Goal: Information Seeking & Learning: Learn about a topic

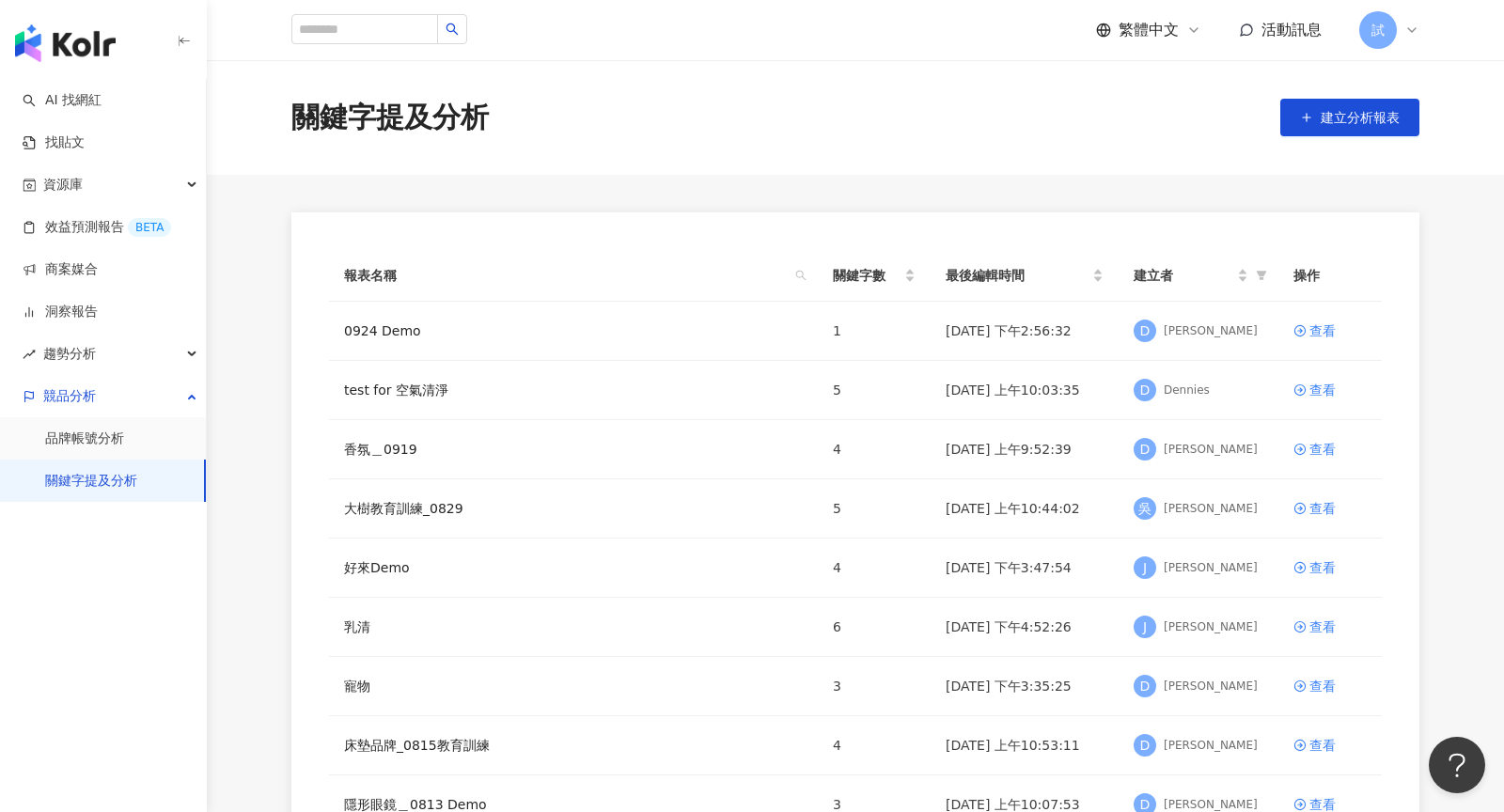
click at [46, 40] on img "button" at bounding box center [66, 44] width 101 height 38
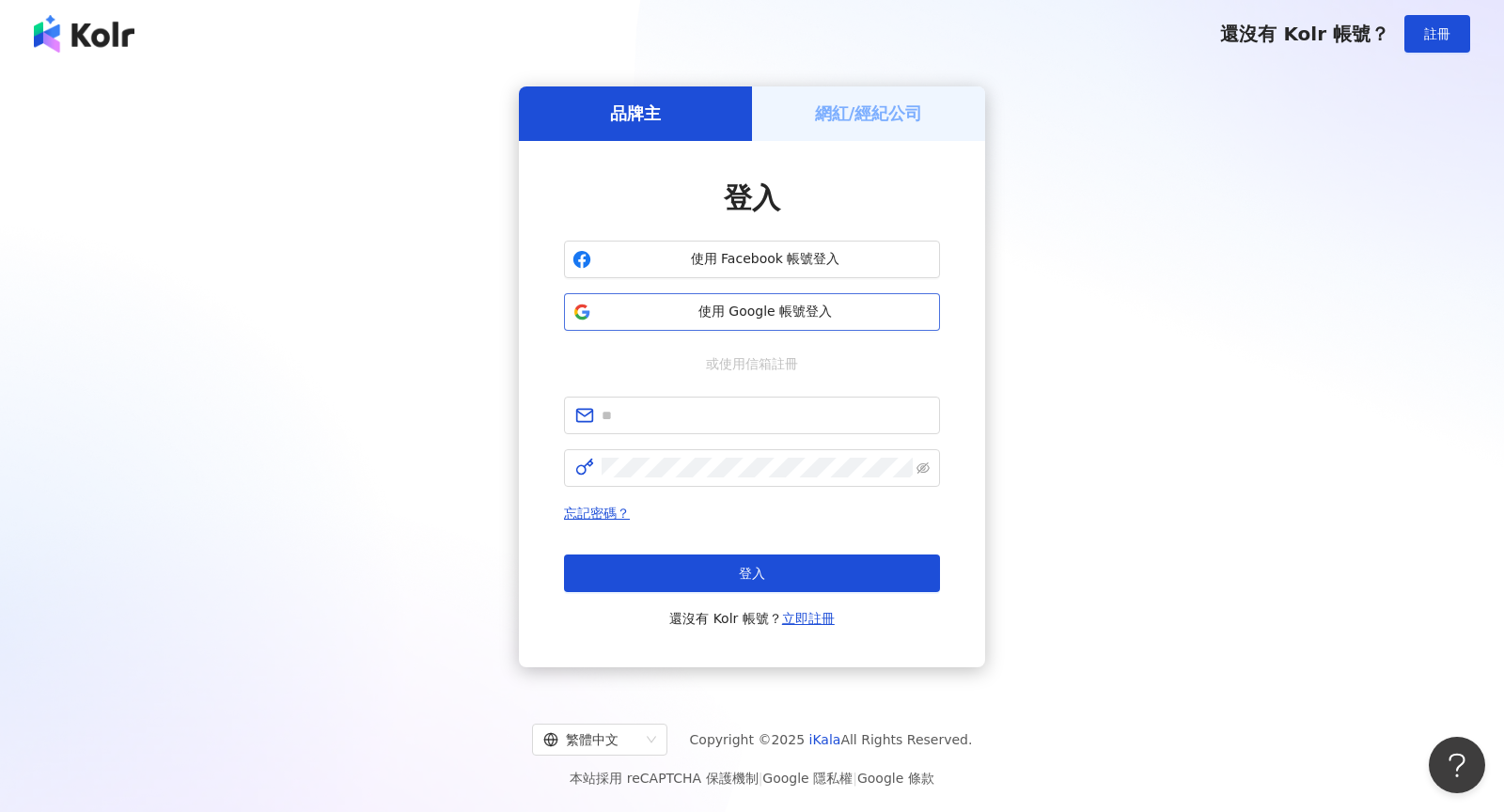
click at [782, 318] on span "使用 Google 帳號登入" at bounding box center [765, 312] width 333 height 19
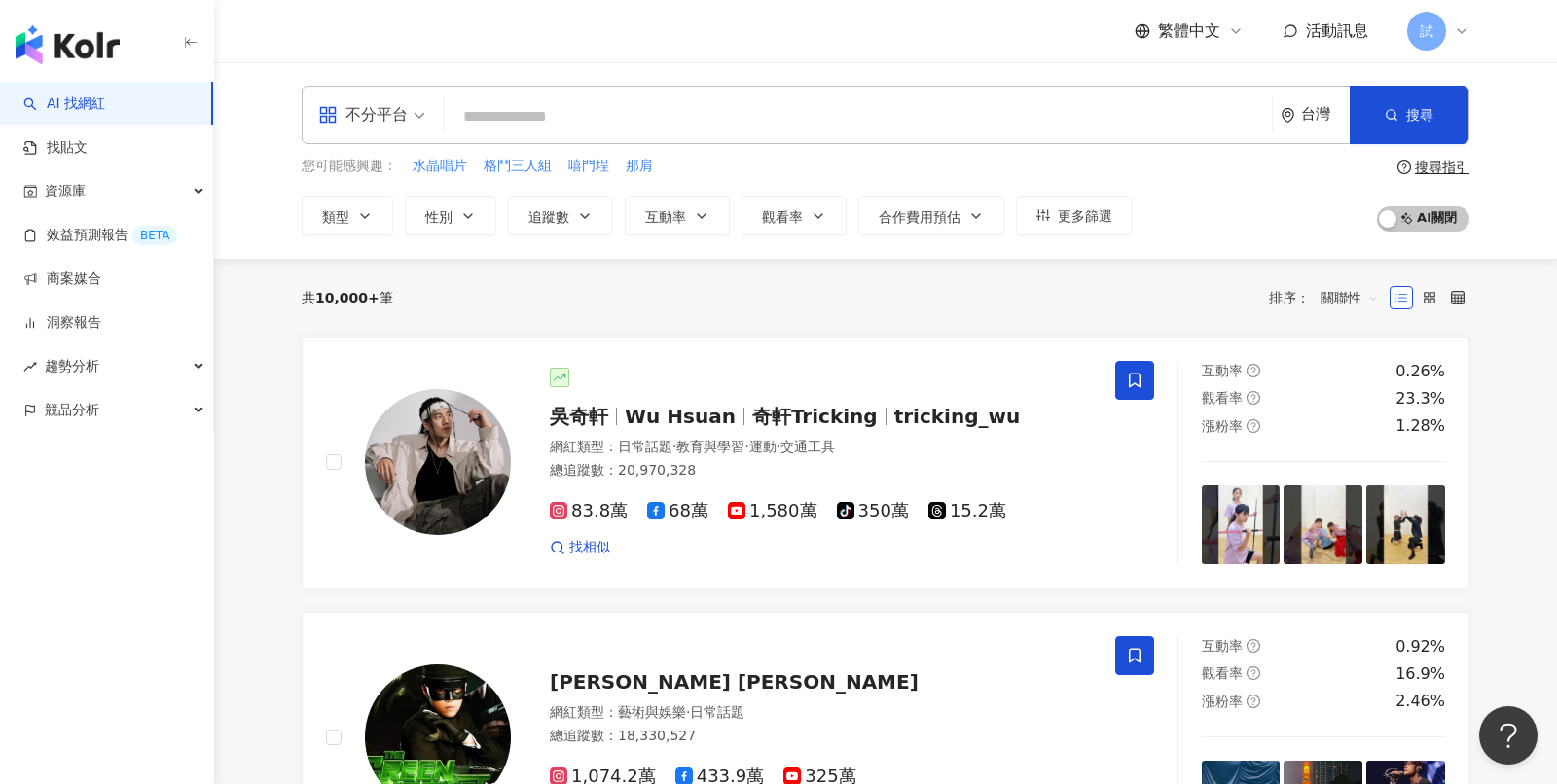
click at [416, 119] on span "不分平台" at bounding box center [372, 115] width 107 height 32
click at [718, 130] on input "search" at bounding box center [858, 117] width 812 height 37
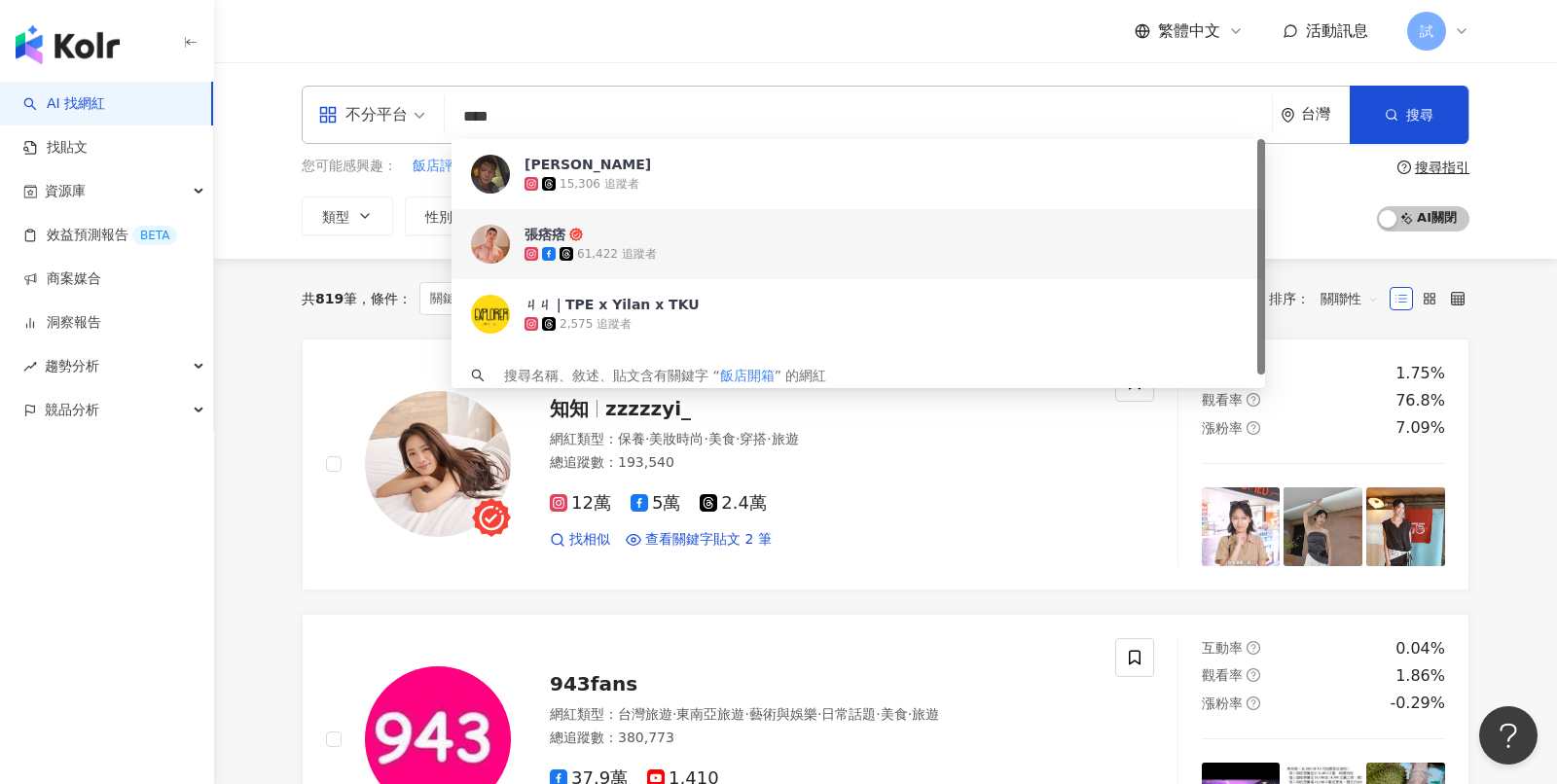
click at [655, 112] on input "****" at bounding box center [858, 117] width 812 height 37
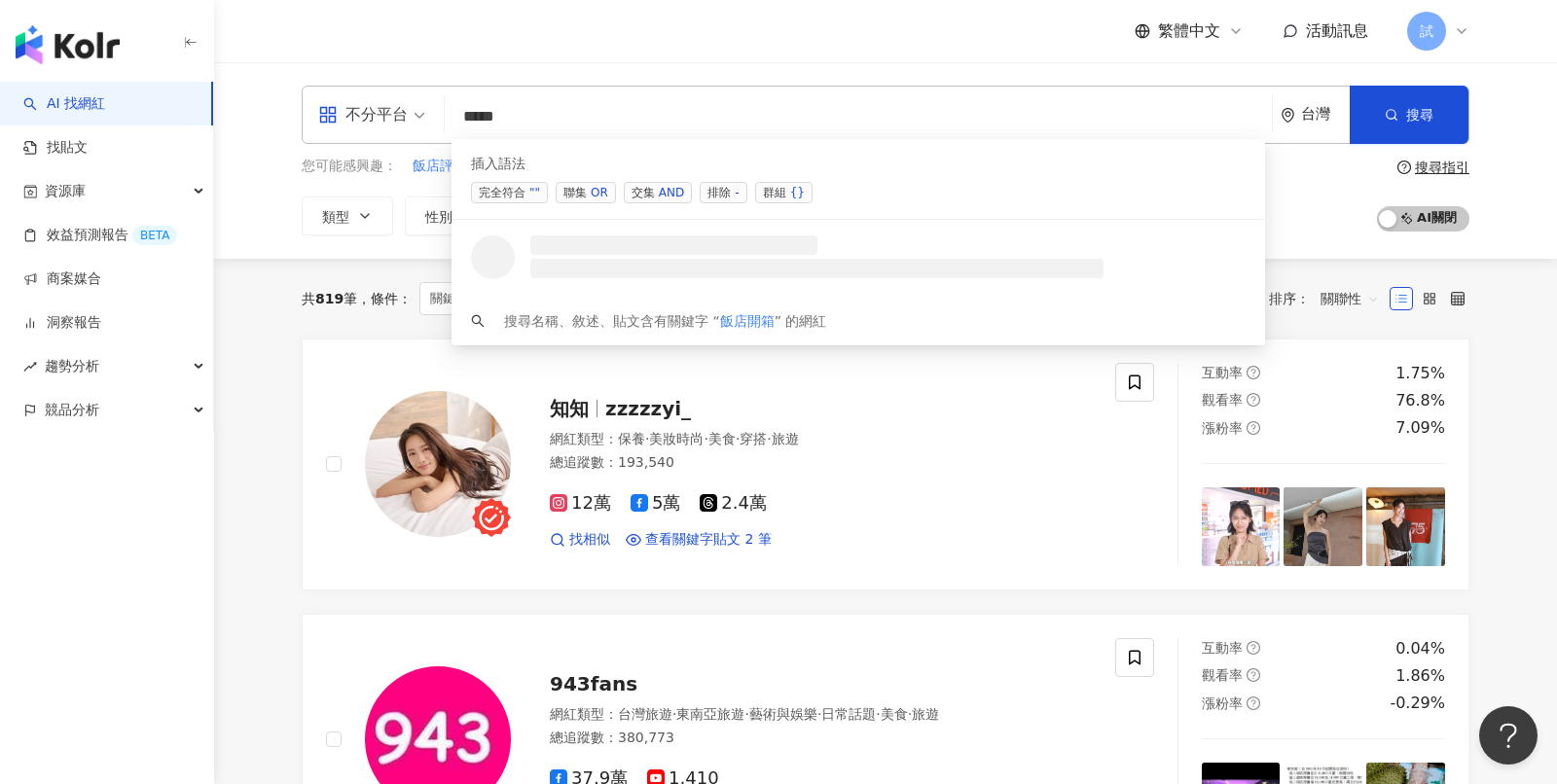
click at [590, 190] on div "OR" at bounding box center [599, 193] width 18 height 20
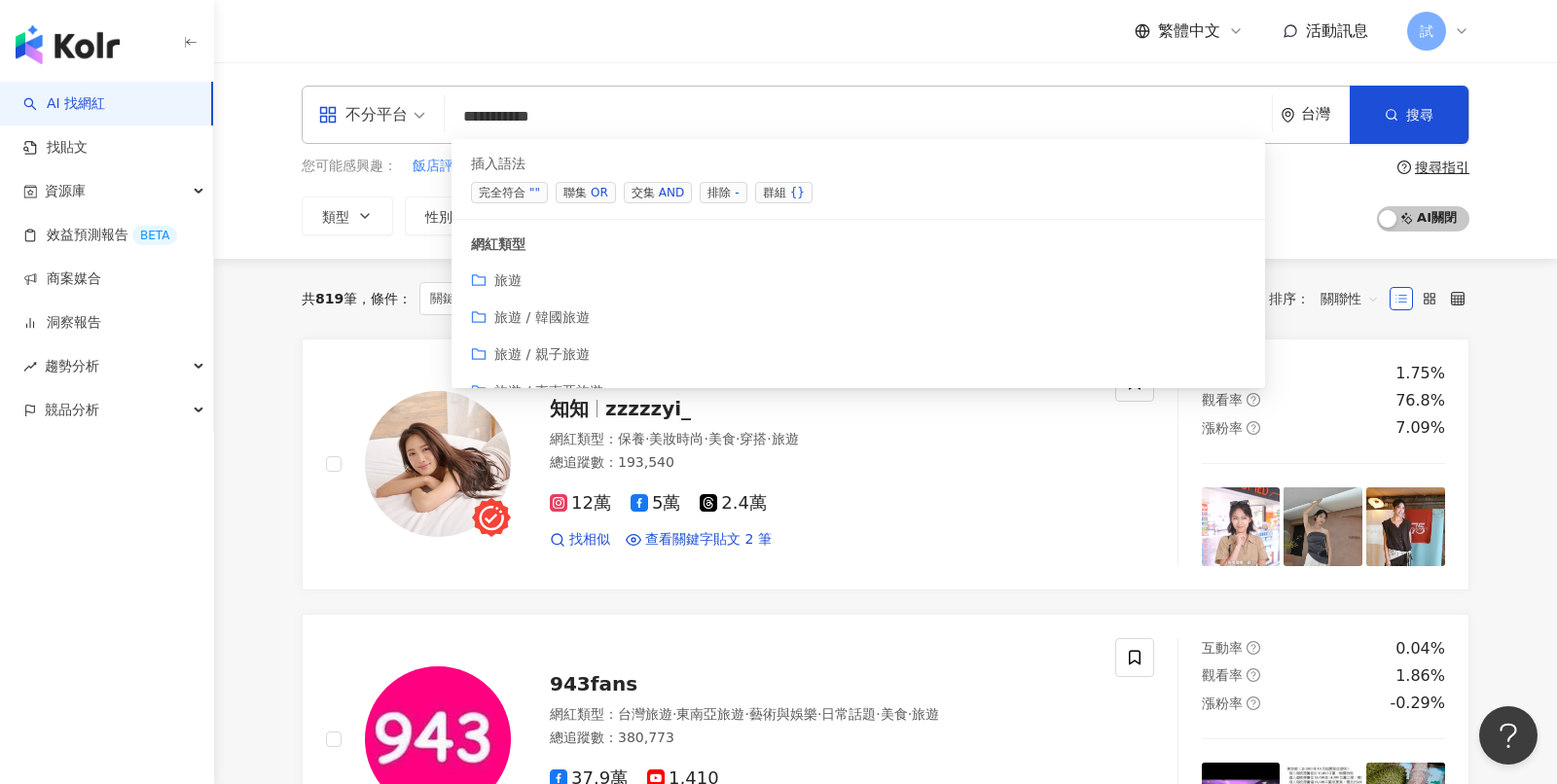
type input "**********"
click at [1299, 187] on div "您可能感興趣： 飯店評價 飯店開箱日本 公寓式飯店 開箱飯店 住宿推薦 類型 性別 追蹤數 互動率 觀看率 合作費用預估 更多篩選 搜尋指引 AI 開啟 AI…" at bounding box center [885, 195] width 1168 height 80
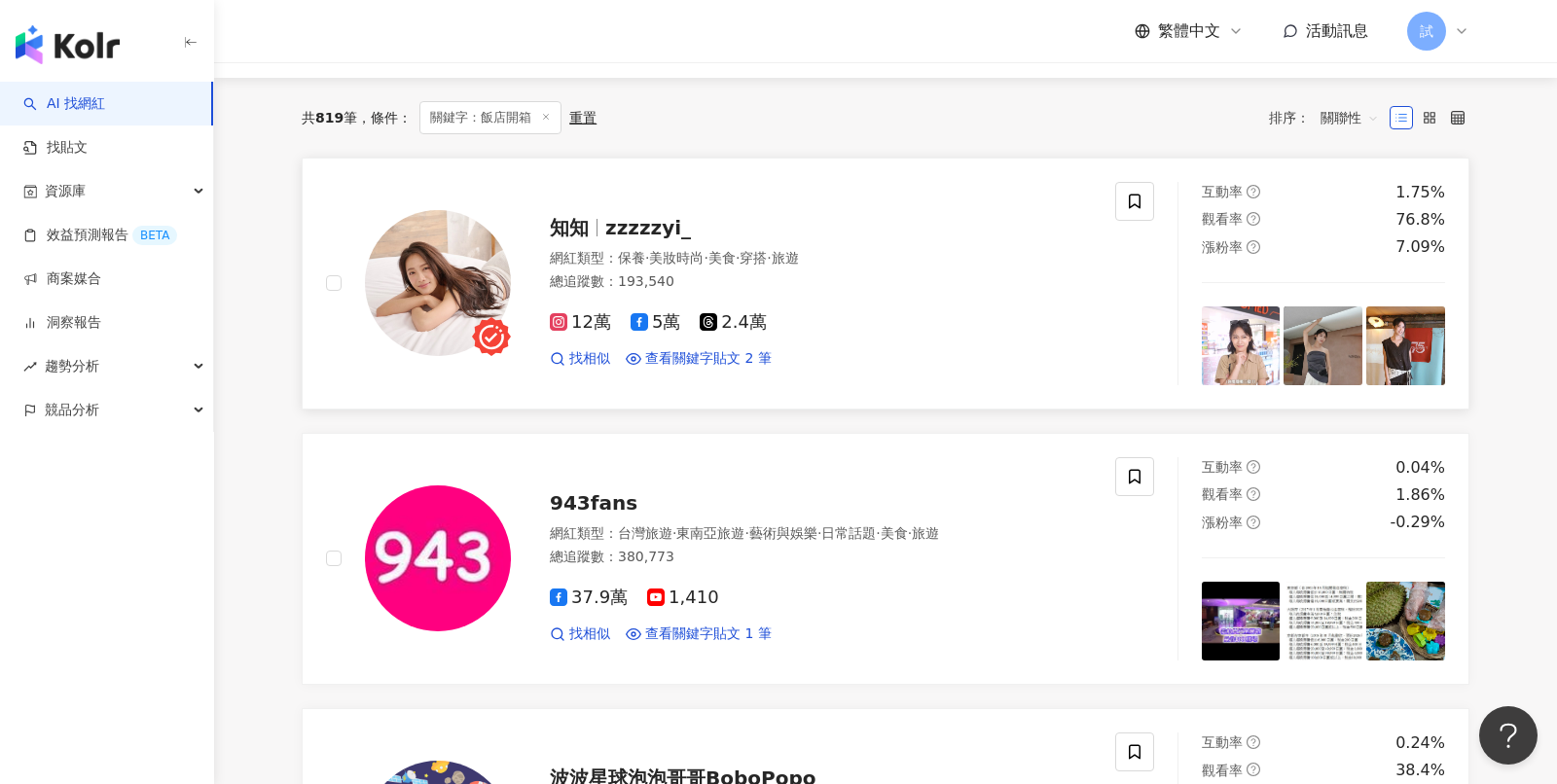
scroll to position [132, 0]
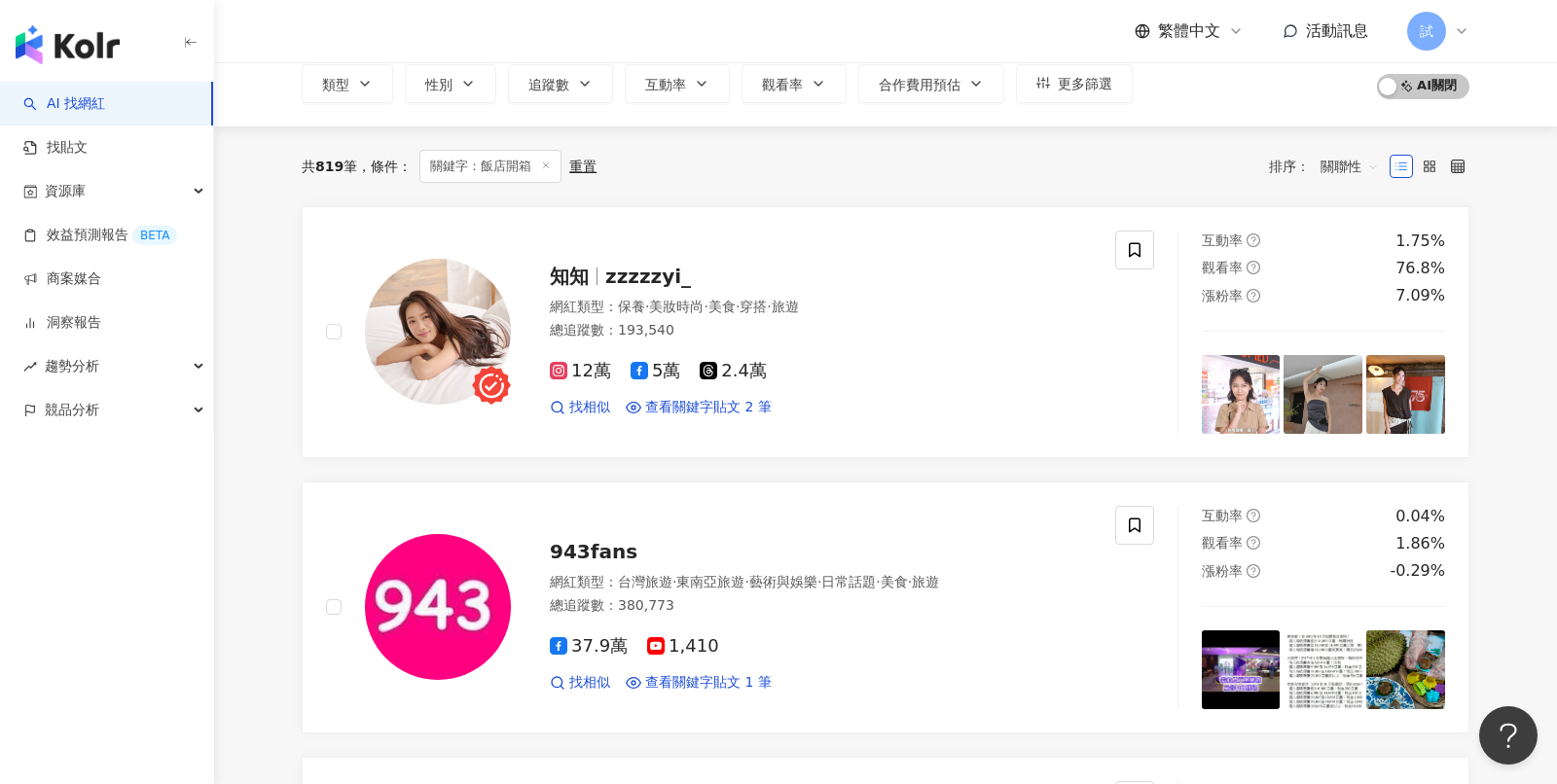
click at [1337, 171] on span "關聯性" at bounding box center [1349, 166] width 58 height 32
click at [1343, 363] on div "關鍵字" at bounding box center [1349, 369] width 48 height 22
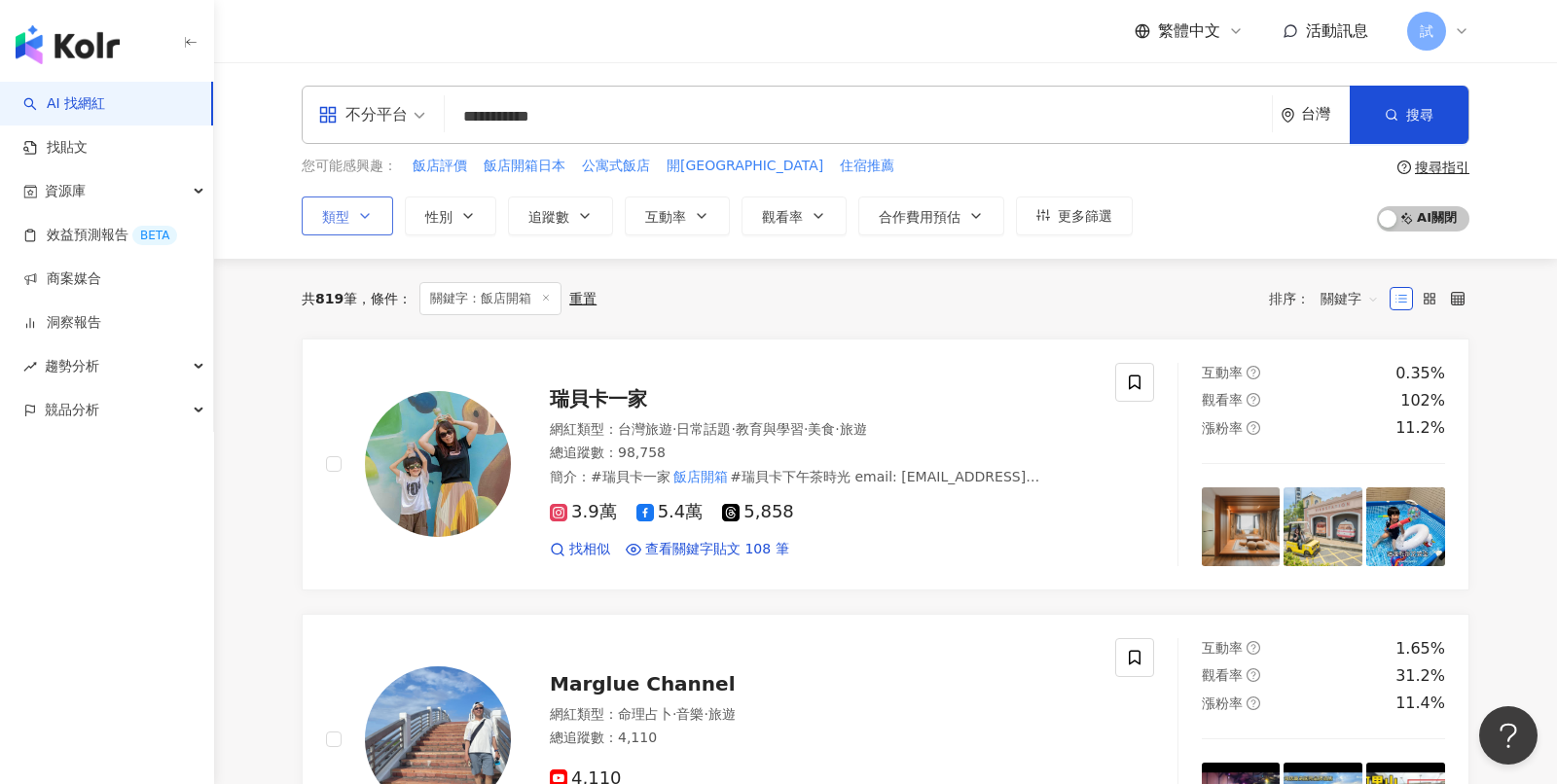
click at [373, 226] on button "類型" at bounding box center [347, 216] width 92 height 39
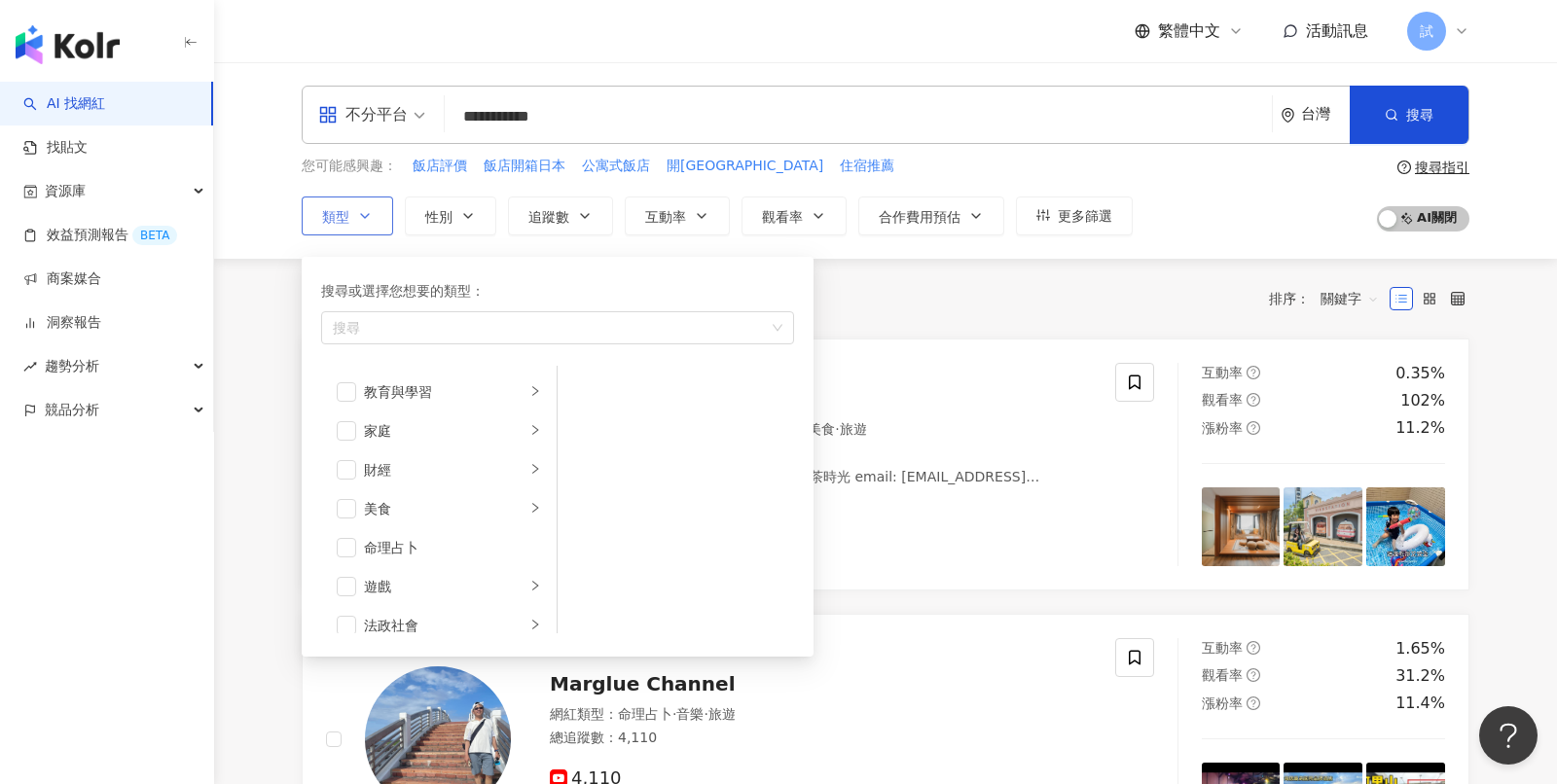
scroll to position [195, 0]
click at [910, 313] on div "共 819 筆 條件 ： 關鍵字：飯店開箱 重置 排序： 關鍵字" at bounding box center [885, 298] width 1168 height 80
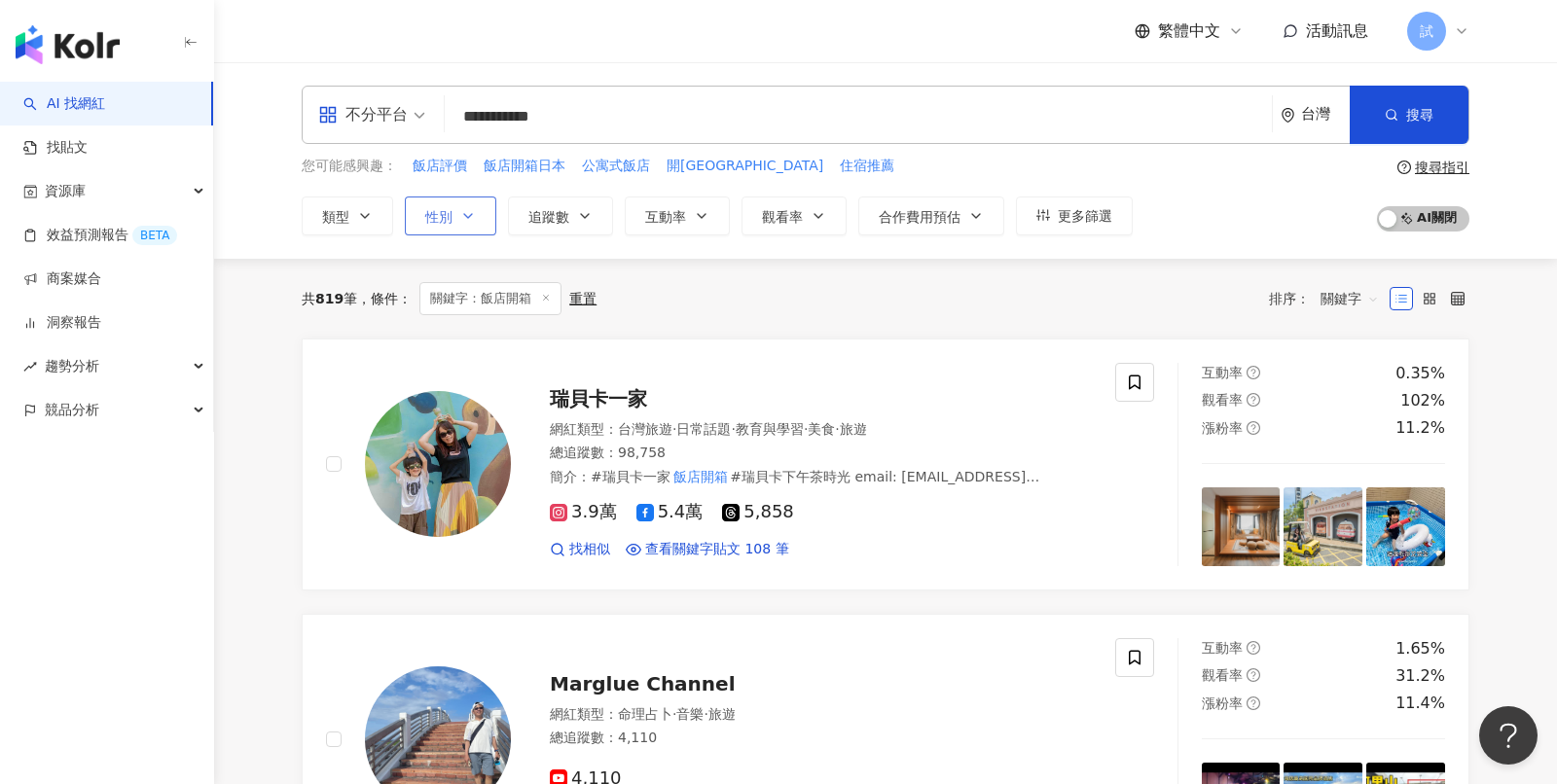
click at [456, 218] on button "性別" at bounding box center [450, 216] width 92 height 39
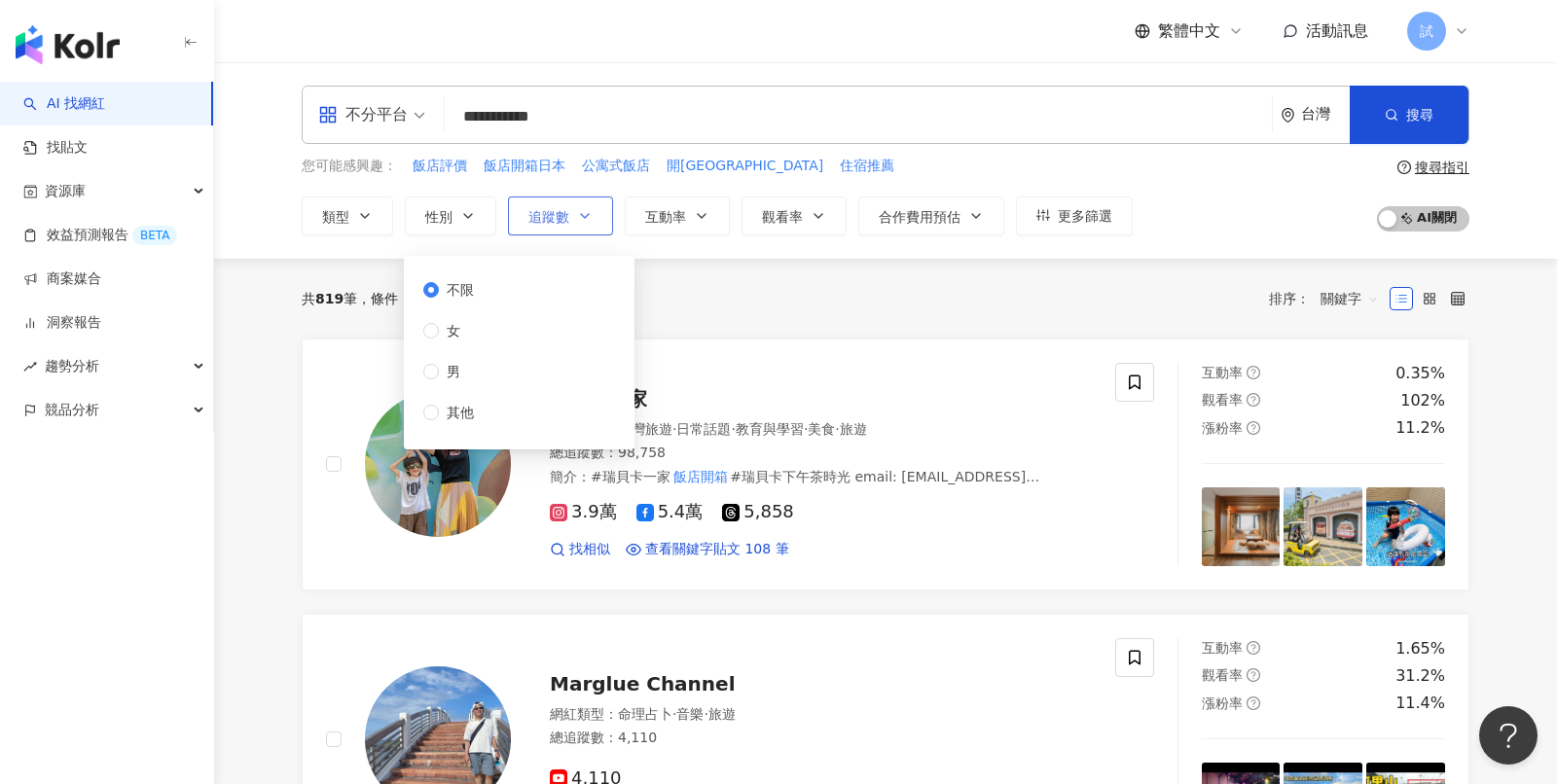
click at [569, 225] on button "追蹤數" at bounding box center [561, 216] width 105 height 39
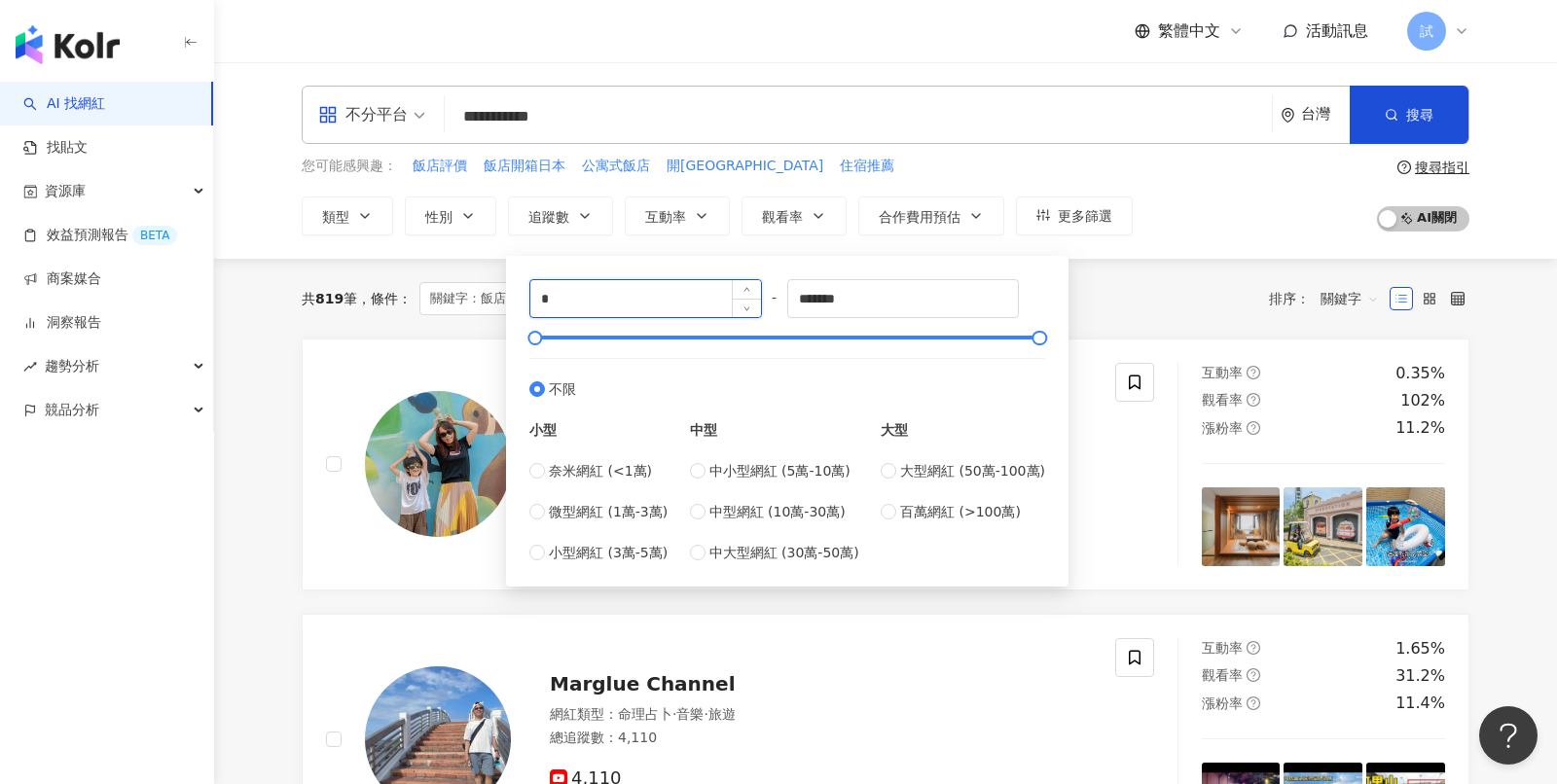
click at [574, 290] on input "*" at bounding box center [645, 298] width 231 height 37
type input "****"
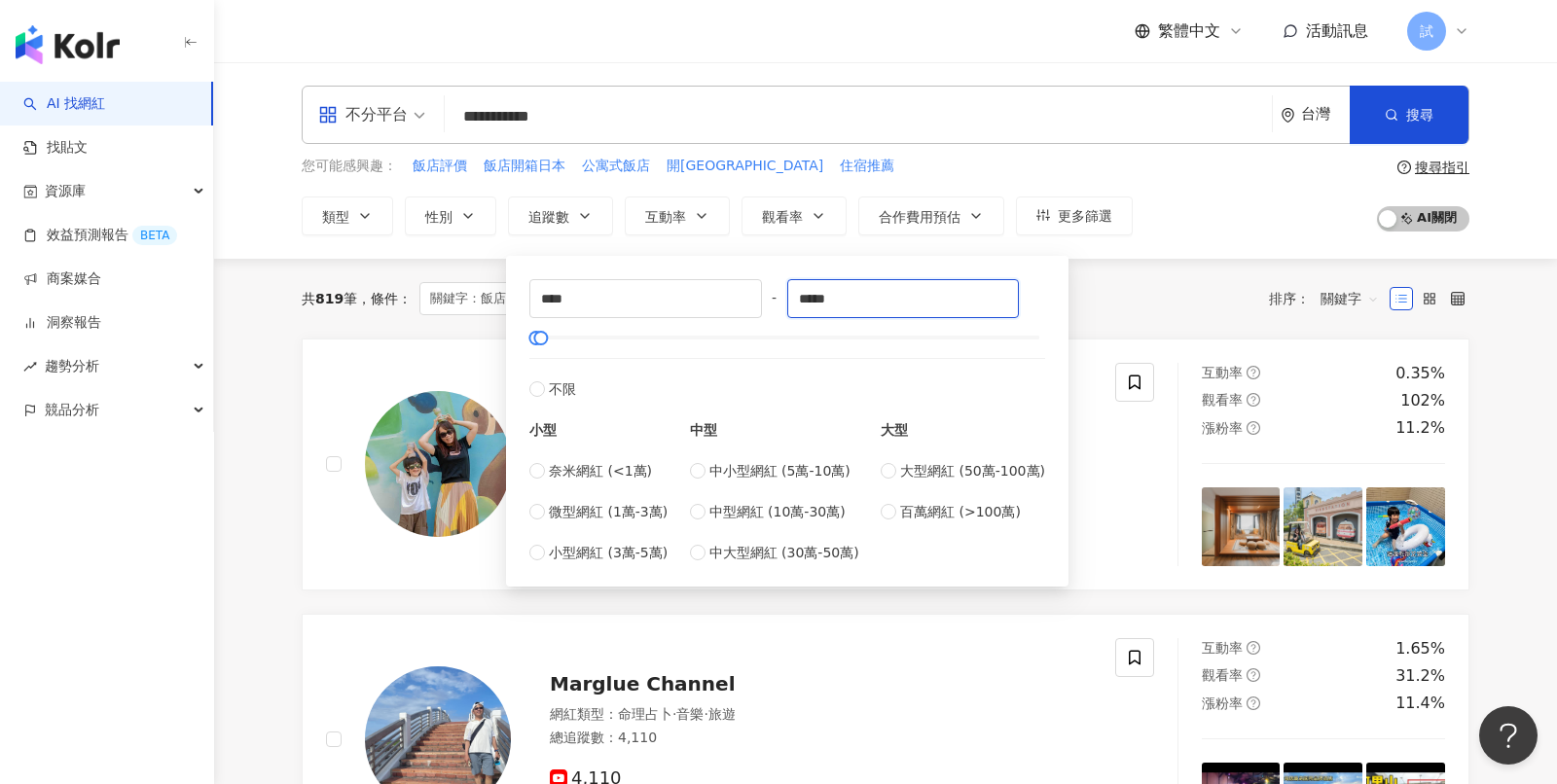
type input "*****"
click at [1130, 262] on div "共 819 筆 條件 ： 關鍵字：飯店開箱 重置 排序： 關鍵字" at bounding box center [885, 298] width 1168 height 80
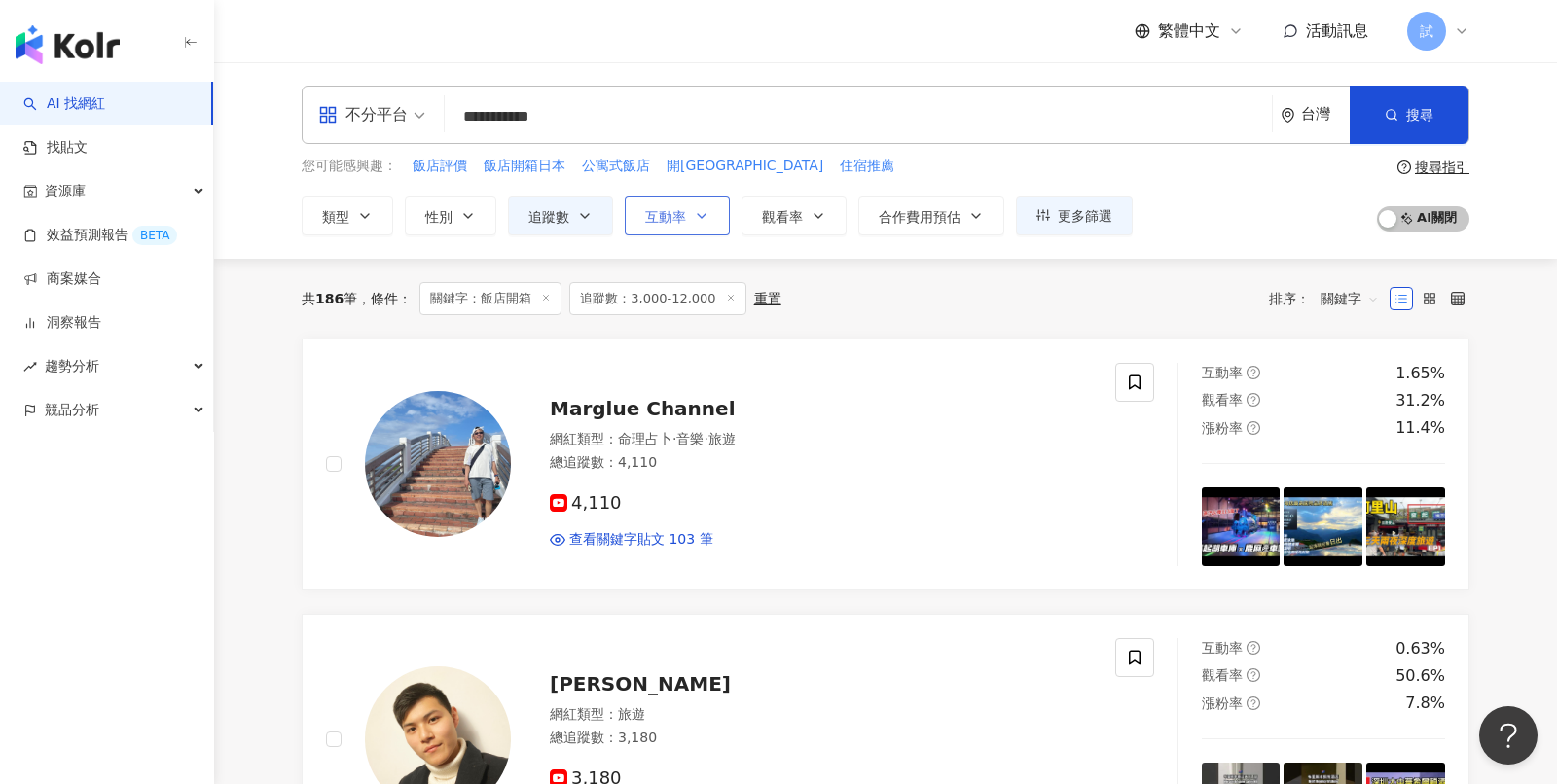
click at [697, 219] on icon "button" at bounding box center [702, 216] width 16 height 16
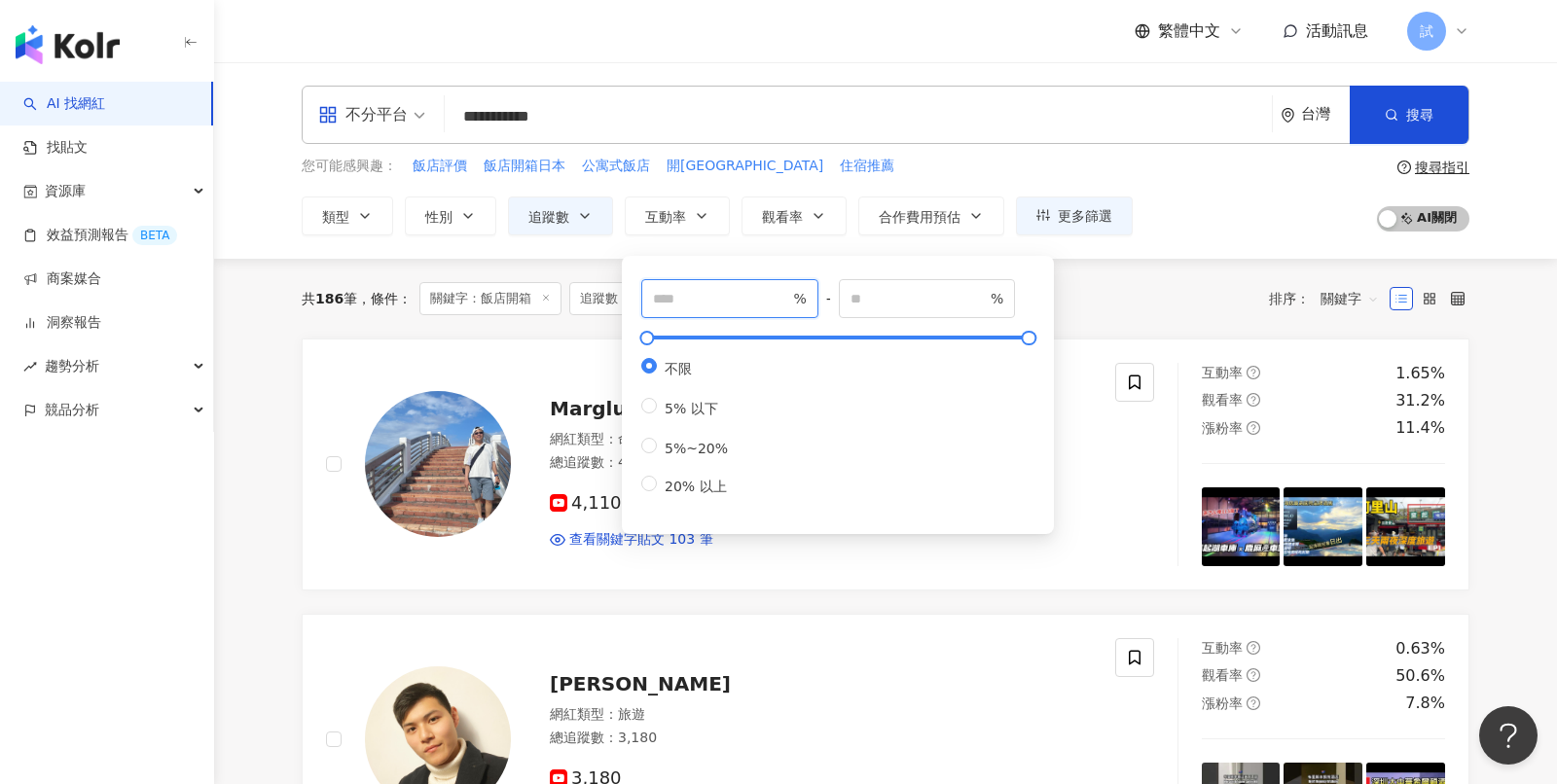
click at [695, 294] on input "number" at bounding box center [721, 298] width 136 height 22
type input "*"
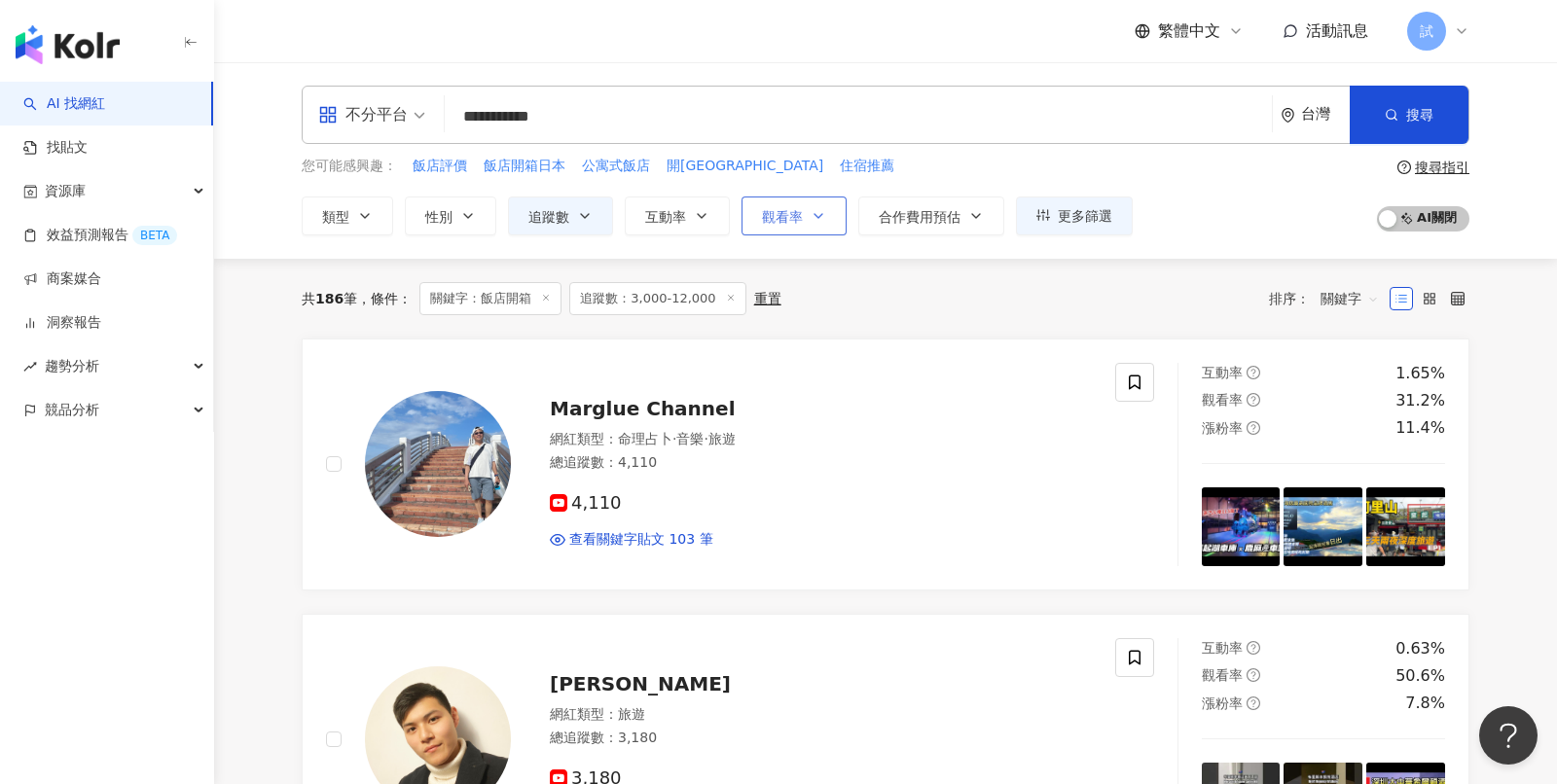
click at [794, 221] on span "觀看率" at bounding box center [781, 217] width 40 height 16
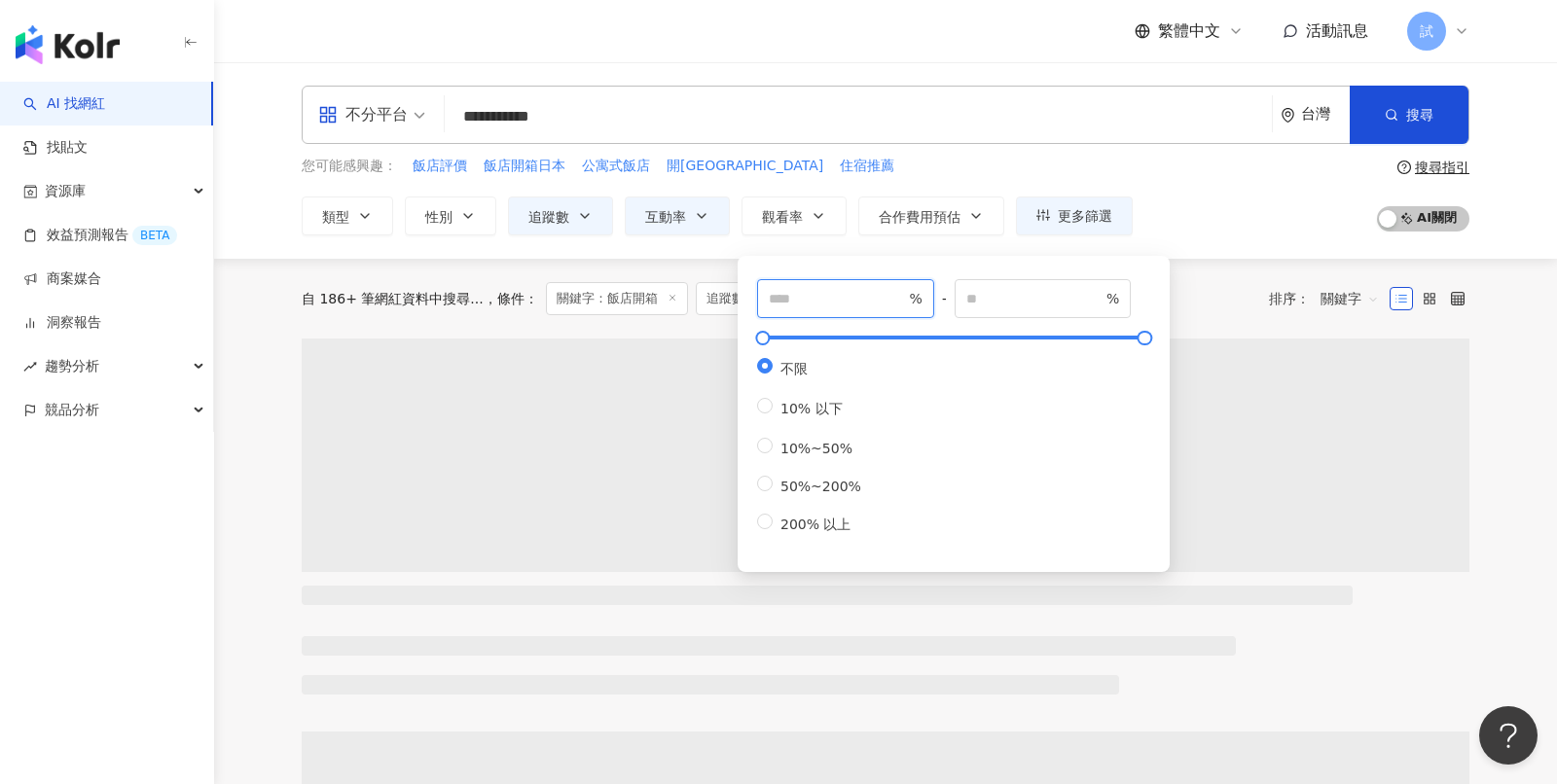
click at [801, 290] on input "number" at bounding box center [837, 298] width 136 height 22
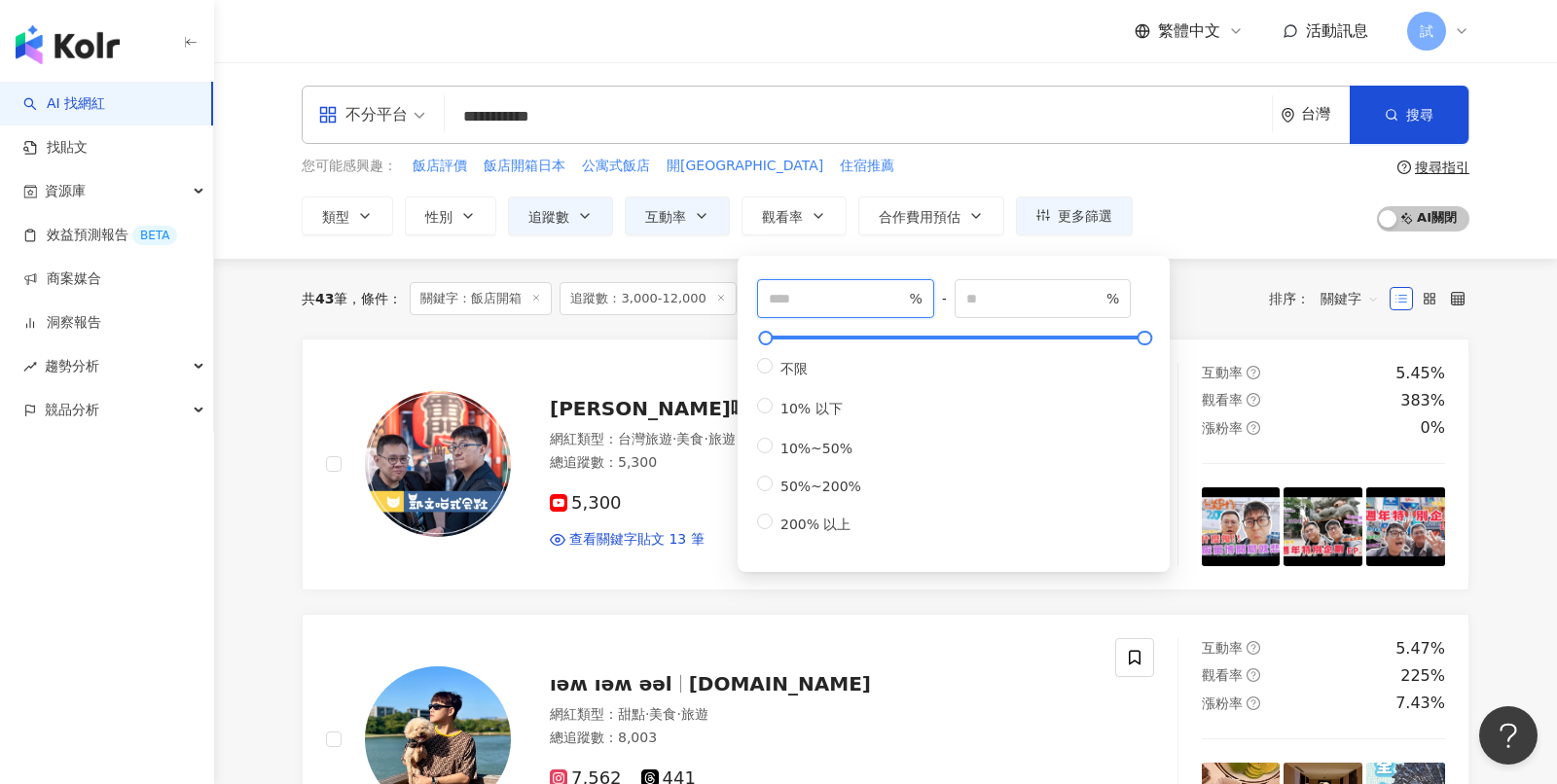
type input "**"
click at [1214, 205] on div "您可能感興趣： 飯店評價 飯店開箱日本 公寓式飯店 開箱飯店 住宿推薦 類型 性別 追蹤數 互動率 觀看率 合作費用預估 更多篩選 不限 女 男 其他 ***…" at bounding box center [885, 195] width 1168 height 80
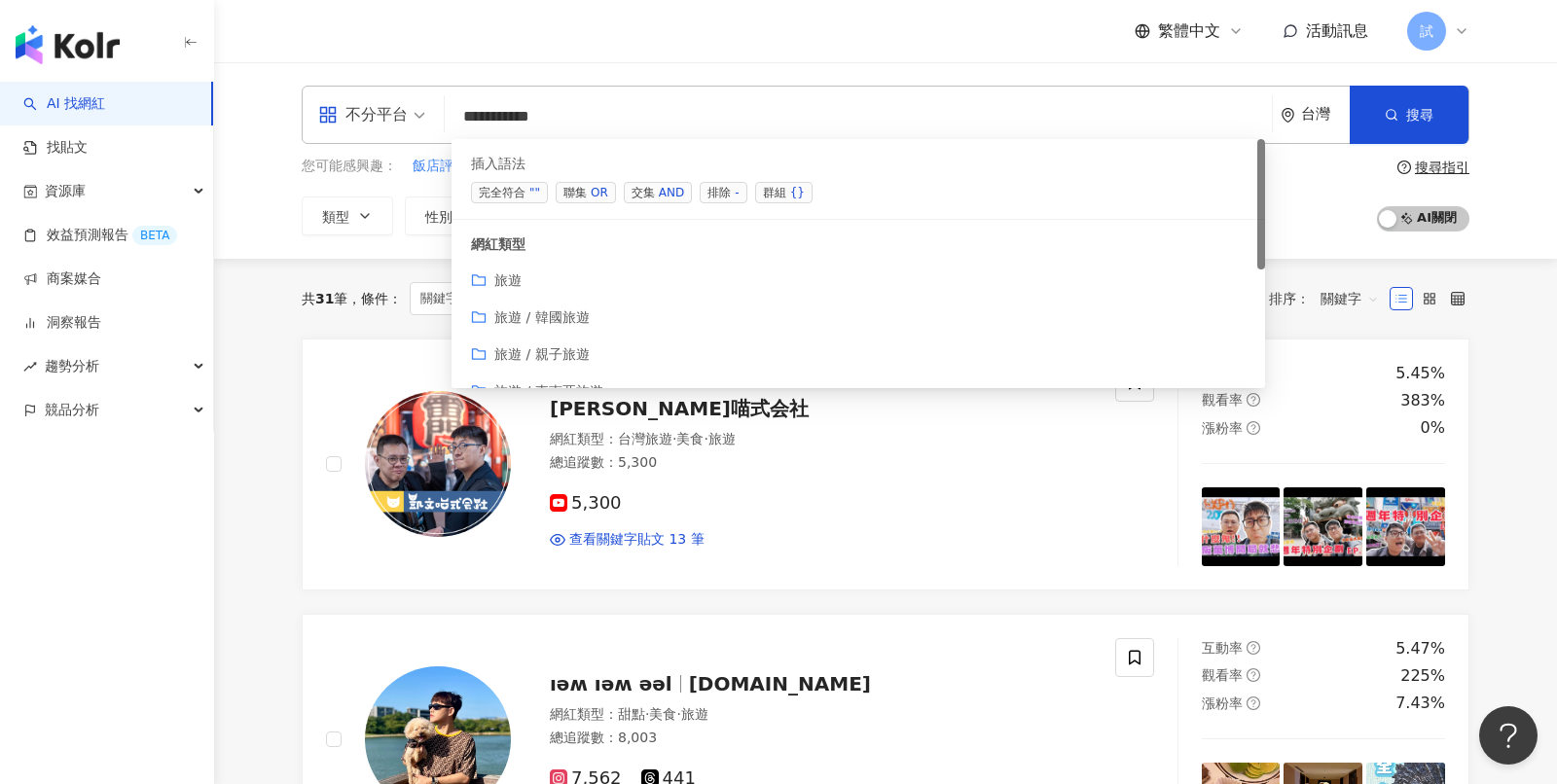
drag, startPoint x: 622, startPoint y: 115, endPoint x: 379, endPoint y: 117, distance: 243.0
click at [379, 117] on div "**********" at bounding box center [885, 114] width 1168 height 58
paste input "***"
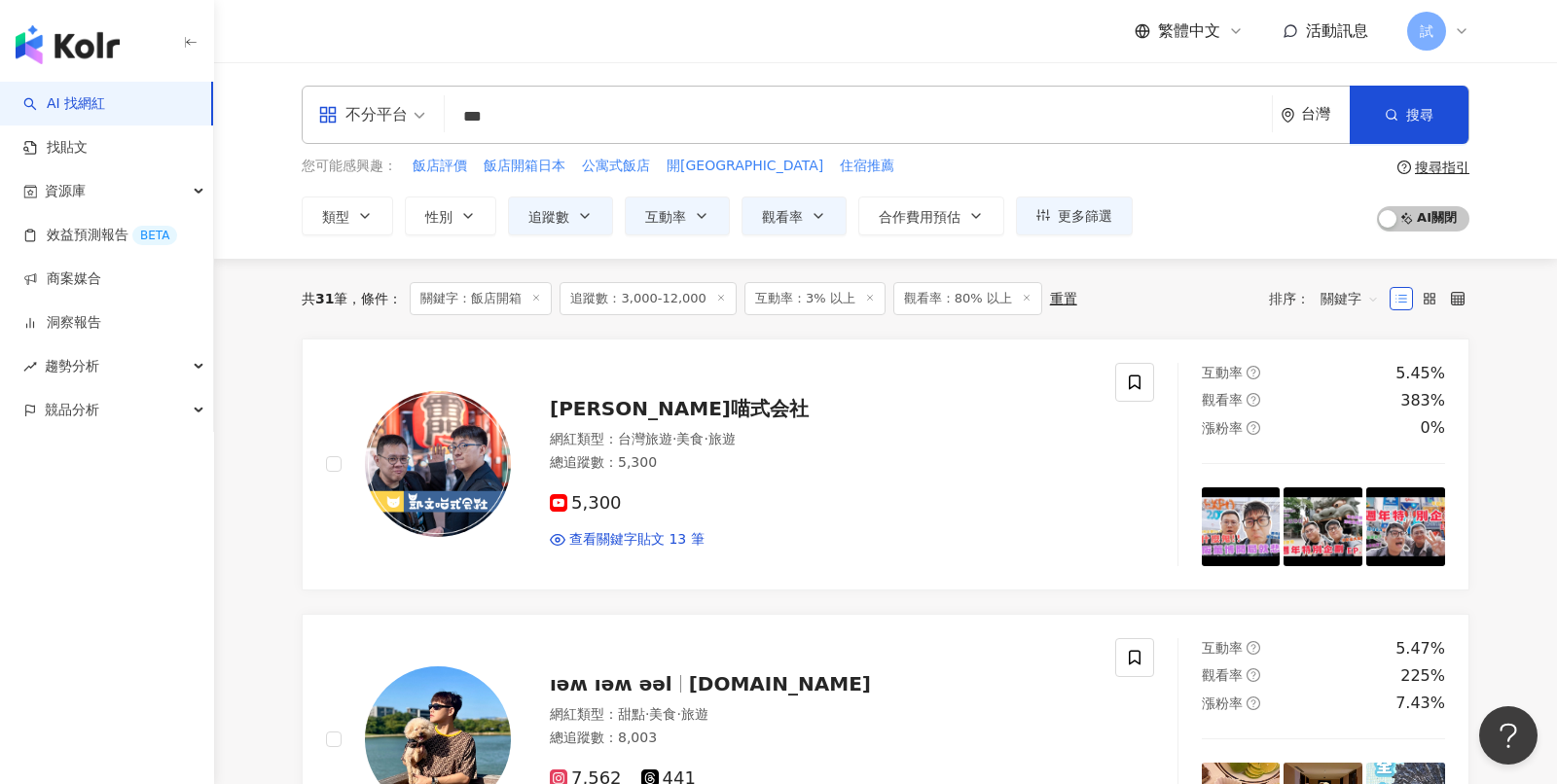
type input "***"
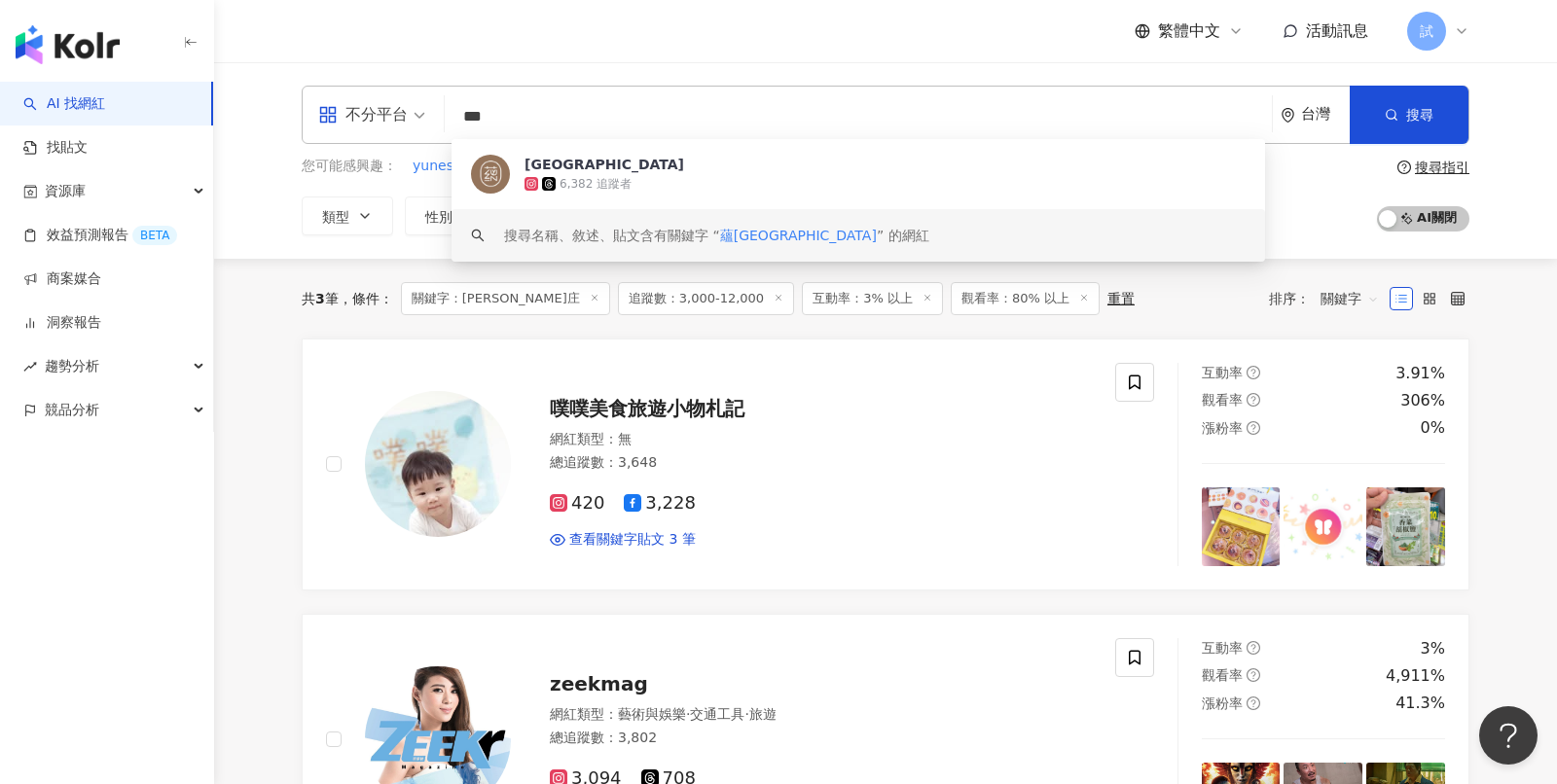
click at [774, 300] on icon at bounding box center [778, 297] width 10 height 10
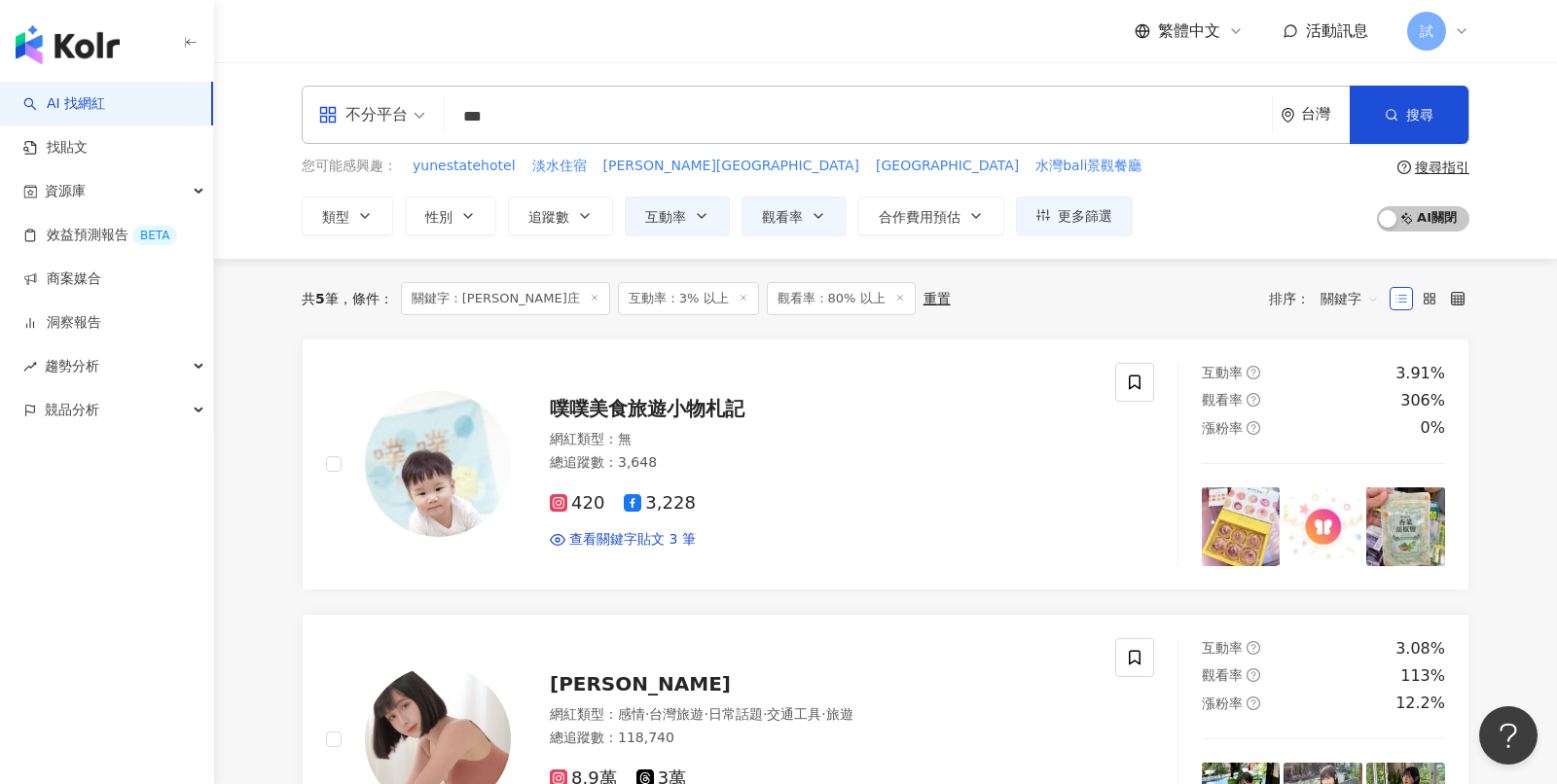
click at [777, 294] on span "觀看率：80% 以上" at bounding box center [841, 298] width 149 height 33
click at [821, 296] on span "觀看率：80% 以上" at bounding box center [841, 298] width 149 height 33
click at [739, 294] on icon at bounding box center [744, 297] width 10 height 10
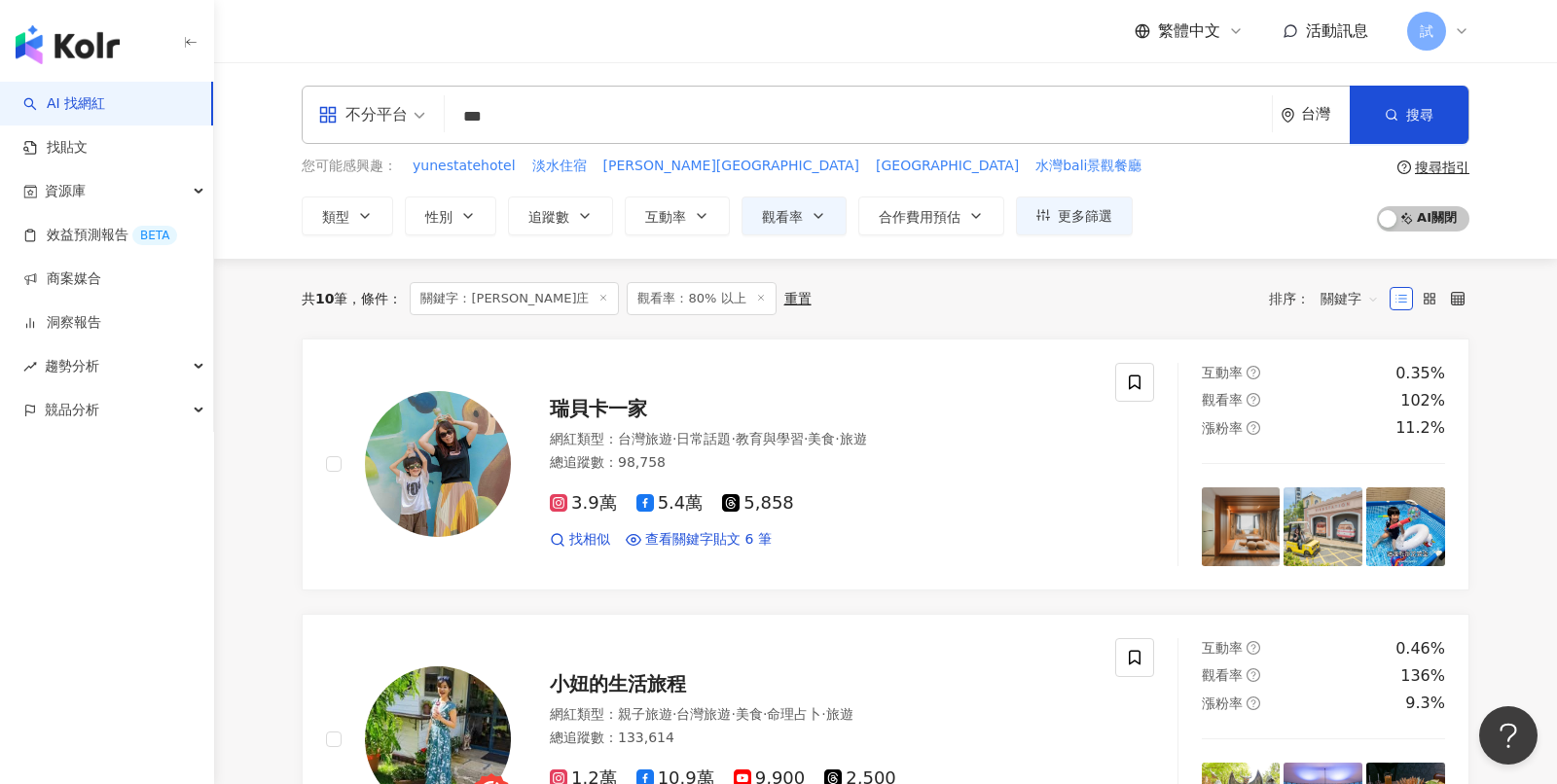
click at [784, 298] on div "重置" at bounding box center [798, 298] width 28 height 16
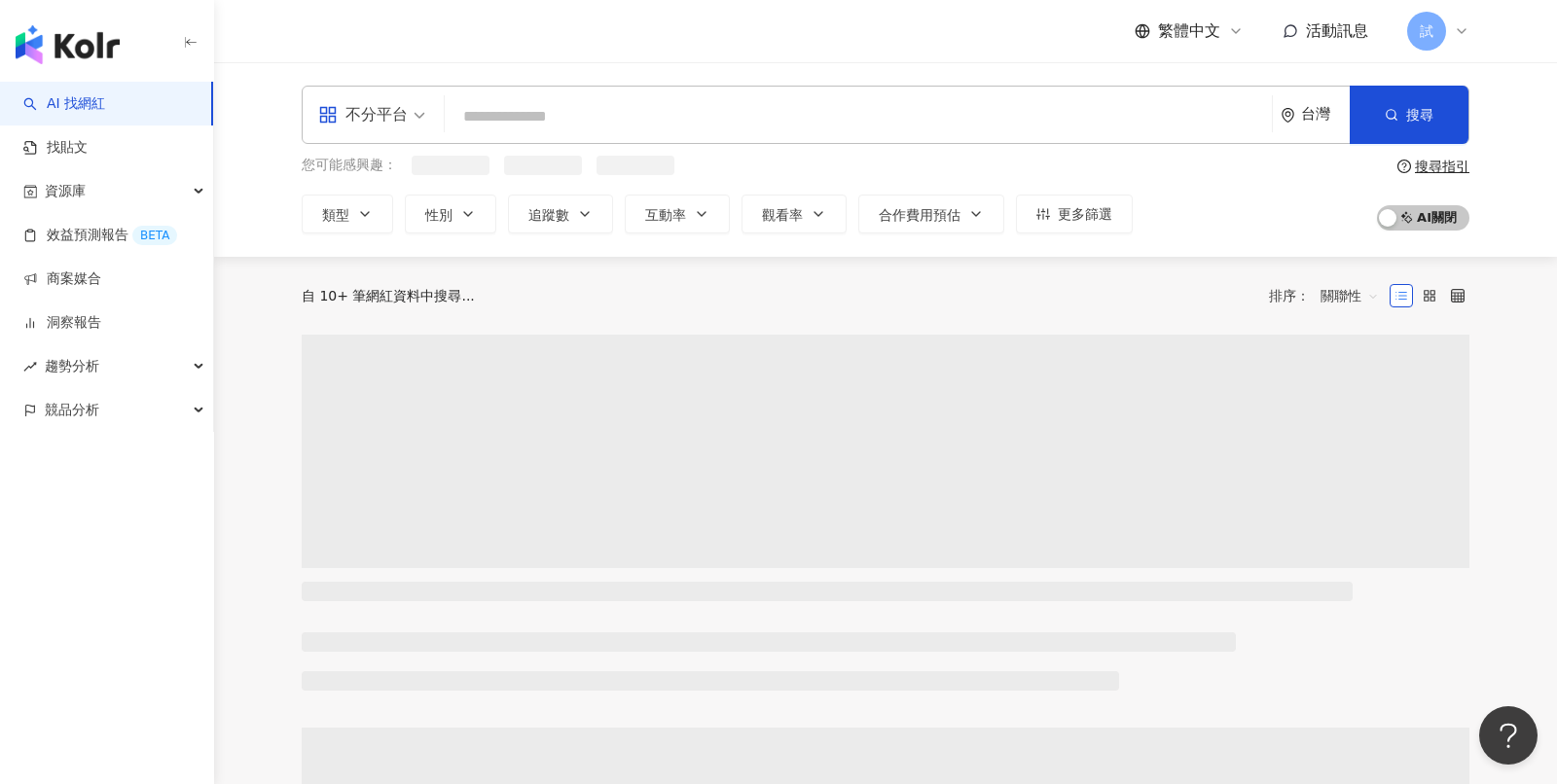
click at [563, 109] on input "search" at bounding box center [858, 117] width 812 height 37
paste input "***"
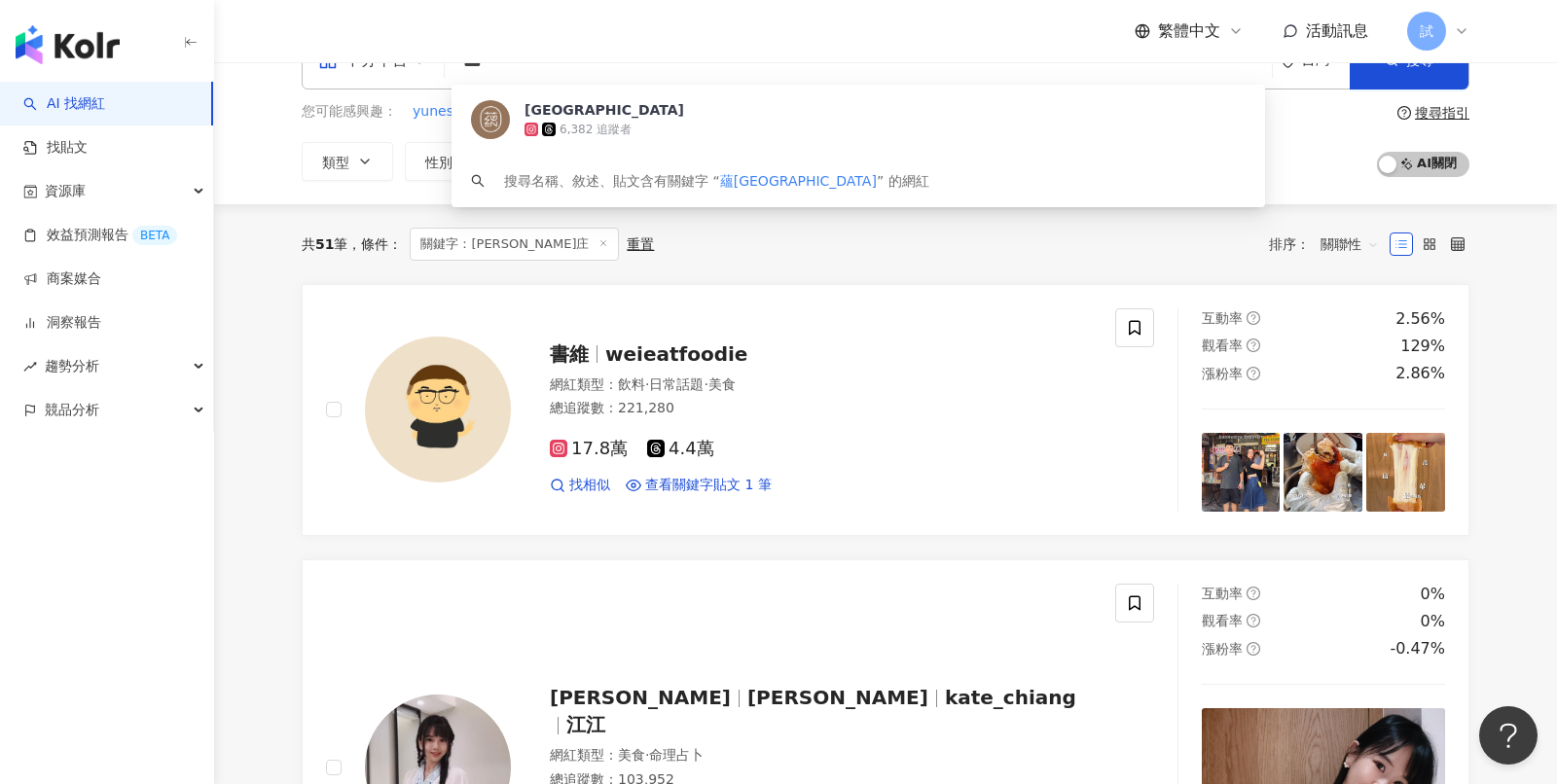
scroll to position [102, 0]
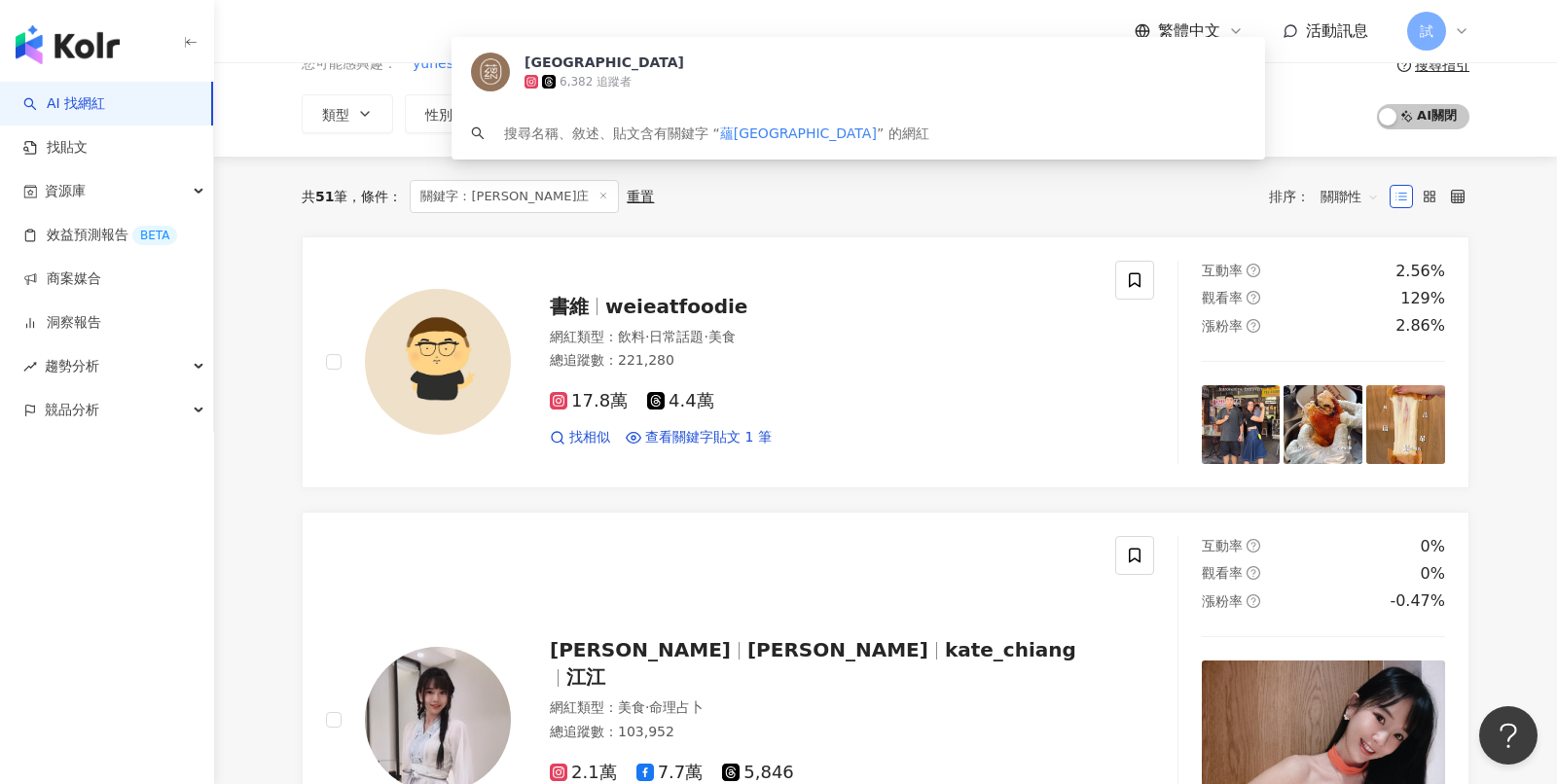
click at [1340, 188] on span "關聯性" at bounding box center [1349, 197] width 58 height 32
type input "***"
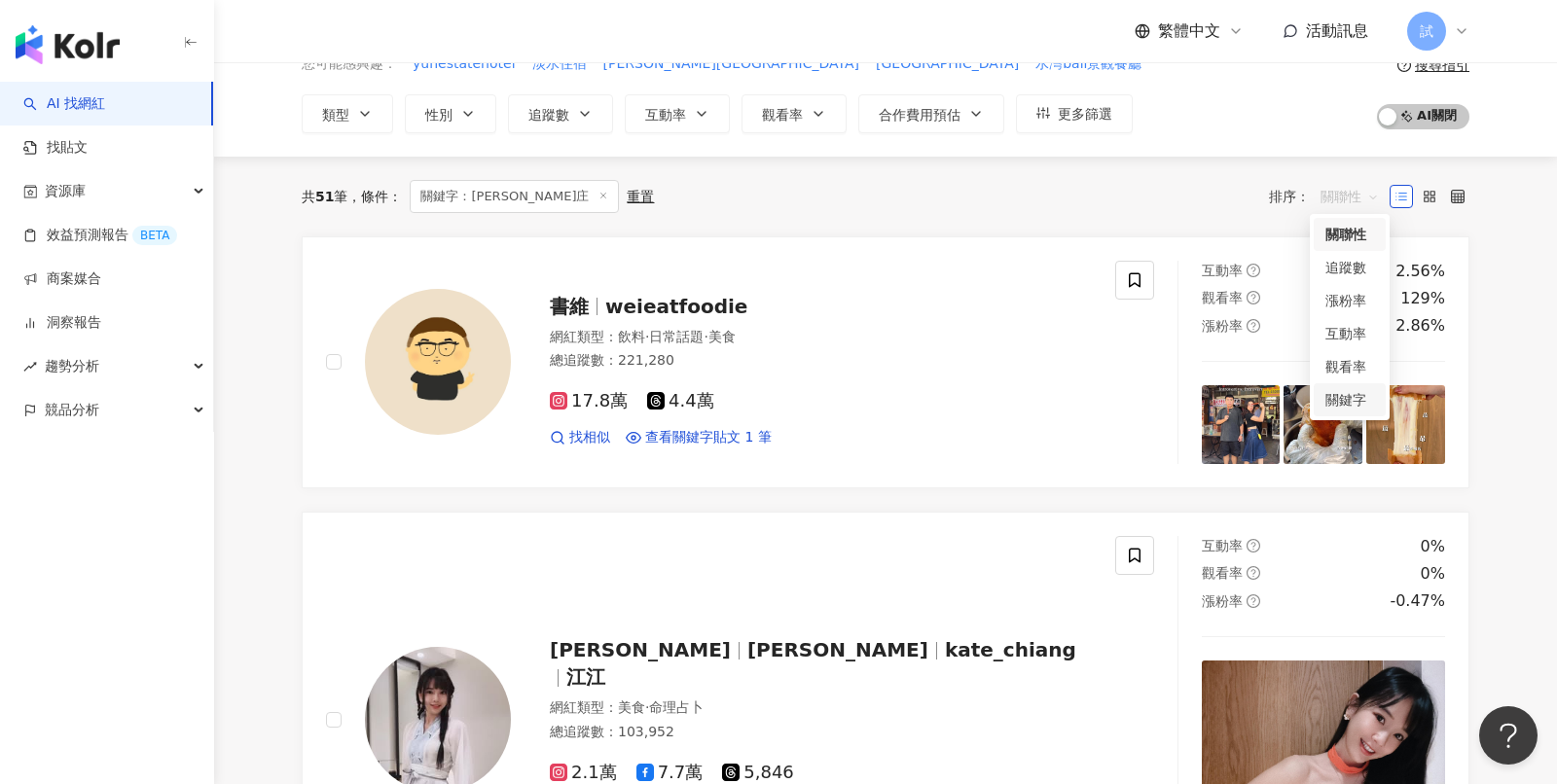
click at [1369, 407] on div "關鍵字" at bounding box center [1349, 400] width 48 height 22
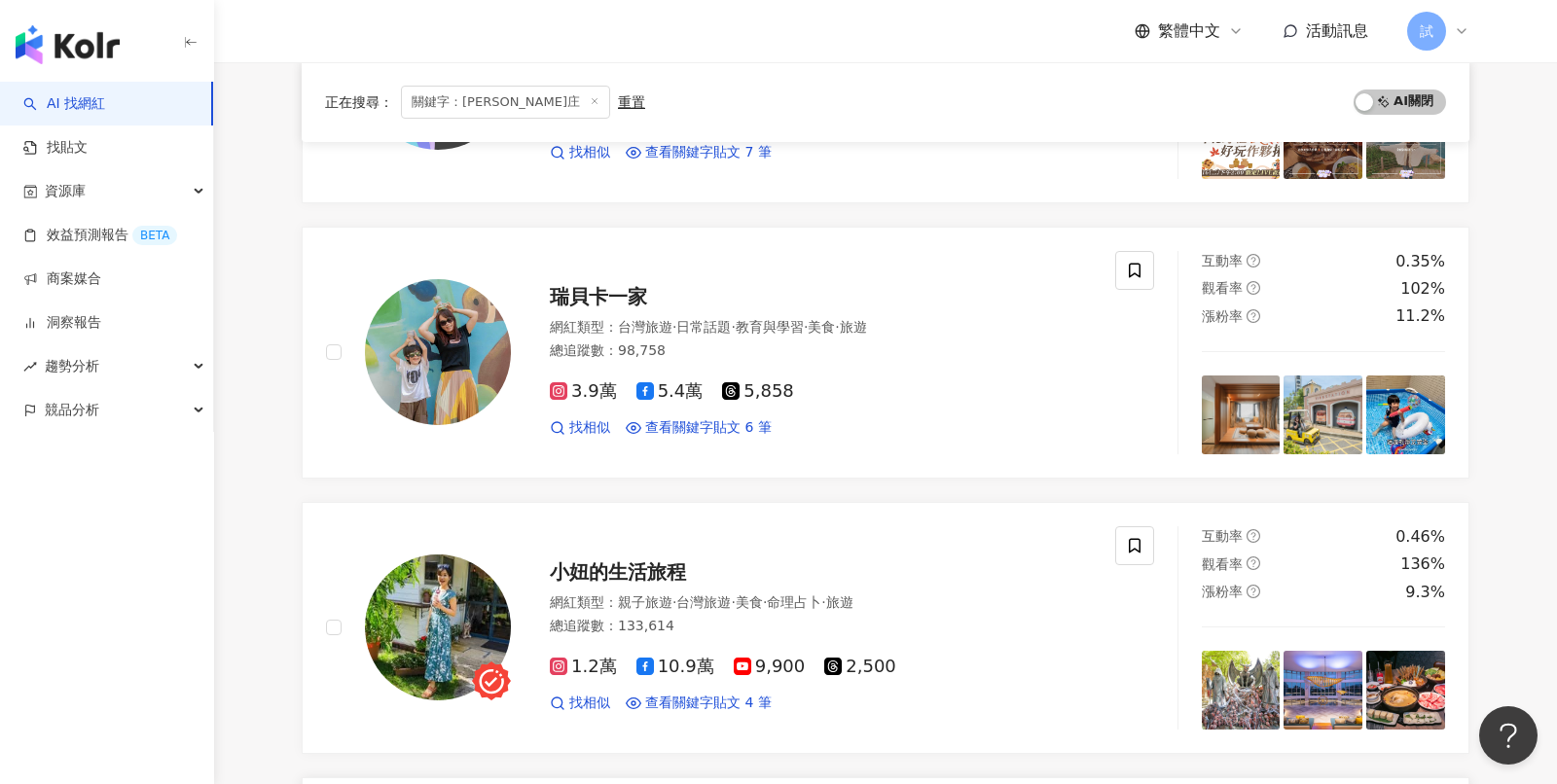
scroll to position [380, 0]
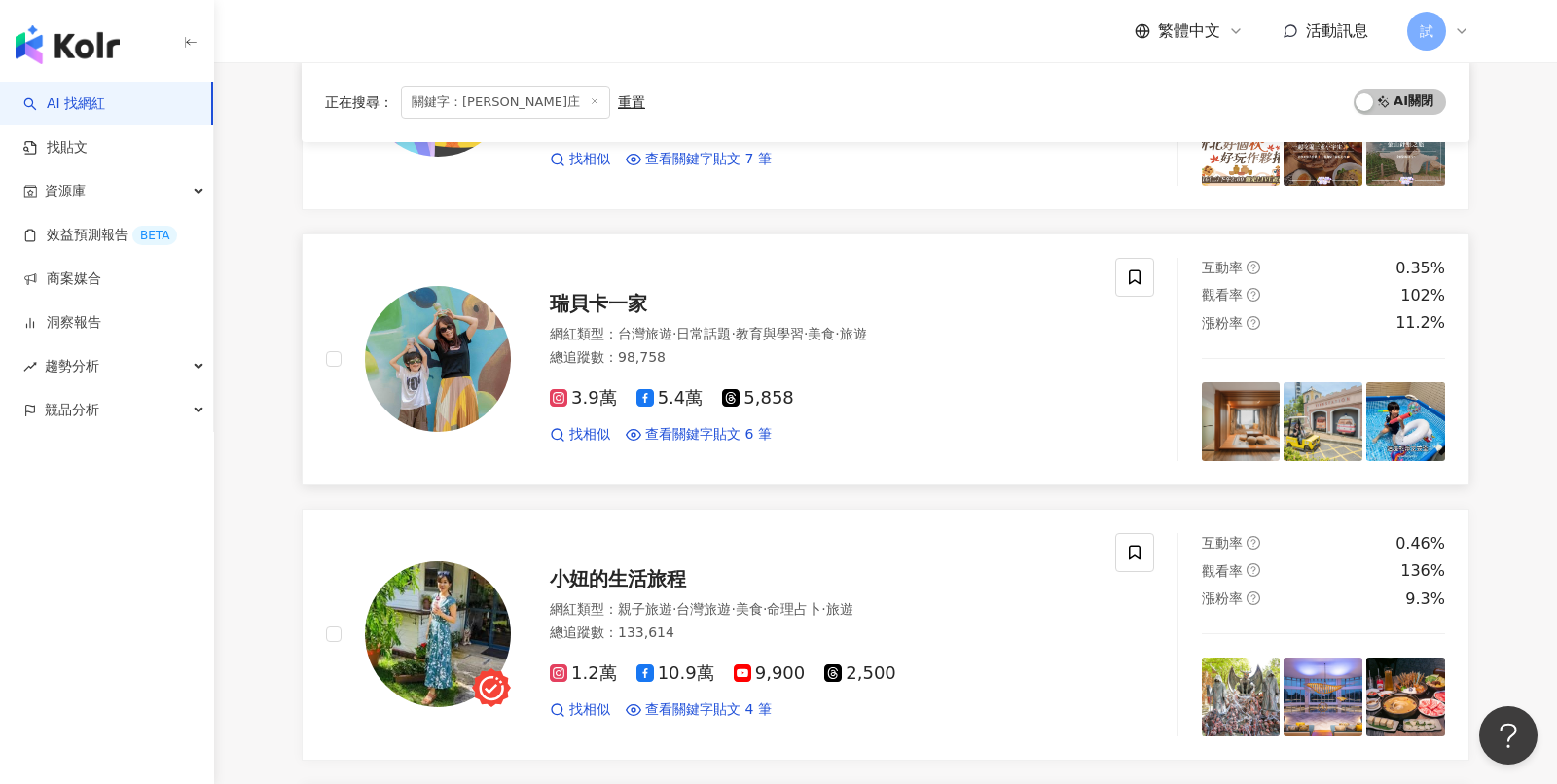
click at [889, 376] on div "3.9萬 5.4萬 5,858 找相似 查看關鍵字貼文 6 筆" at bounding box center [821, 408] width 542 height 72
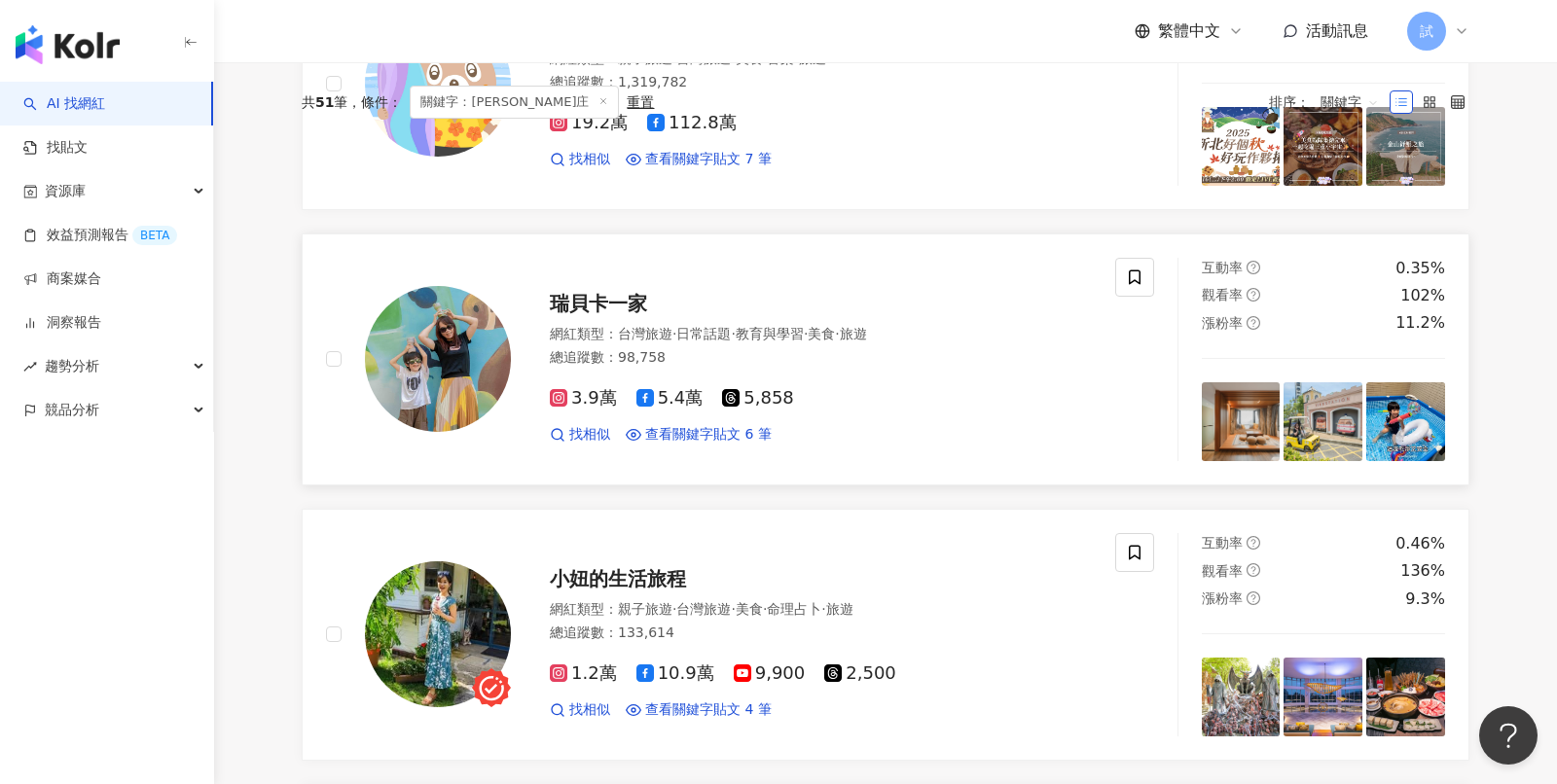
scroll to position [0, 0]
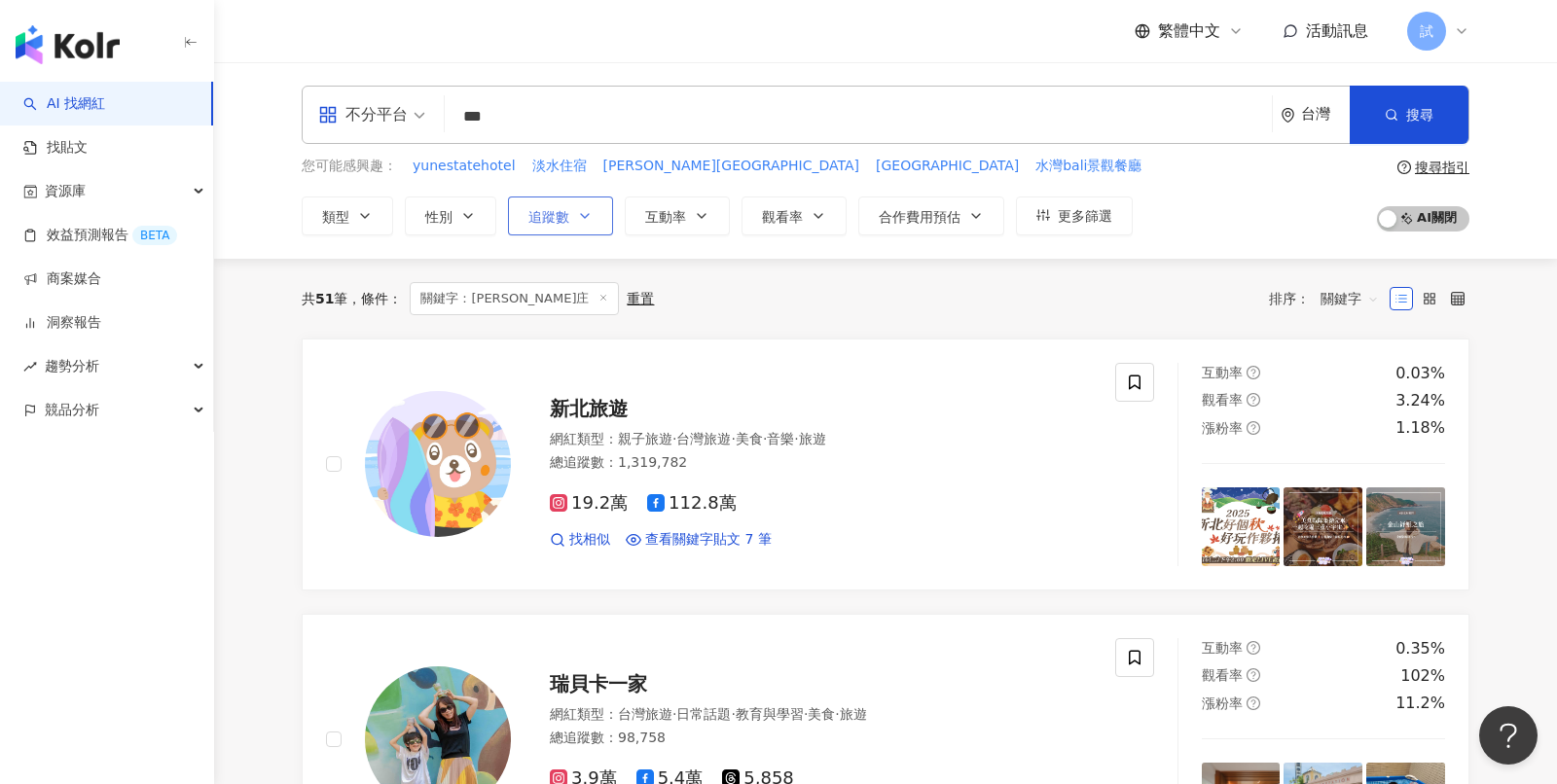
click at [588, 220] on icon "button" at bounding box center [585, 216] width 16 height 16
type input "*"
type input "*******"
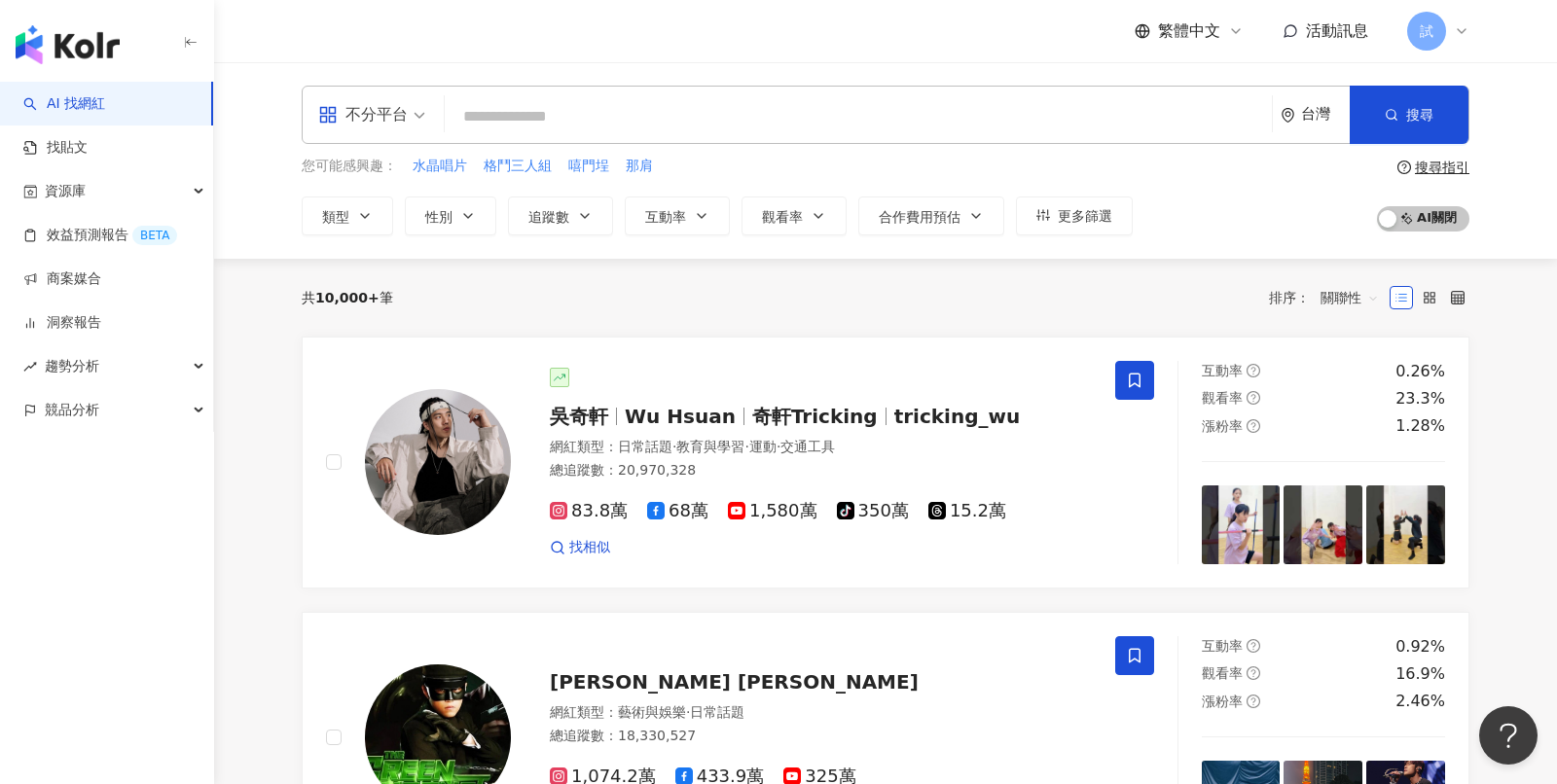
click at [748, 97] on div "不分平台 台灣 搜尋" at bounding box center [885, 114] width 1168 height 58
click at [707, 110] on input "search" at bounding box center [858, 117] width 812 height 37
paste input "***"
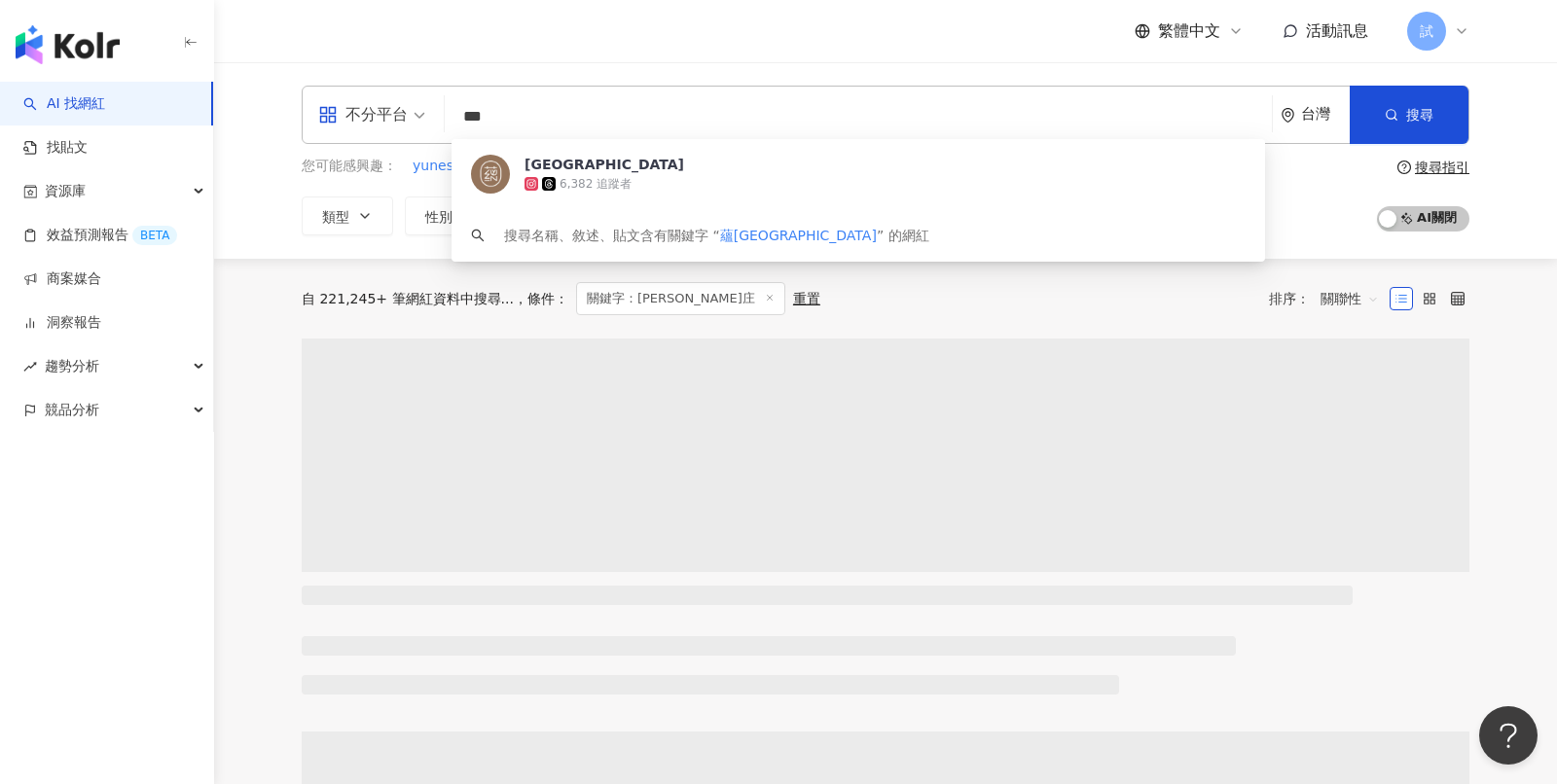
type input "***"
click at [892, 37] on div "繁體中文 活動訊息 試" at bounding box center [885, 31] width 1168 height 62
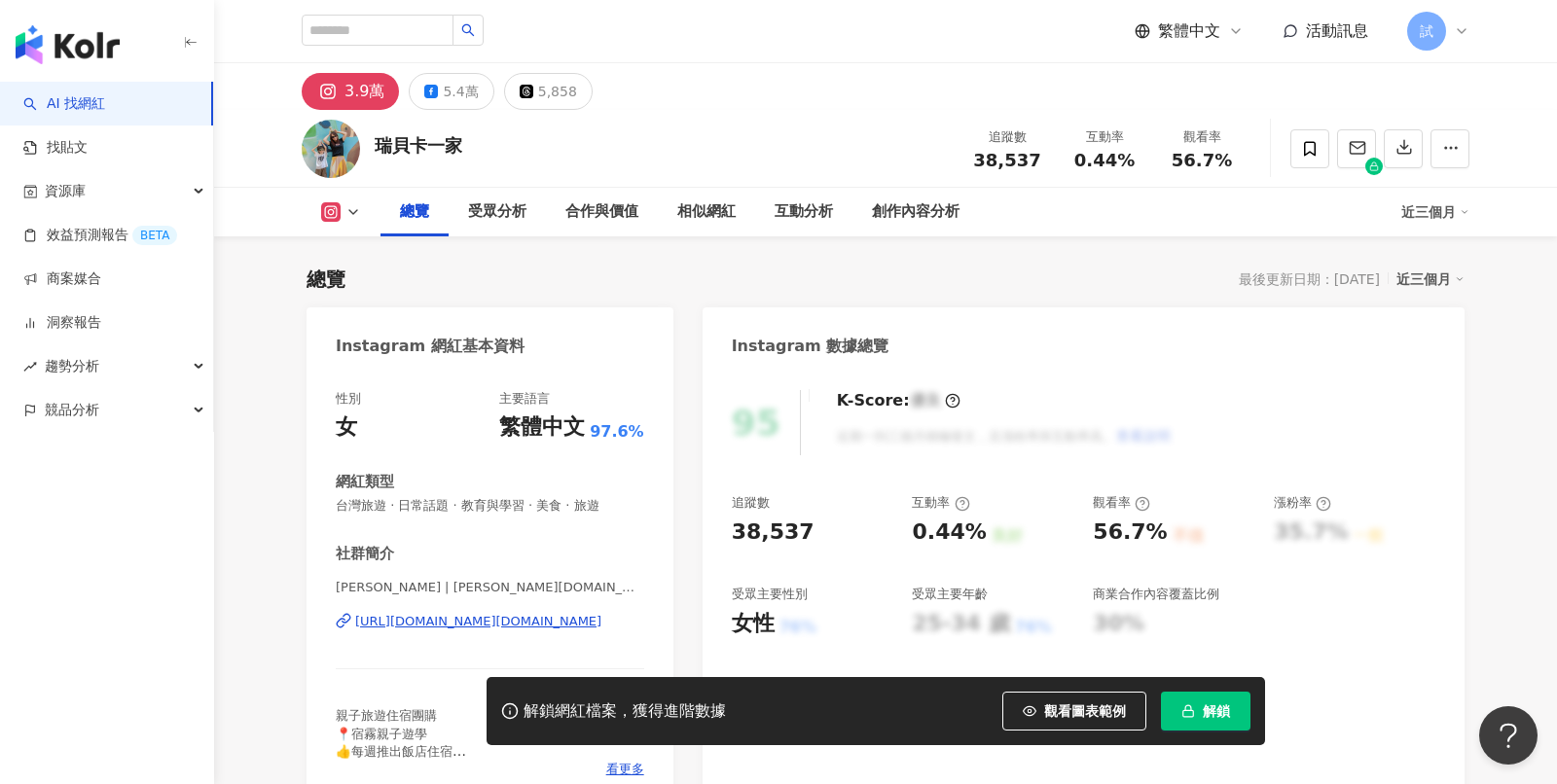
scroll to position [144, 0]
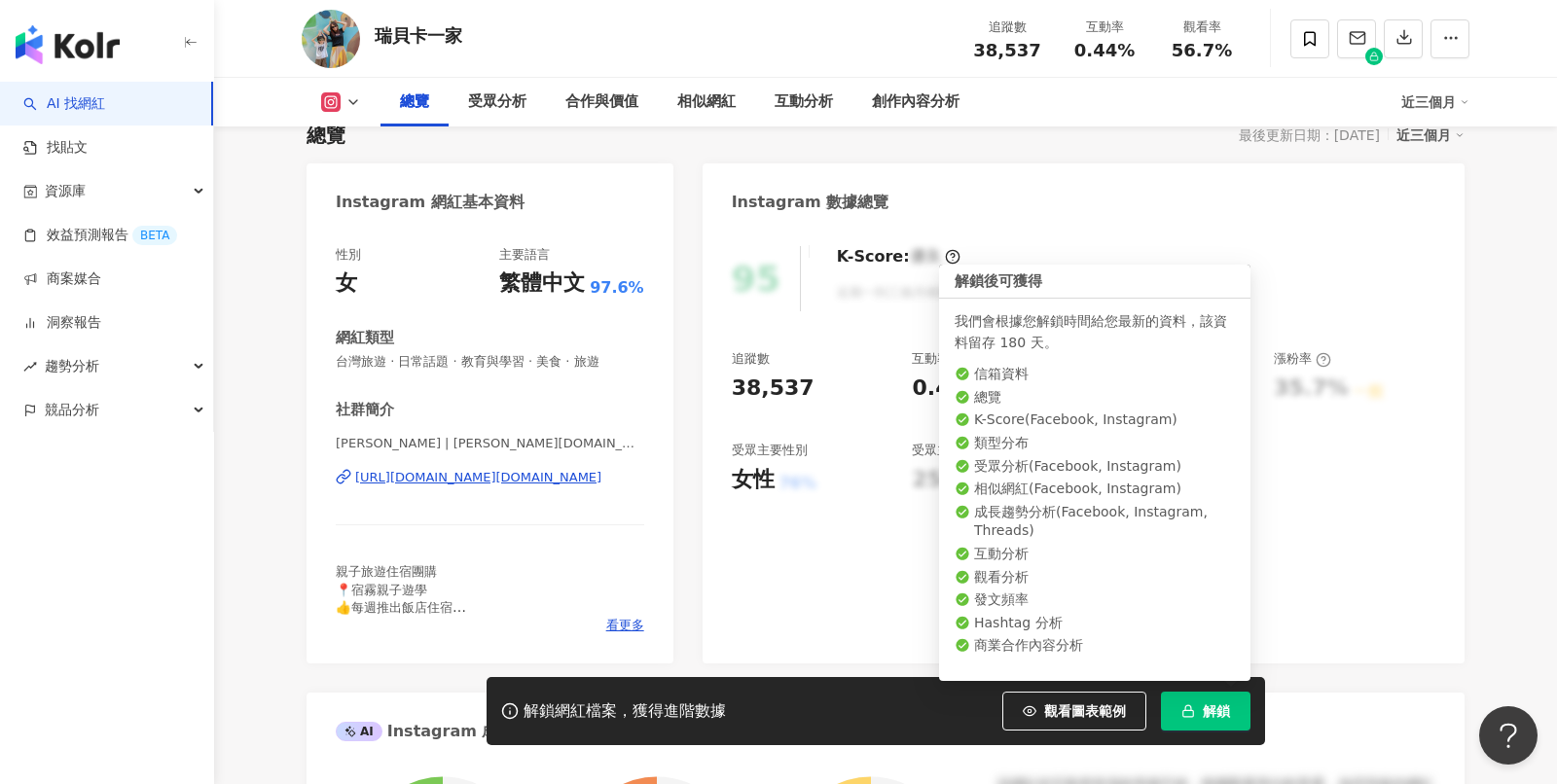
click at [1203, 702] on button "解鎖" at bounding box center [1205, 711] width 90 height 39
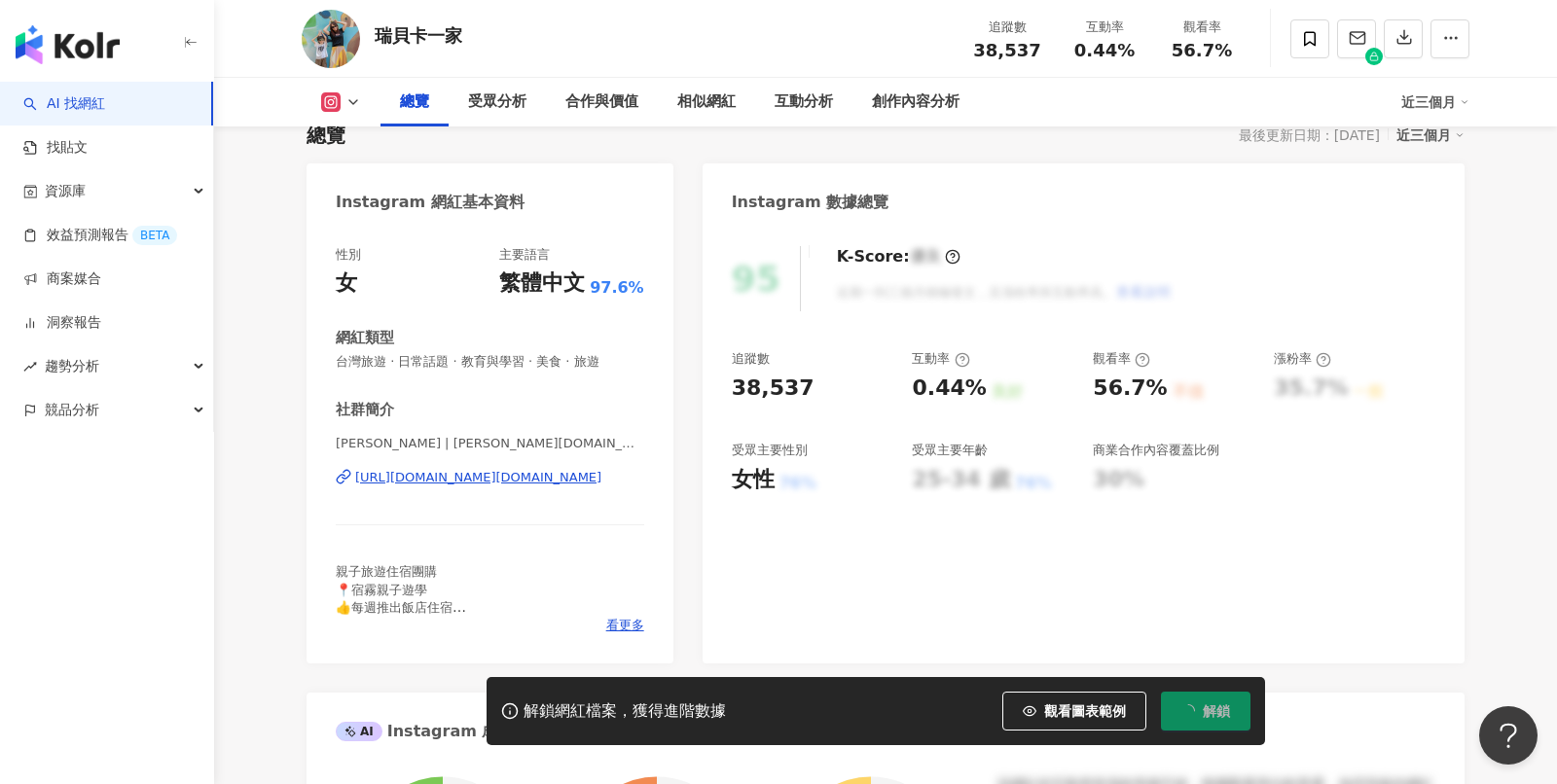
scroll to position [0, 0]
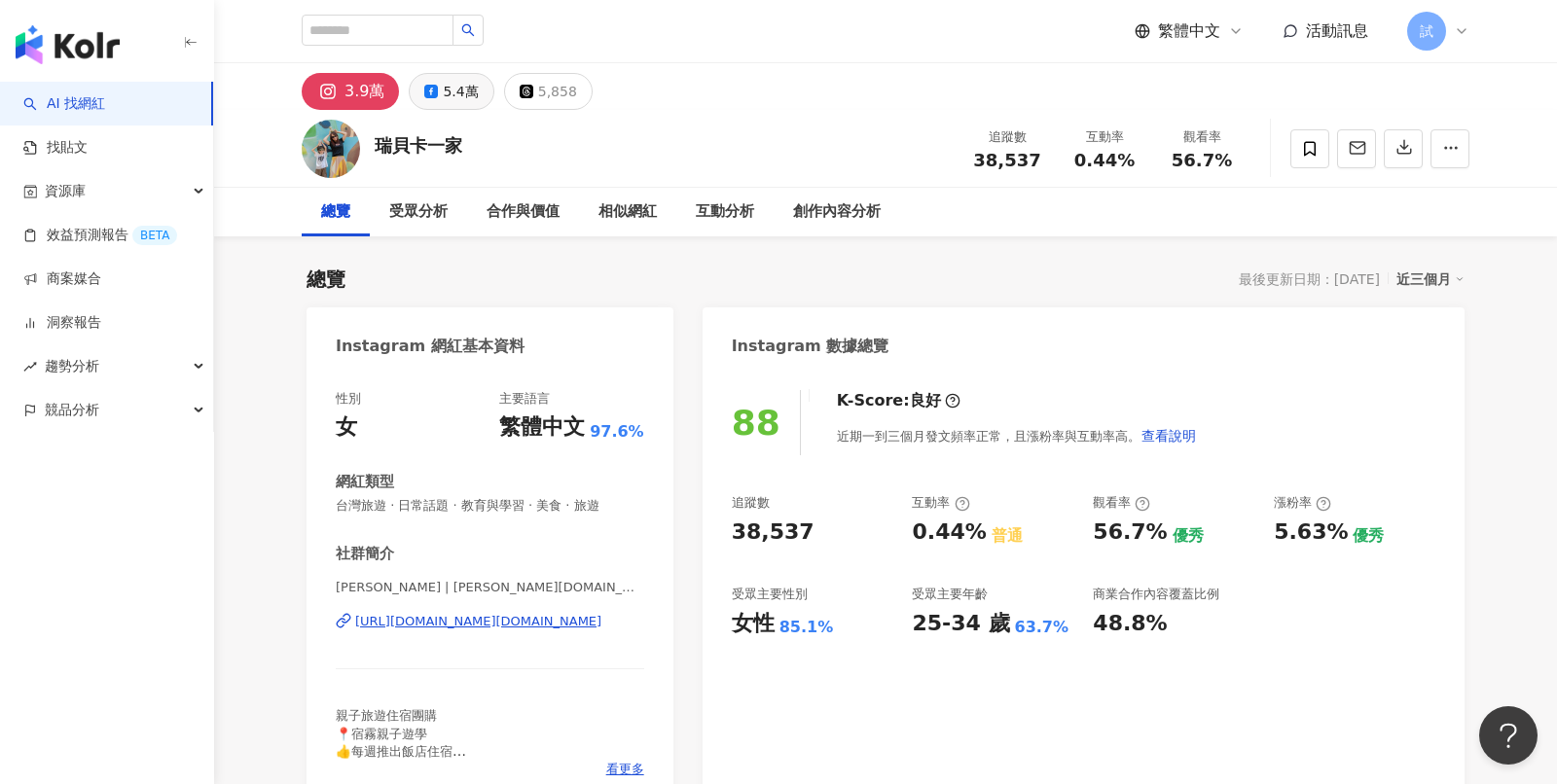
click at [449, 86] on div "5.4萬" at bounding box center [460, 92] width 35 height 28
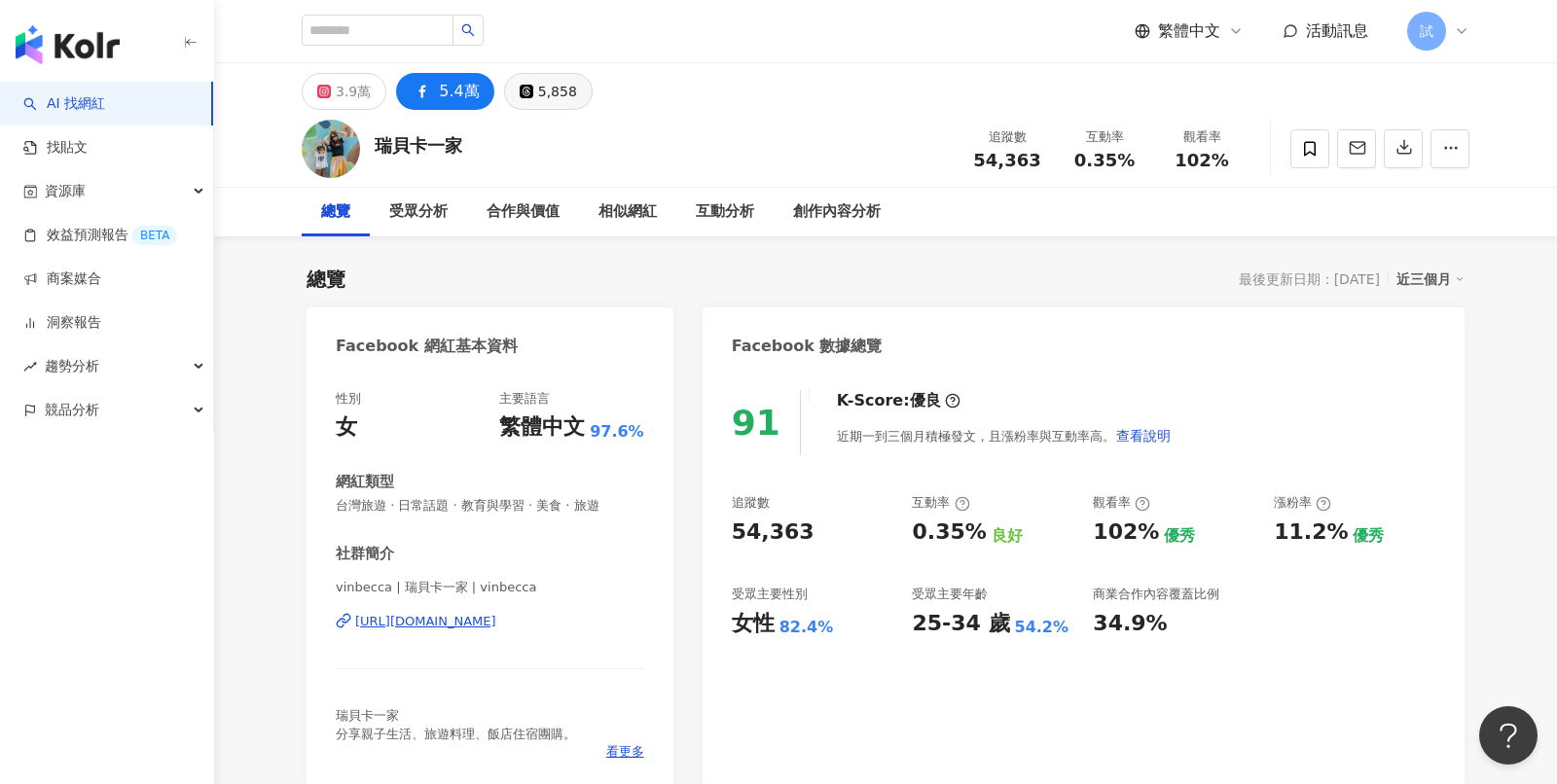
click at [548, 102] on div "5,858" at bounding box center [558, 92] width 39 height 28
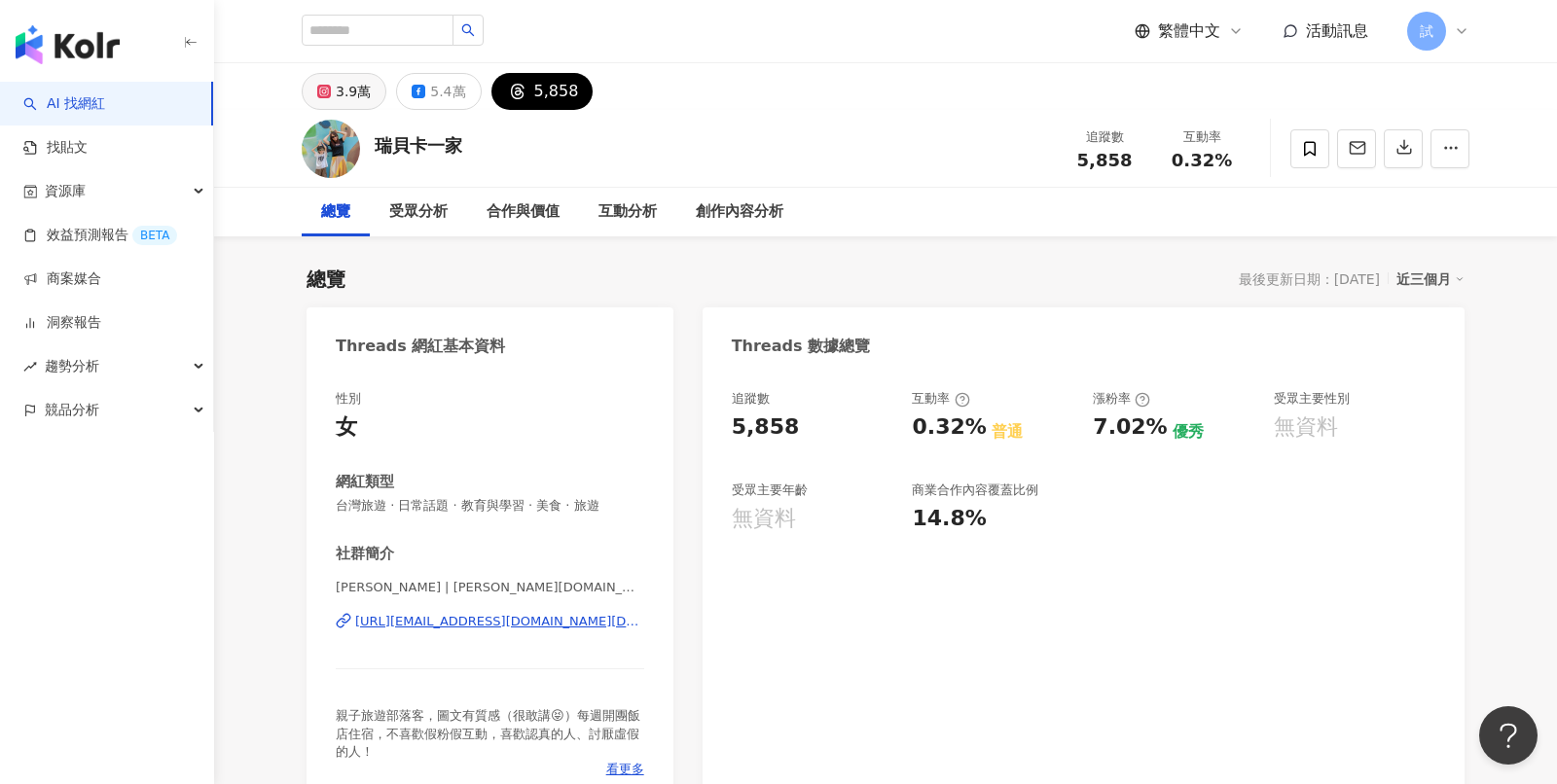
click at [348, 86] on div "3.9萬" at bounding box center [354, 92] width 35 height 28
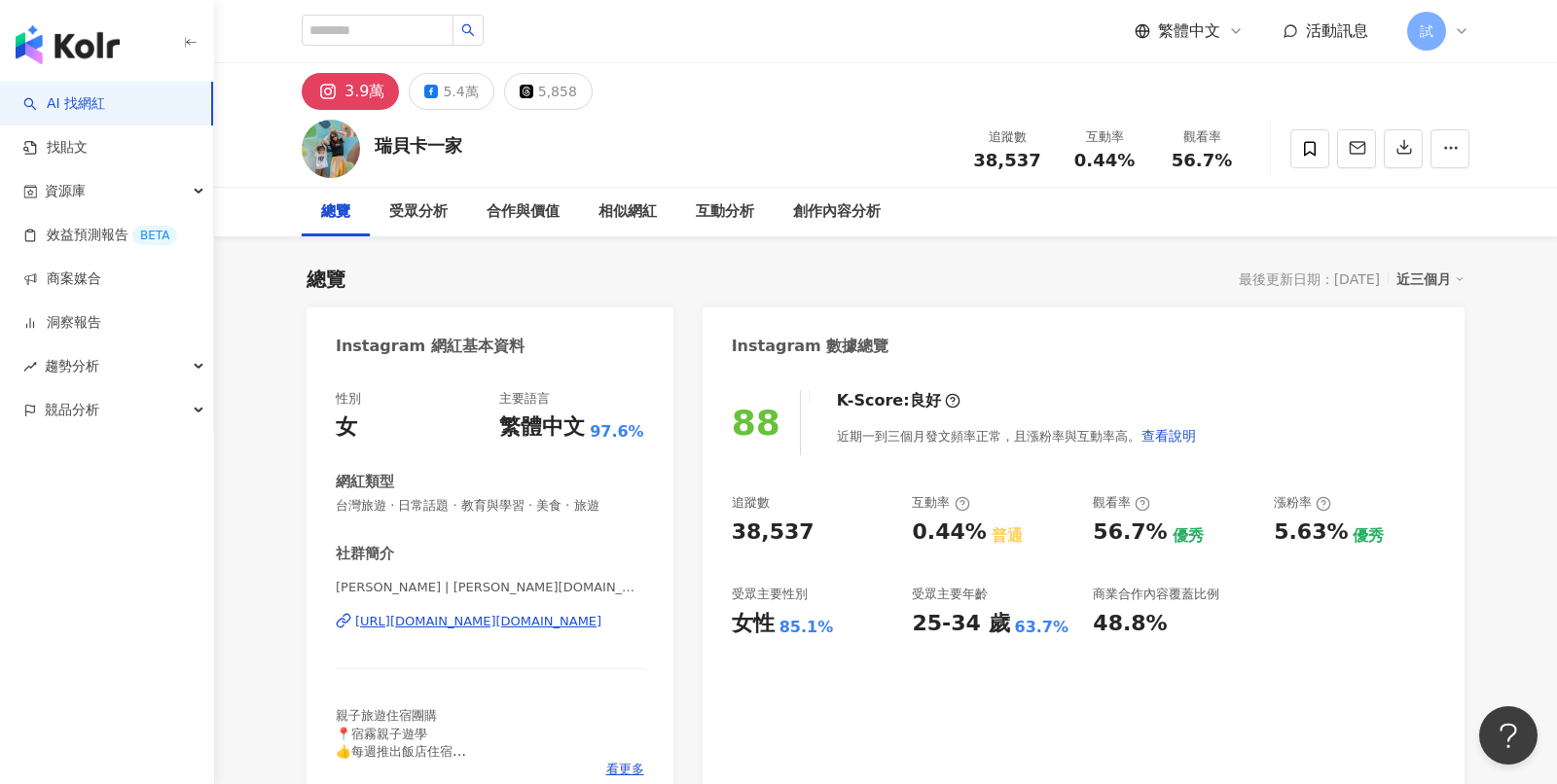
click at [1427, 288] on div "近三個月" at bounding box center [1430, 280] width 68 height 26
click at [1351, 151] on icon "button" at bounding box center [1358, 148] width 15 height 12
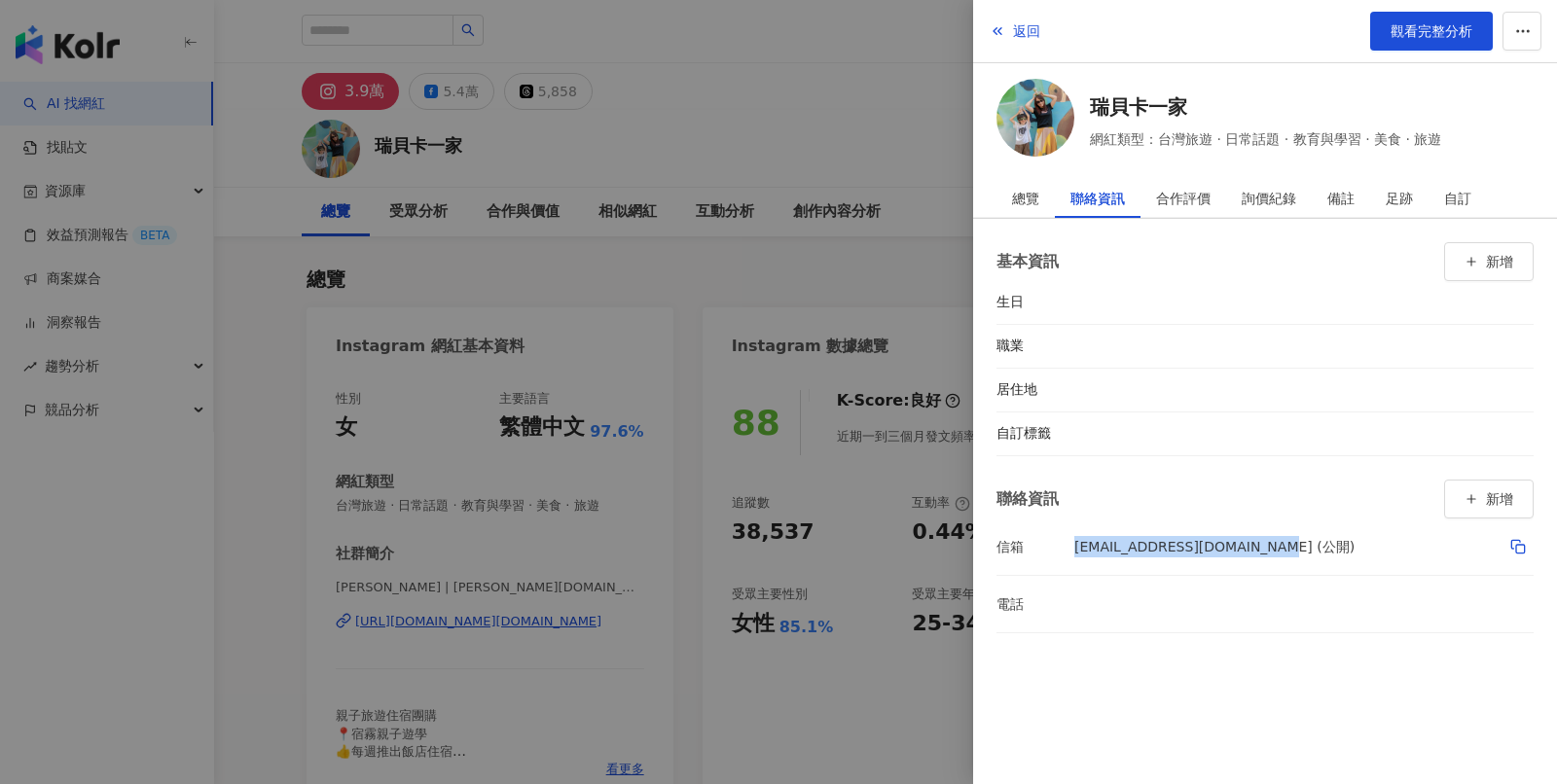
drag, startPoint x: 1074, startPoint y: 538, endPoint x: 1271, endPoint y: 541, distance: 197.0
click at [1271, 541] on div "dolphinyuyu@gmail.com (公開)" at bounding box center [1304, 547] width 459 height 33
click at [877, 287] on div at bounding box center [778, 392] width 1557 height 784
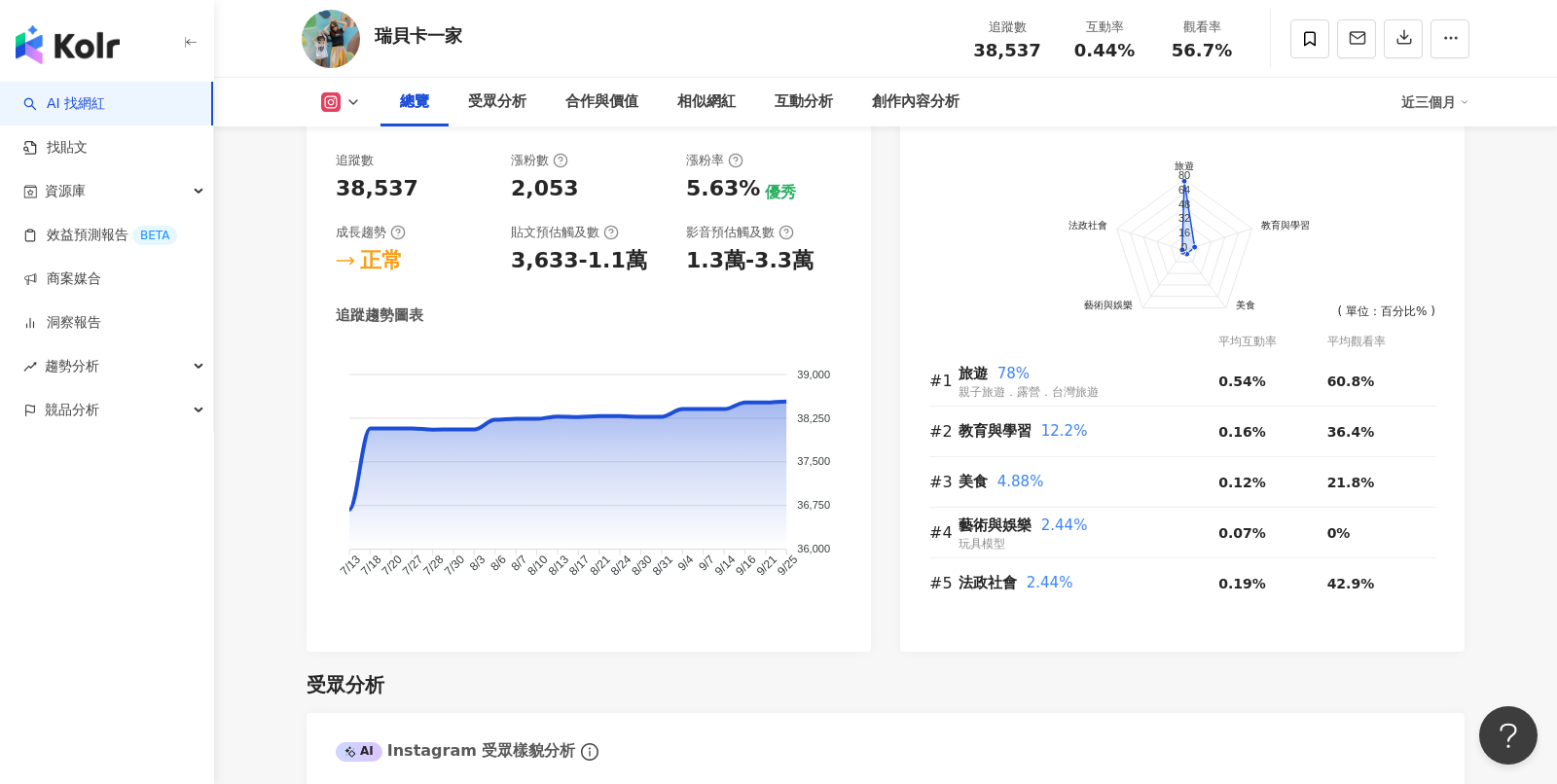
scroll to position [976, 0]
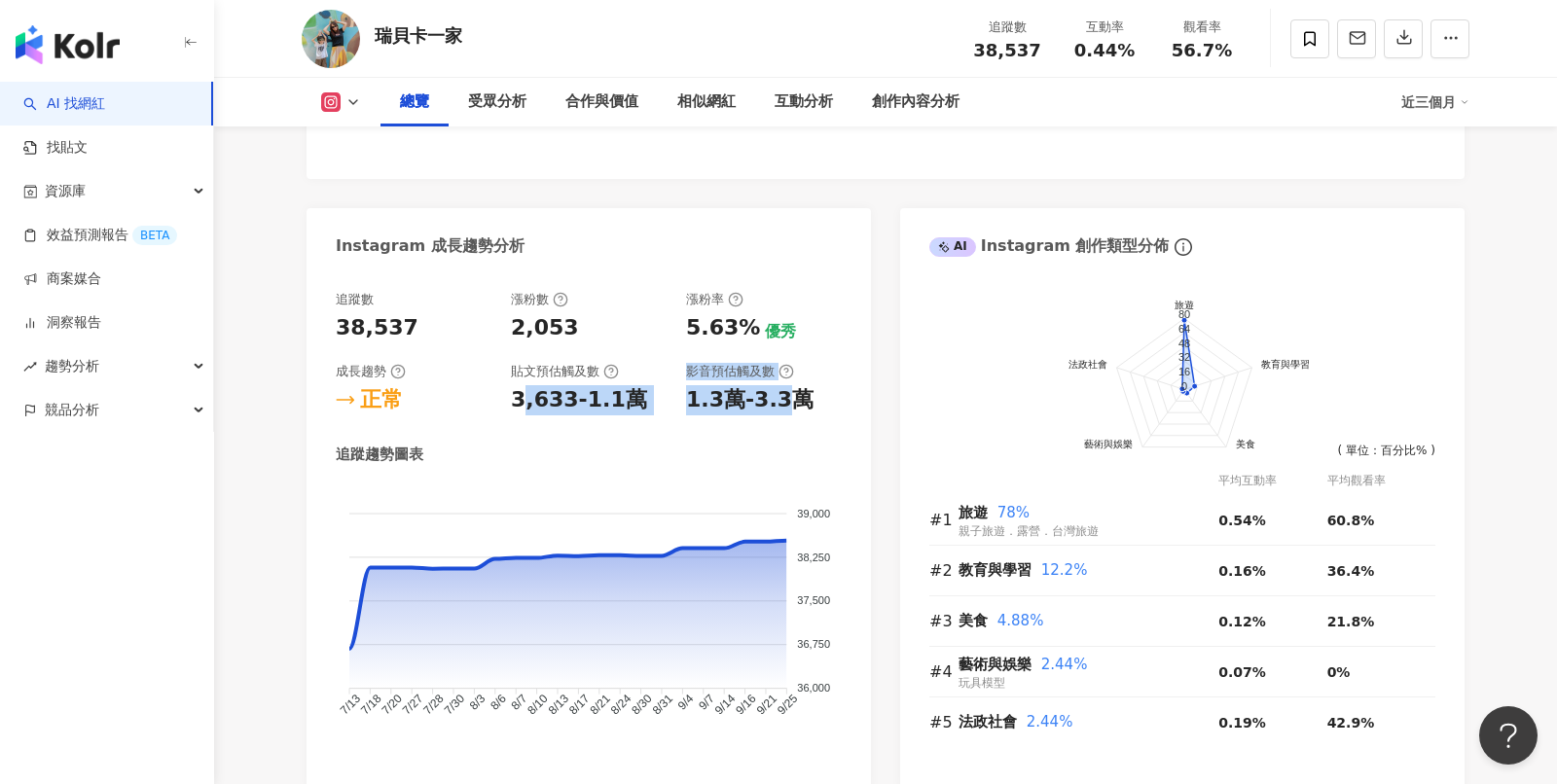
drag, startPoint x: 518, startPoint y: 398, endPoint x: 784, endPoint y: 401, distance: 266.0
click at [784, 401] on div "追蹤數 38,537 漲粉數 2,053 漲粉率 5.63% 優秀 成長趨勢 正常 貼文預估觸及數 3,633-1.1萬 影音預估觸及數 1.3萬-3.3萬" at bounding box center [589, 353] width 507 height 124
click at [801, 403] on div "1.3萬-3.3萬" at bounding box center [764, 400] width 156 height 31
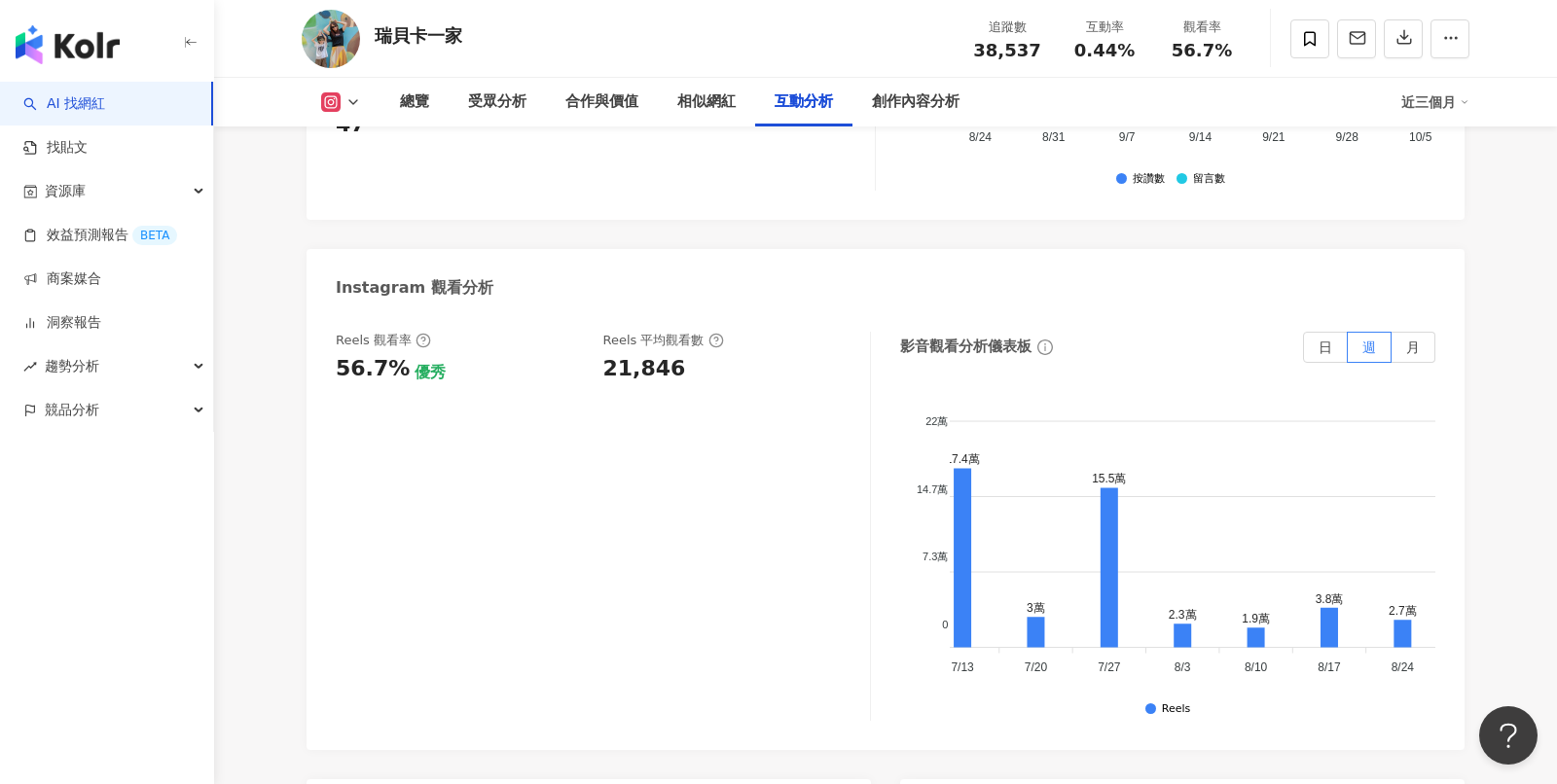
scroll to position [0, 0]
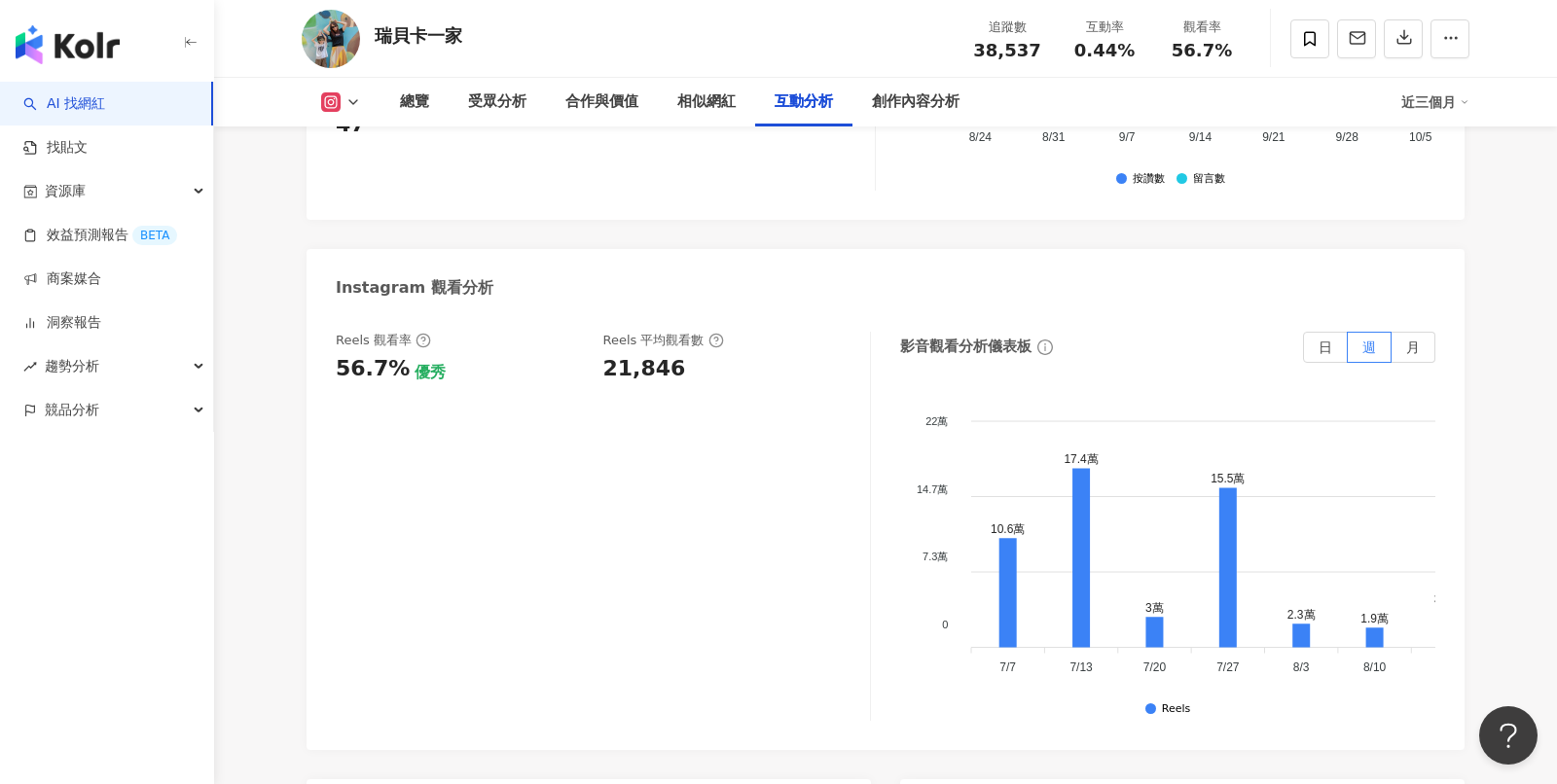
click at [1462, 110] on div "近三個月" at bounding box center [1435, 102] width 68 height 32
click at [1447, 180] on link "近六個月" at bounding box center [1444, 185] width 54 height 22
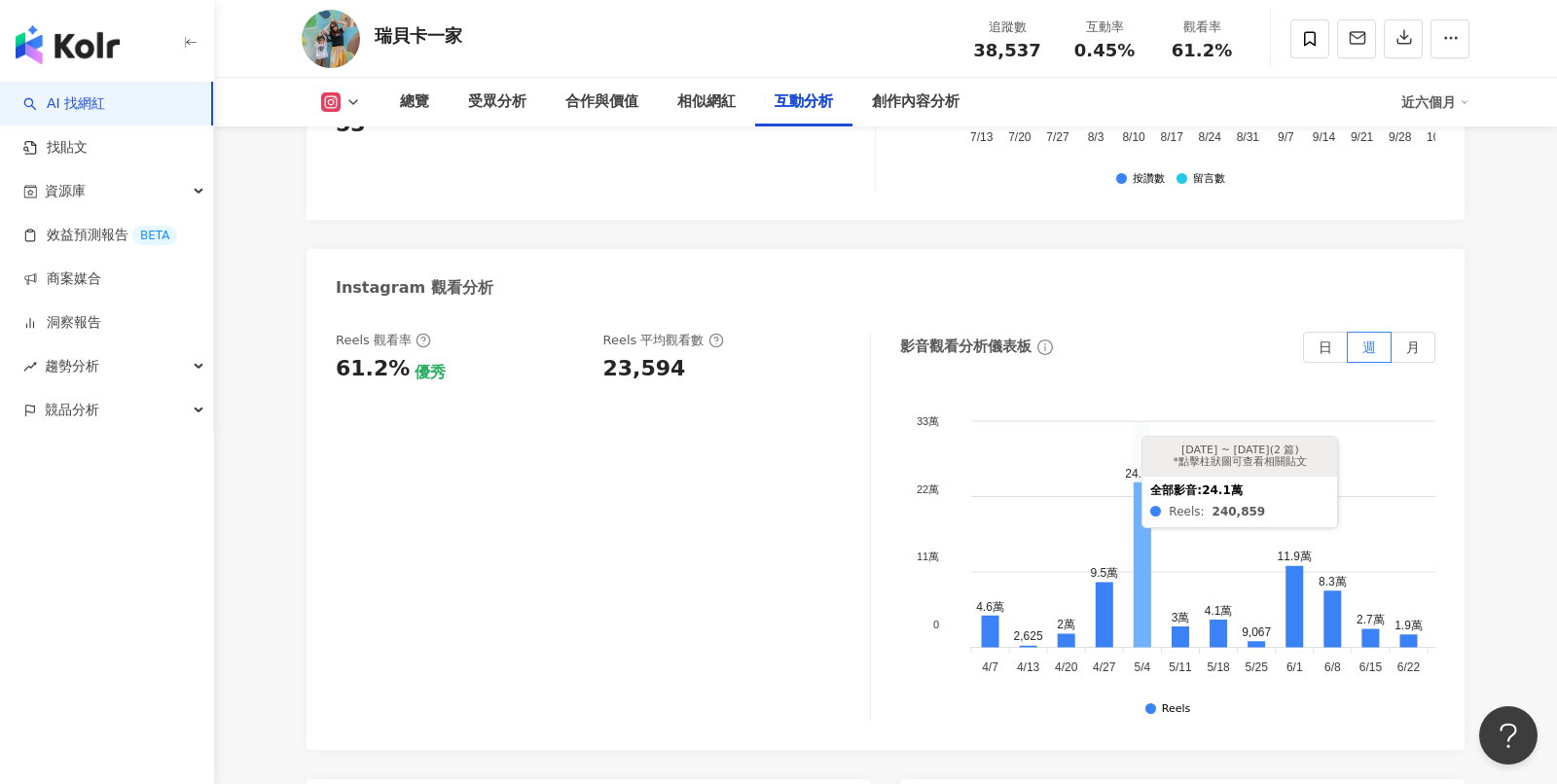
click at [1148, 521] on icon at bounding box center [1142, 565] width 18 height 165
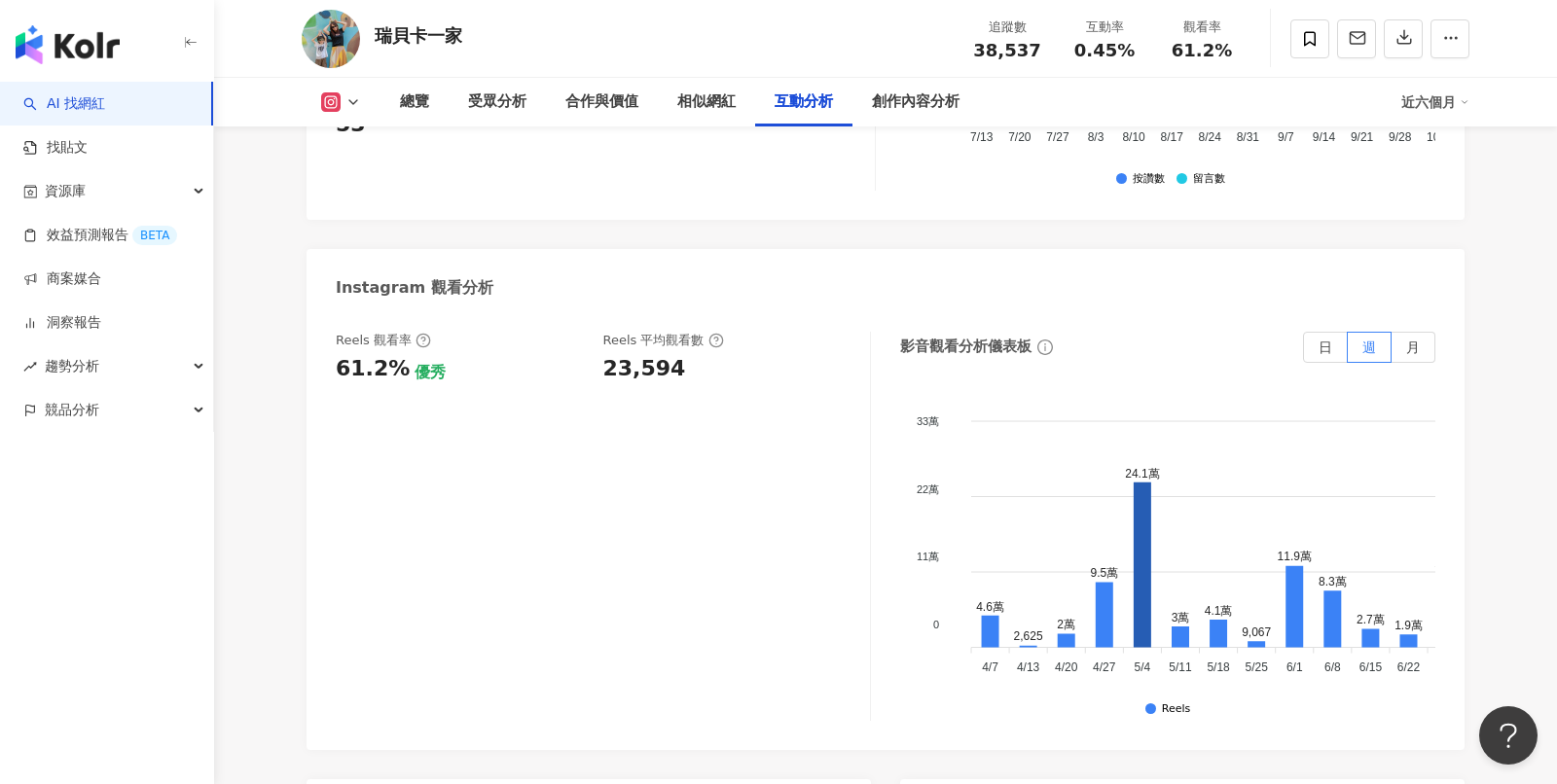
scroll to position [5973, 0]
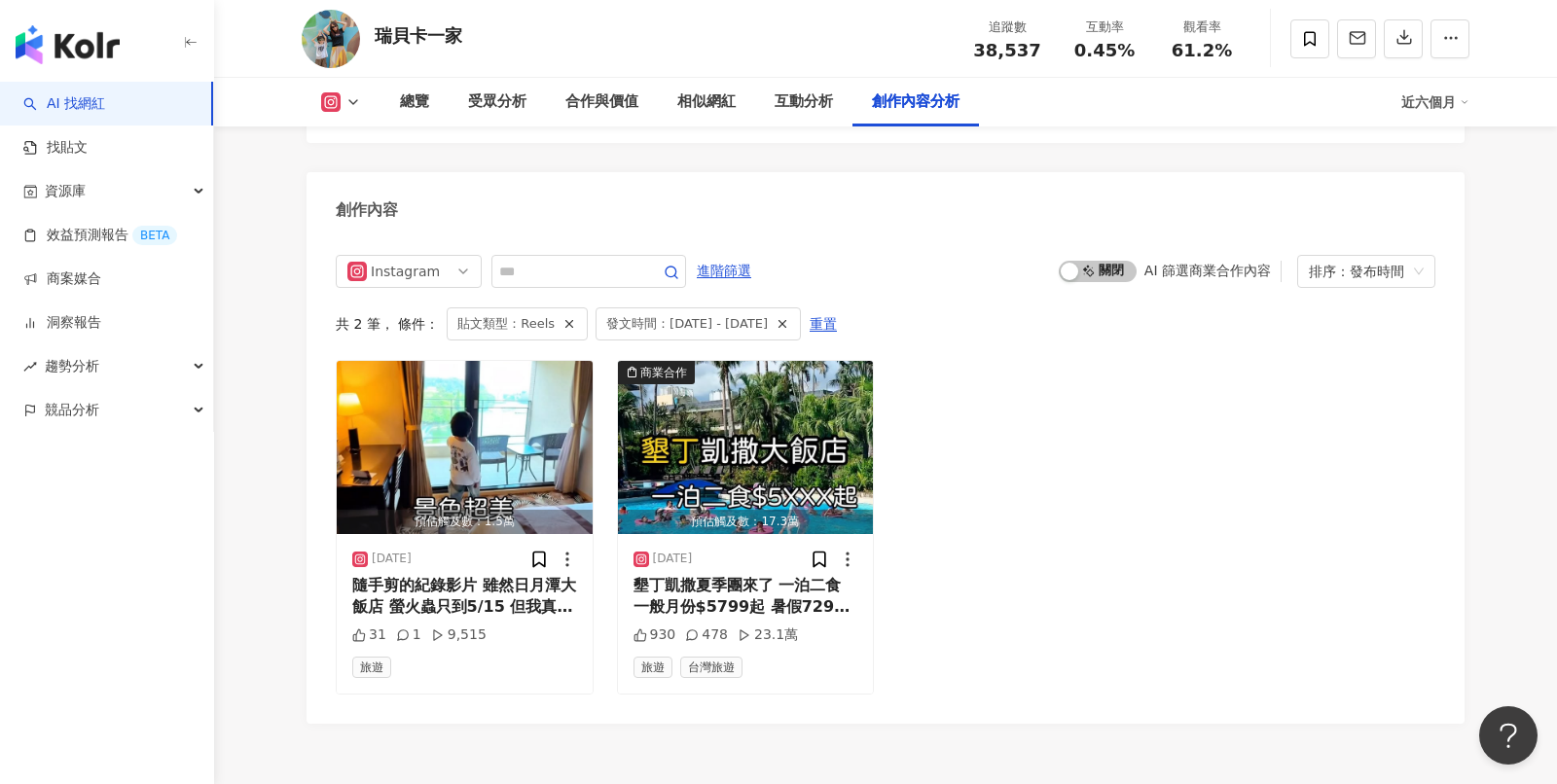
scroll to position [6017, 0]
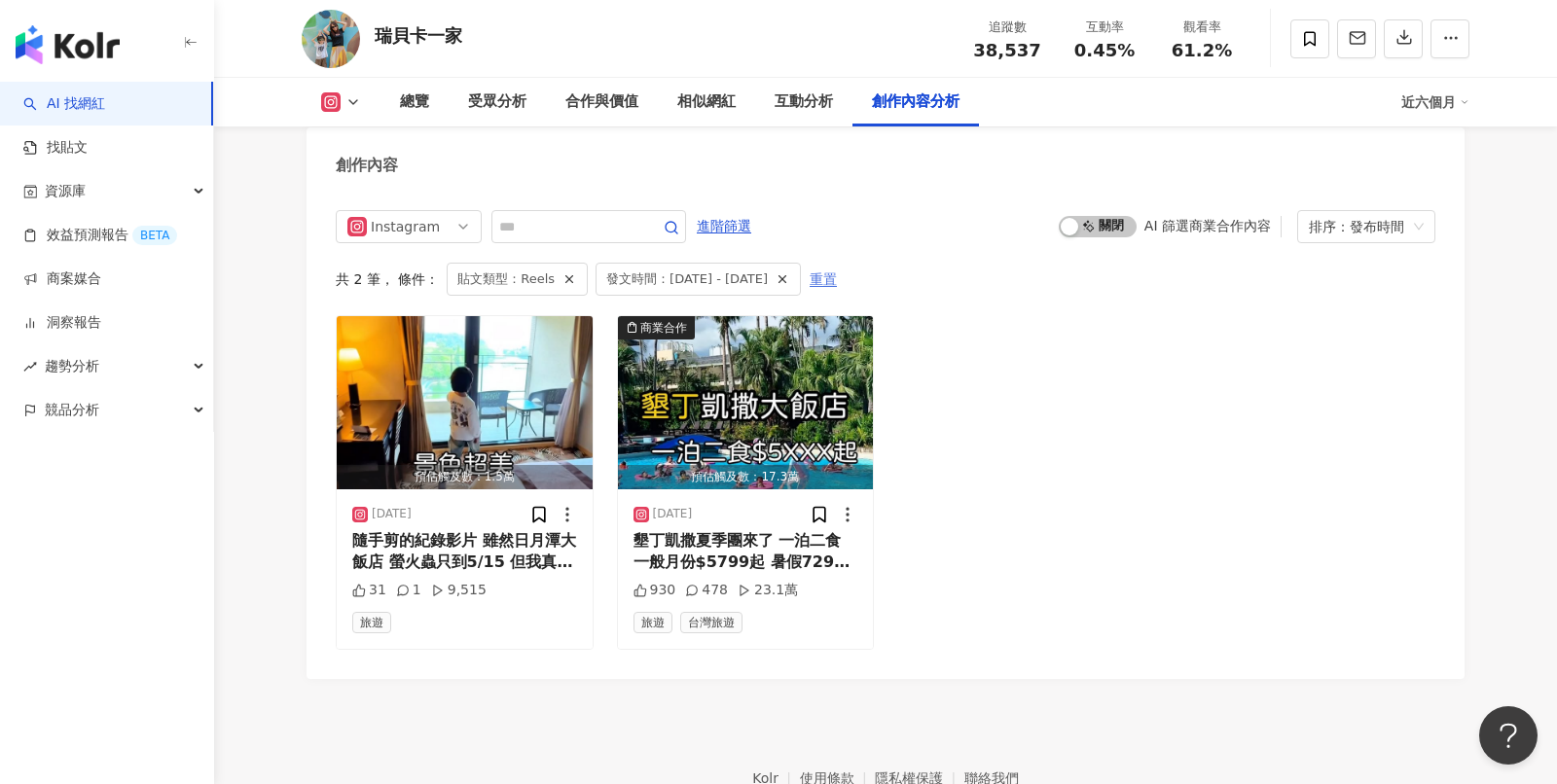
click at [837, 265] on span "重置" at bounding box center [824, 281] width 28 height 32
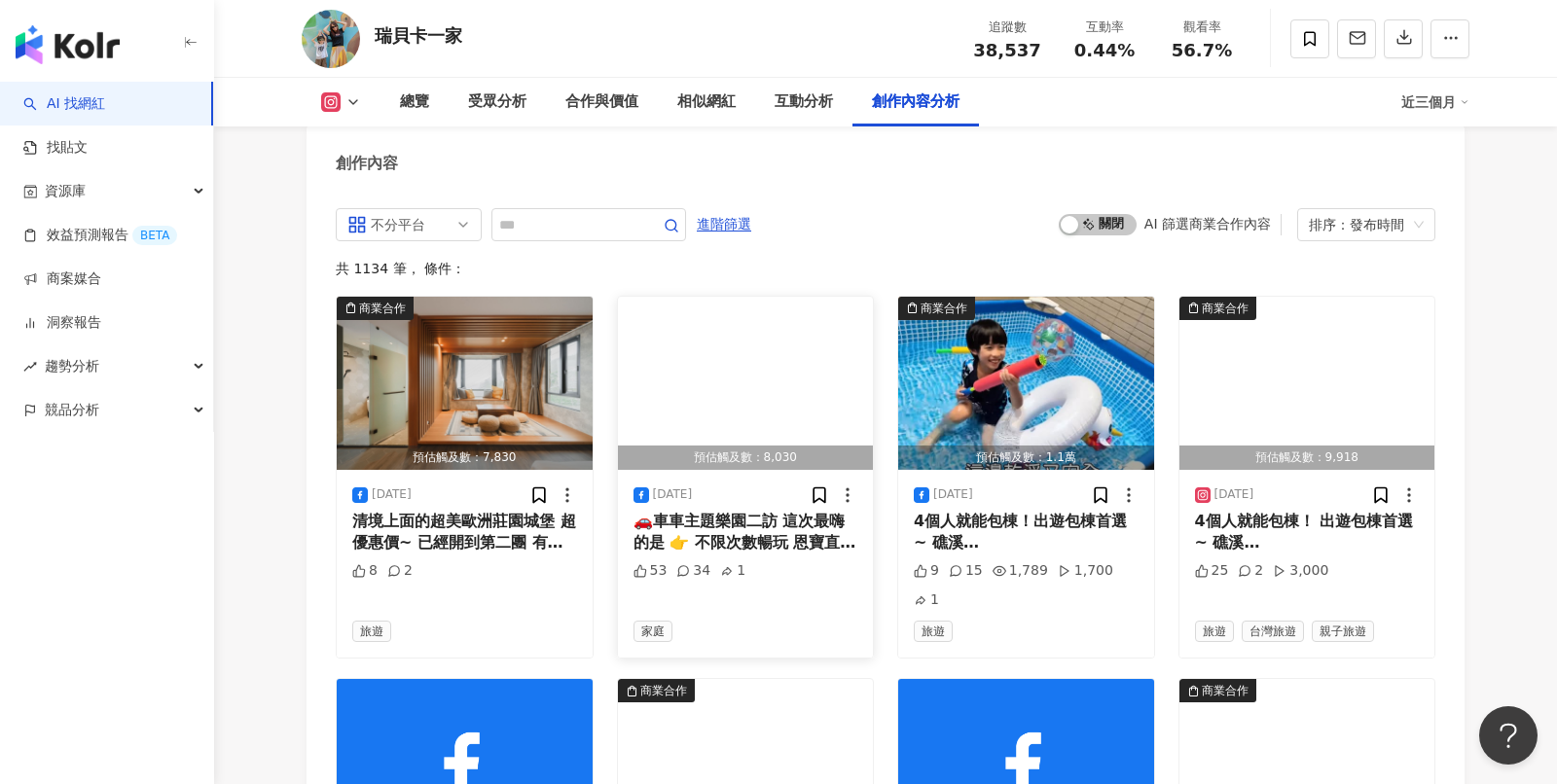
scroll to position [6008, 0]
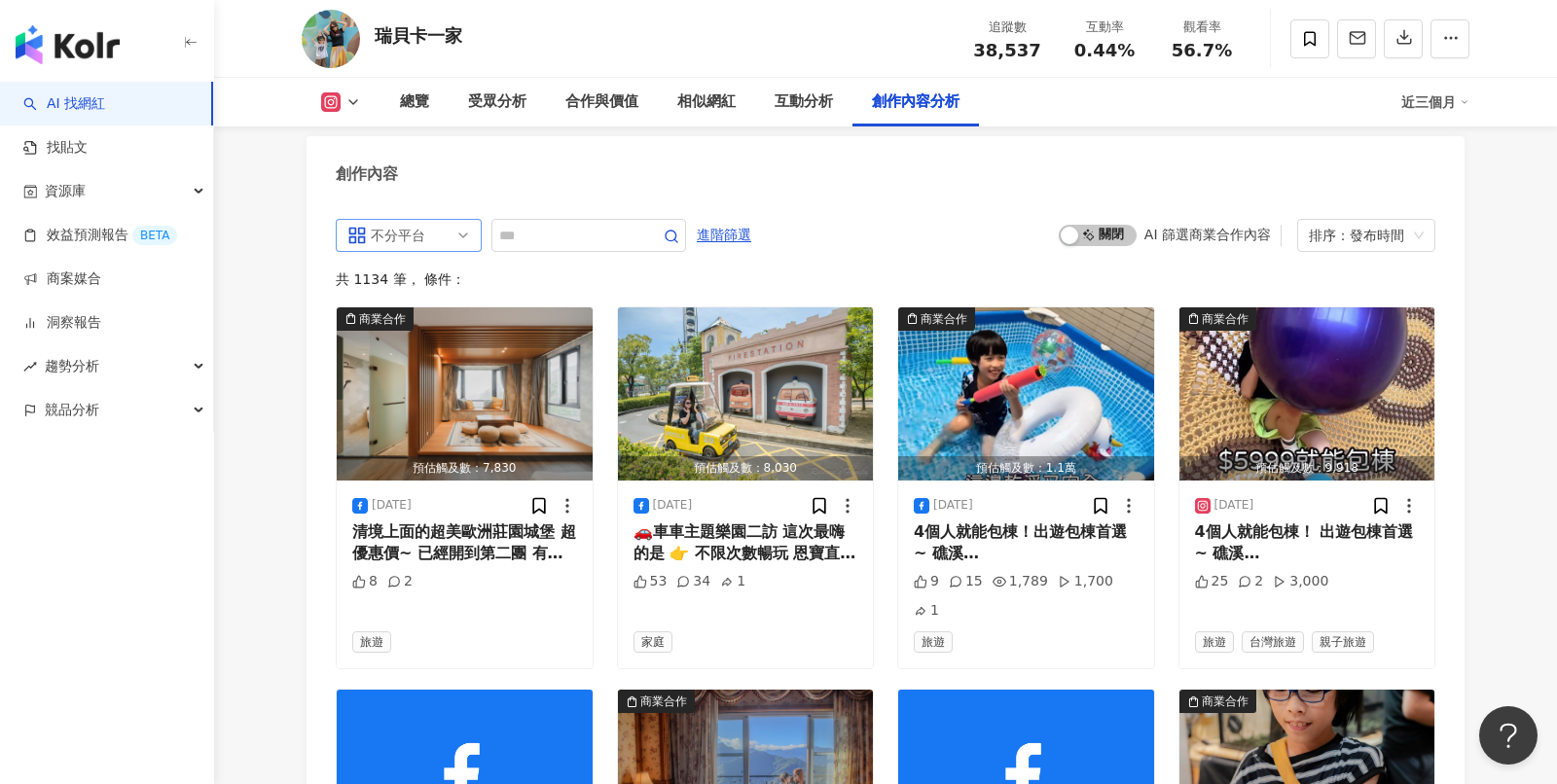
click at [449, 220] on span "不分平台" at bounding box center [409, 235] width 122 height 32
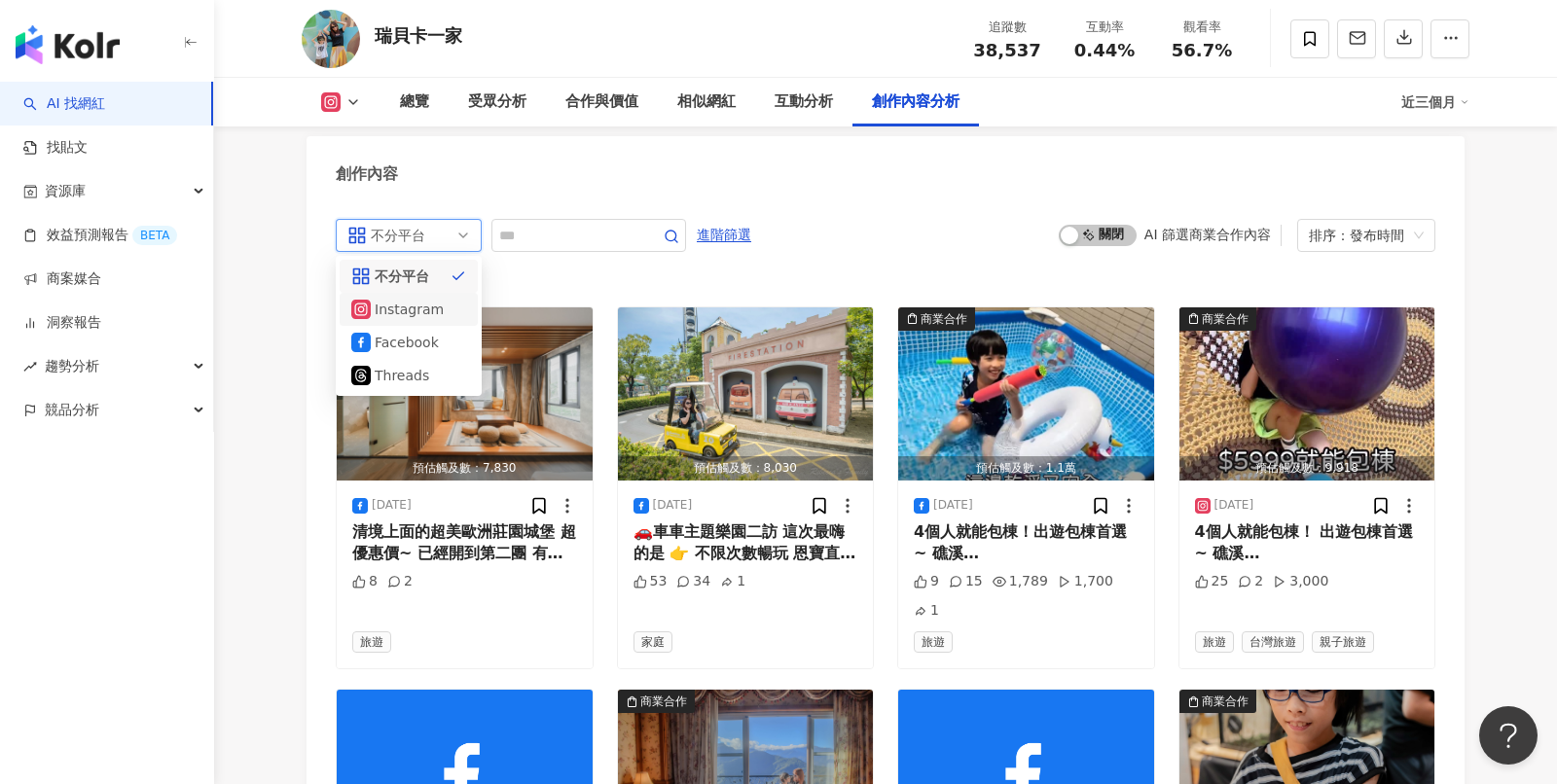
click at [914, 219] on div "不分平台 all ig fb 不分平台 Instagram Facebook Threads 進階篩選 啟動 關閉 AI 篩選商業合作內容 排序：發布時間" at bounding box center [886, 235] width 1100 height 33
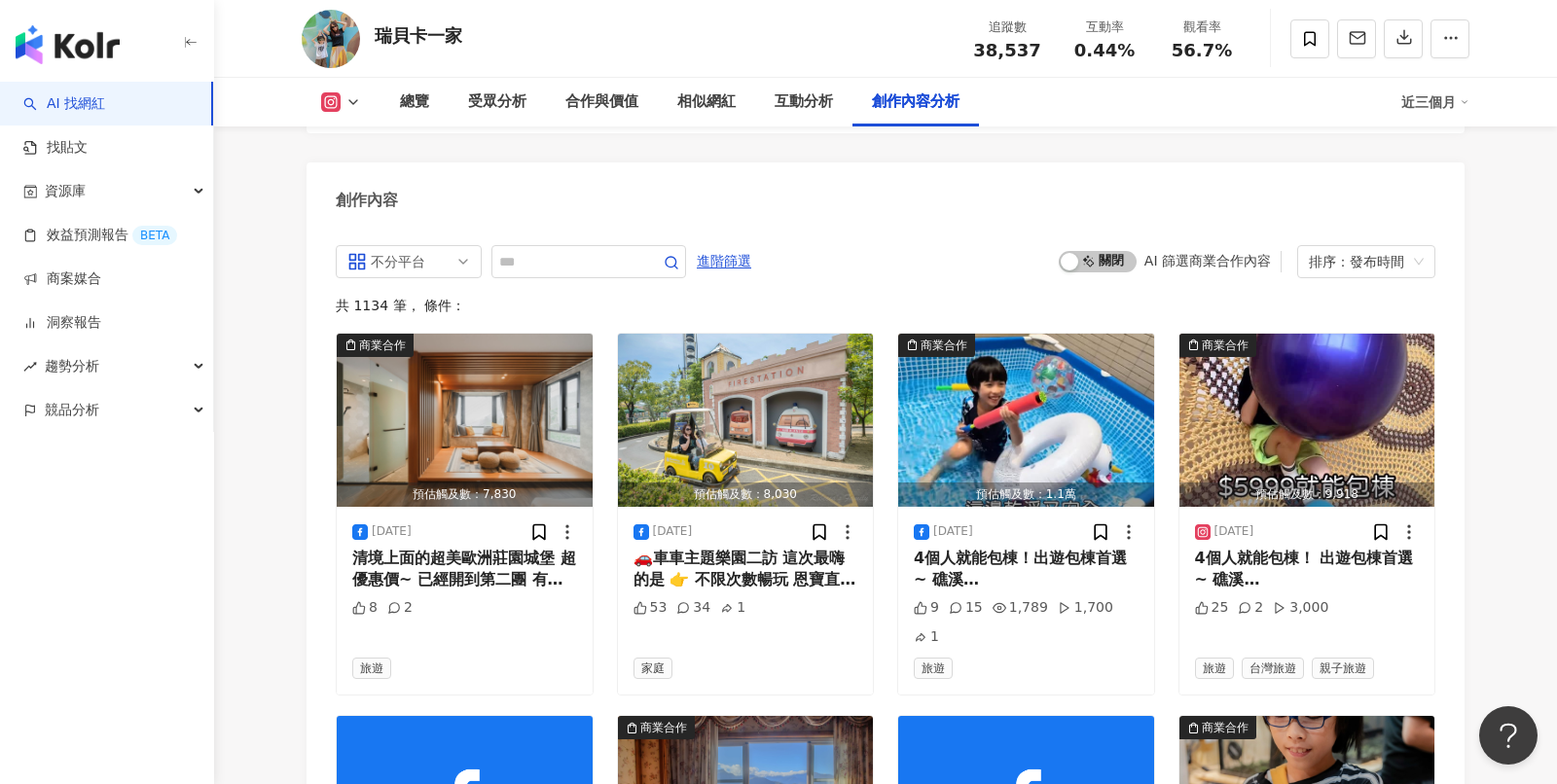
scroll to position [5982, 0]
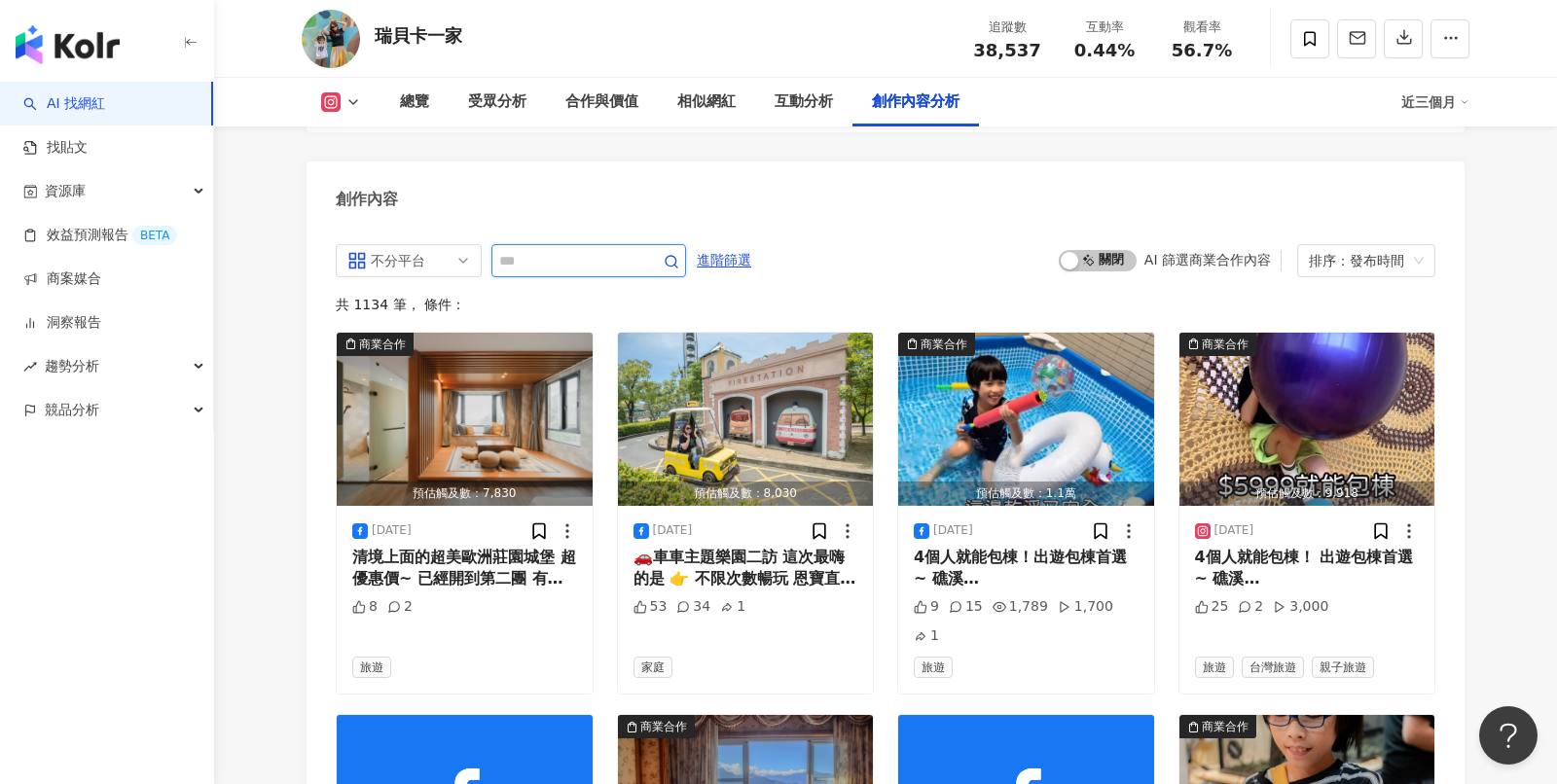
click at [584, 249] on input "text" at bounding box center [568, 261] width 136 height 24
paste input "***"
click at [960, 366] on img "button" at bounding box center [1027, 420] width 256 height 173
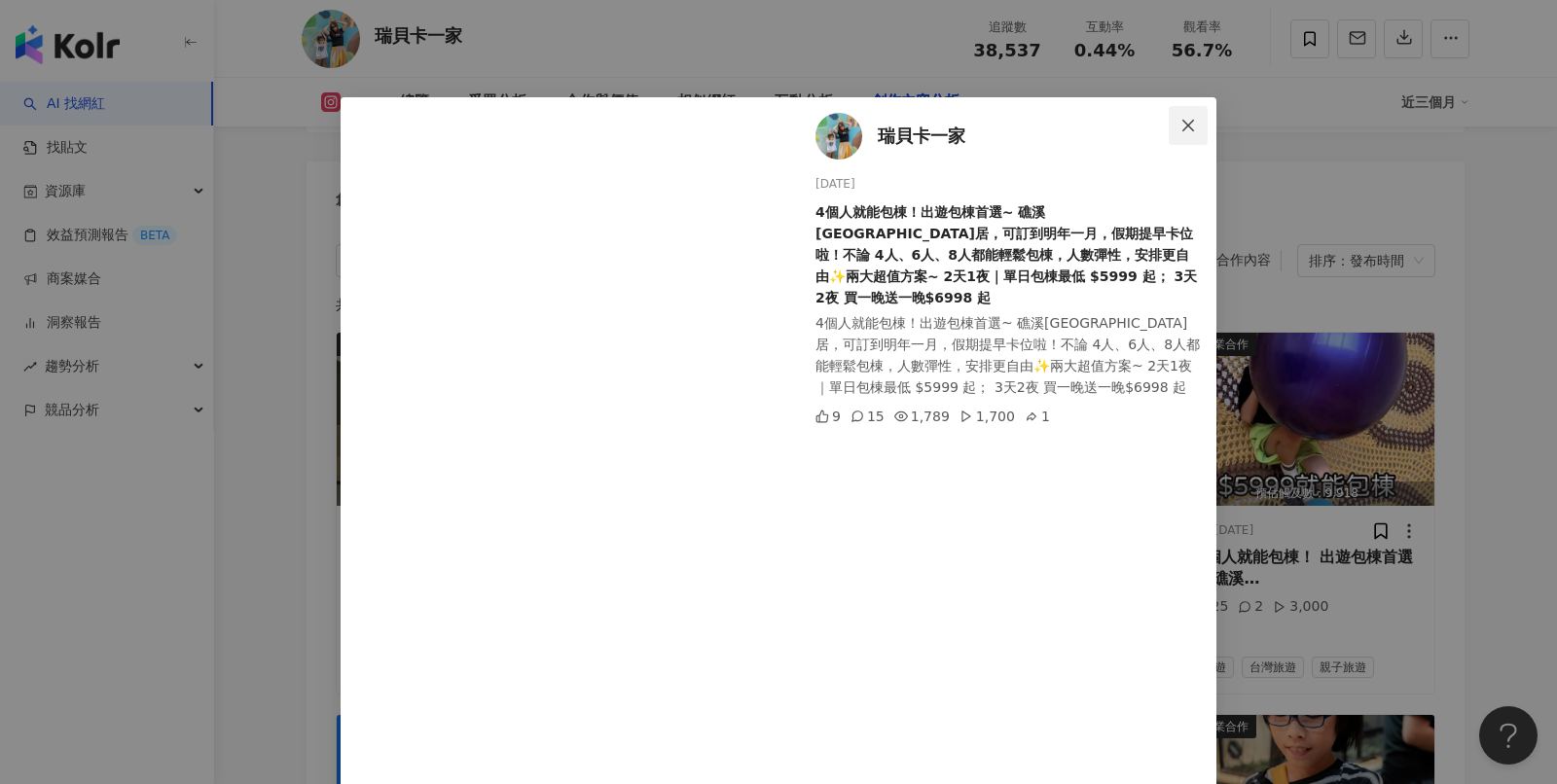
click at [1193, 116] on button "Close" at bounding box center [1188, 126] width 39 height 39
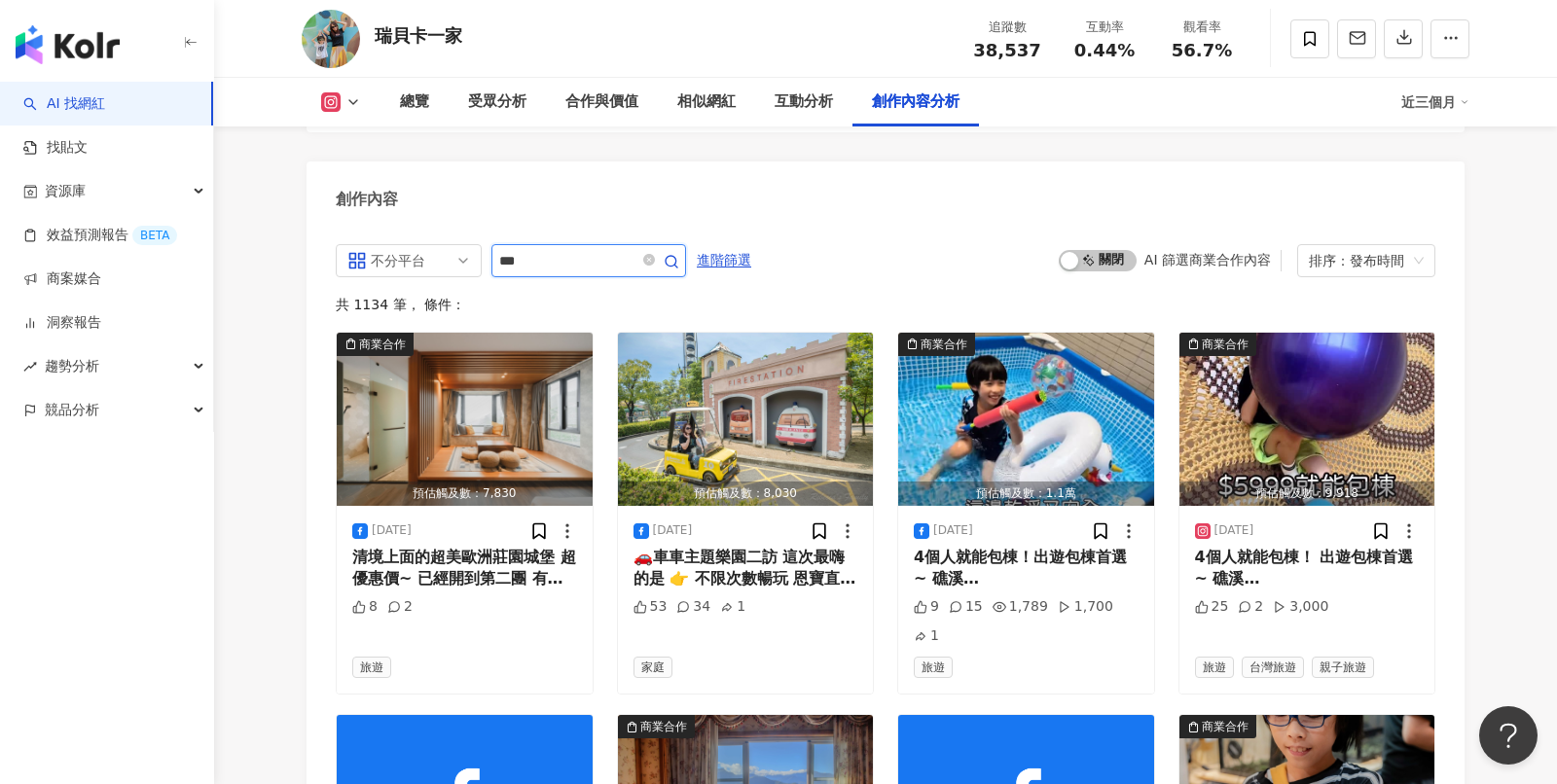
click at [579, 249] on input "***" at bounding box center [568, 261] width 136 height 24
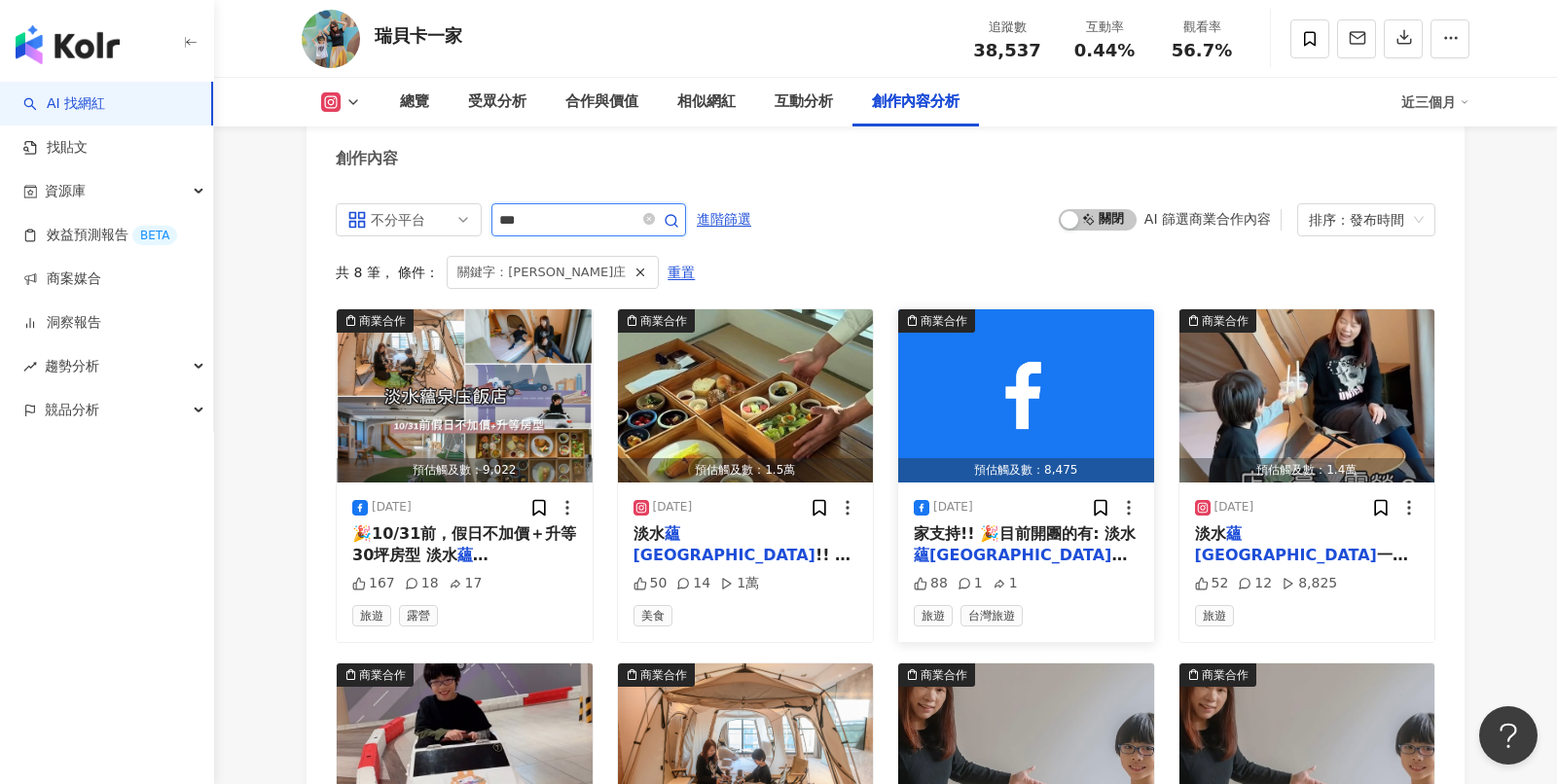
scroll to position [6008, 0]
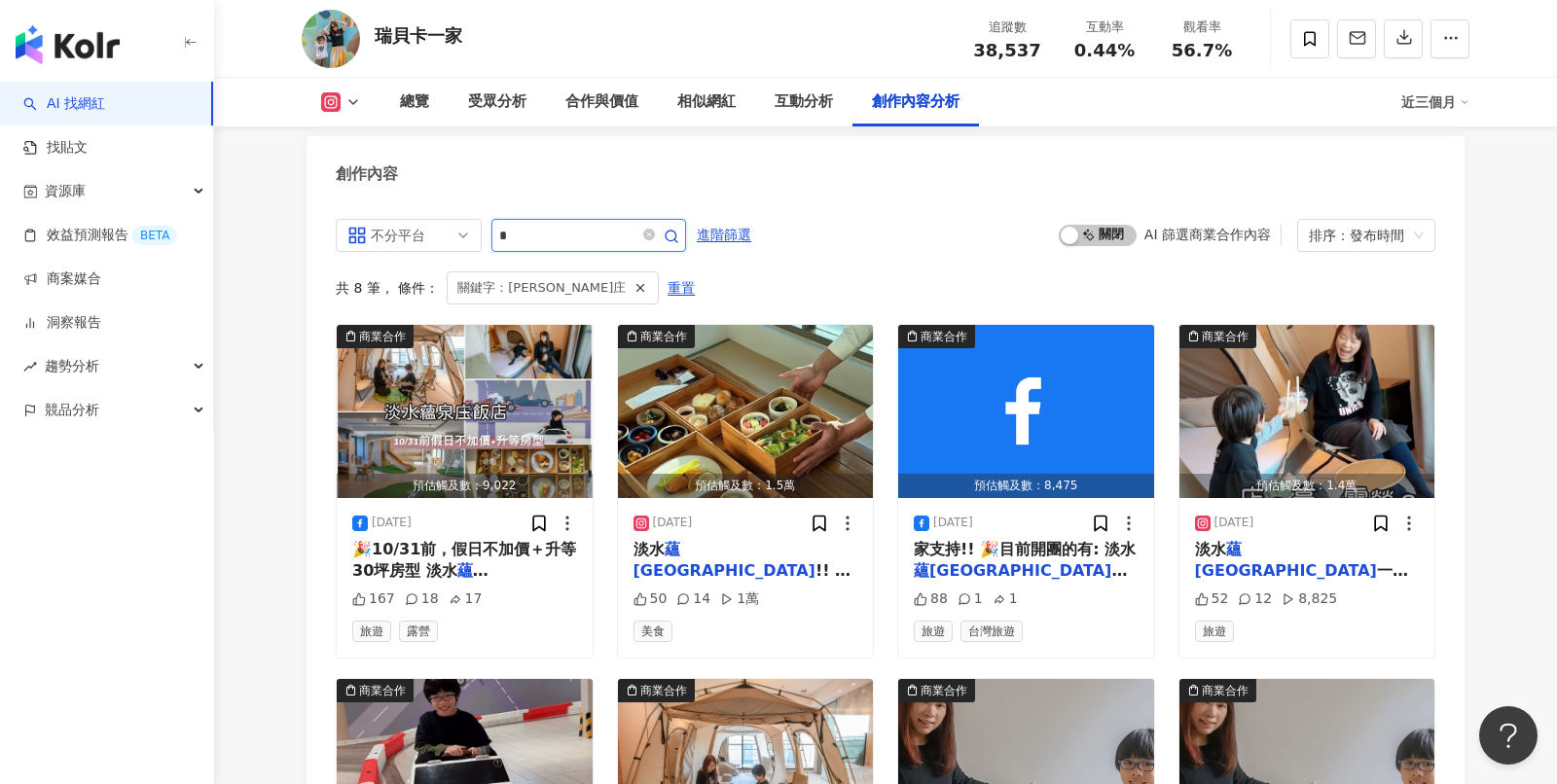
scroll to position [5973, 0]
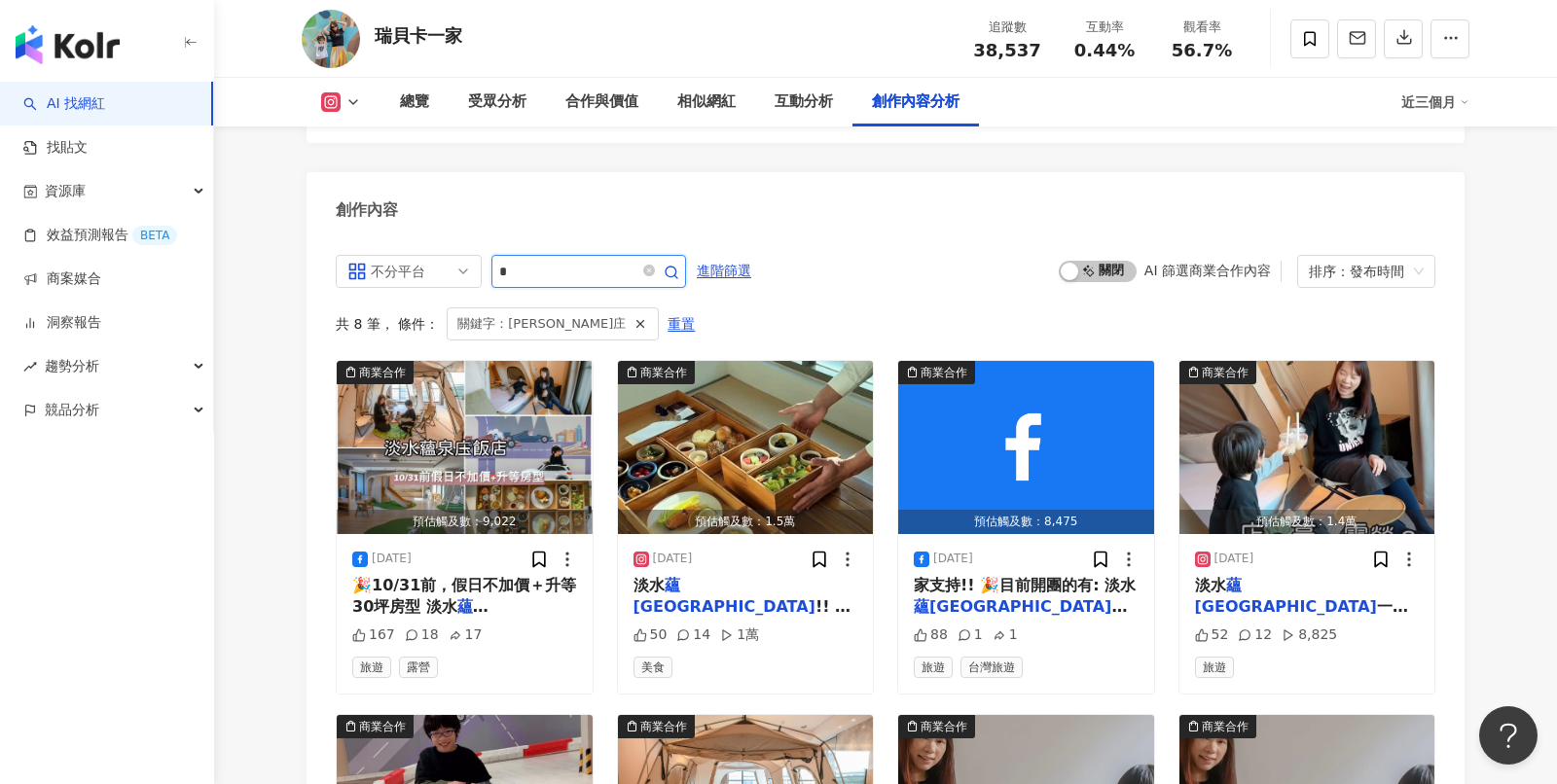
type input "*"
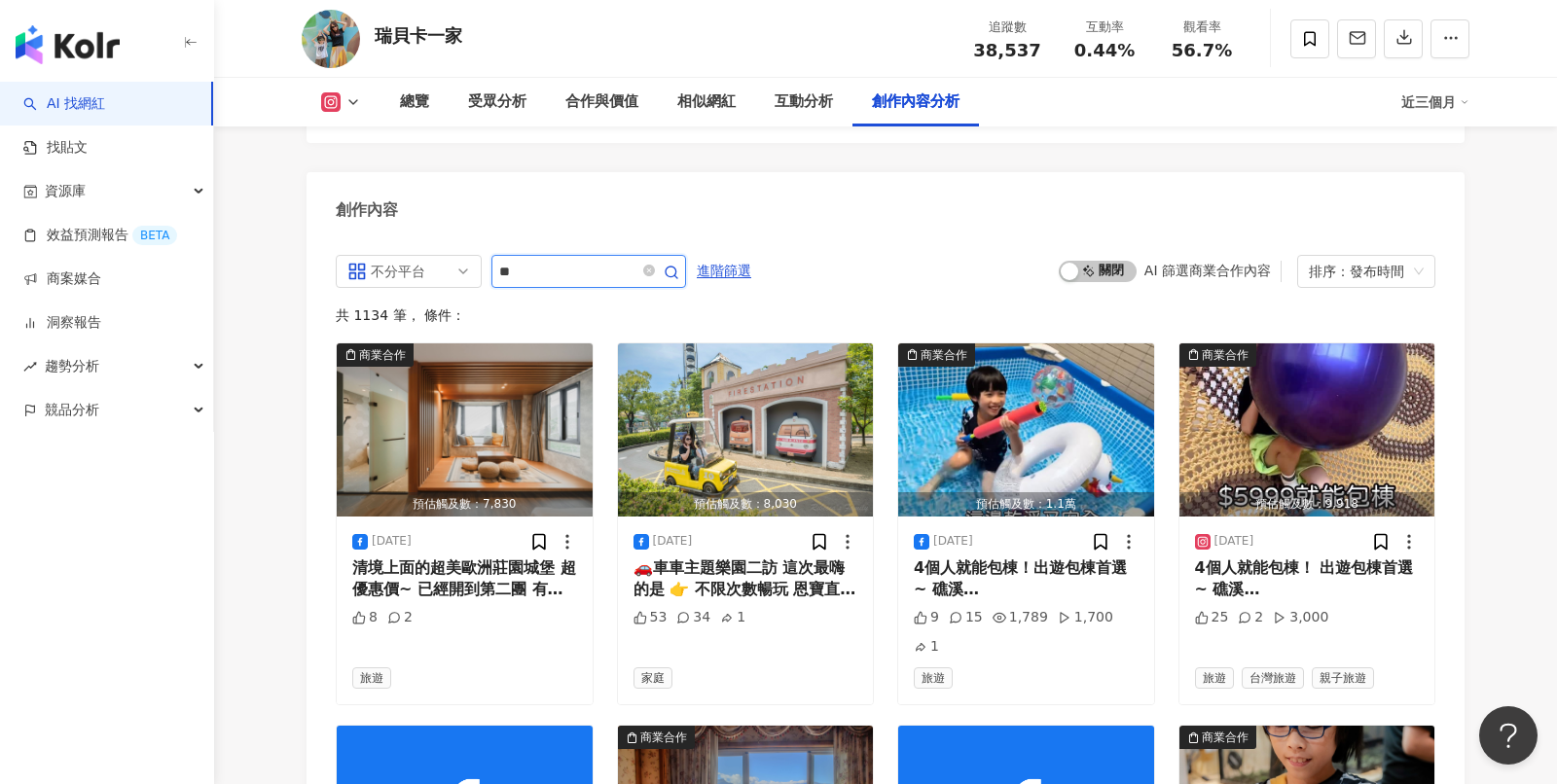
type input "*"
type input "**"
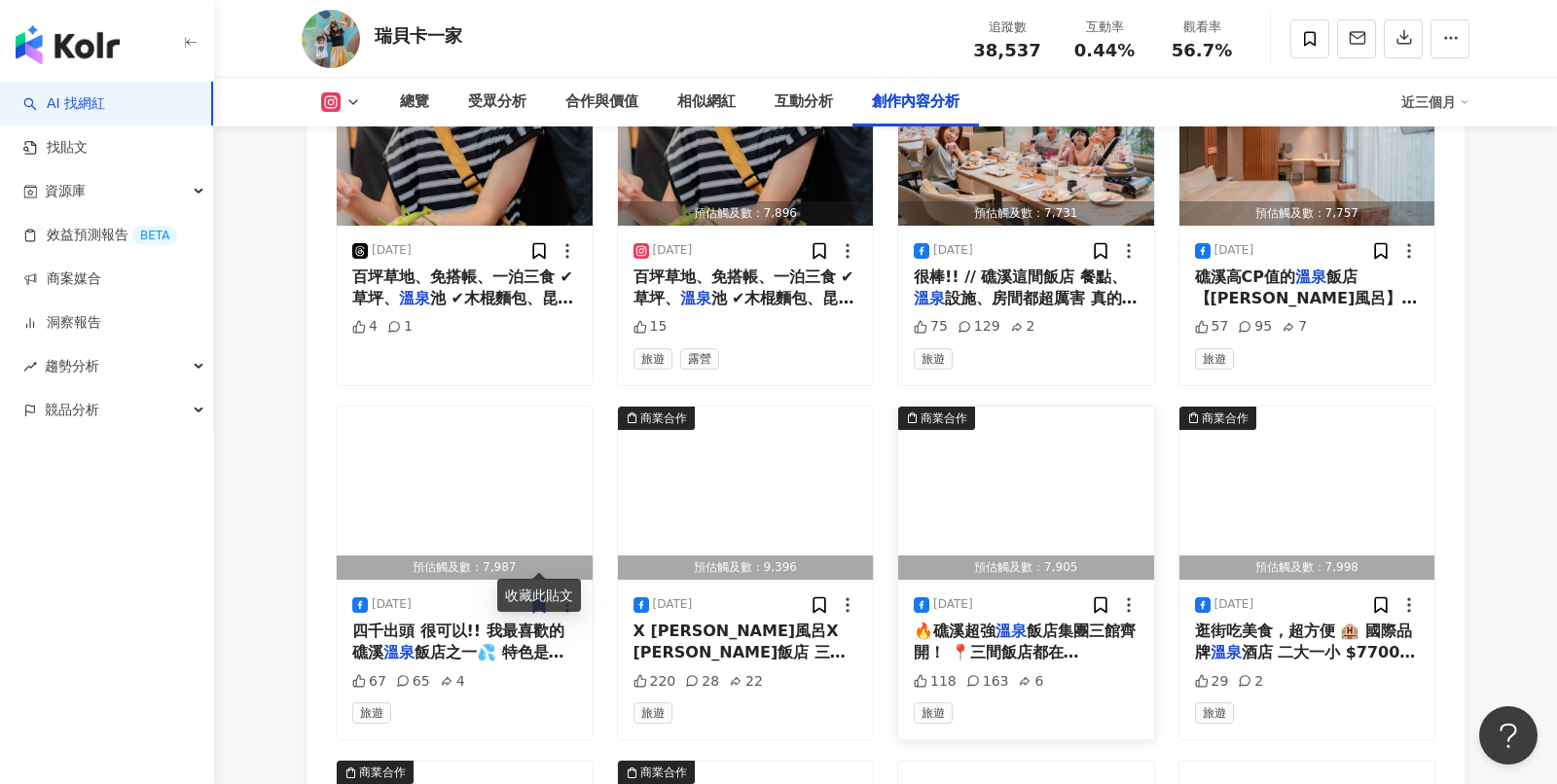
scroll to position [6276, 0]
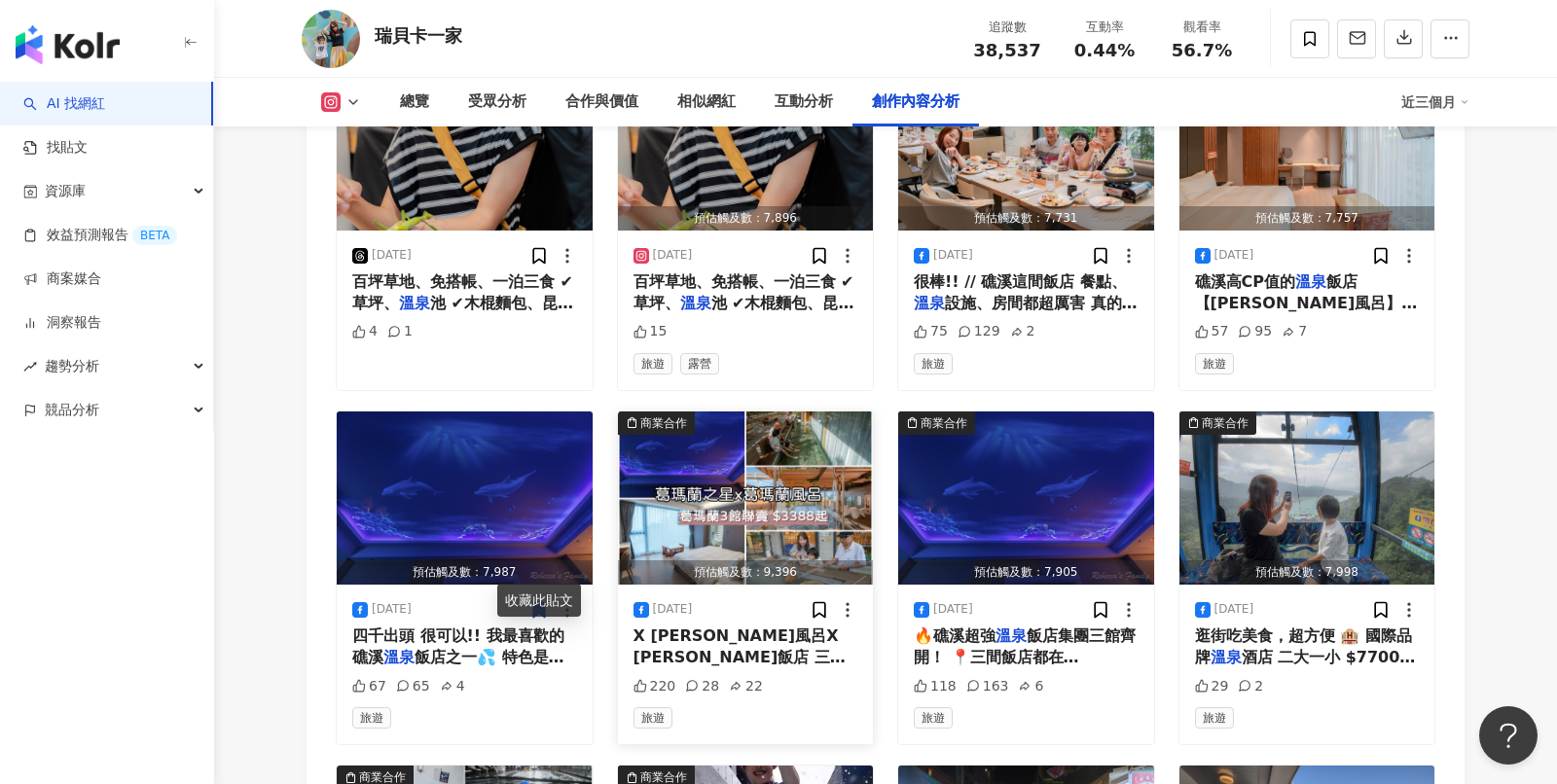
click at [774, 670] on span "蛋、" at bounding box center [778, 679] width 32 height 19
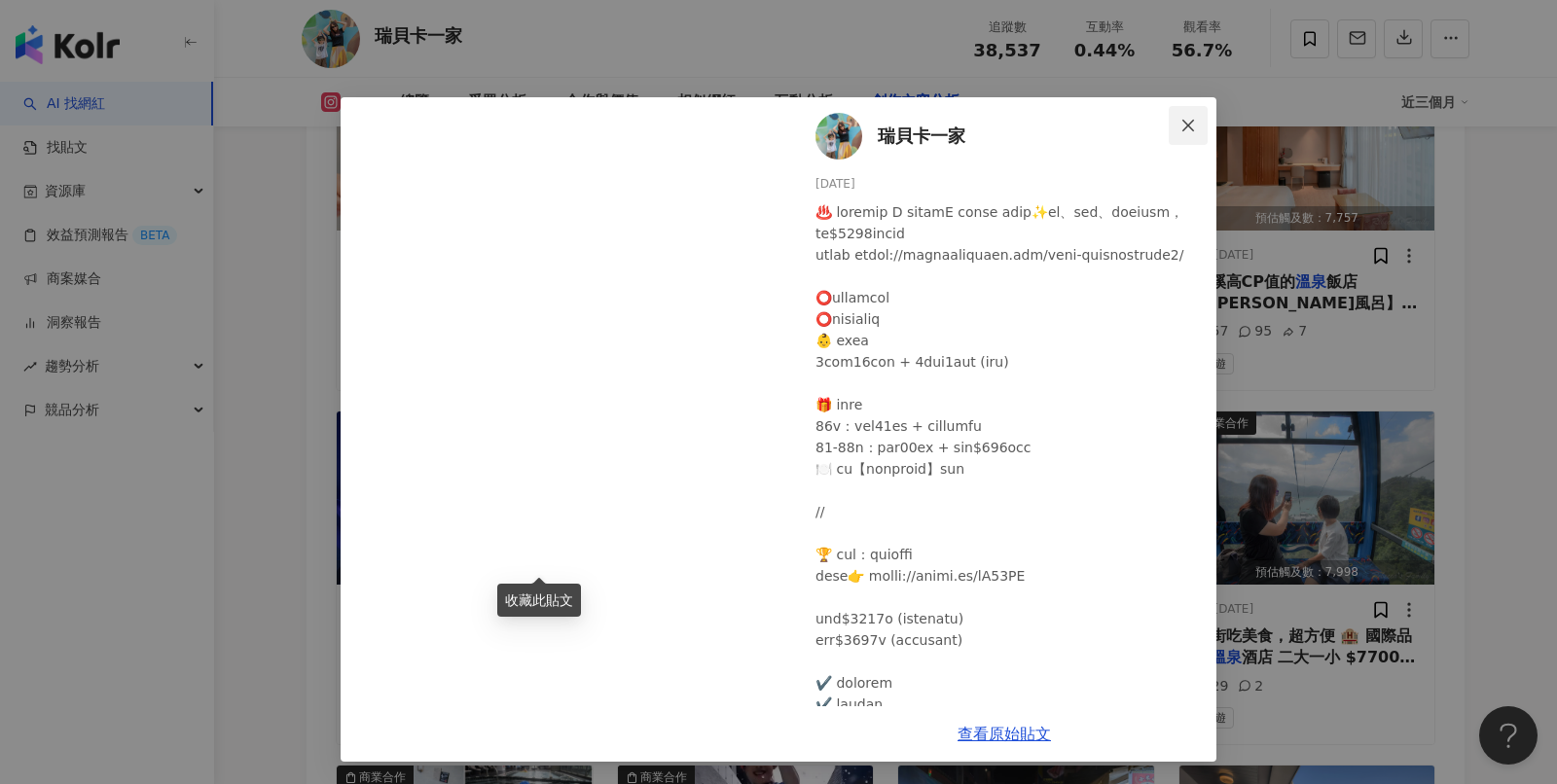
click at [1188, 132] on button "Close" at bounding box center [1188, 126] width 39 height 39
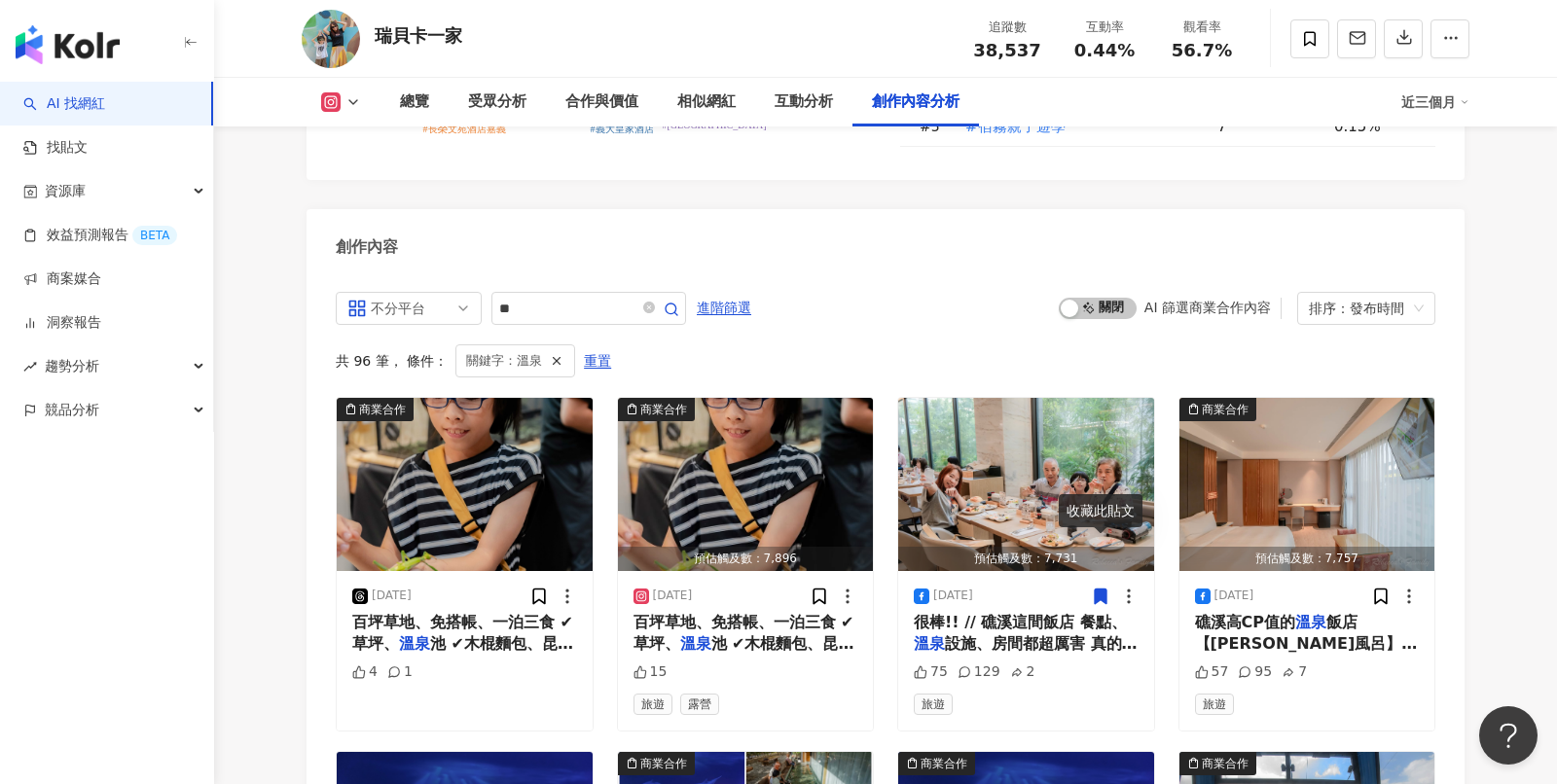
scroll to position [5931, 0]
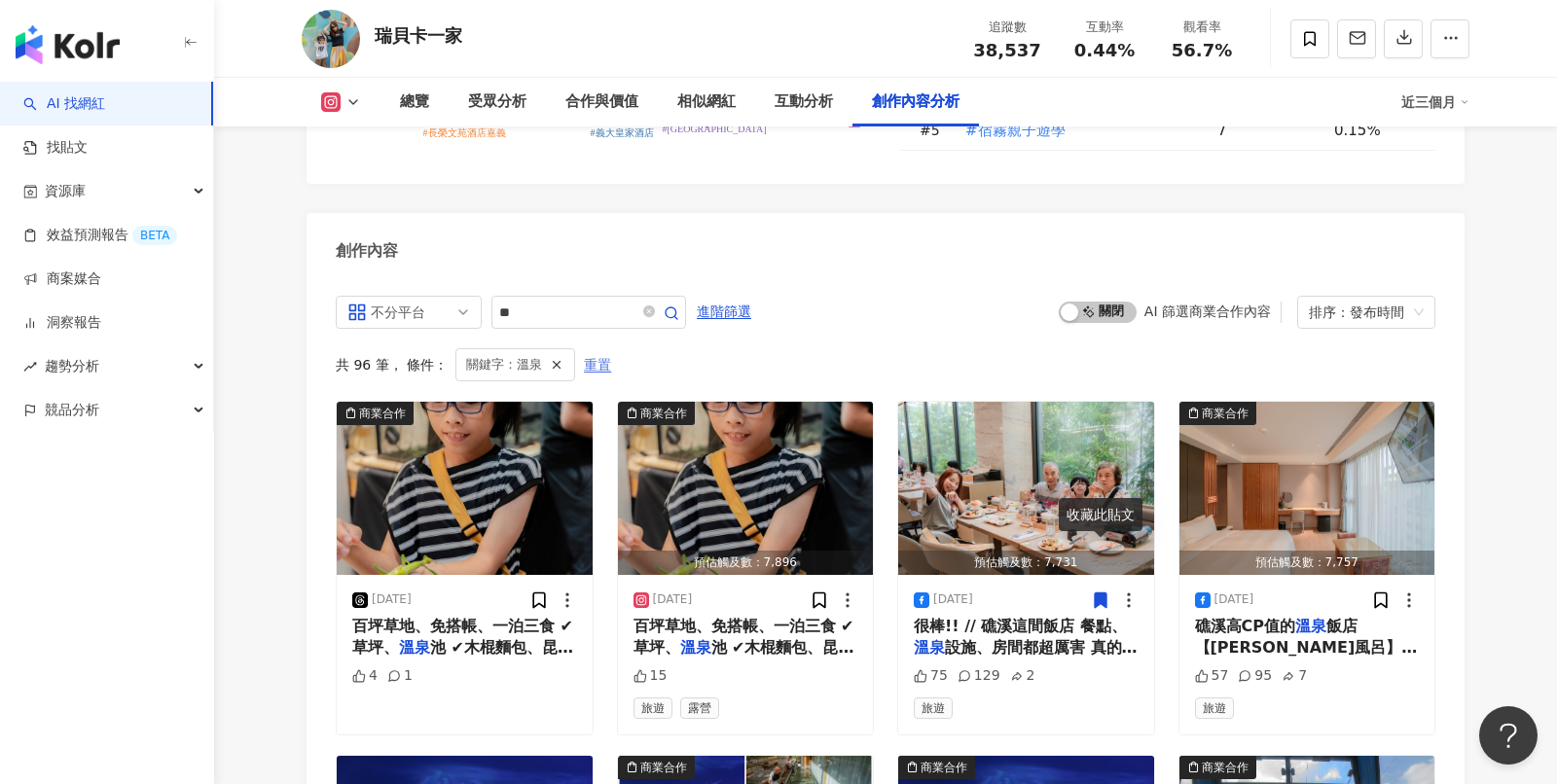
click at [585, 351] on span "重置" at bounding box center [598, 366] width 28 height 32
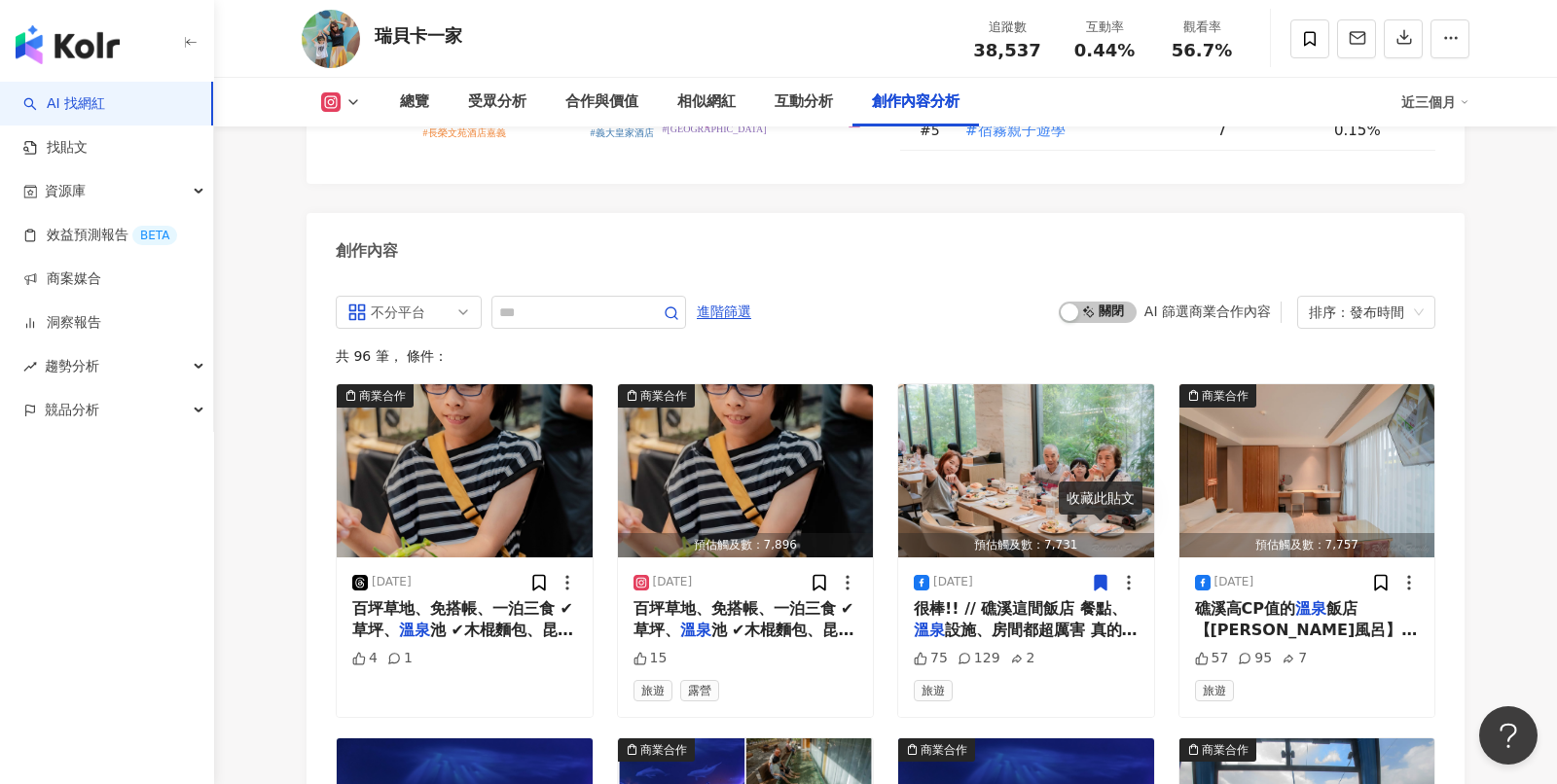
scroll to position [5973, 0]
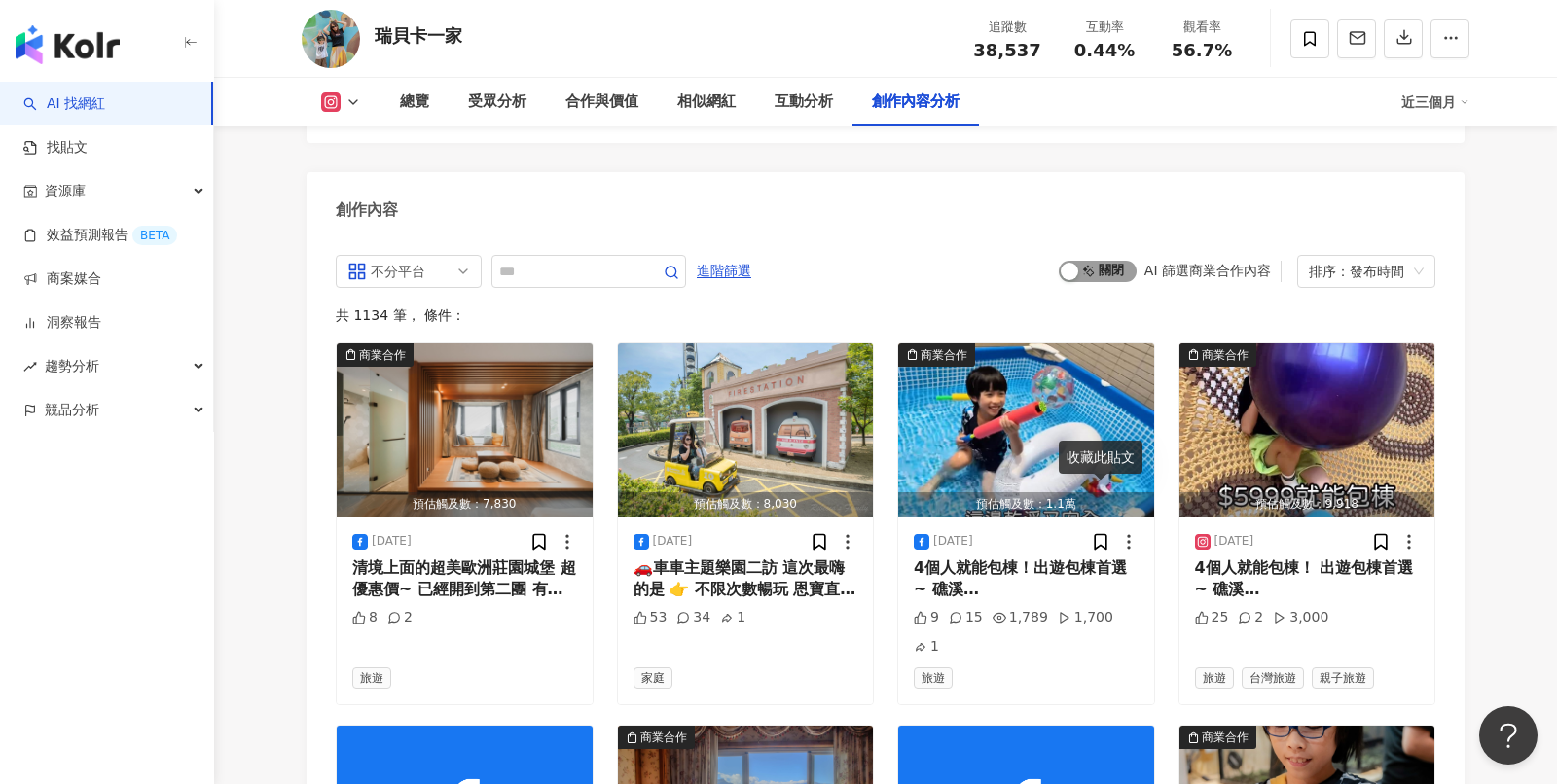
click at [1117, 261] on span "啟動 關閉" at bounding box center [1097, 272] width 78 height 22
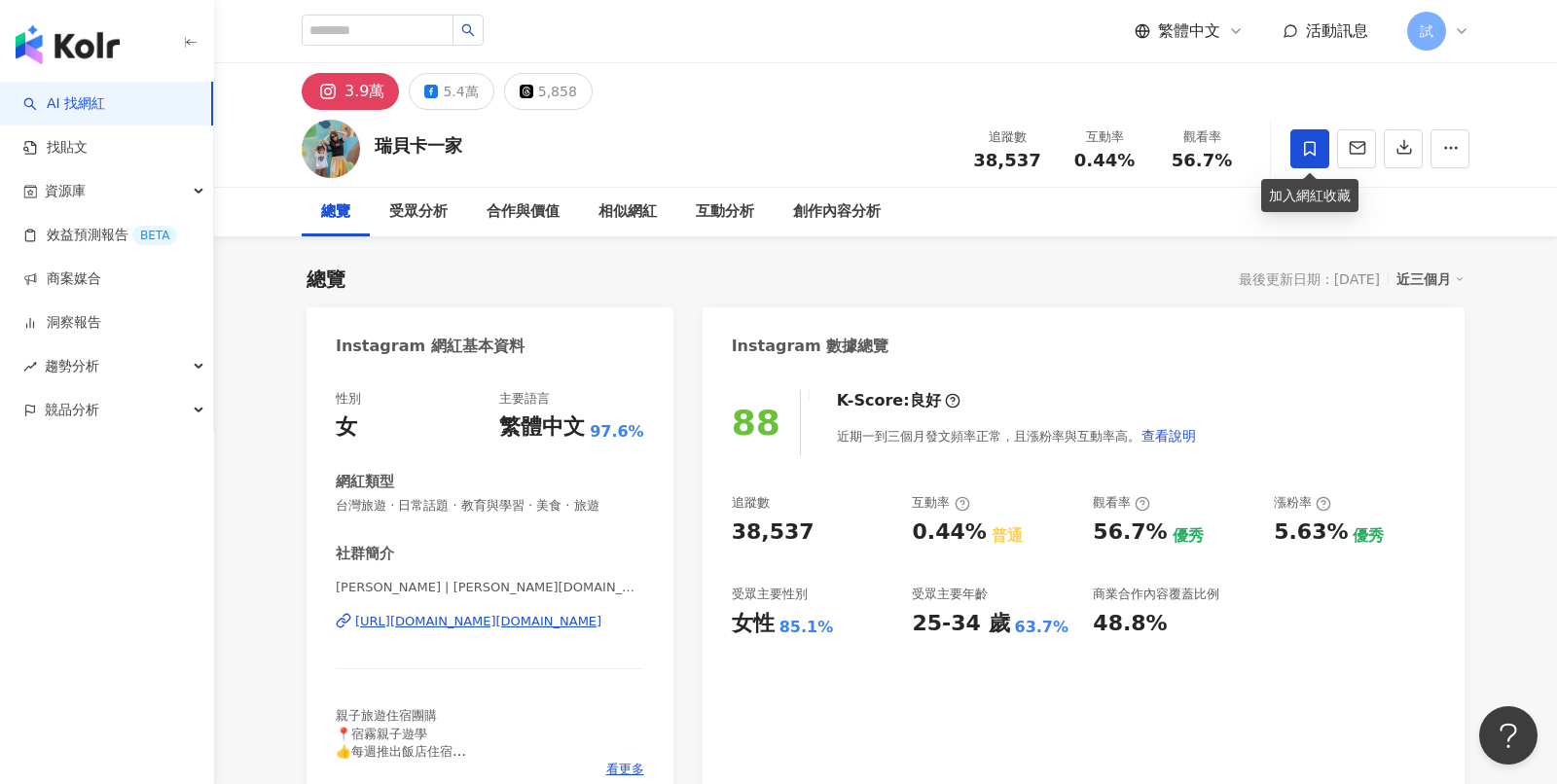
click at [1309, 166] on span at bounding box center [1310, 149] width 39 height 39
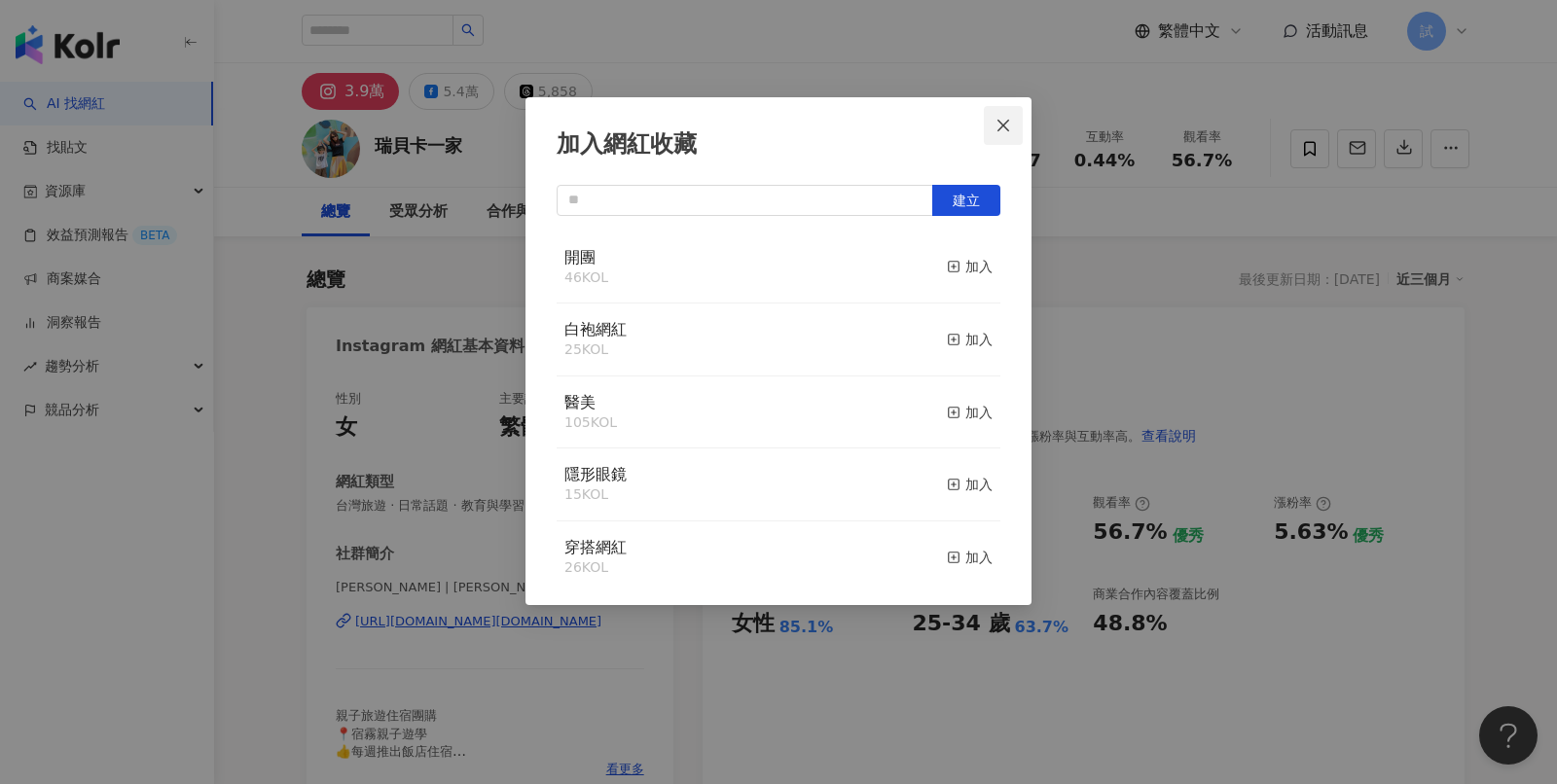
click at [1010, 140] on button "Close" at bounding box center [1003, 126] width 39 height 39
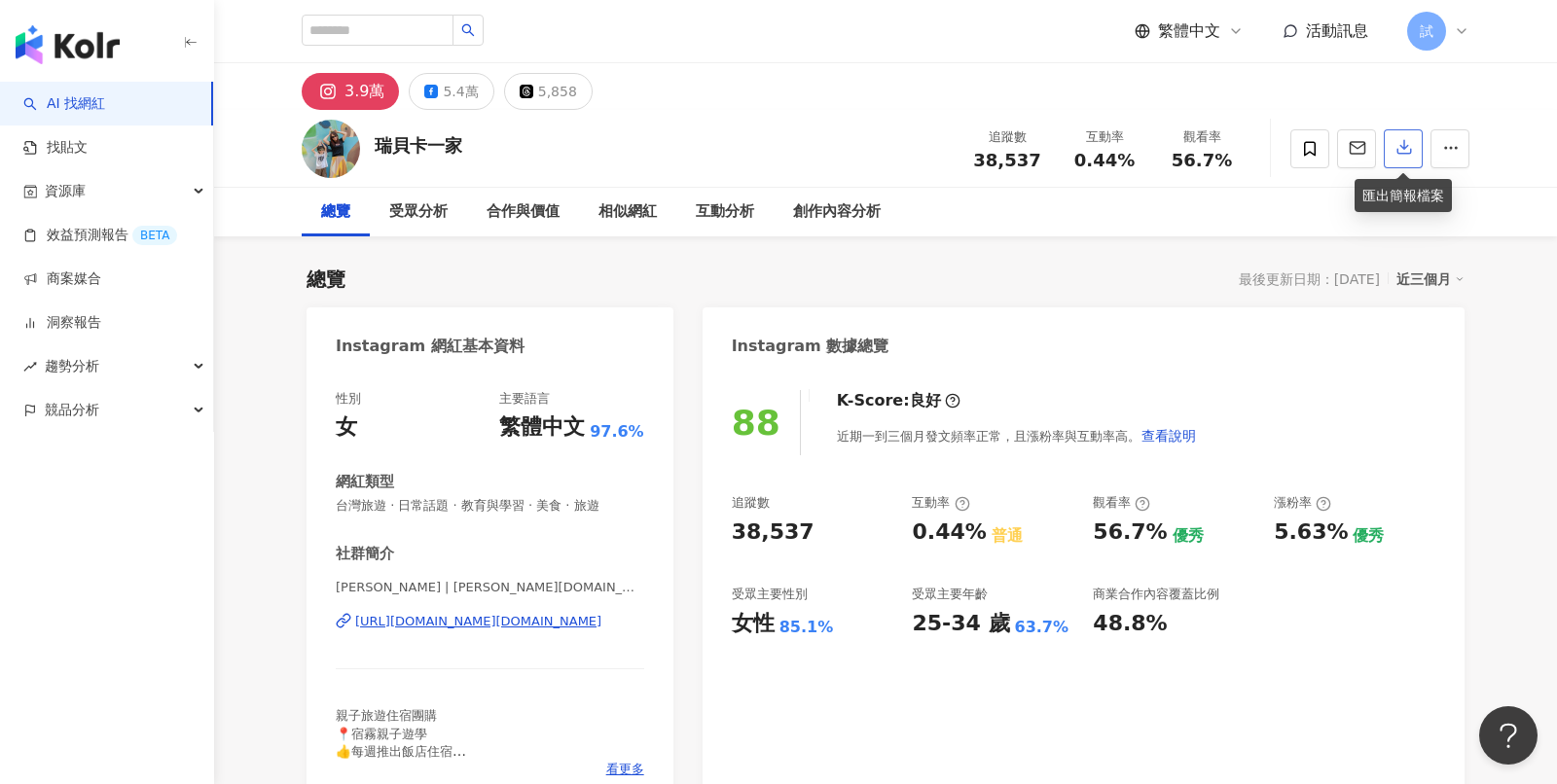
click at [1410, 151] on icon "button" at bounding box center [1404, 148] width 14 height 14
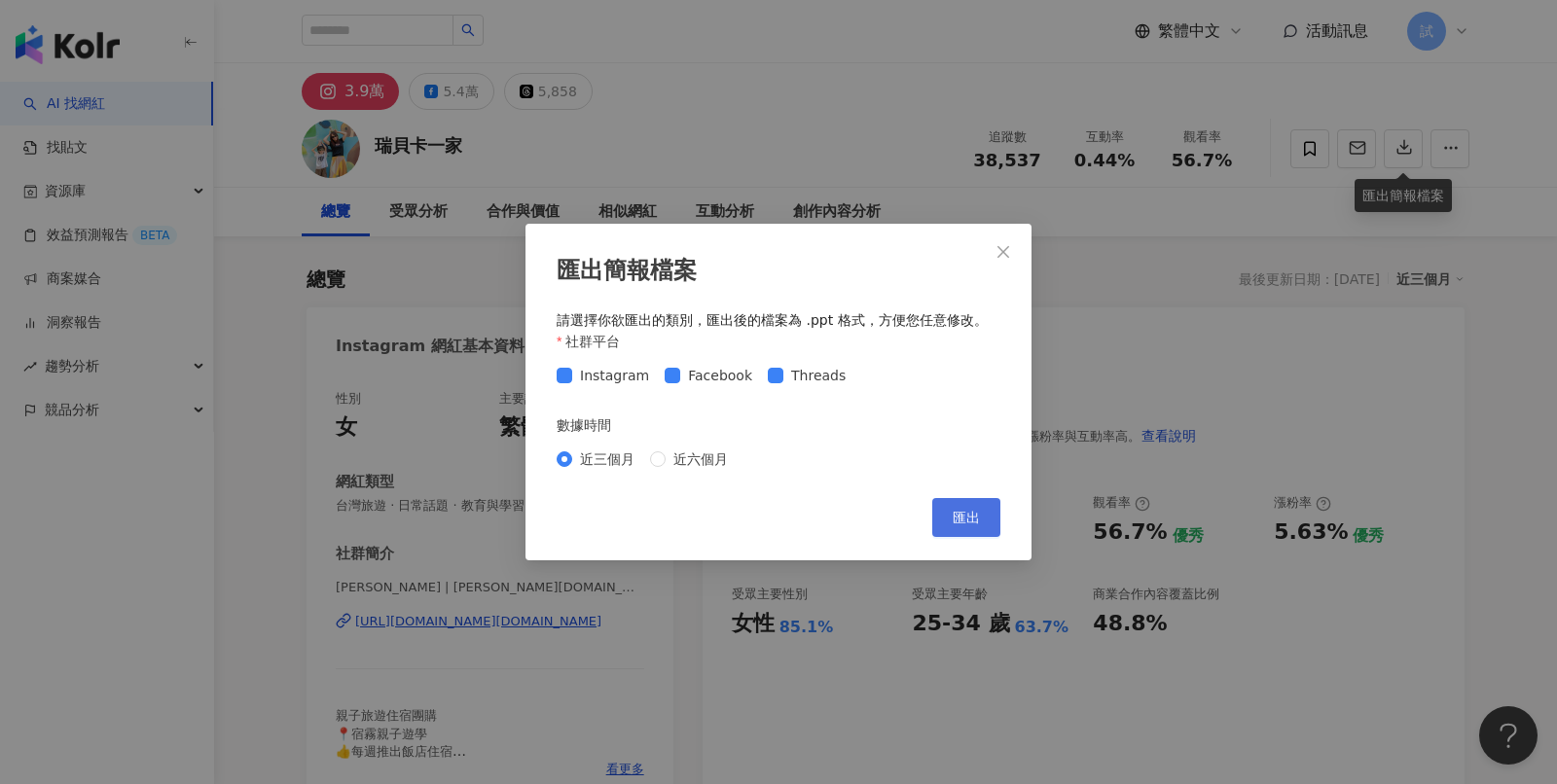
click at [968, 513] on span "匯出" at bounding box center [967, 517] width 28 height 16
click at [997, 248] on icon "close" at bounding box center [1003, 252] width 16 height 16
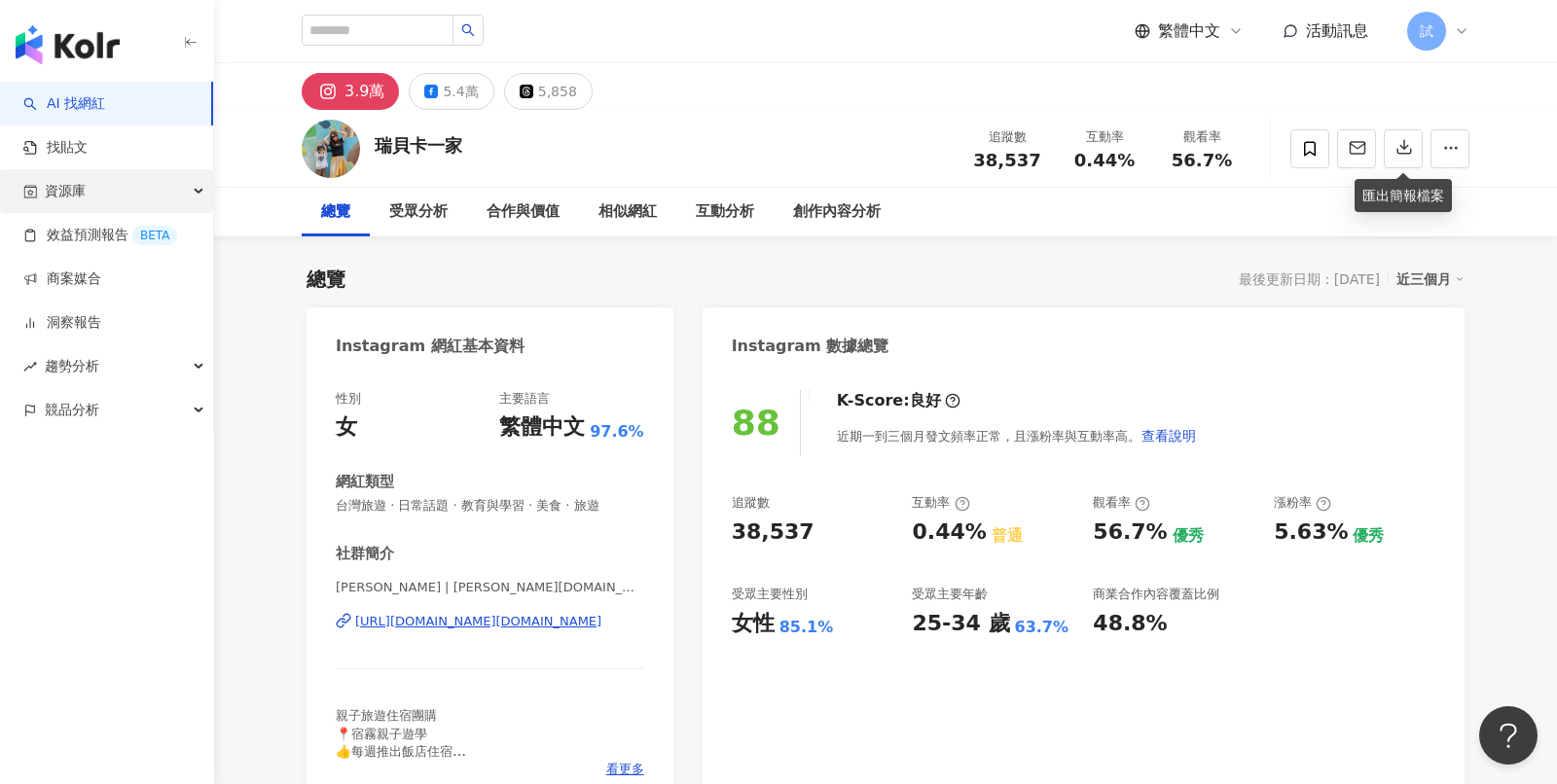
click at [98, 182] on div "資源庫" at bounding box center [106, 191] width 213 height 43
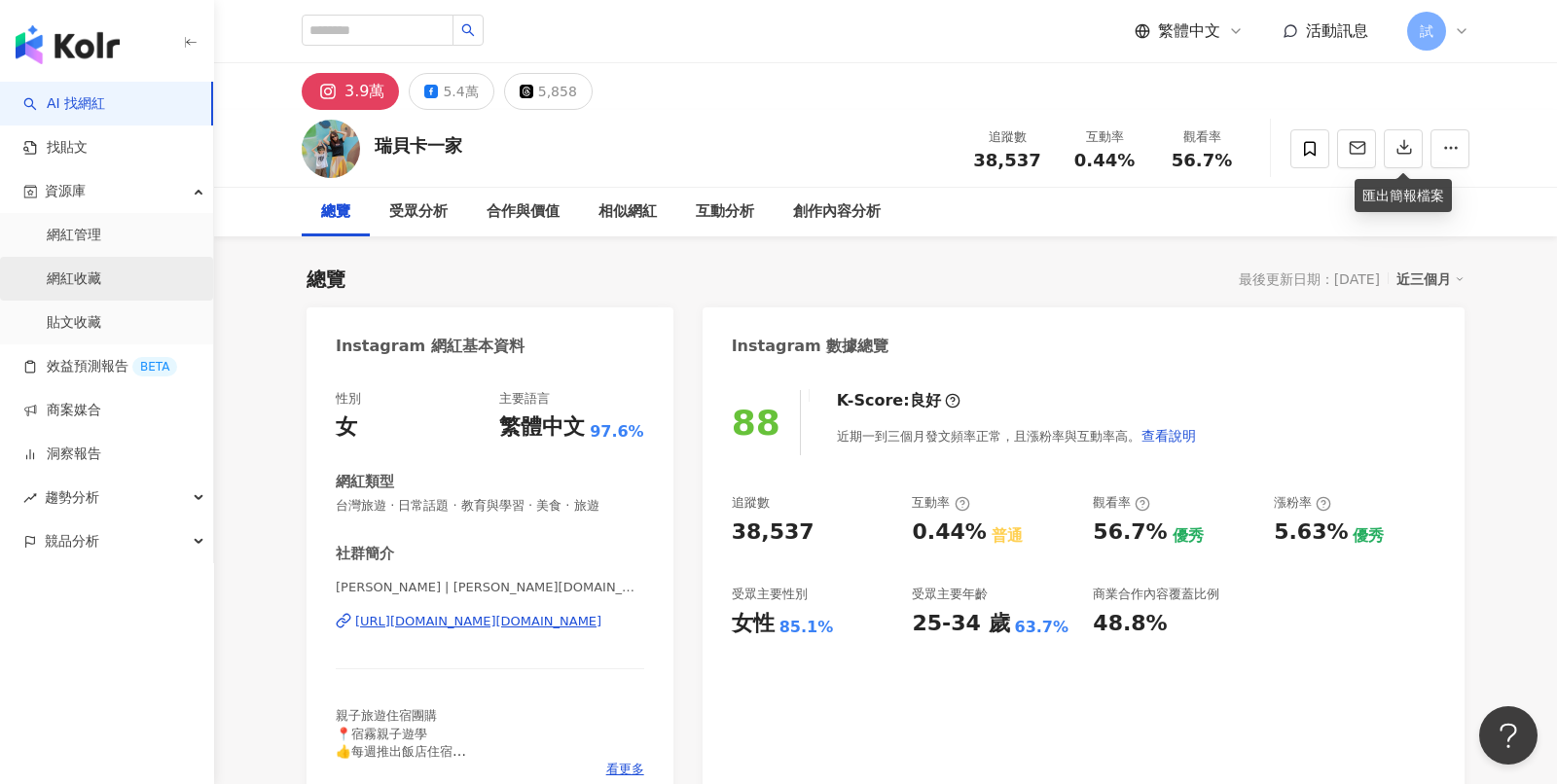
click at [102, 270] on link "網紅收藏" at bounding box center [73, 280] width 54 height 20
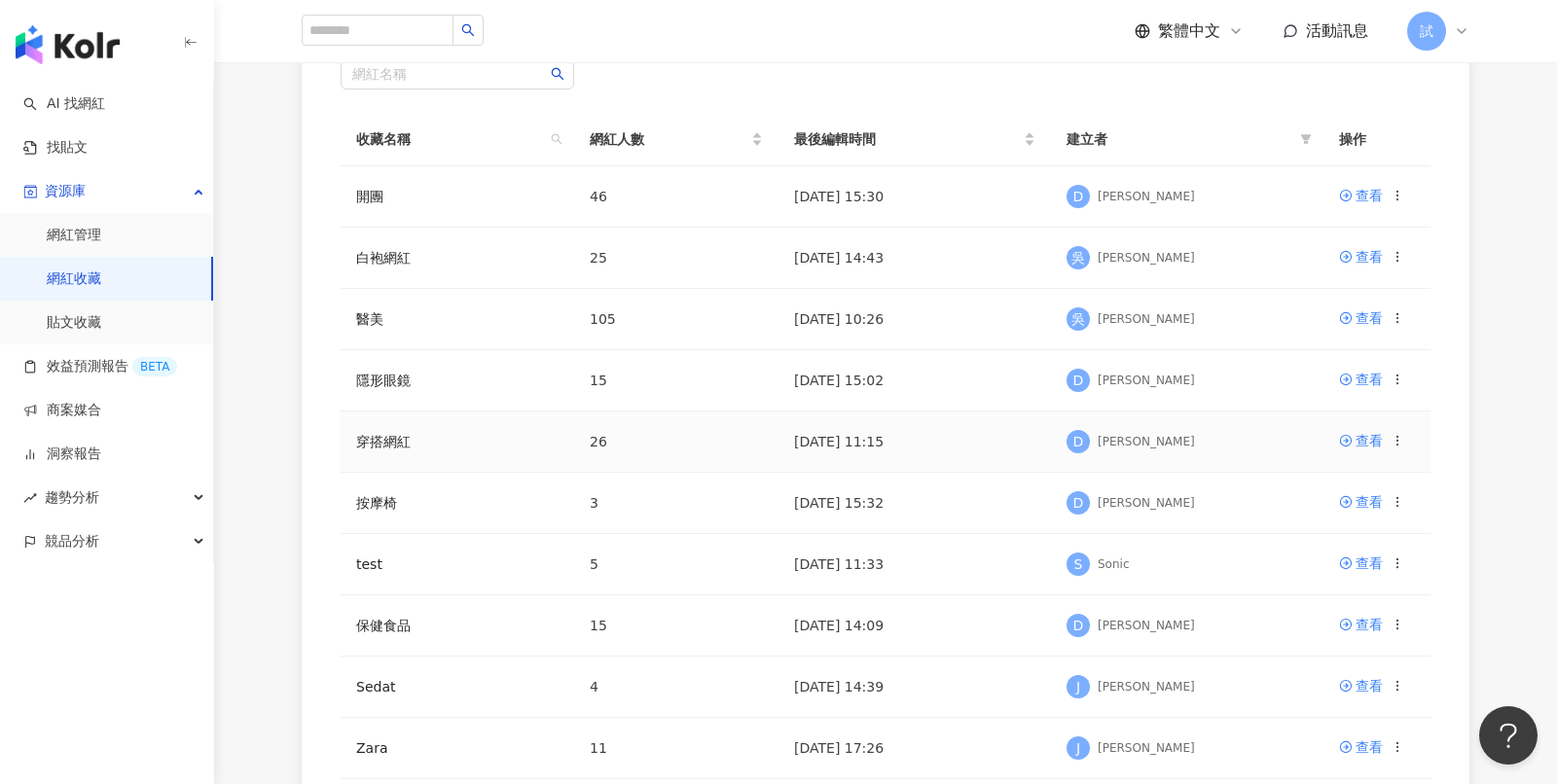
scroll to position [234, 0]
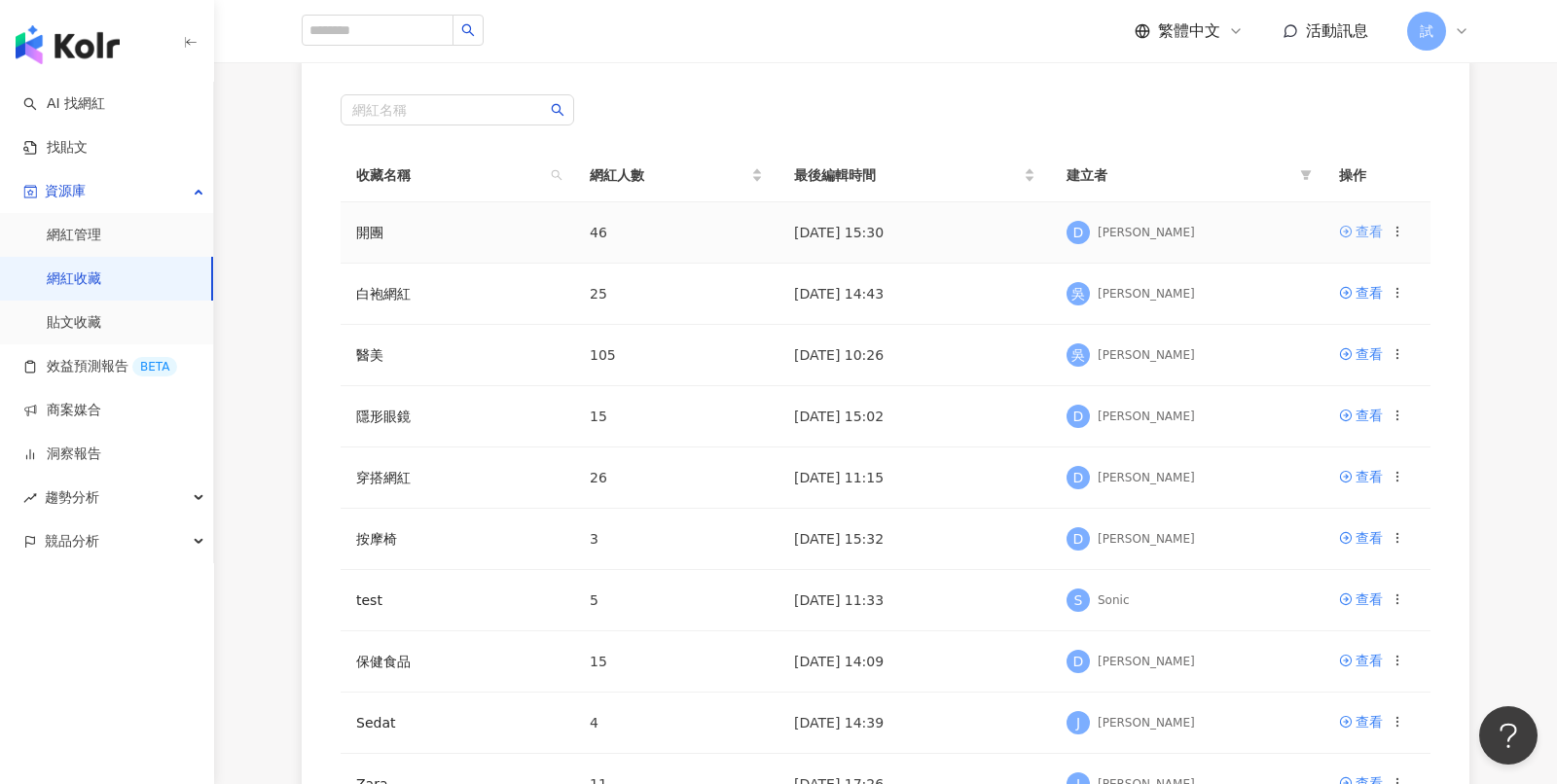
click at [1375, 237] on div "查看" at bounding box center [1370, 231] width 28 height 22
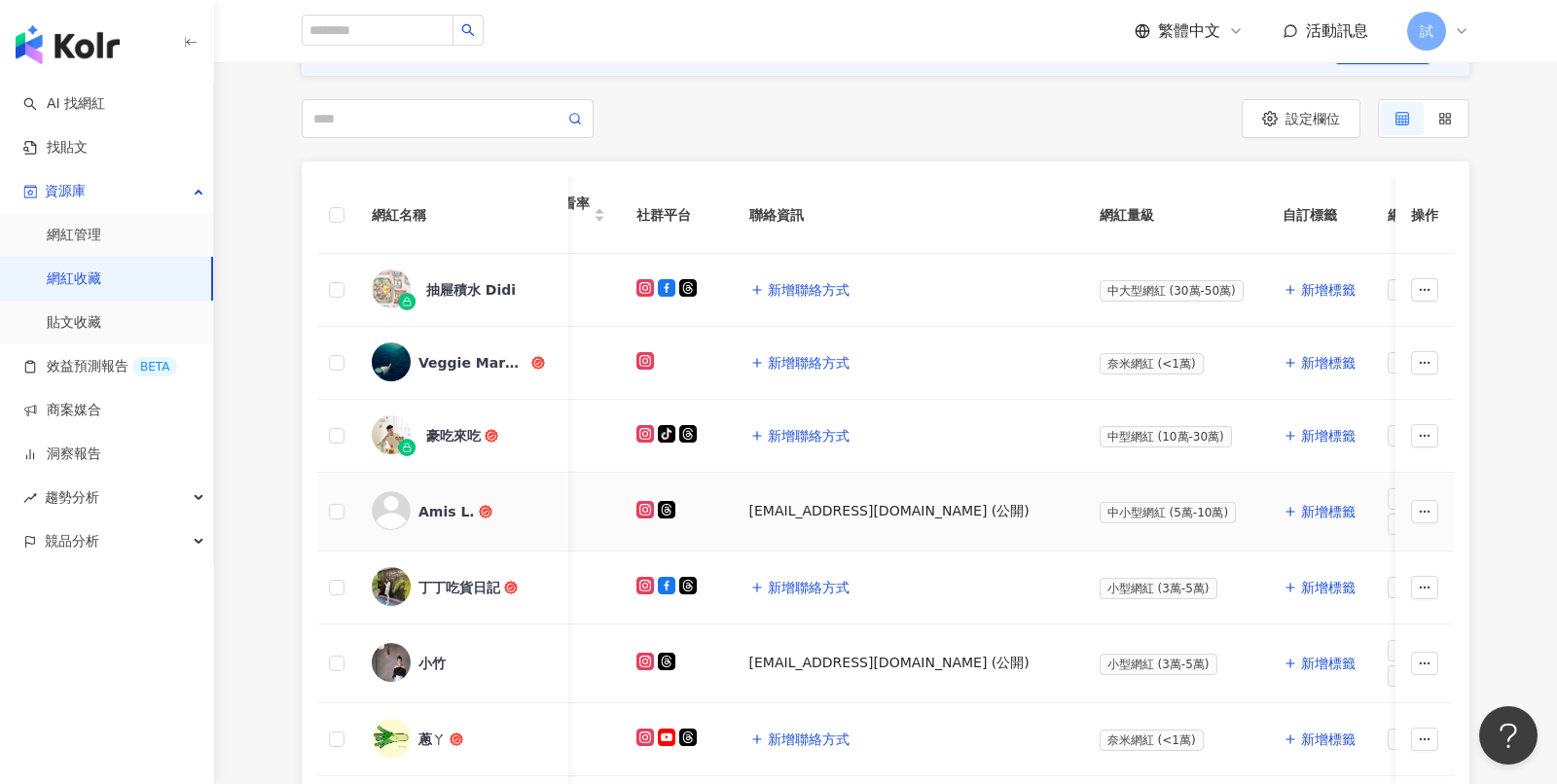
scroll to position [235, 0]
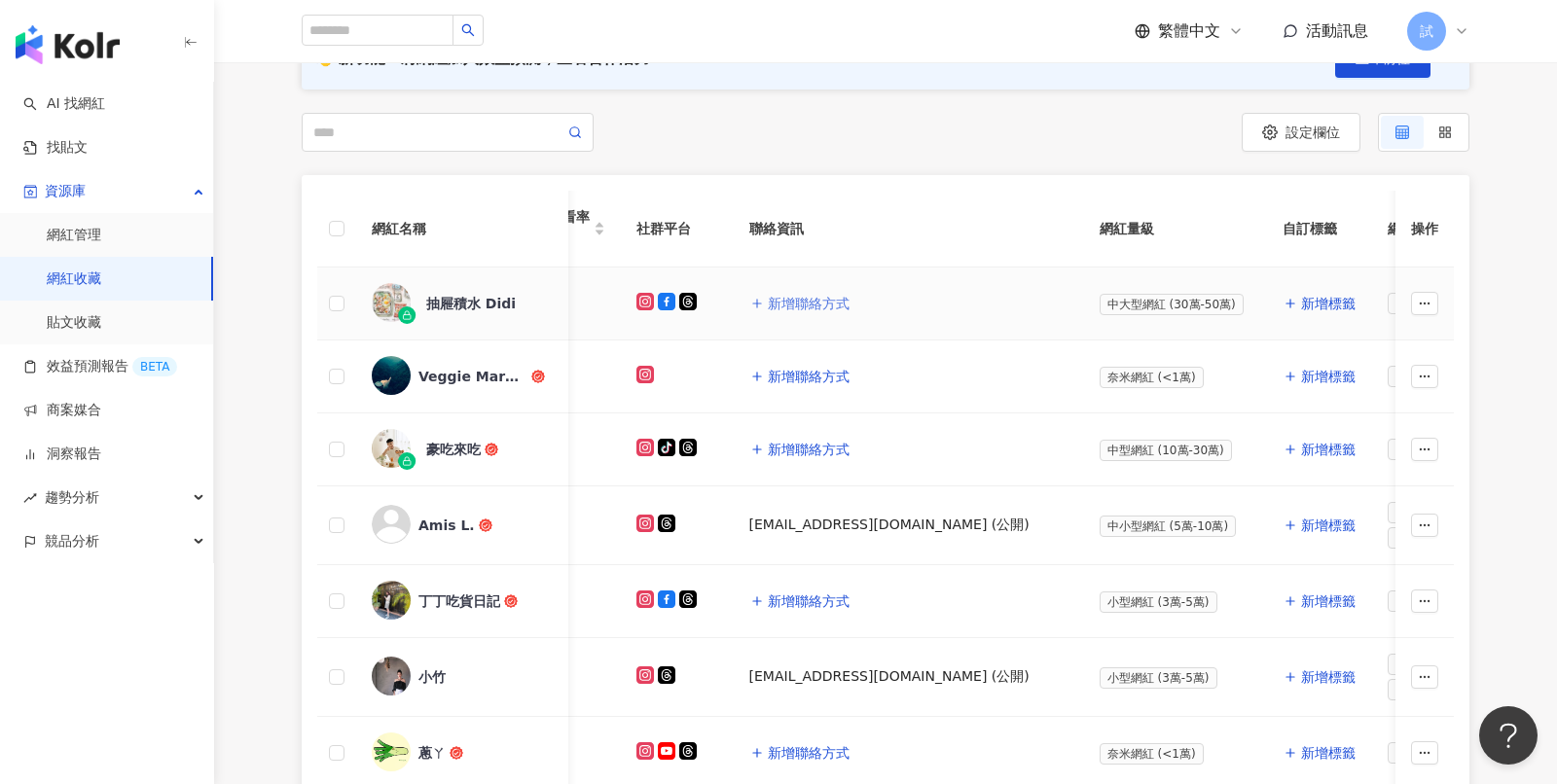
click at [807, 304] on span "新增聯絡方式" at bounding box center [808, 303] width 82 height 16
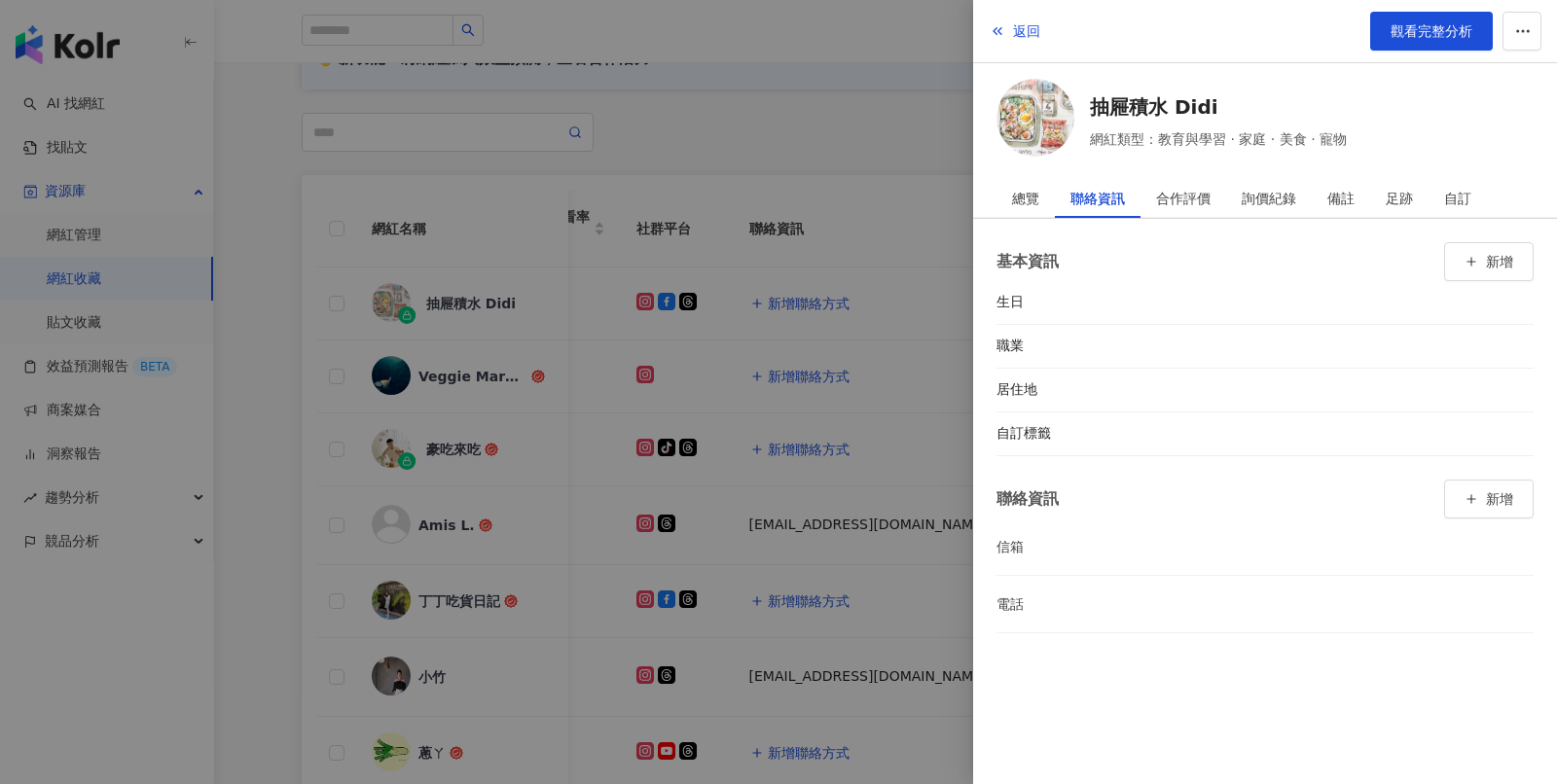
click at [837, 186] on div at bounding box center [778, 392] width 1557 height 784
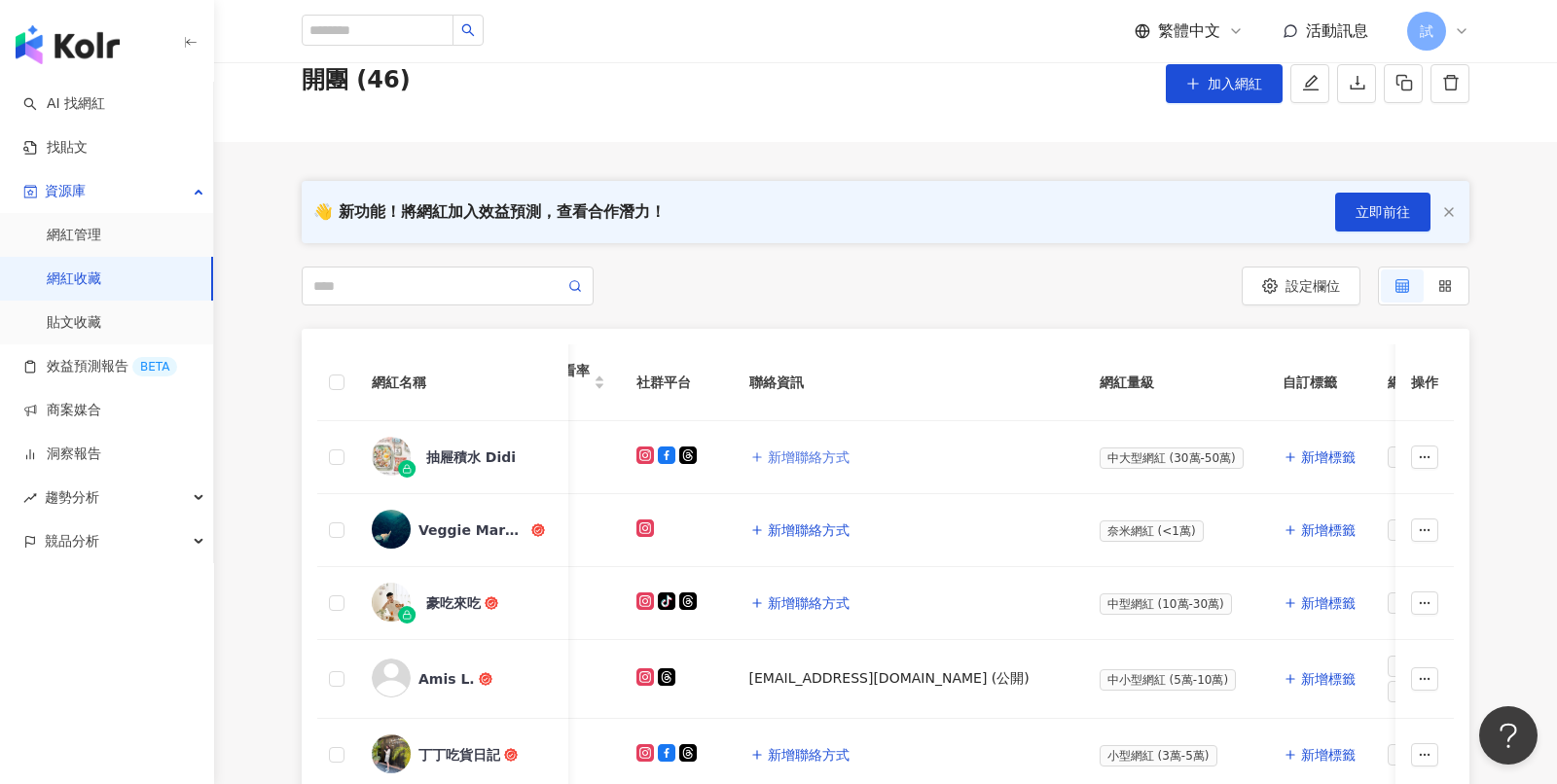
scroll to position [0, 0]
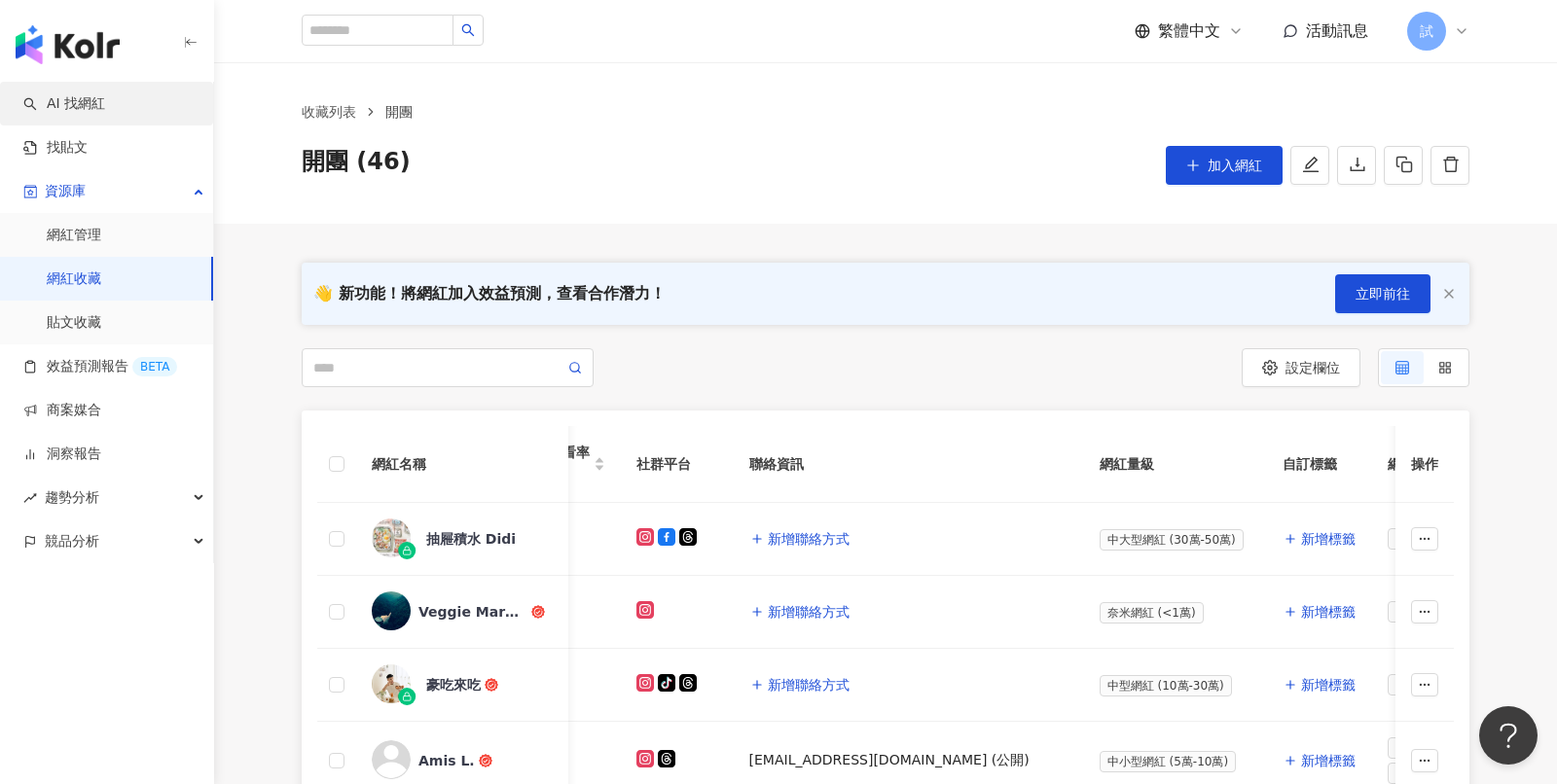
click at [105, 114] on link "AI 找網紅" at bounding box center [64, 104] width 82 height 20
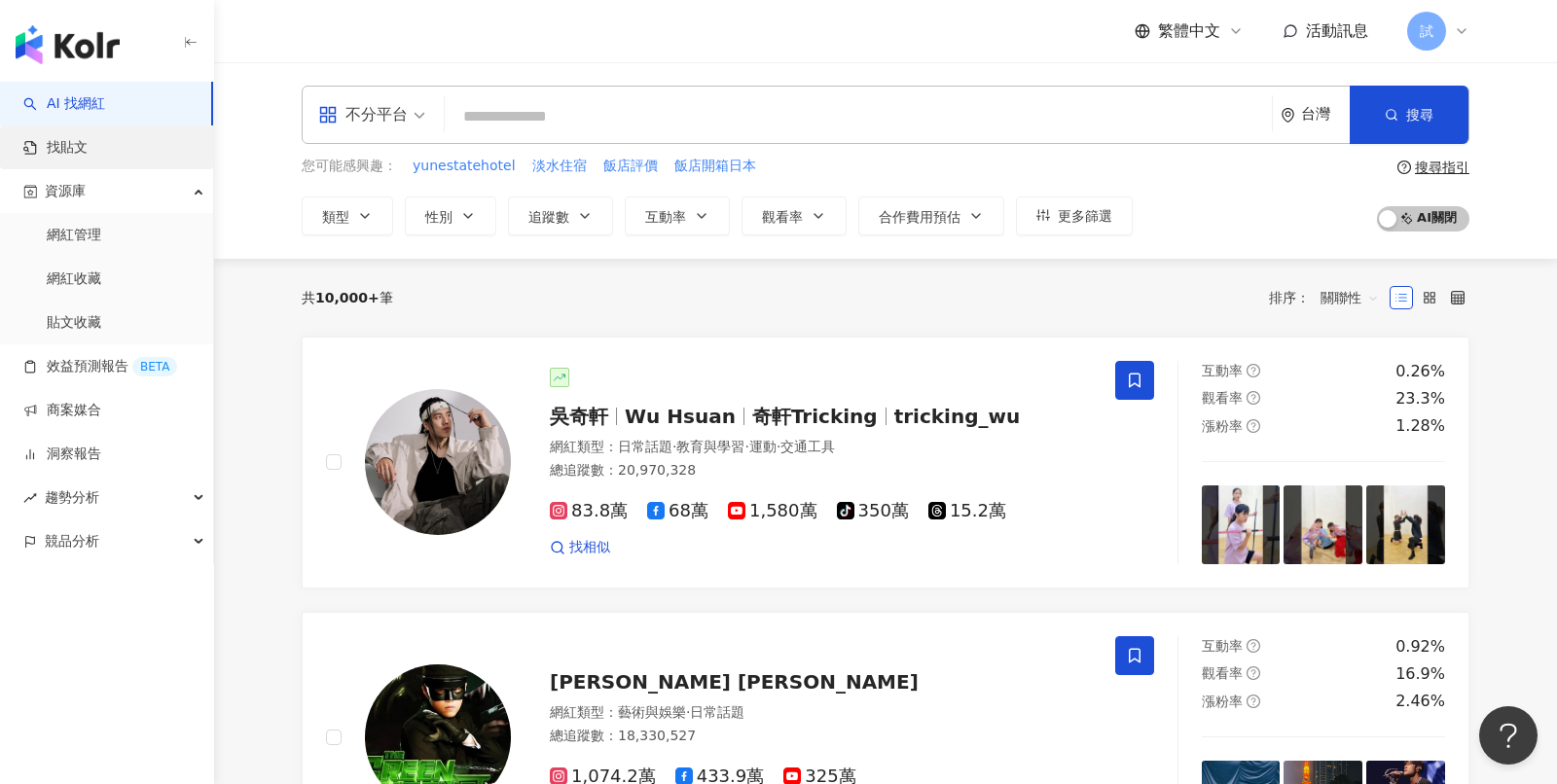
click at [88, 151] on link "找貼文" at bounding box center [55, 148] width 64 height 20
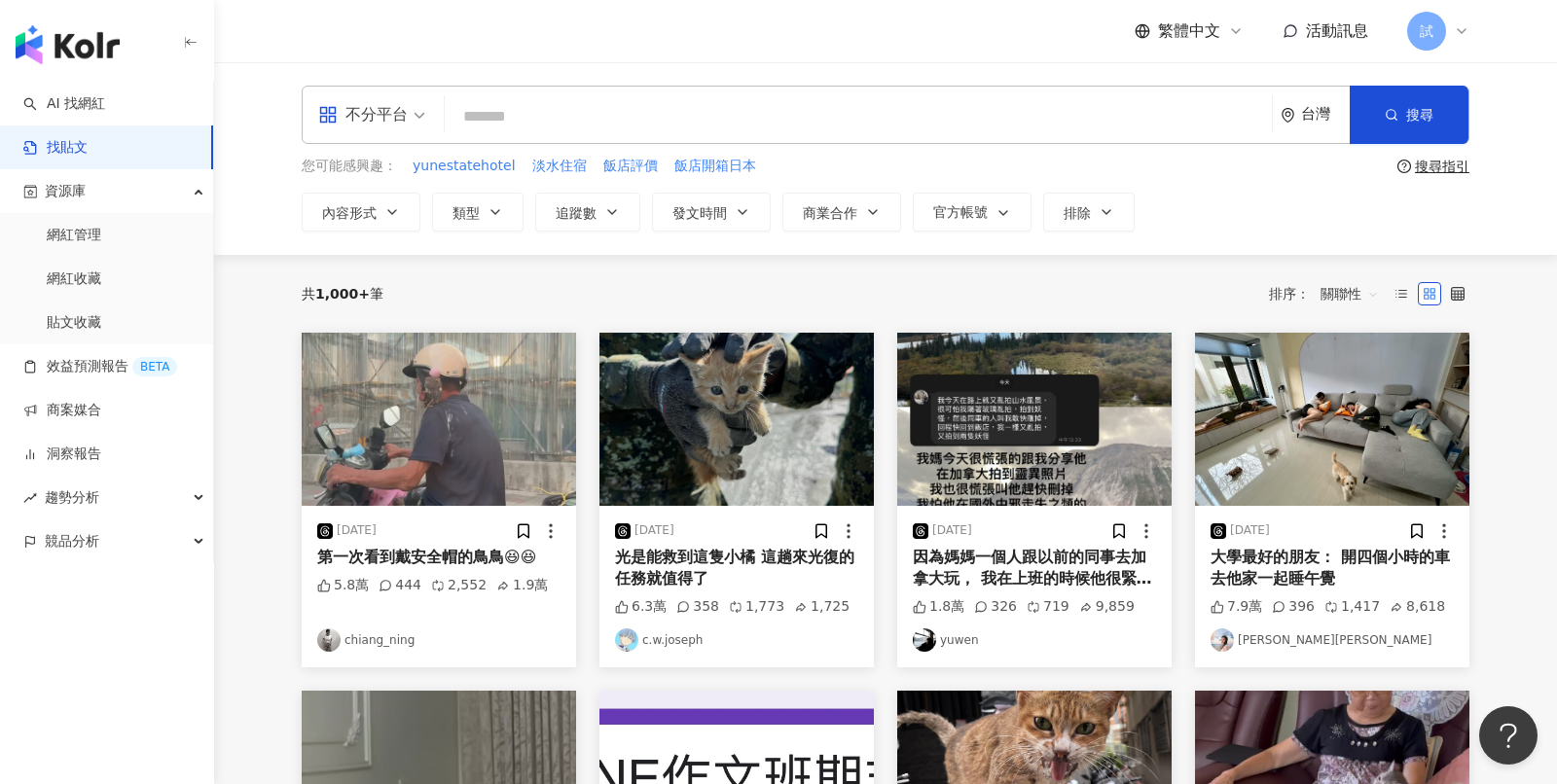
click at [605, 118] on input "search" at bounding box center [858, 116] width 812 height 41
paste input "***"
type input "***"
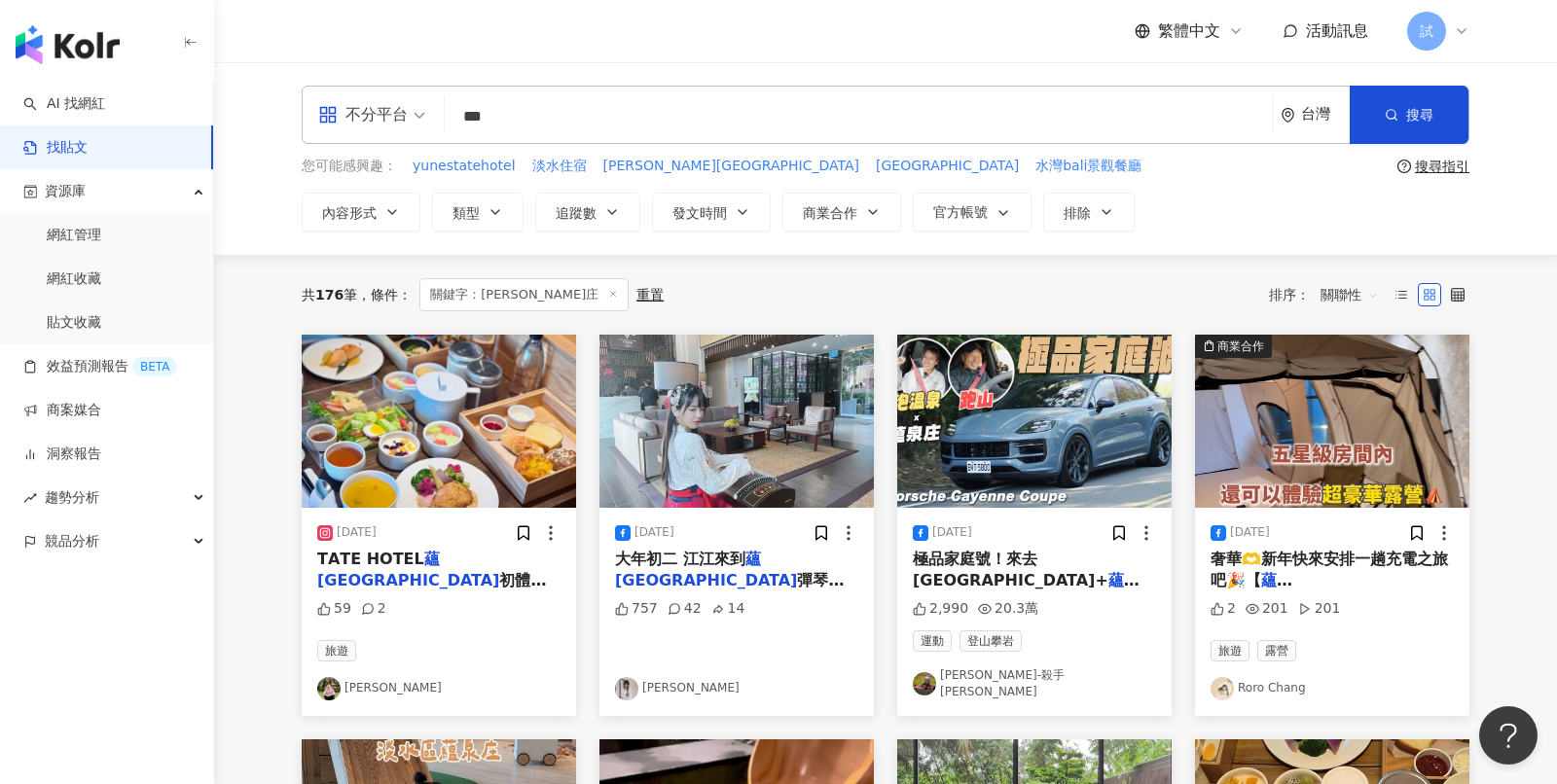
click at [1363, 303] on span "關聯性" at bounding box center [1349, 294] width 58 height 32
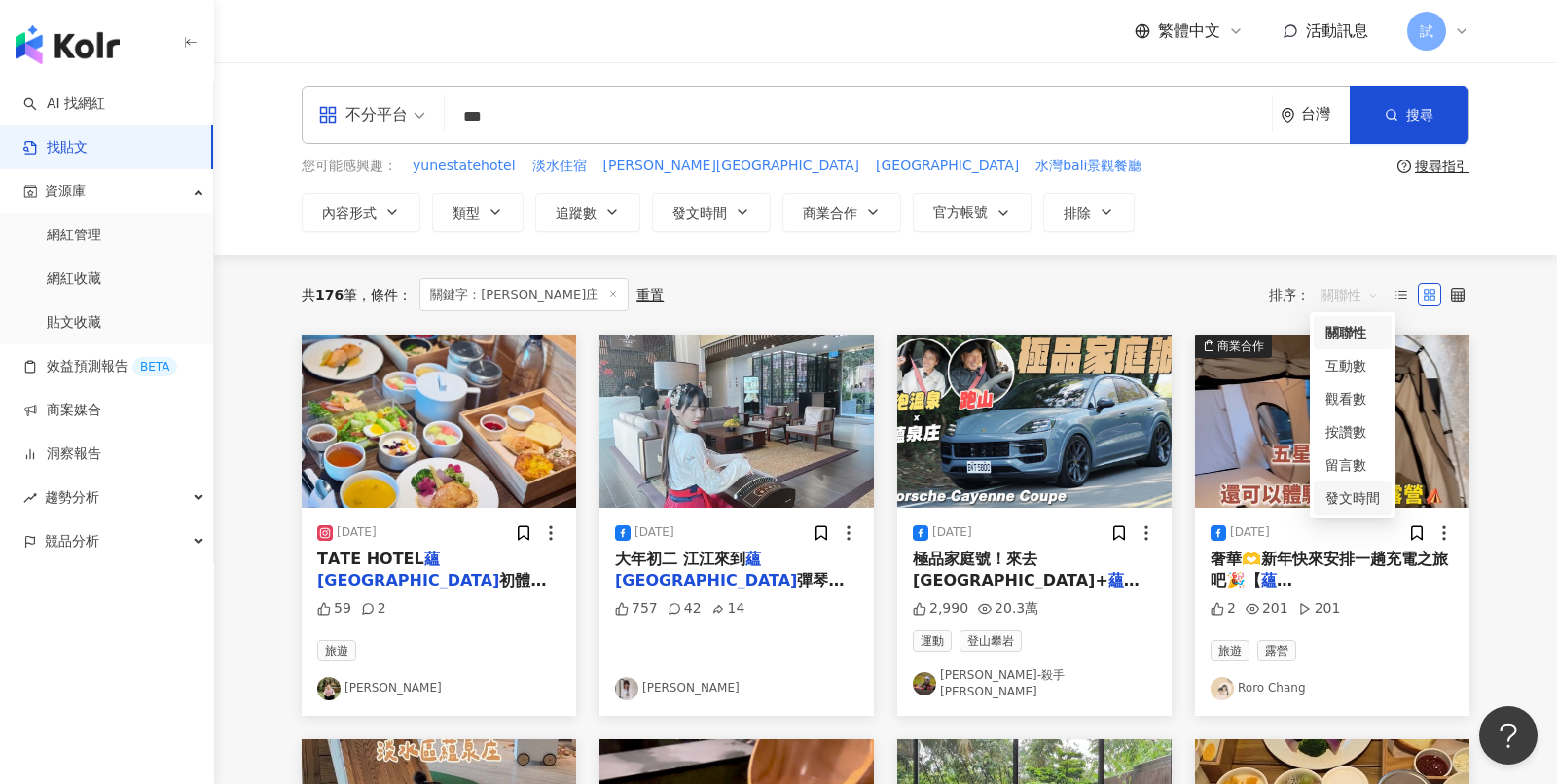
click at [1353, 502] on div "發文時間" at bounding box center [1352, 498] width 54 height 22
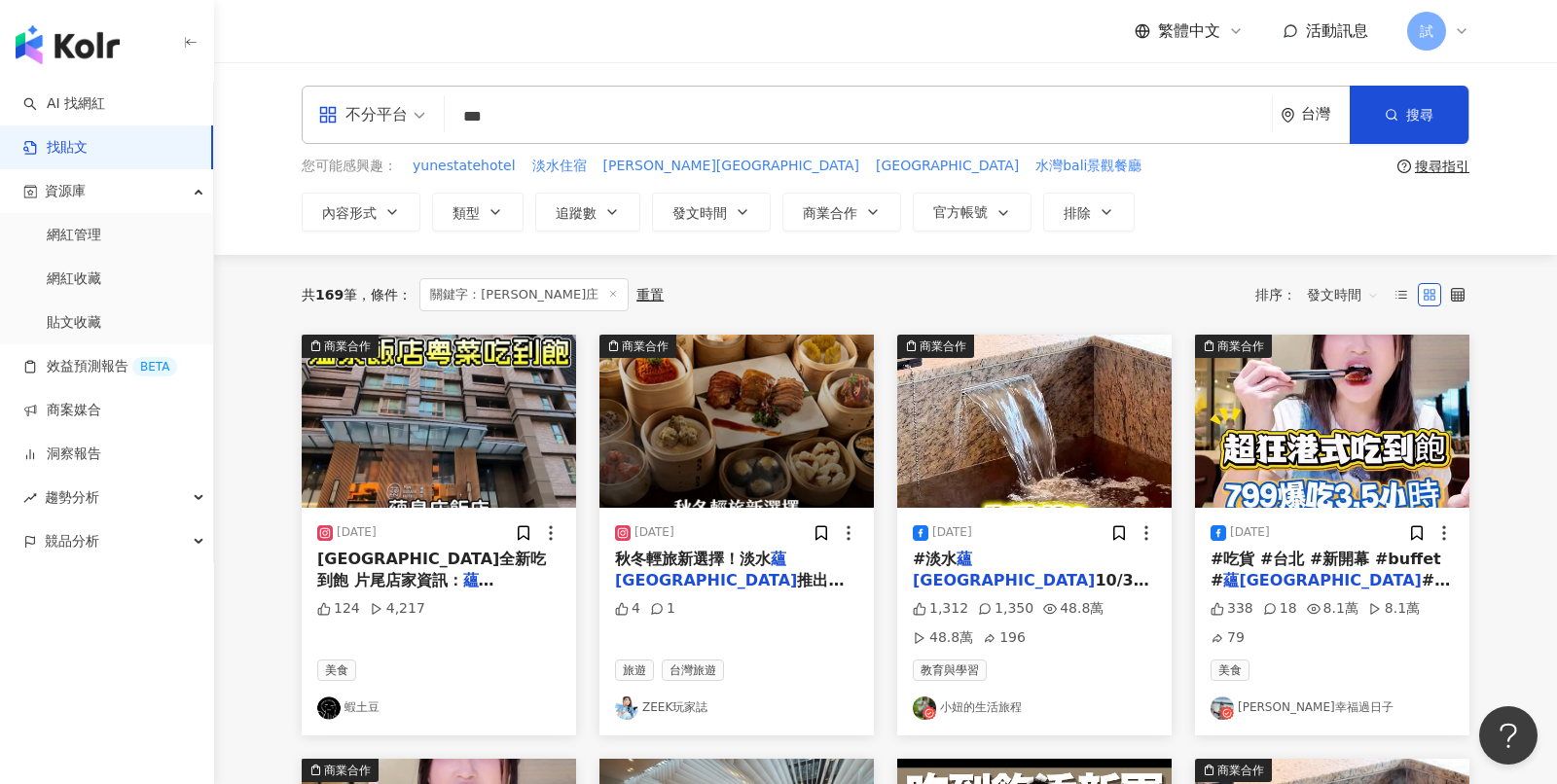
click at [1130, 222] on div "內容形式 類型 追蹤數 發文時間 商業合作 官方帳號 排除" at bounding box center [885, 213] width 1168 height 39
click at [83, 95] on link "AI 找網紅" at bounding box center [64, 104] width 82 height 20
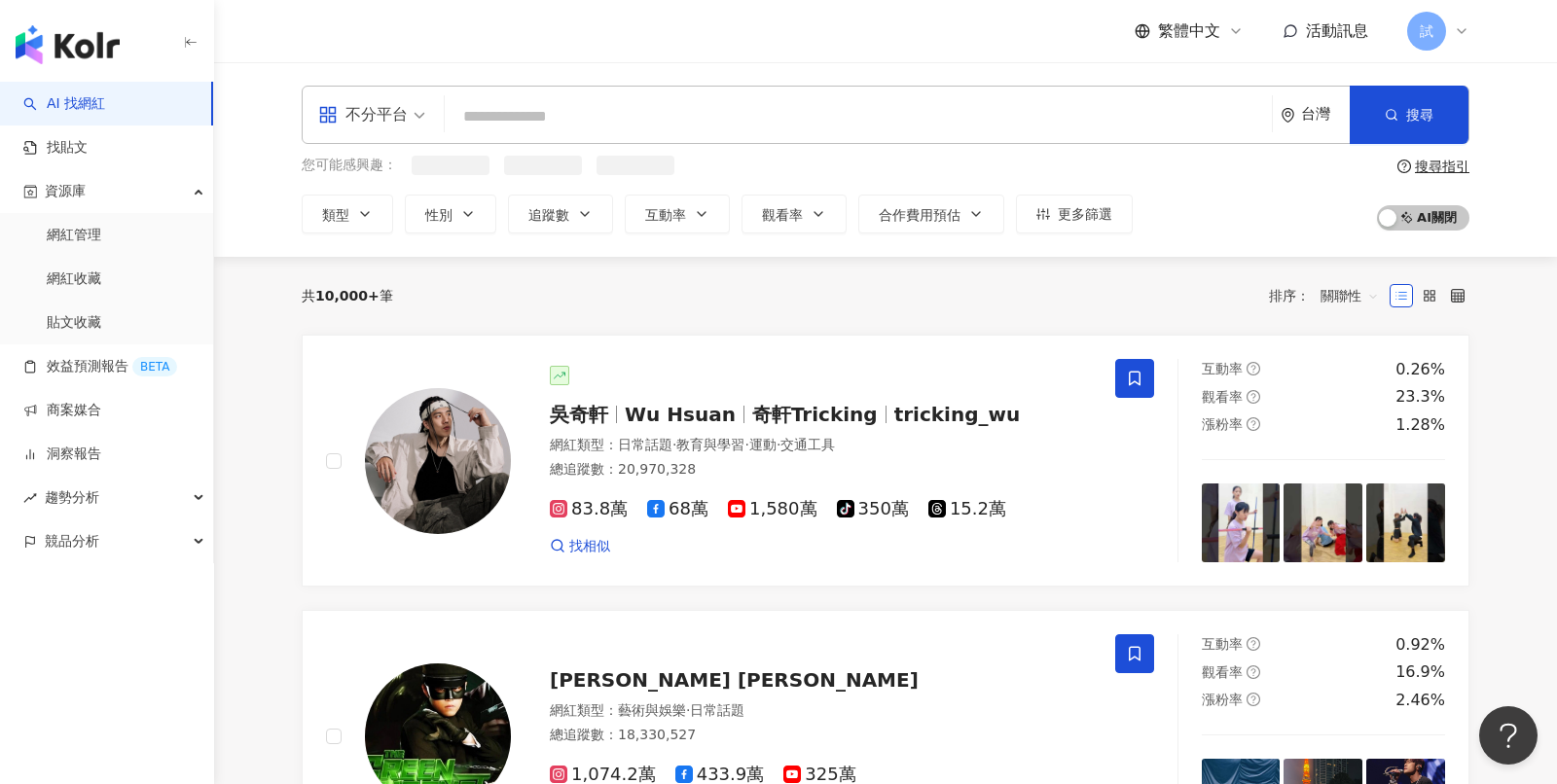
click at [748, 131] on input "search" at bounding box center [858, 117] width 812 height 37
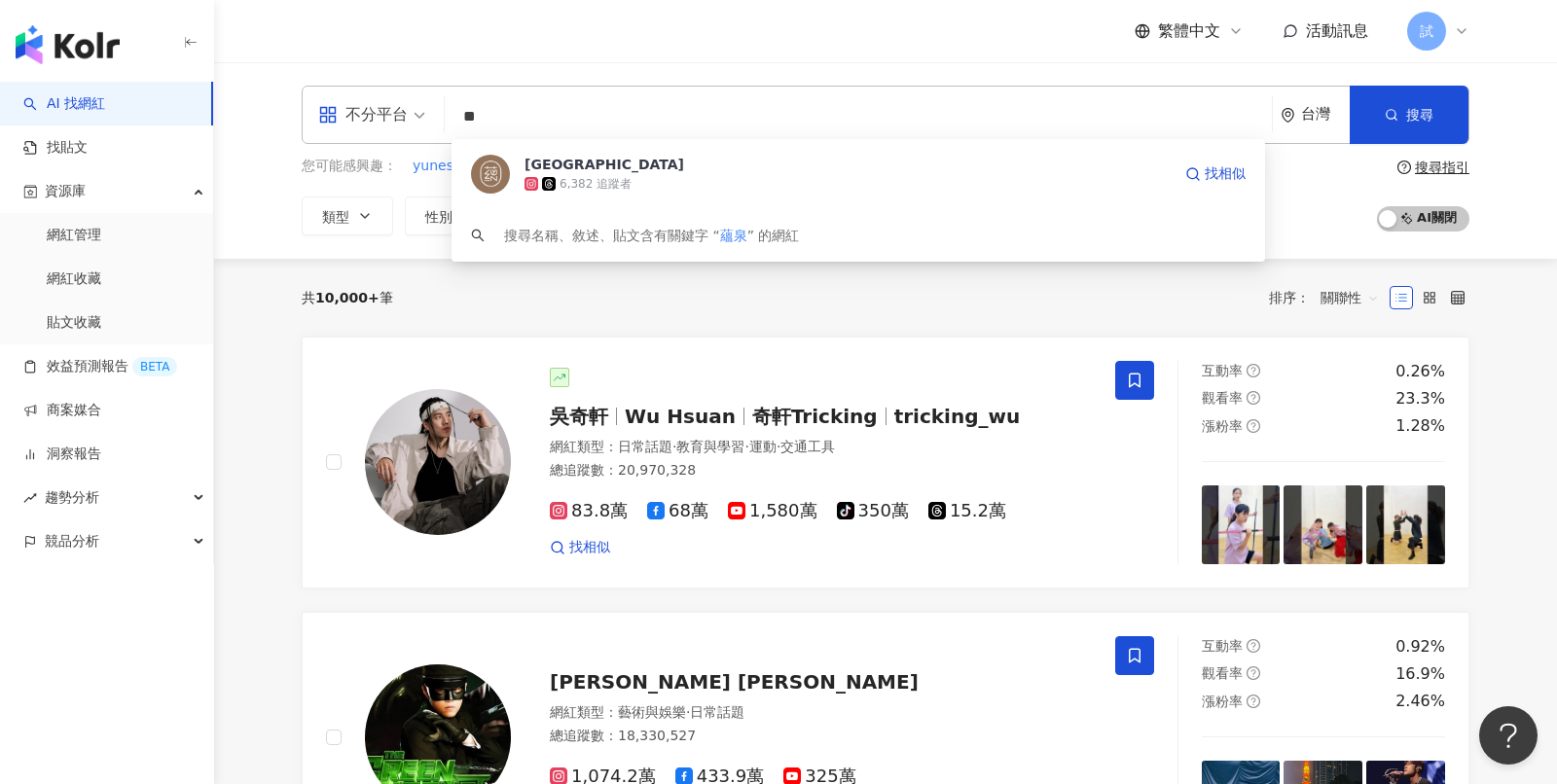
type input "*"
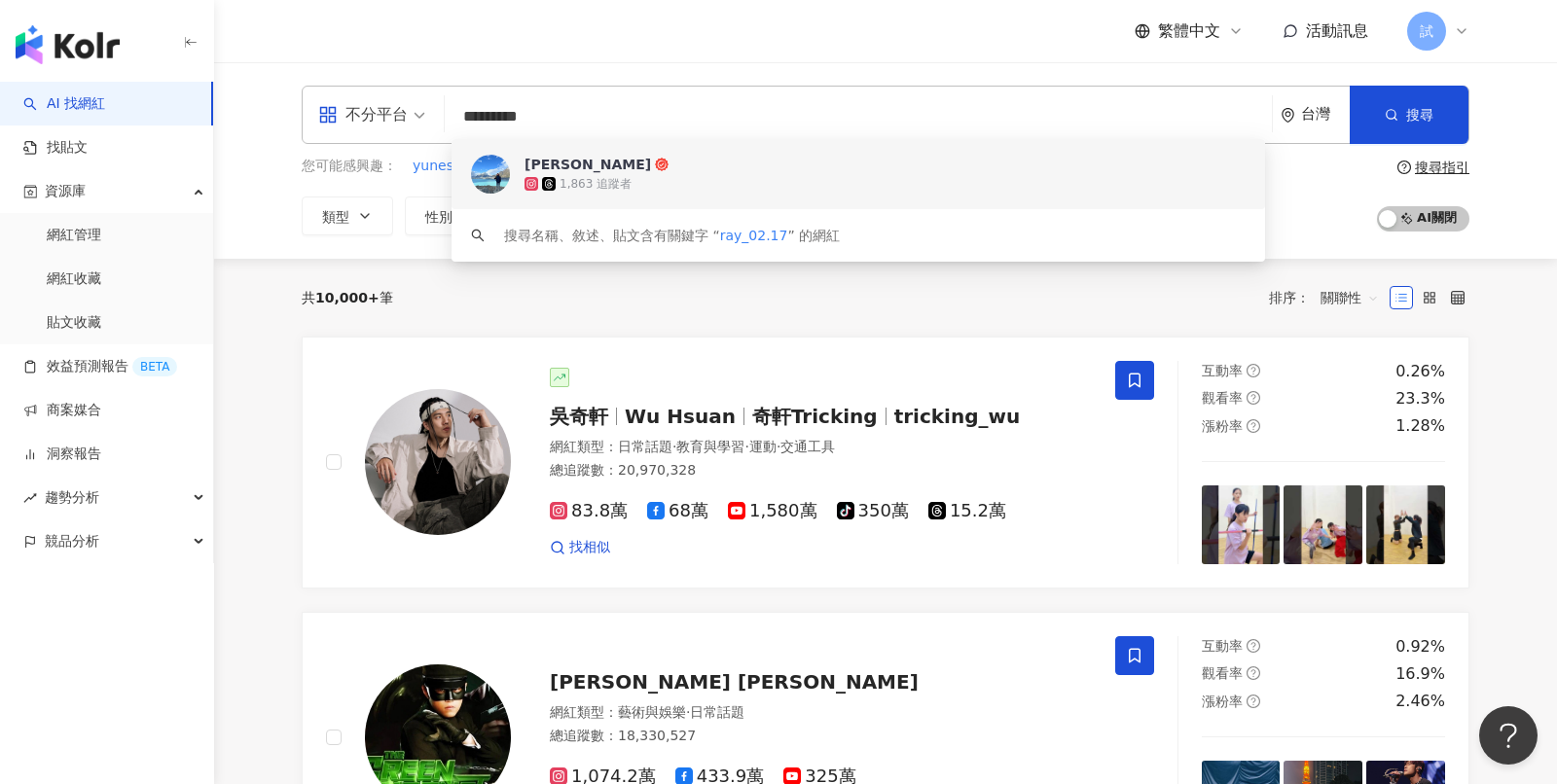
type input "*********"
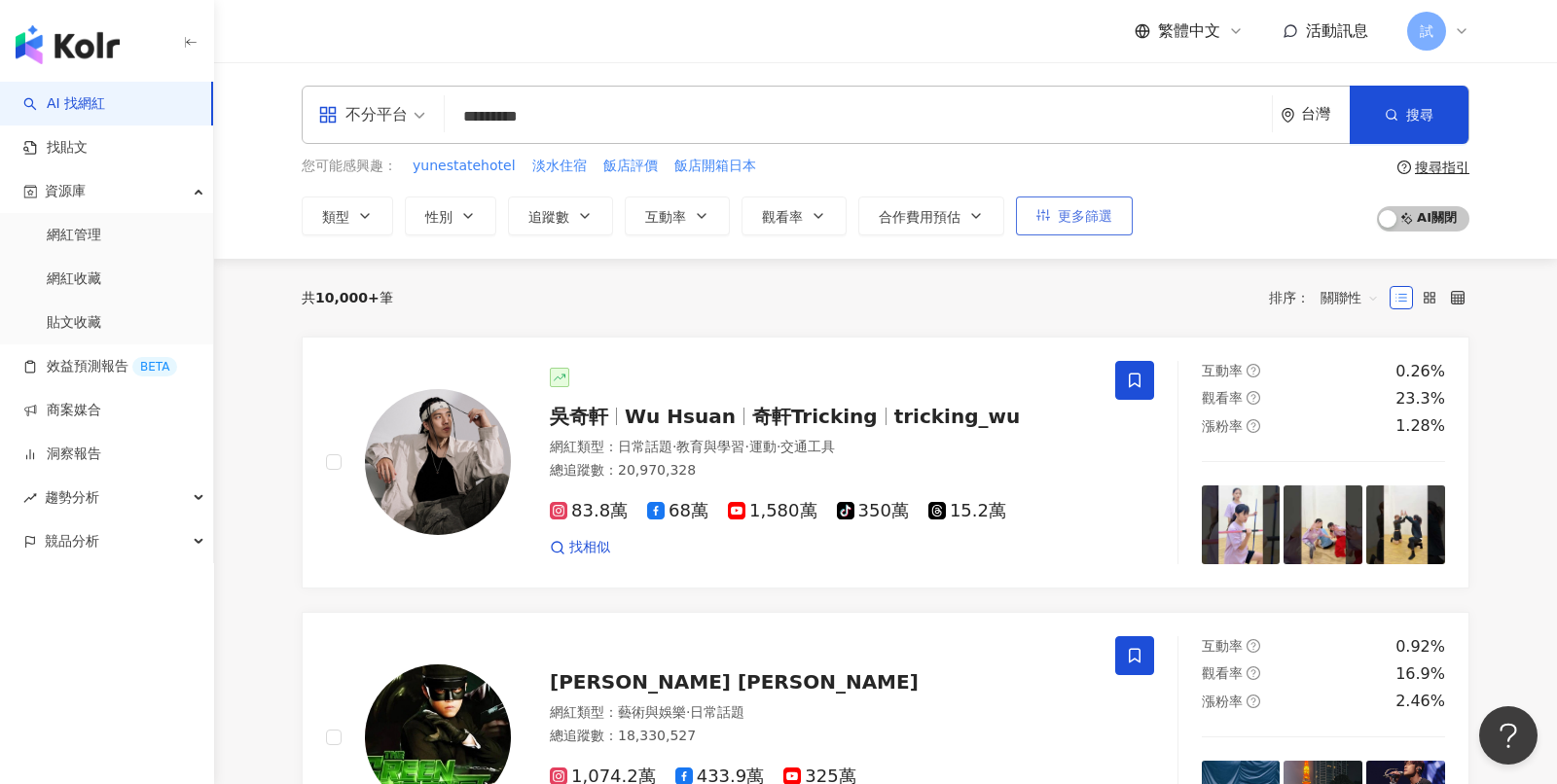
click at [1063, 229] on button "更多篩選" at bounding box center [1074, 216] width 117 height 39
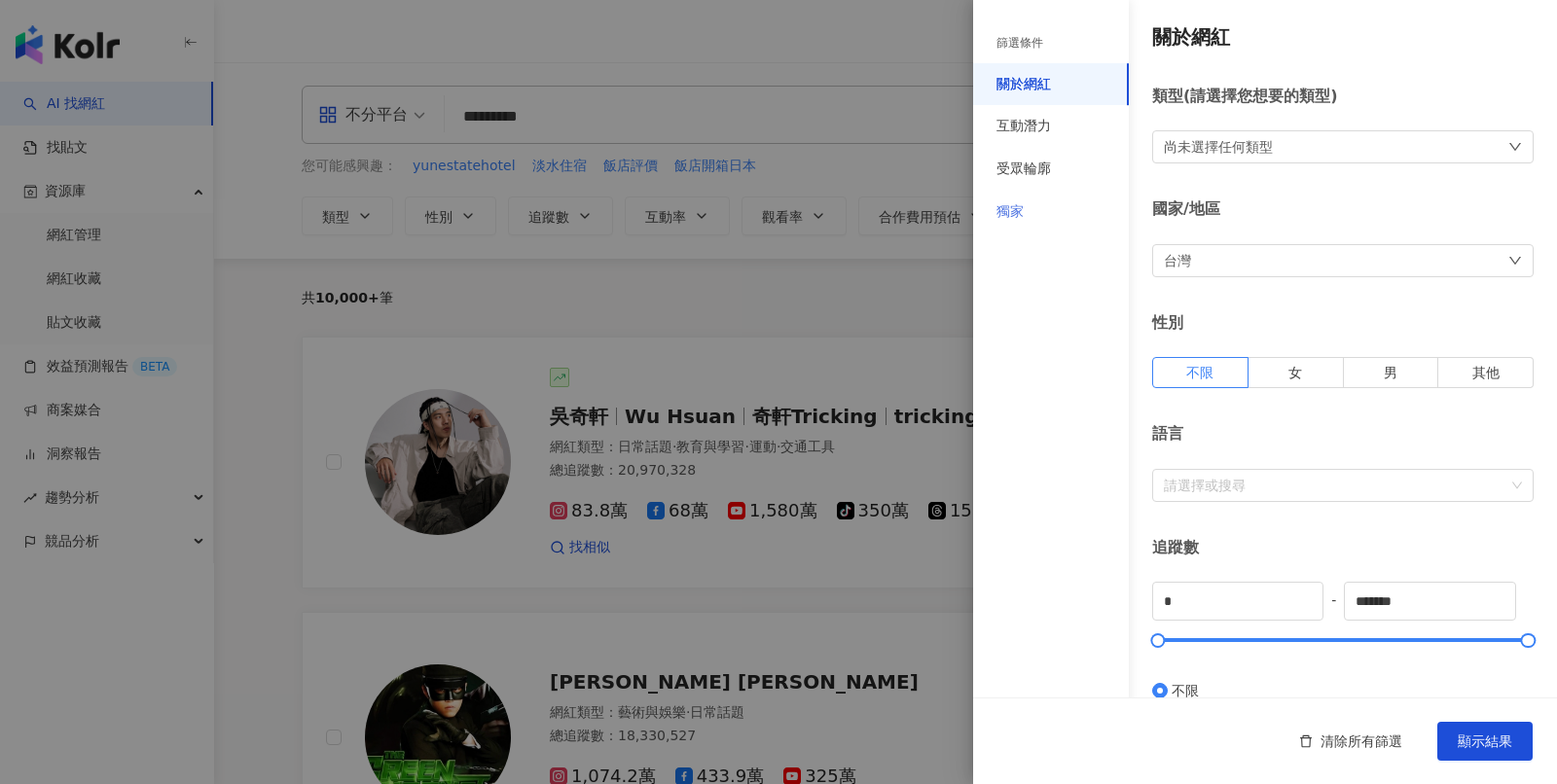
click at [1024, 210] on div "獨家" at bounding box center [1051, 212] width 156 height 42
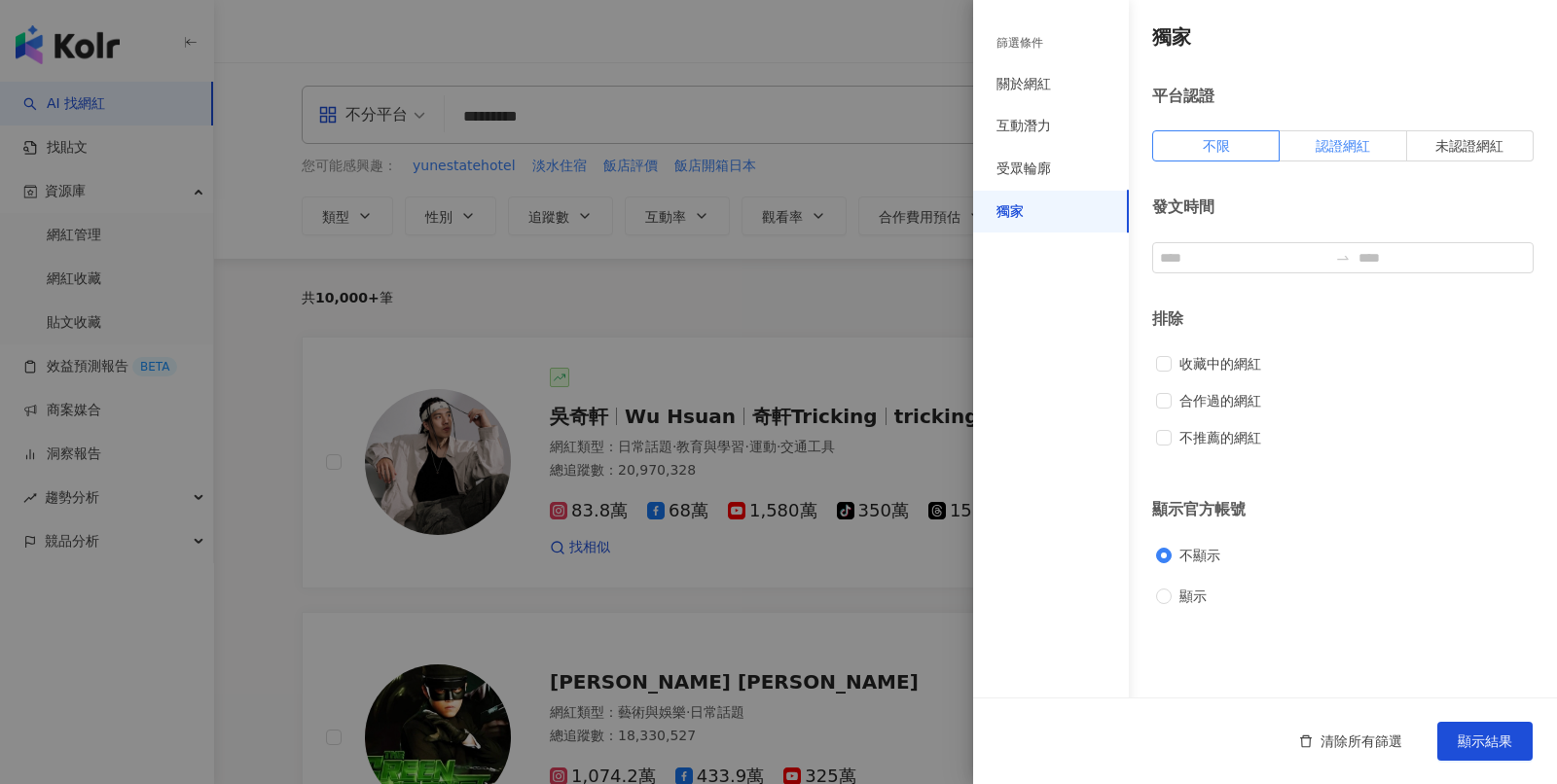
click at [1313, 153] on label "認證網紅" at bounding box center [1343, 146] width 126 height 32
click at [1475, 737] on span "顯示結果" at bounding box center [1484, 742] width 54 height 16
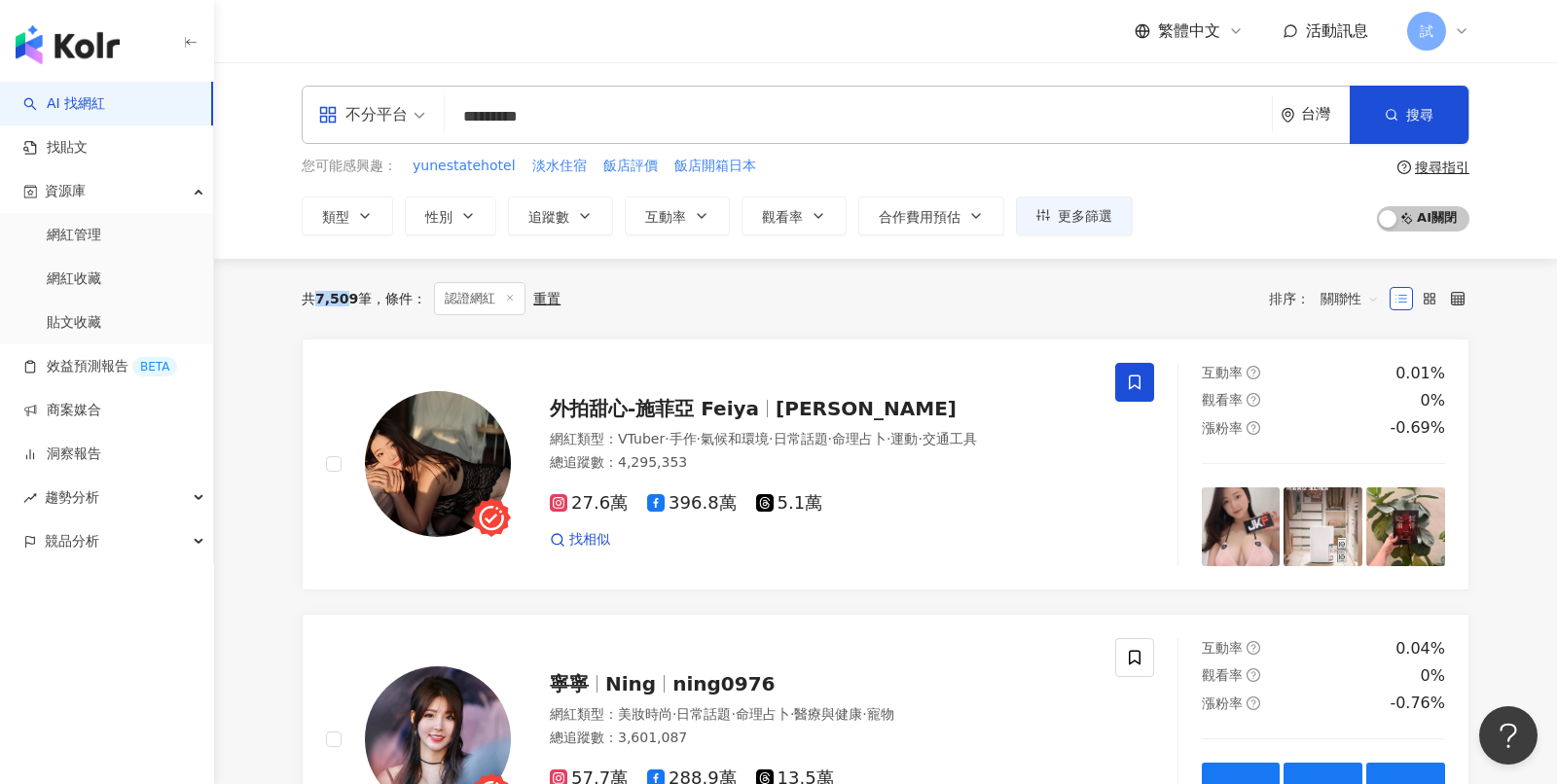
drag, startPoint x: 315, startPoint y: 296, endPoint x: 350, endPoint y: 296, distance: 35.0
click at [350, 296] on div "共 7,509 筆" at bounding box center [336, 298] width 70 height 16
click at [599, 304] on div "共 7,509 筆 條件 ： 認證網紅 重置 排序： 關聯性" at bounding box center [885, 298] width 1168 height 33
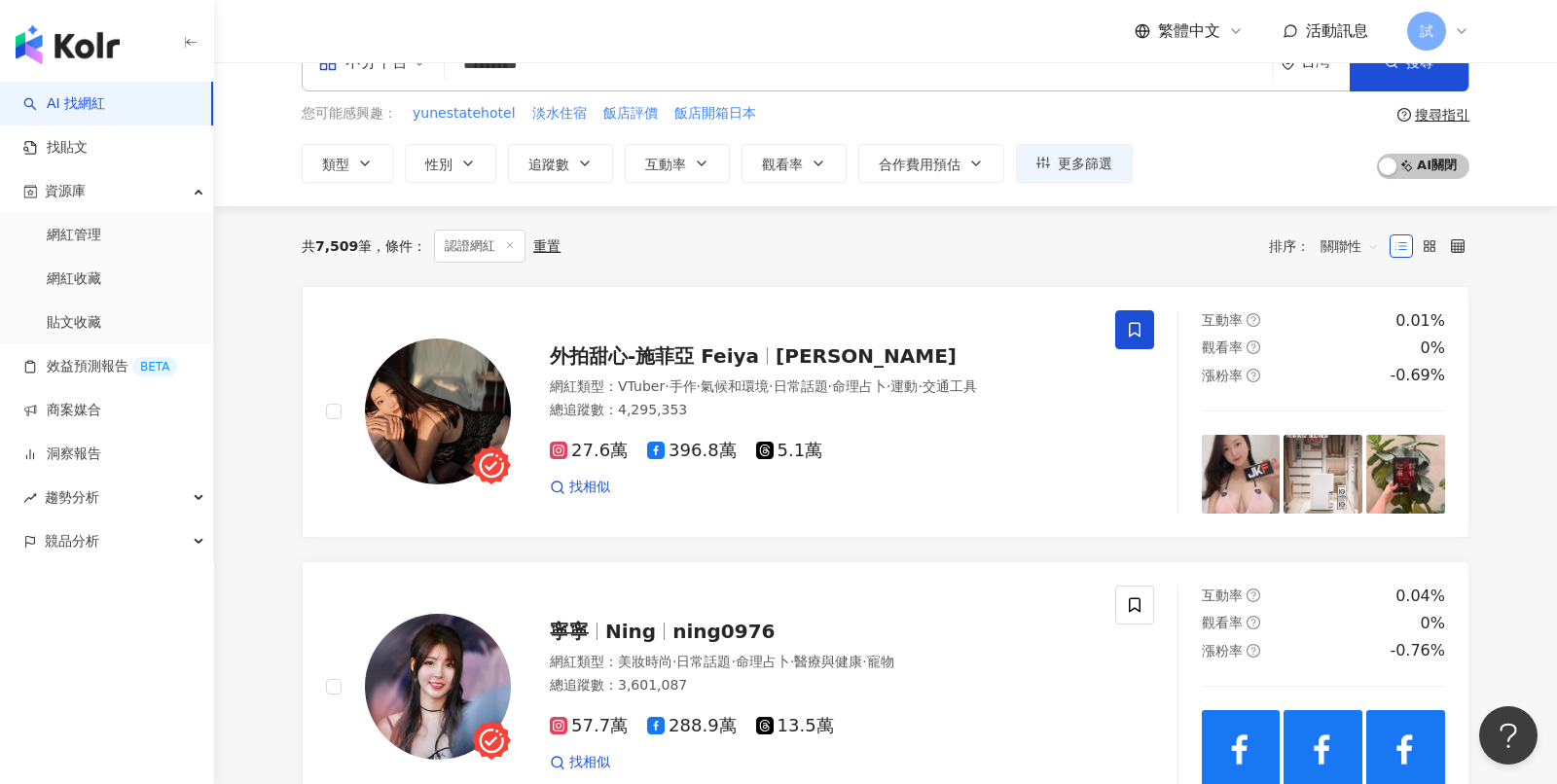
scroll to position [105, 0]
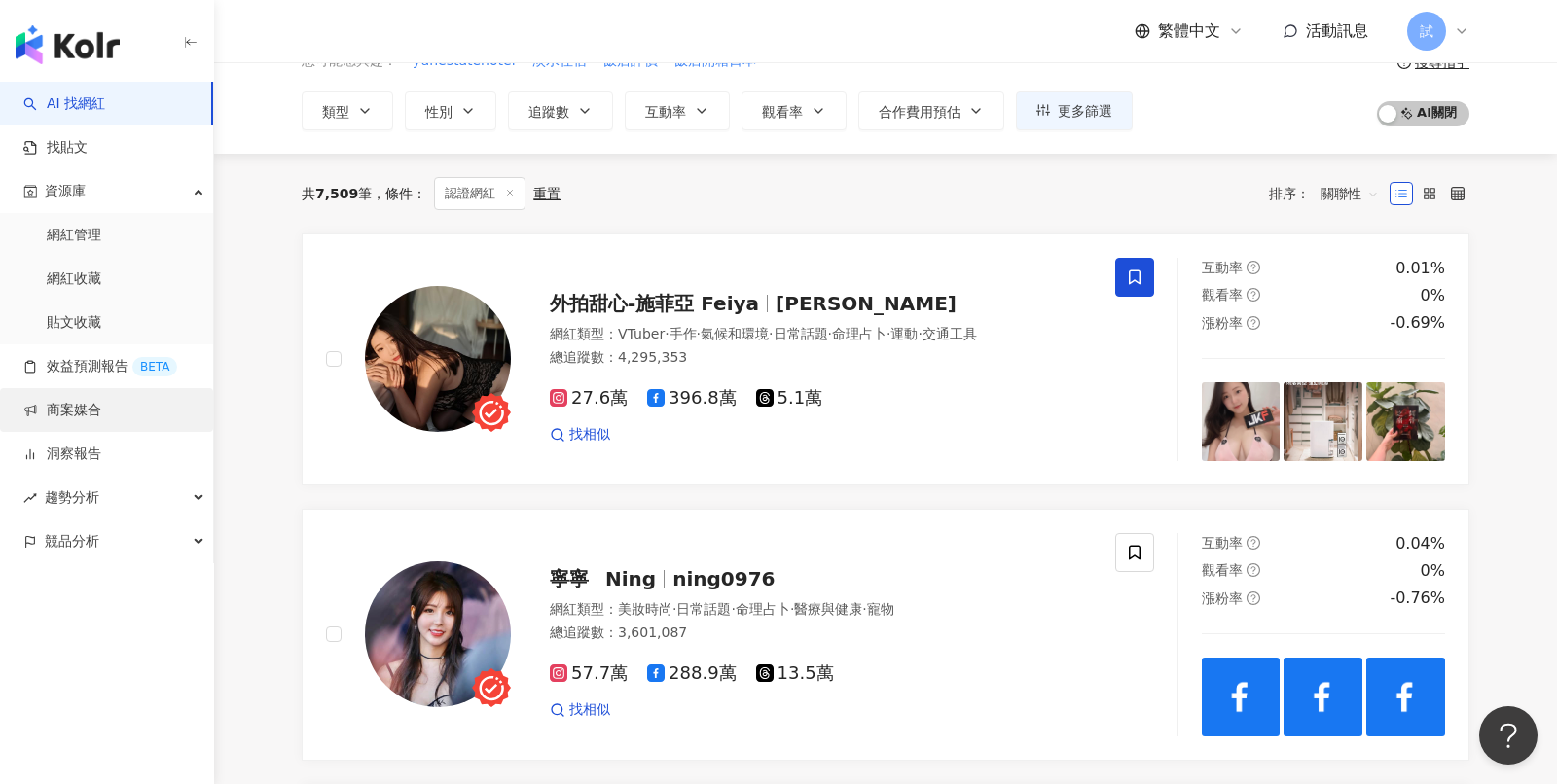
click at [80, 412] on link "商案媒合" at bounding box center [62, 411] width 78 height 20
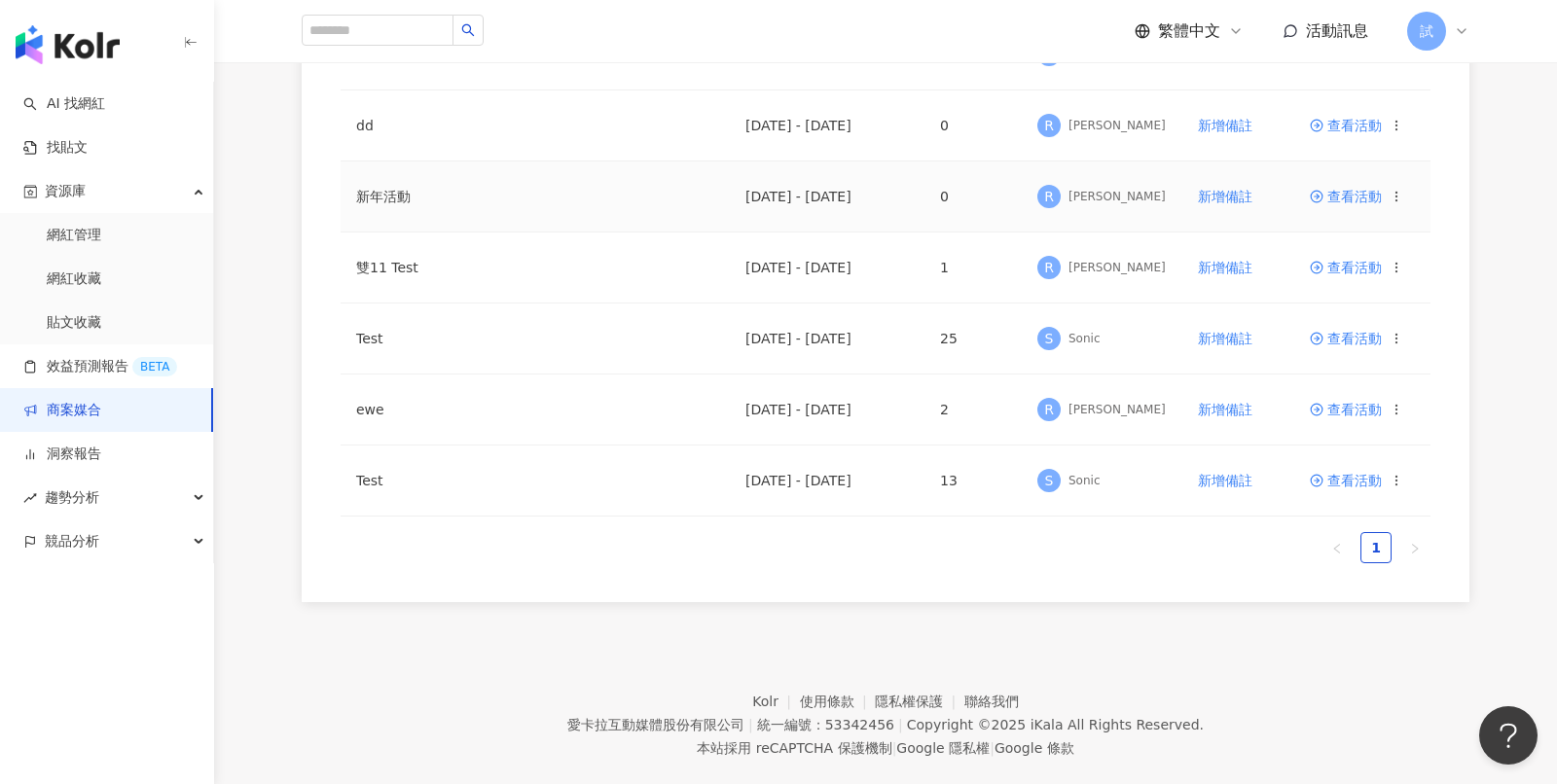
scroll to position [424, 0]
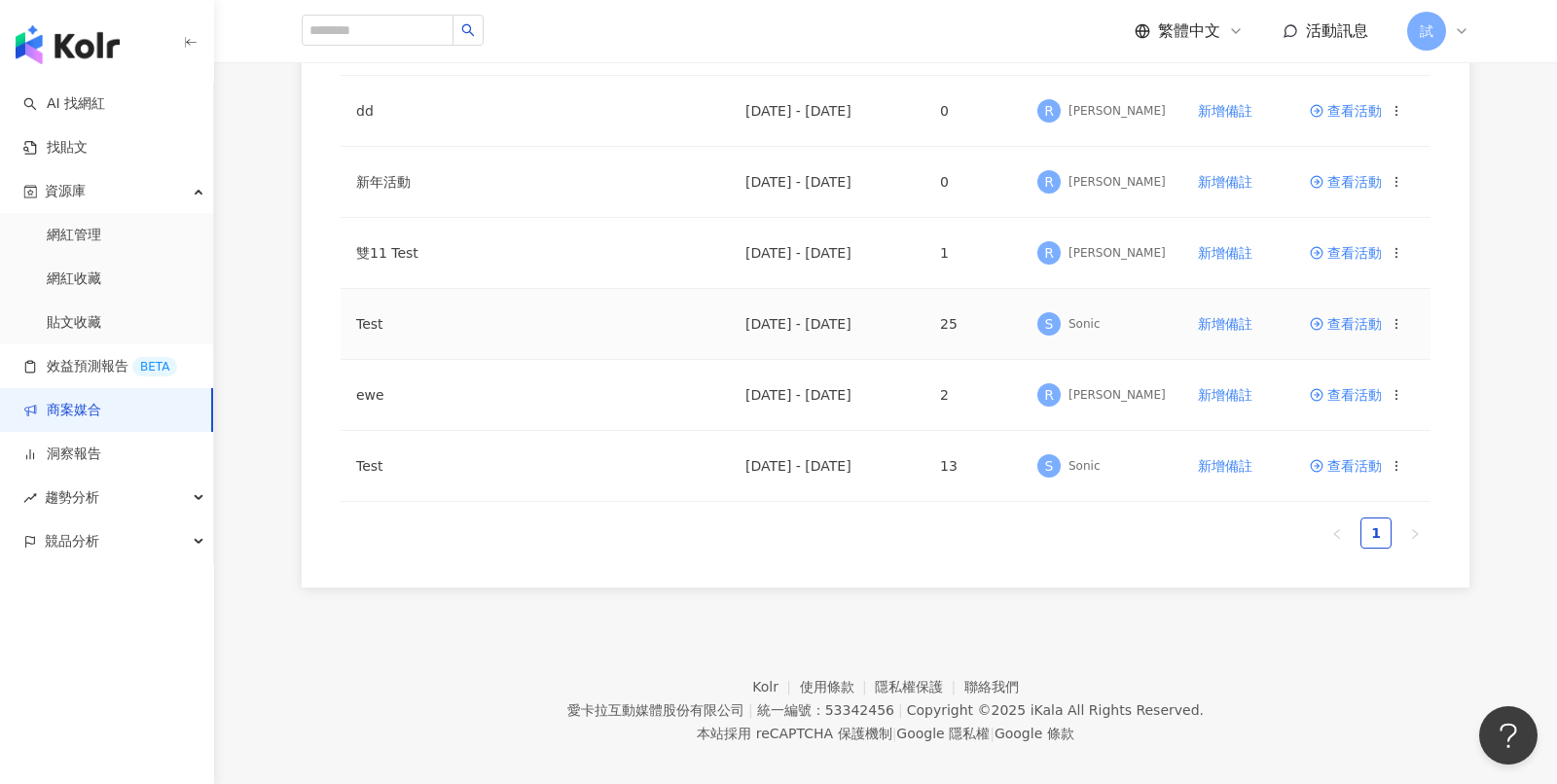
click at [1343, 326] on span "查看活動" at bounding box center [1345, 324] width 72 height 14
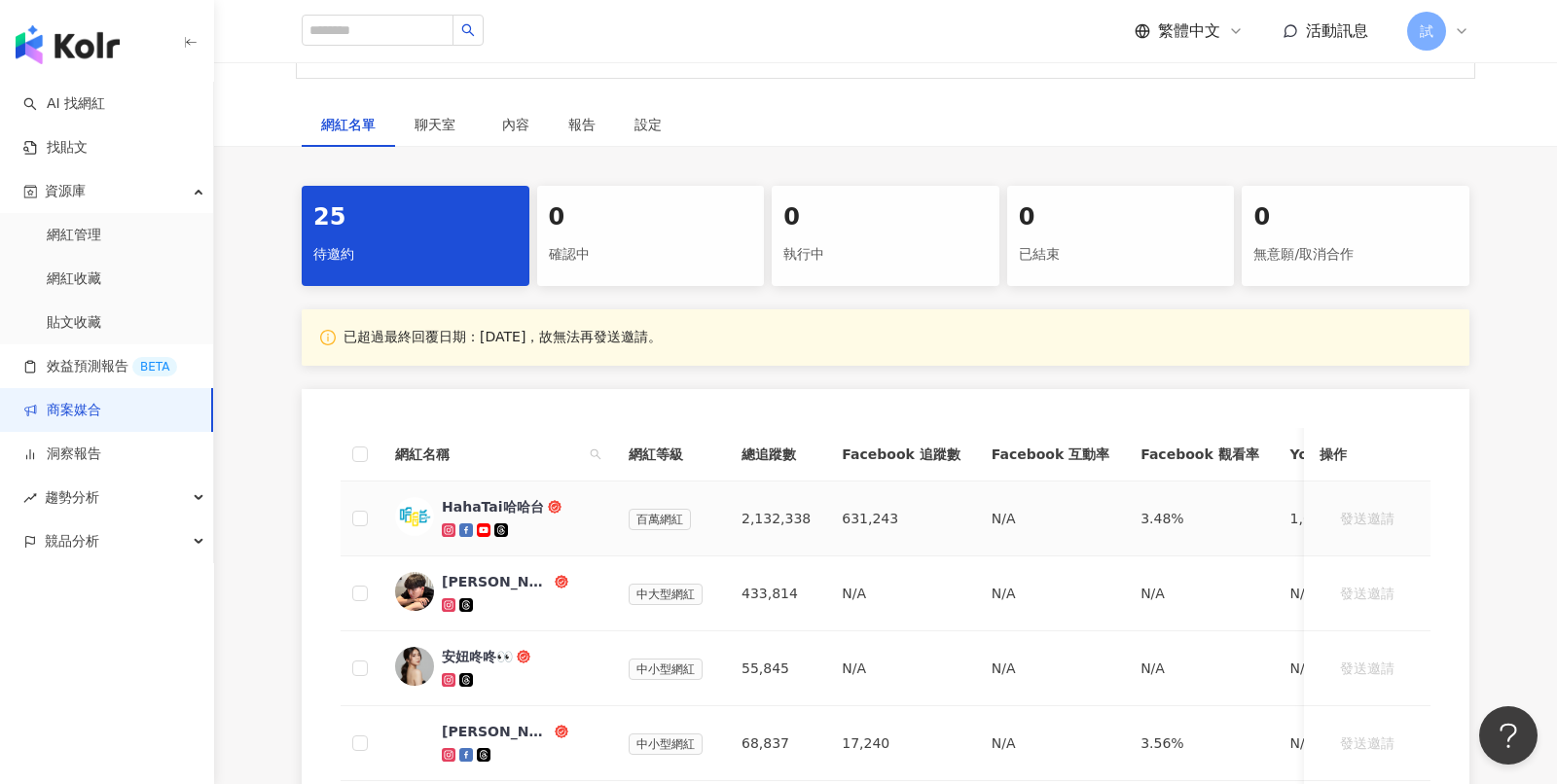
scroll to position [177, 0]
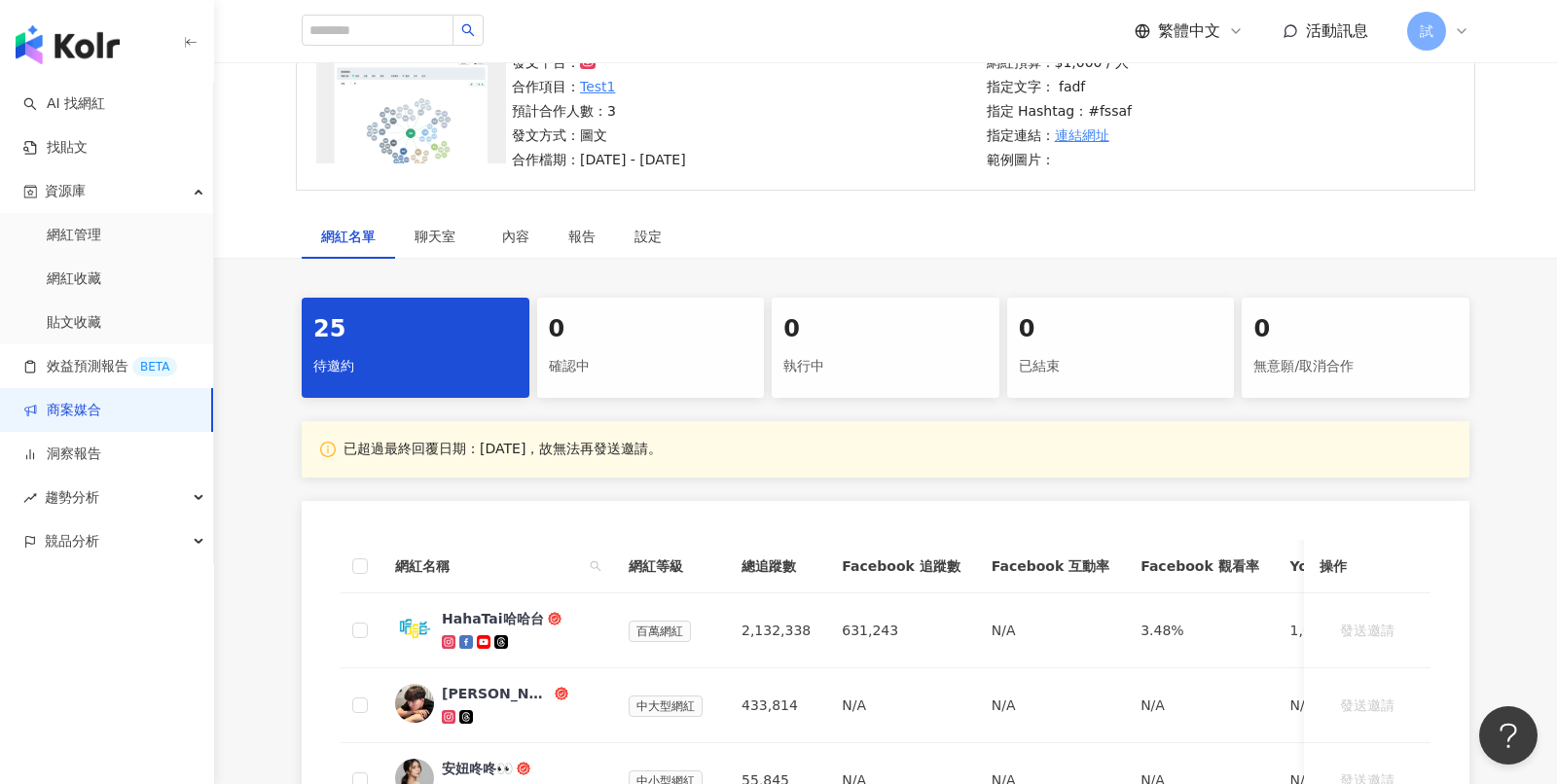
click at [601, 321] on div "0" at bounding box center [650, 330] width 204 height 33
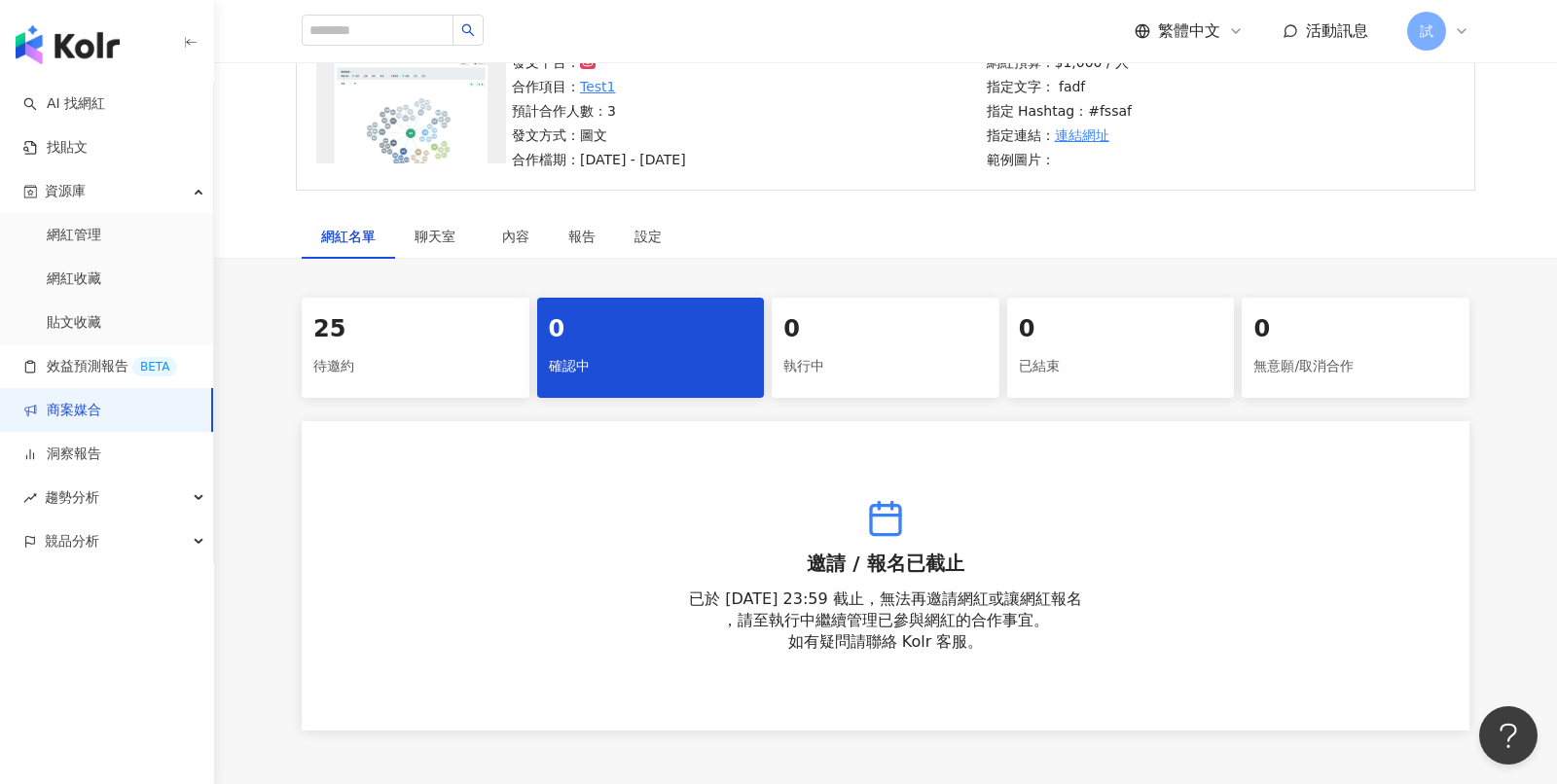
click at [869, 339] on div "0" at bounding box center [885, 330] width 204 height 33
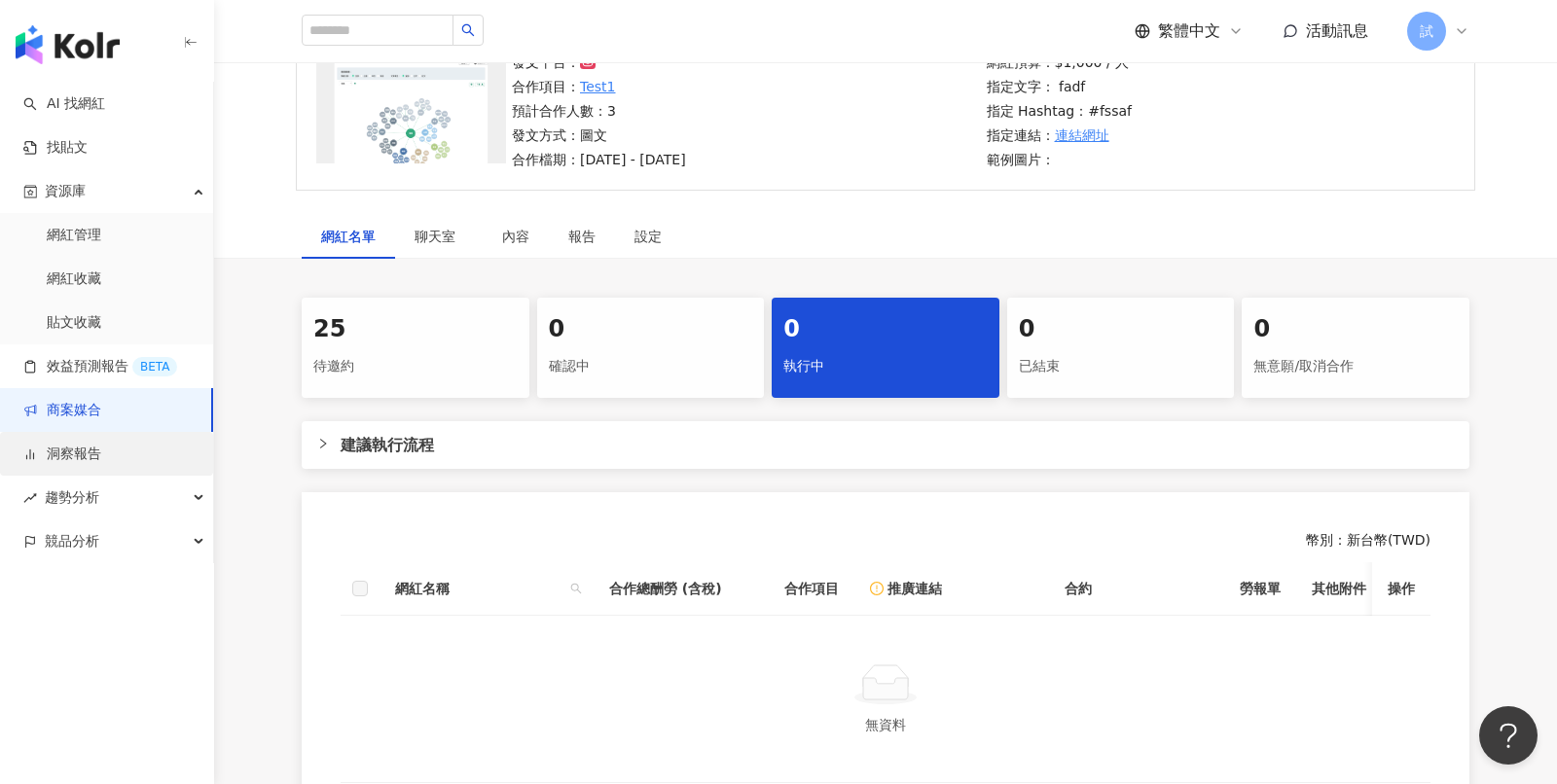
click at [102, 455] on link "洞察報告" at bounding box center [62, 454] width 78 height 20
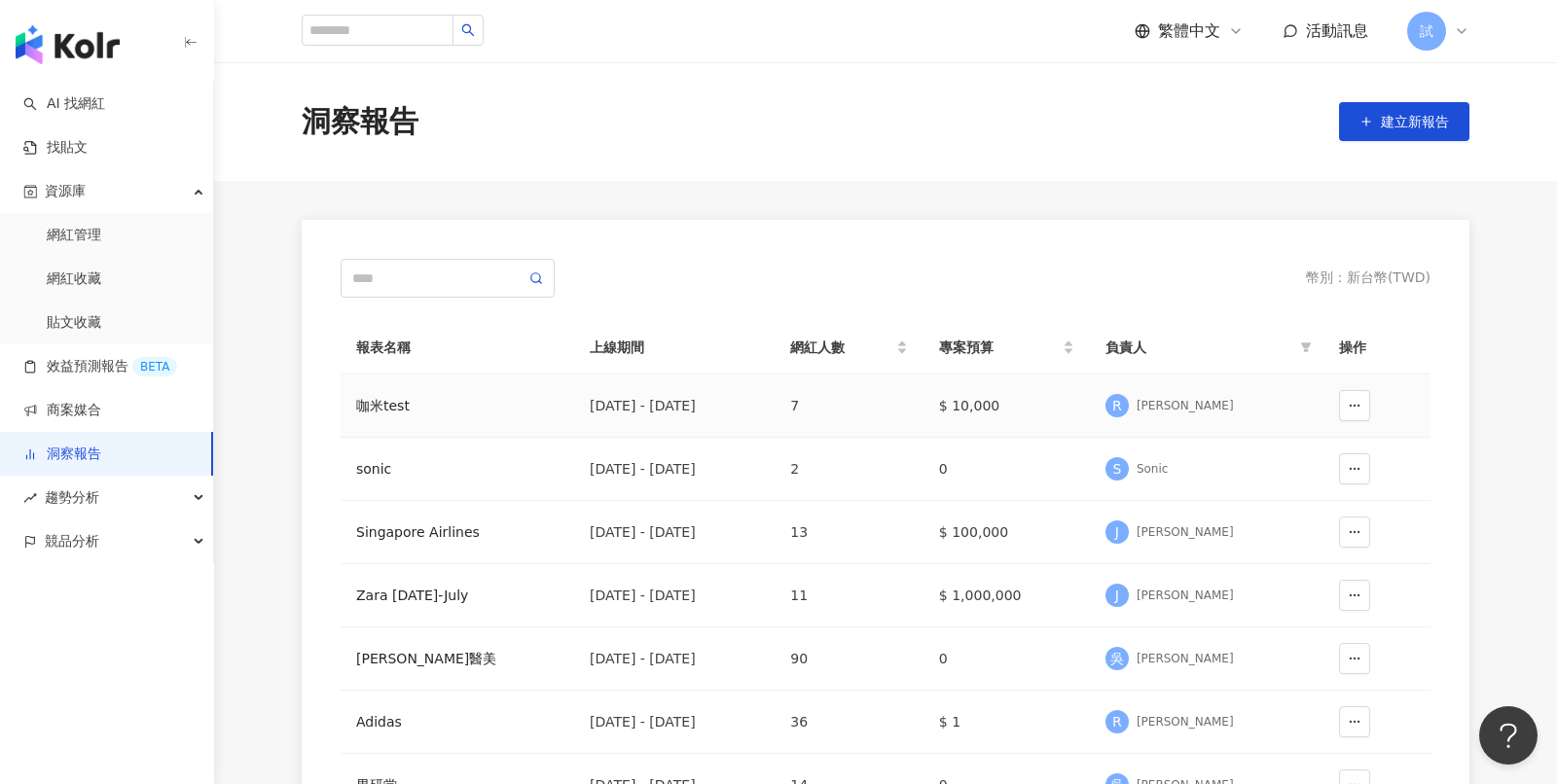
click at [401, 398] on div "咖米test" at bounding box center [456, 406] width 202 height 22
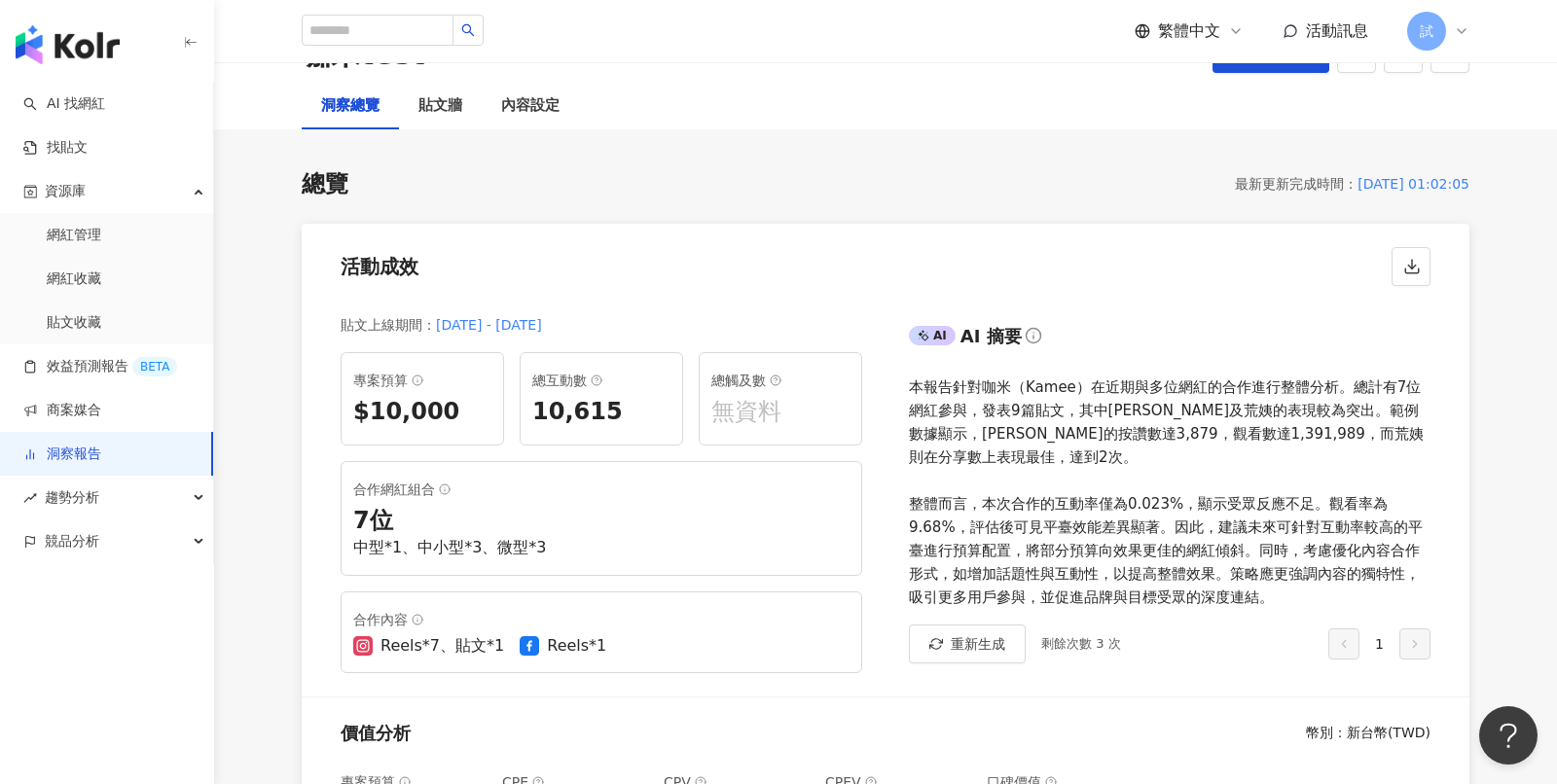
scroll to position [7, 0]
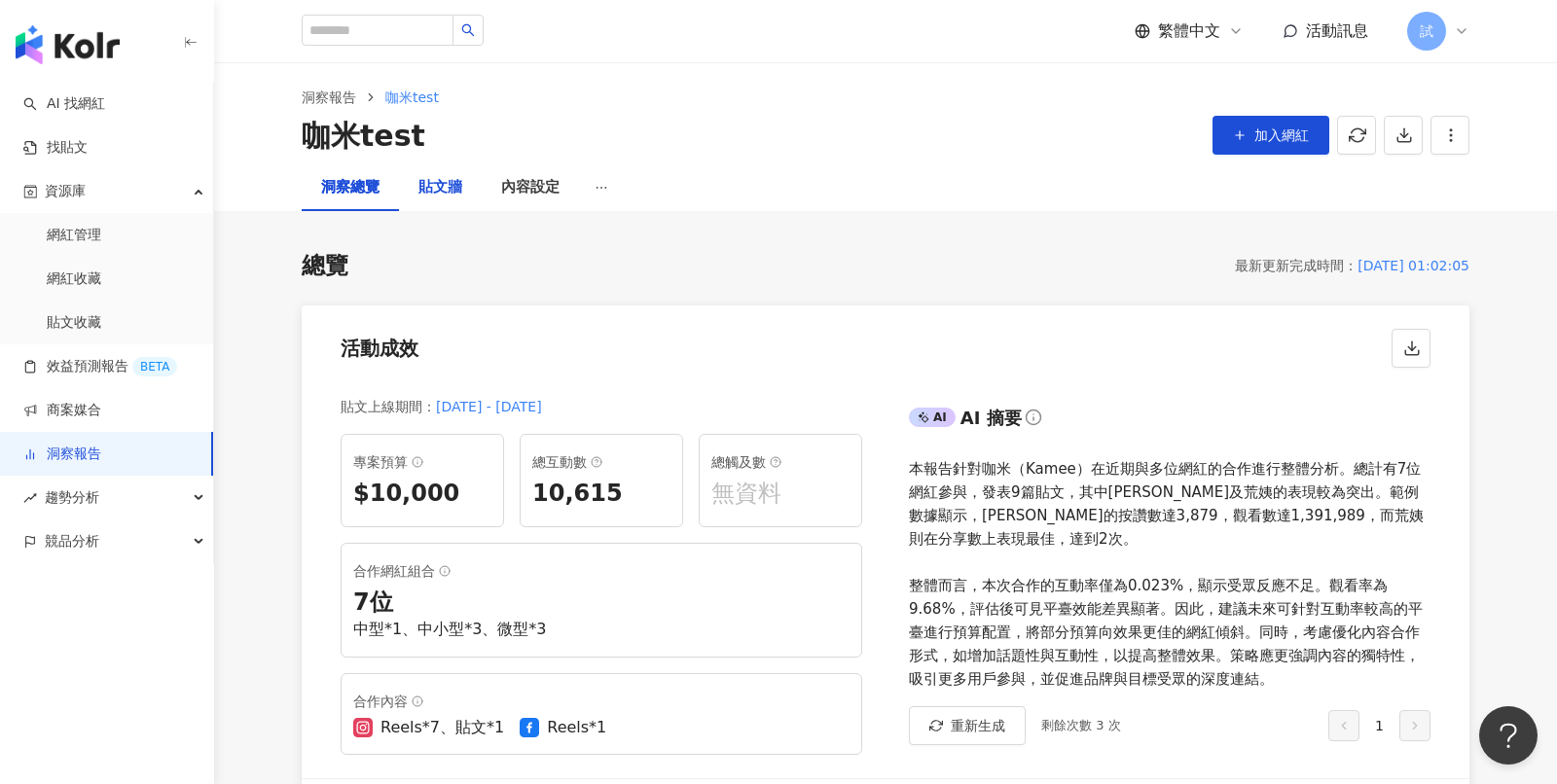
click at [443, 192] on div "貼文牆" at bounding box center [440, 188] width 43 height 24
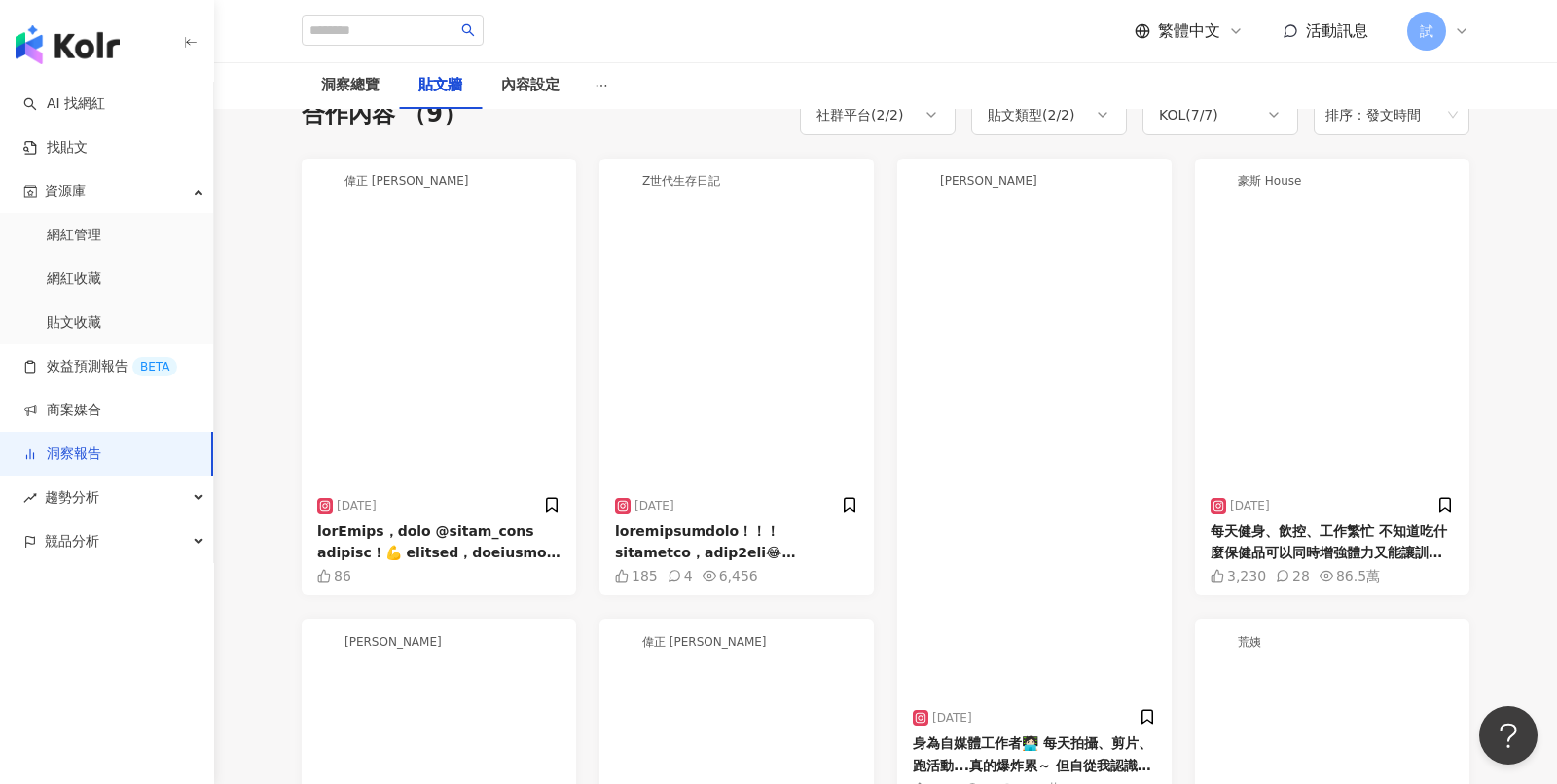
scroll to position [98, 0]
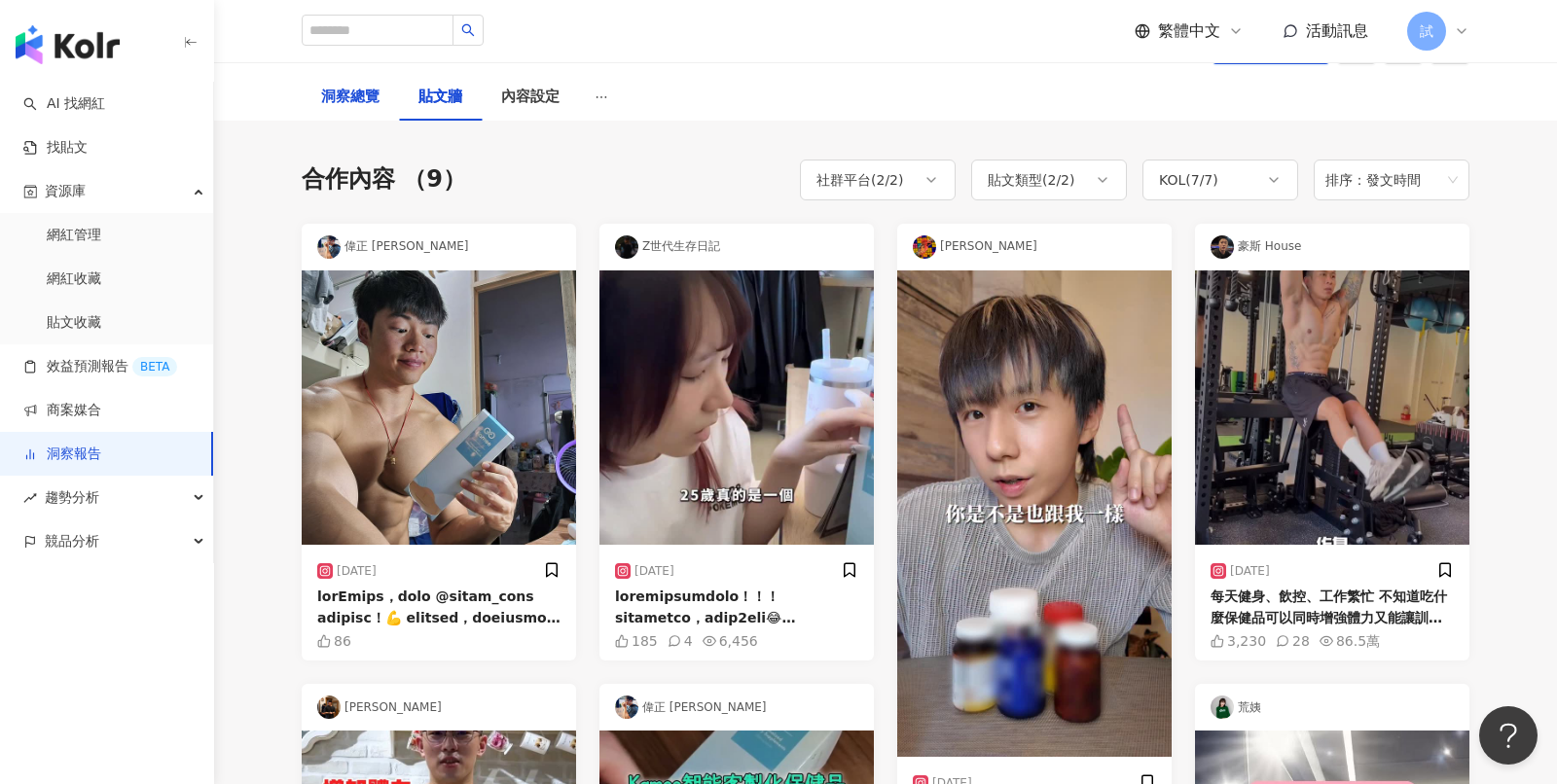
click at [365, 101] on div "洞察總覽" at bounding box center [350, 98] width 58 height 24
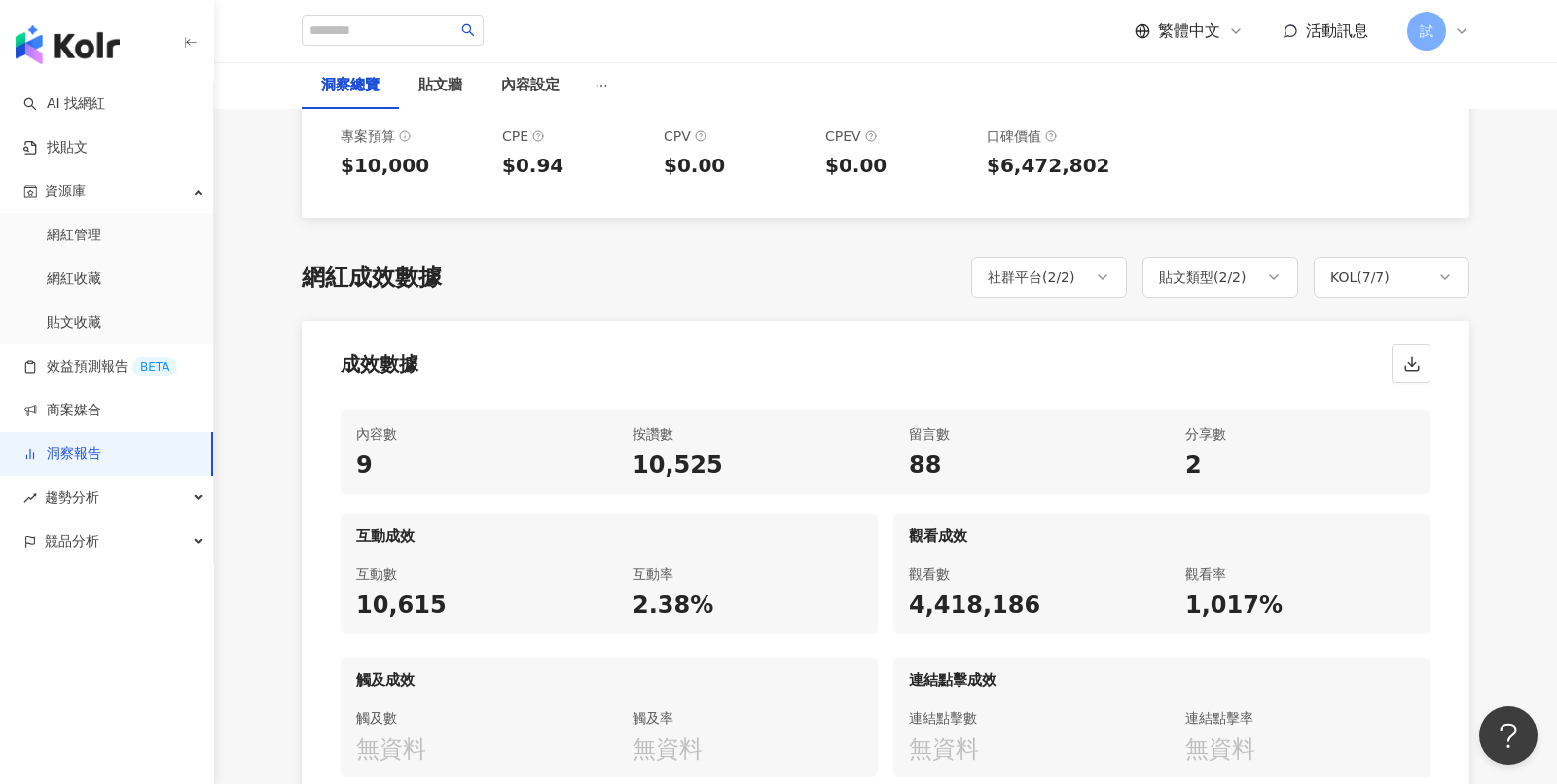
scroll to position [738, 0]
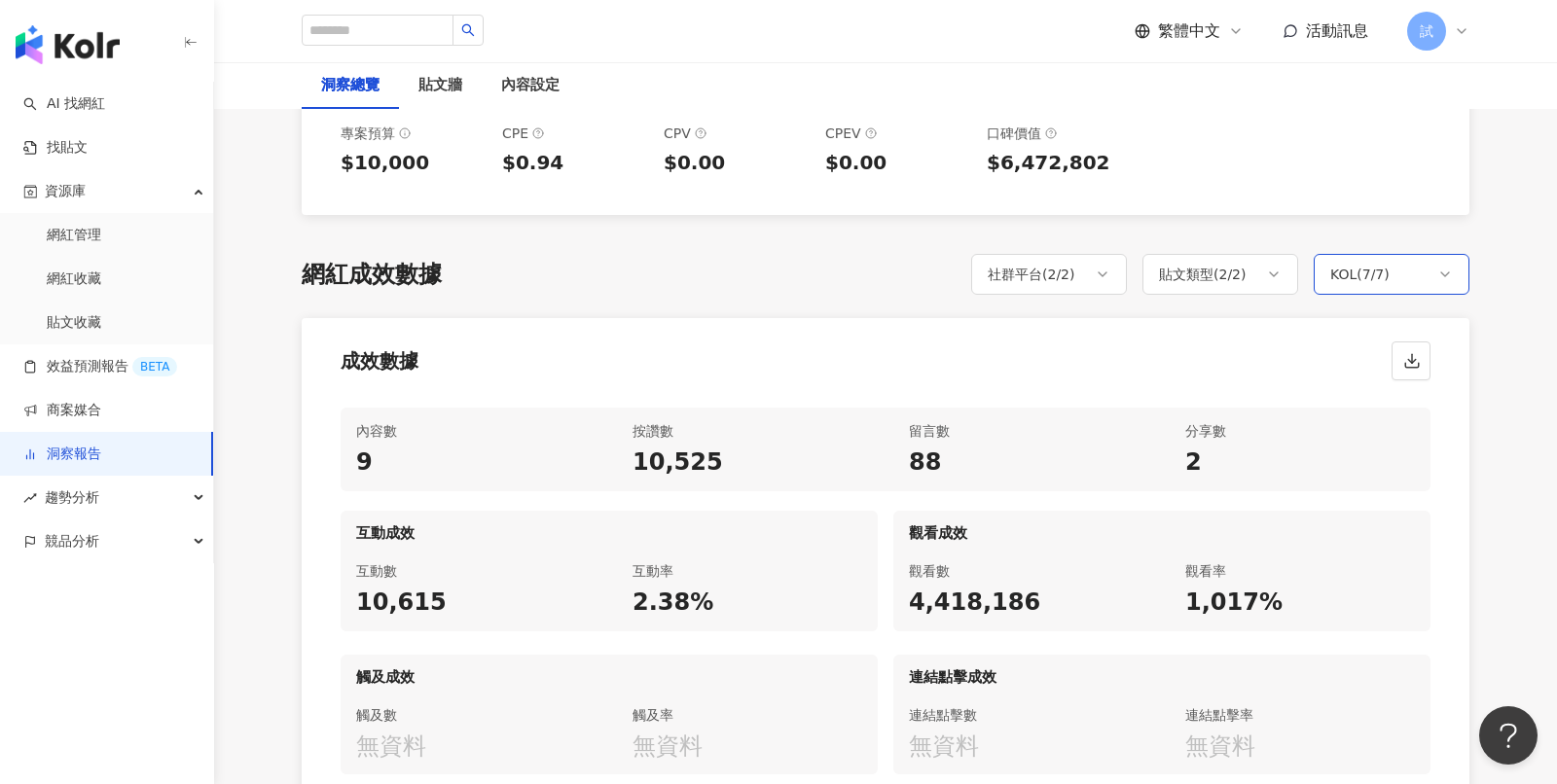
click at [1402, 282] on div "KOL ( 7 / 7 )" at bounding box center [1391, 274] width 156 height 40
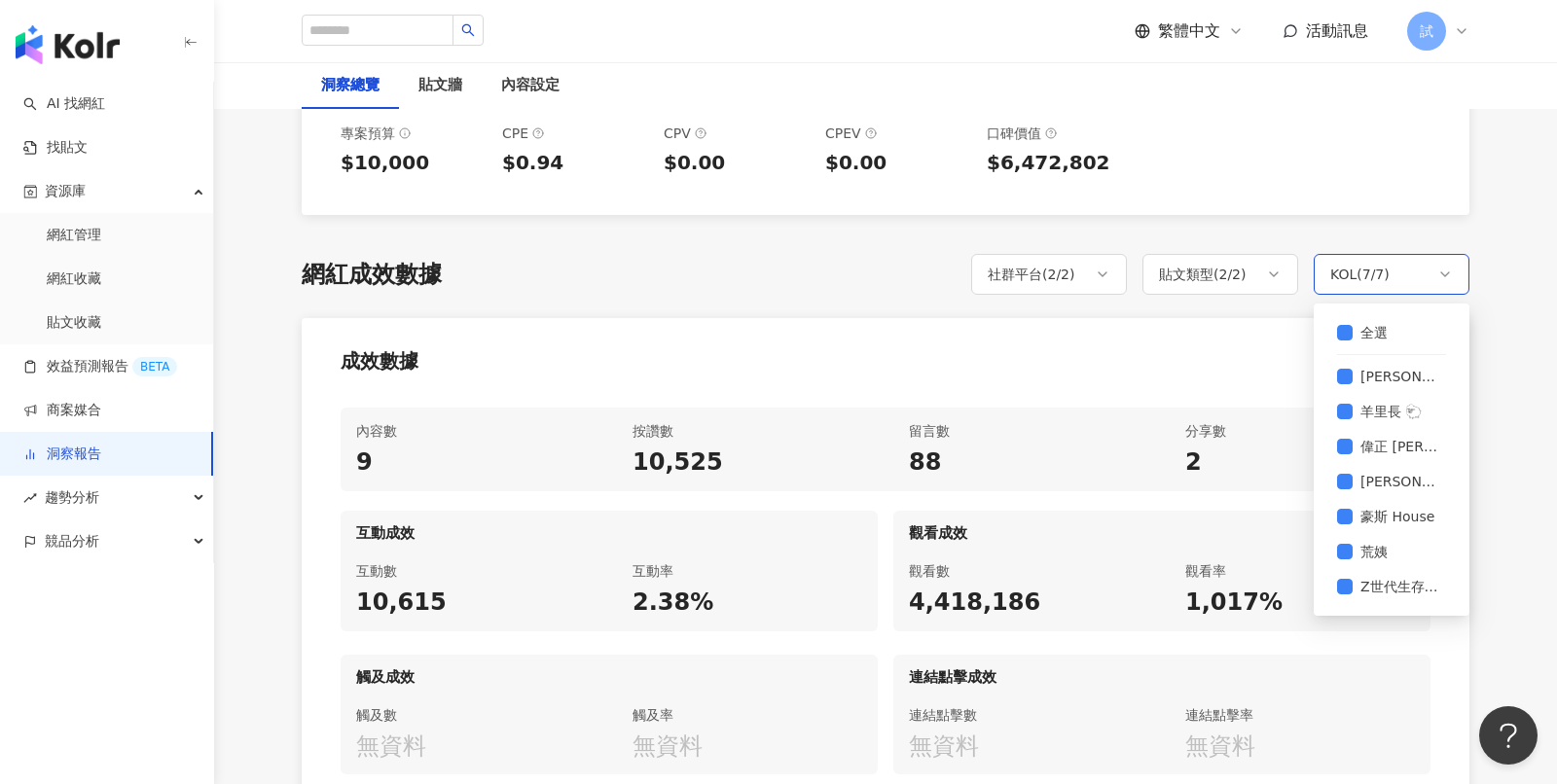
click at [1405, 256] on div "KOL ( 7 / 7 )" at bounding box center [1391, 274] width 156 height 40
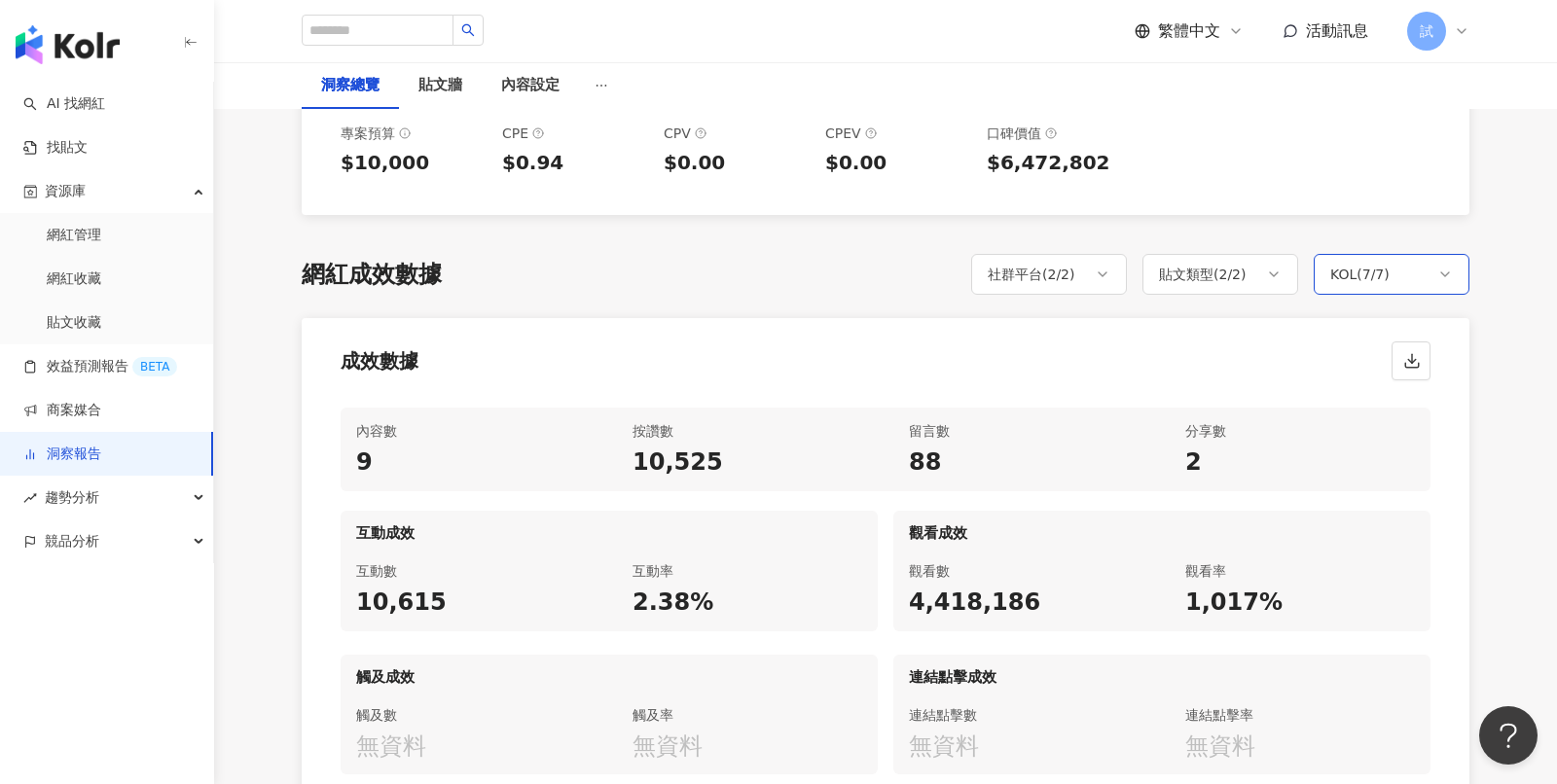
click at [1425, 263] on div "KOL ( 7 / 7 )" at bounding box center [1391, 274] width 156 height 40
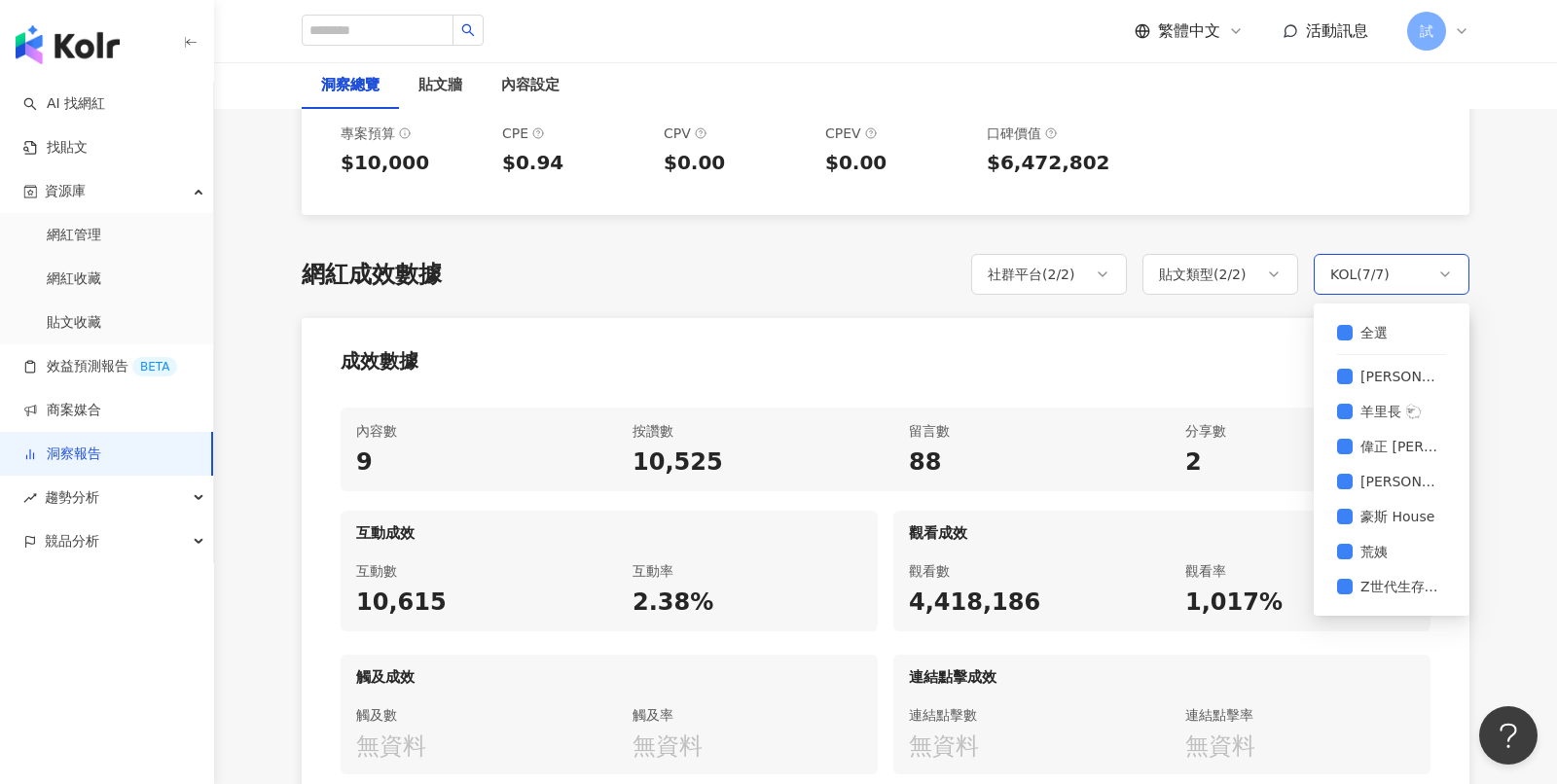
click at [1425, 263] on div "KOL ( 7 / 7 )" at bounding box center [1391, 274] width 156 height 40
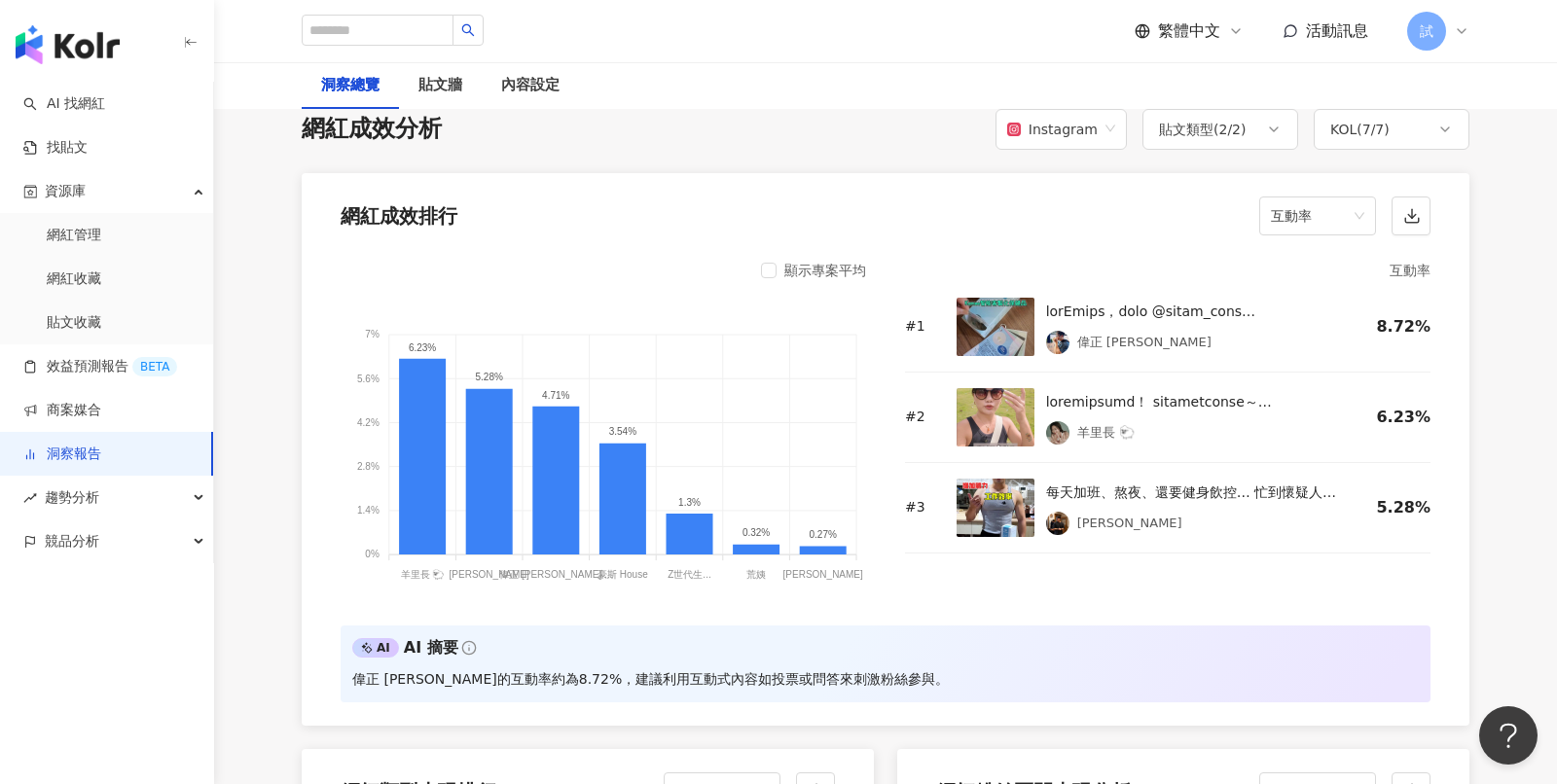
scroll to position [1490, 0]
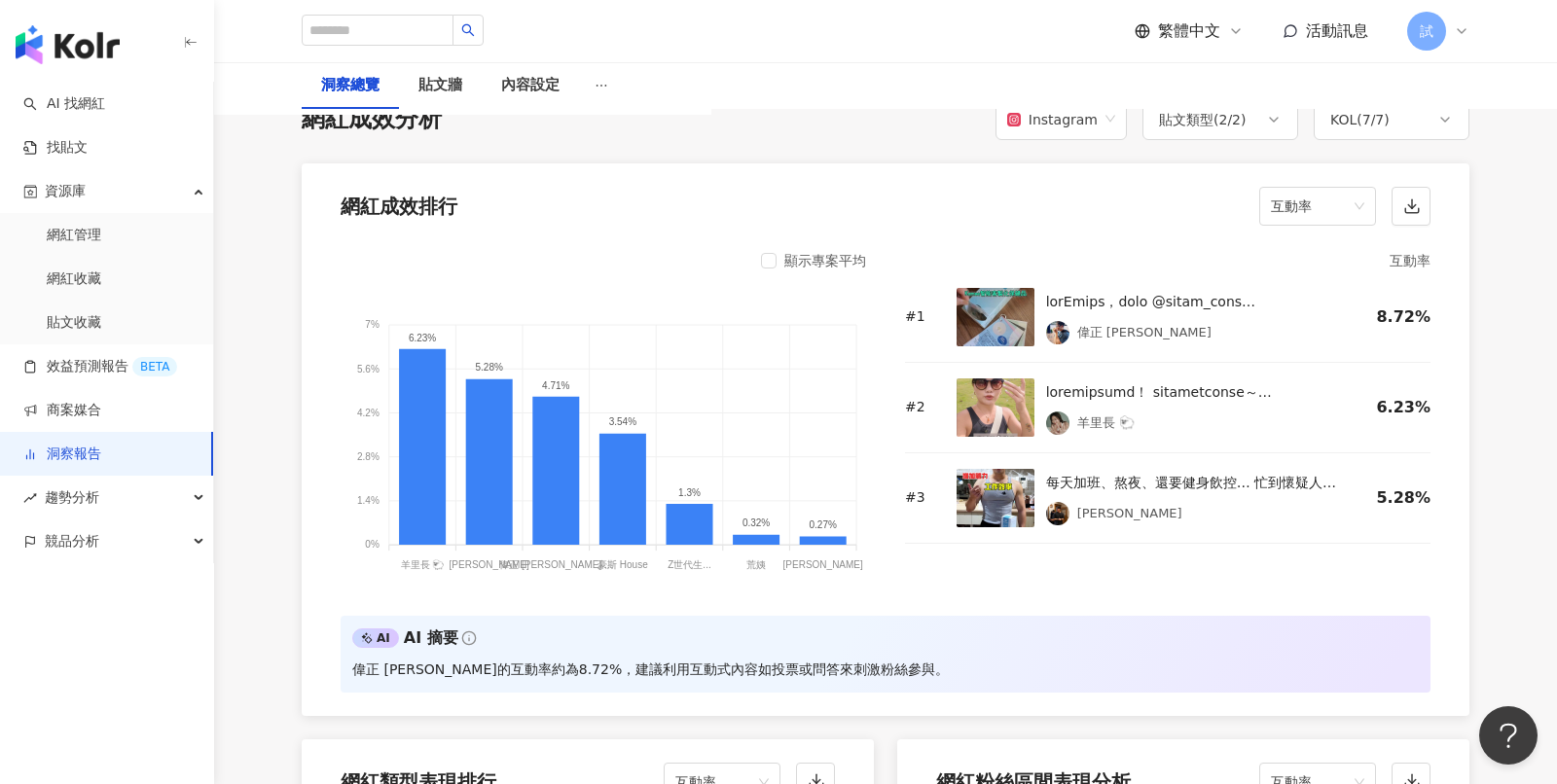
click at [1334, 221] on div "網紅成效排行 互動率" at bounding box center [885, 200] width 1168 height 74
click at [1340, 208] on span "互動率" at bounding box center [1318, 207] width 94 height 37
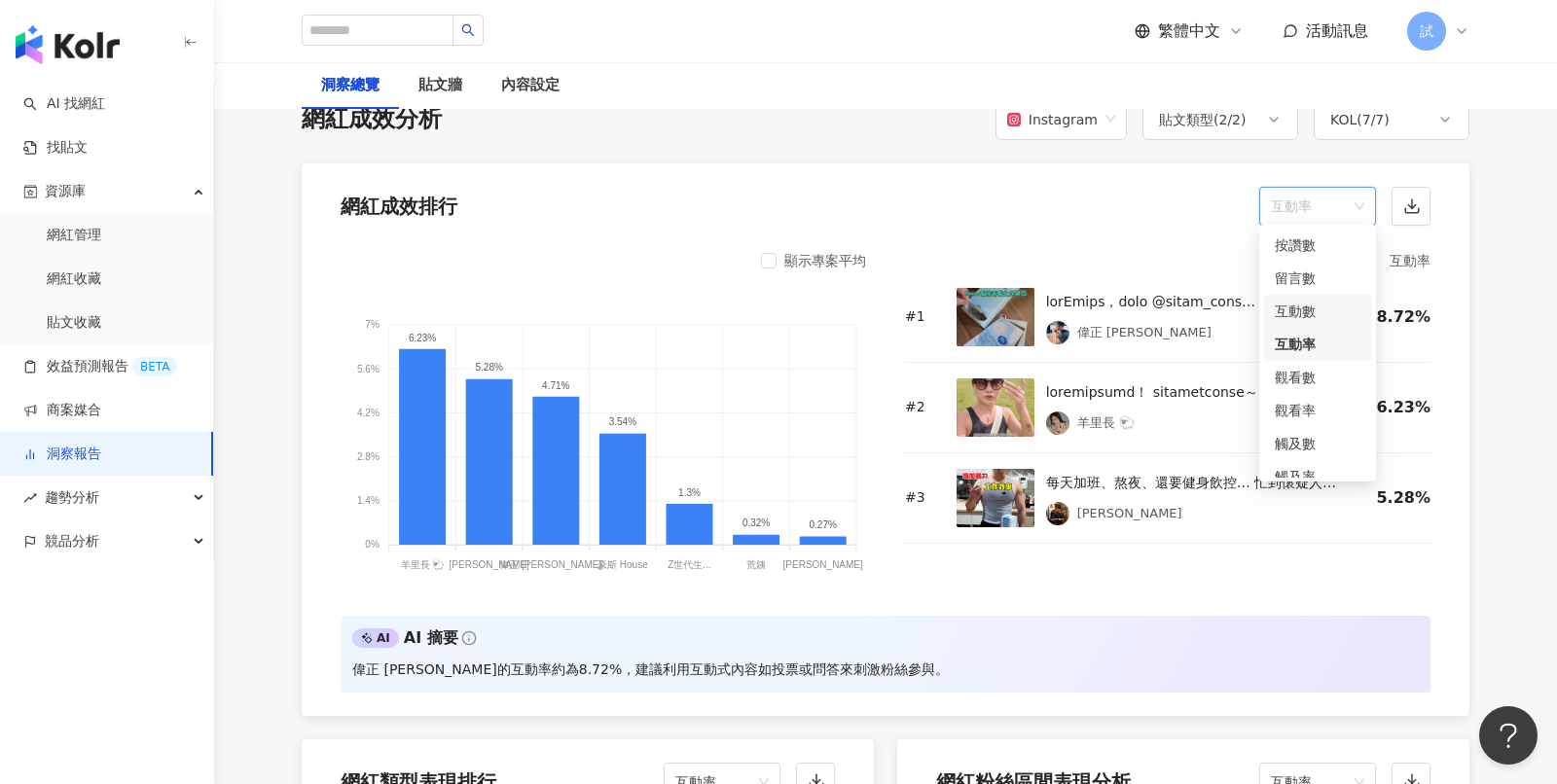
click at [1310, 296] on div "互動數" at bounding box center [1318, 311] width 109 height 33
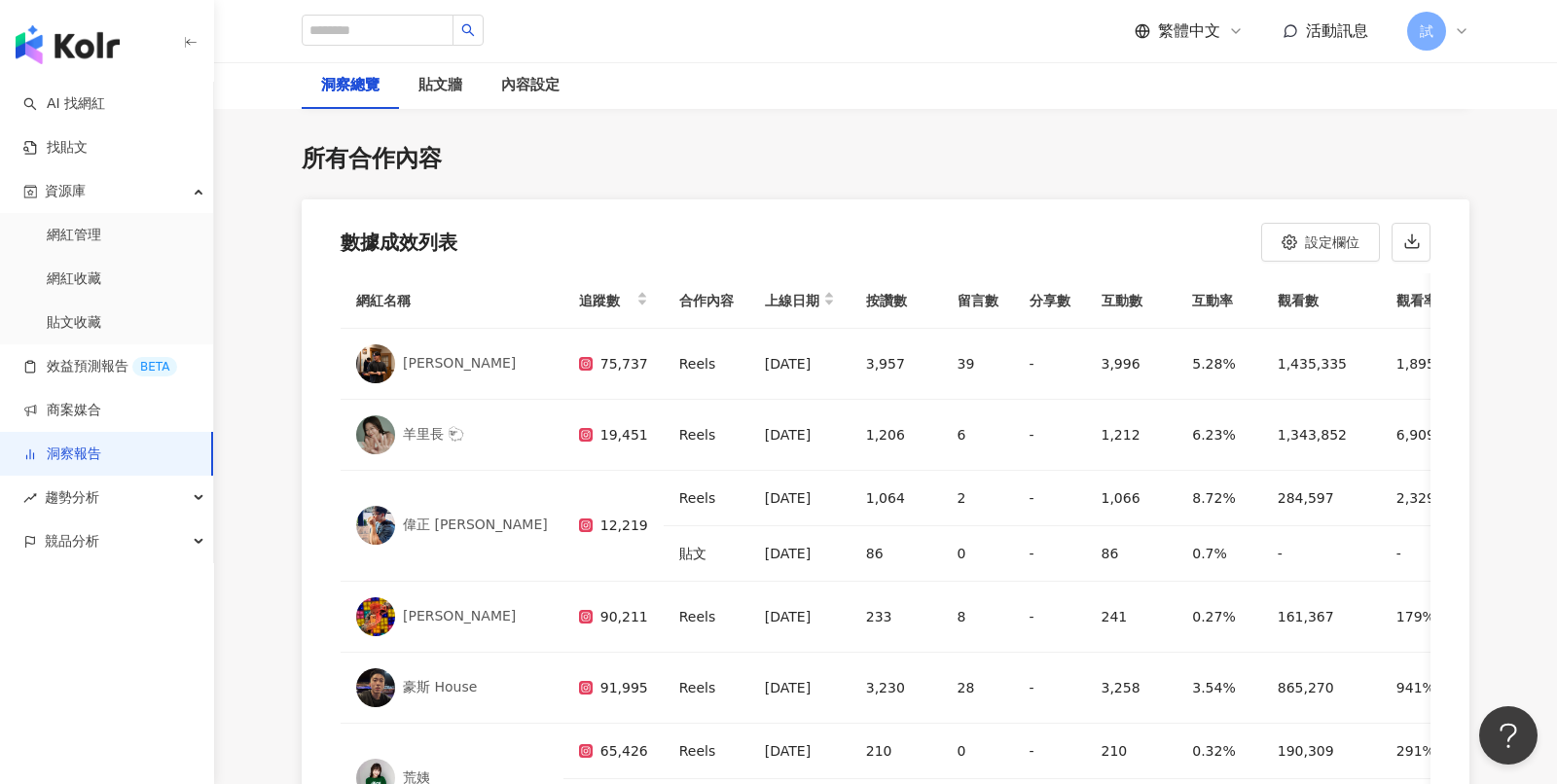
scroll to position [5628, 0]
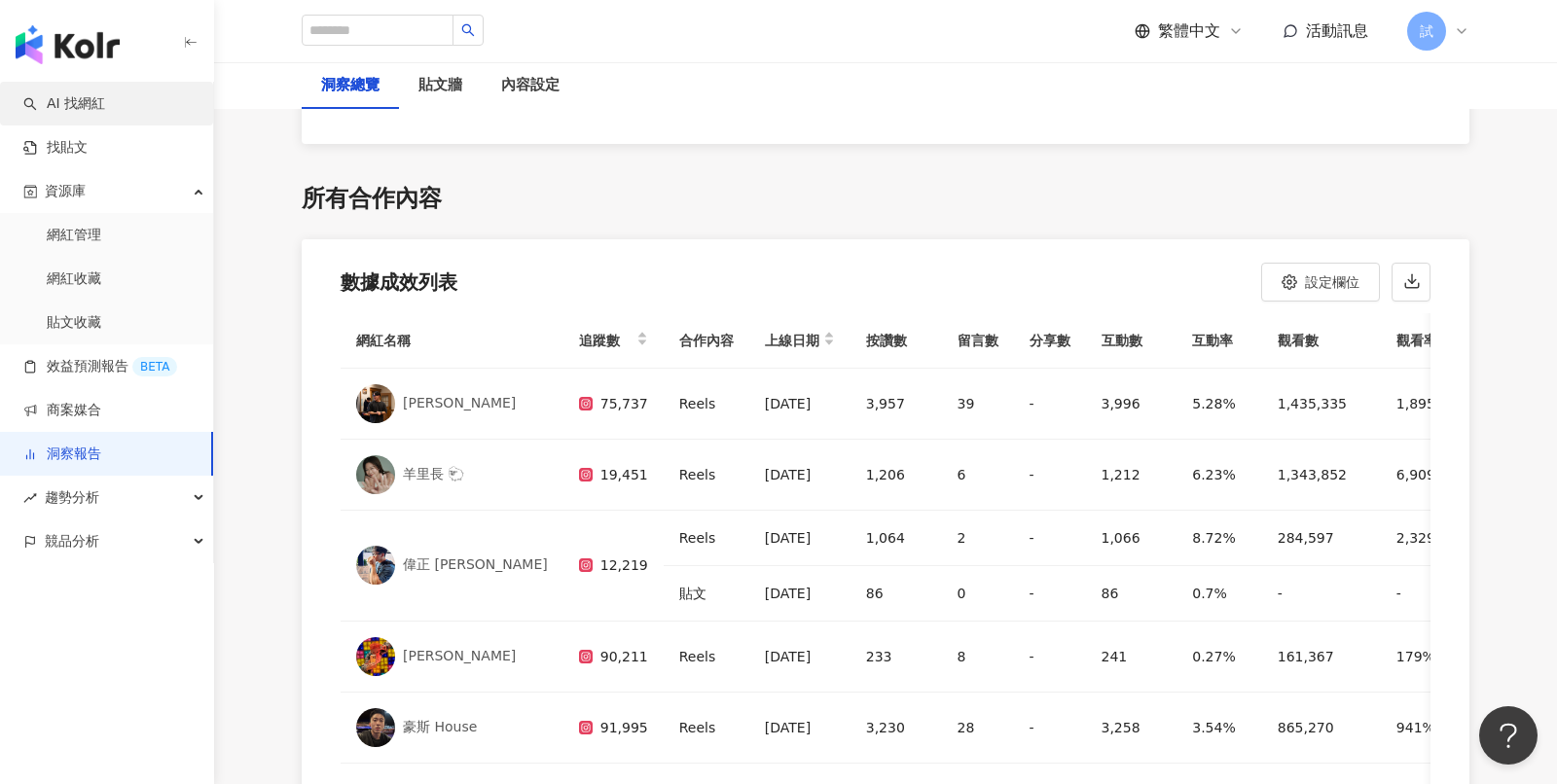
click at [96, 98] on link "AI 找網紅" at bounding box center [64, 104] width 82 height 20
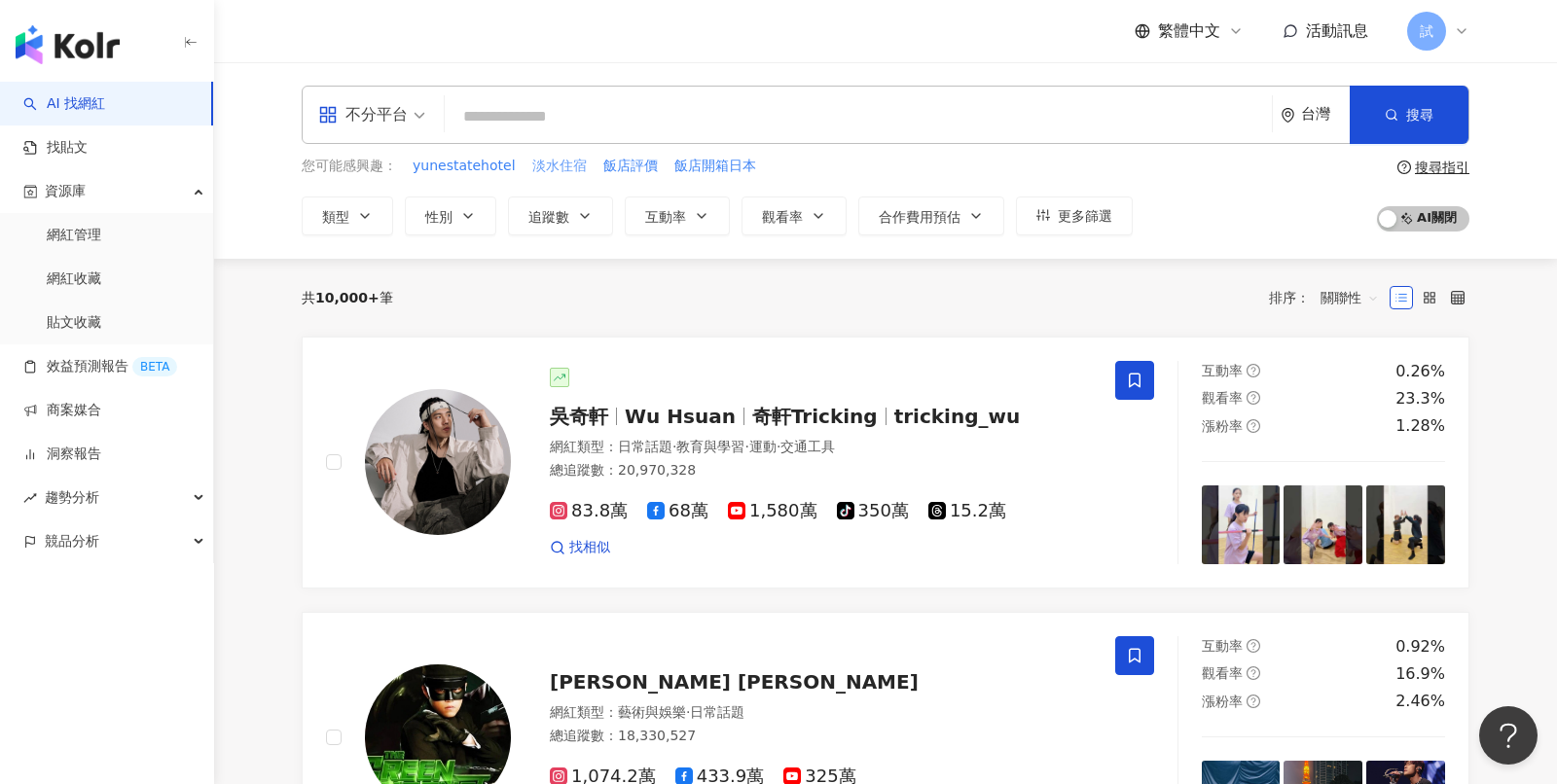
click at [557, 170] on span "淡水住宿" at bounding box center [559, 166] width 54 height 20
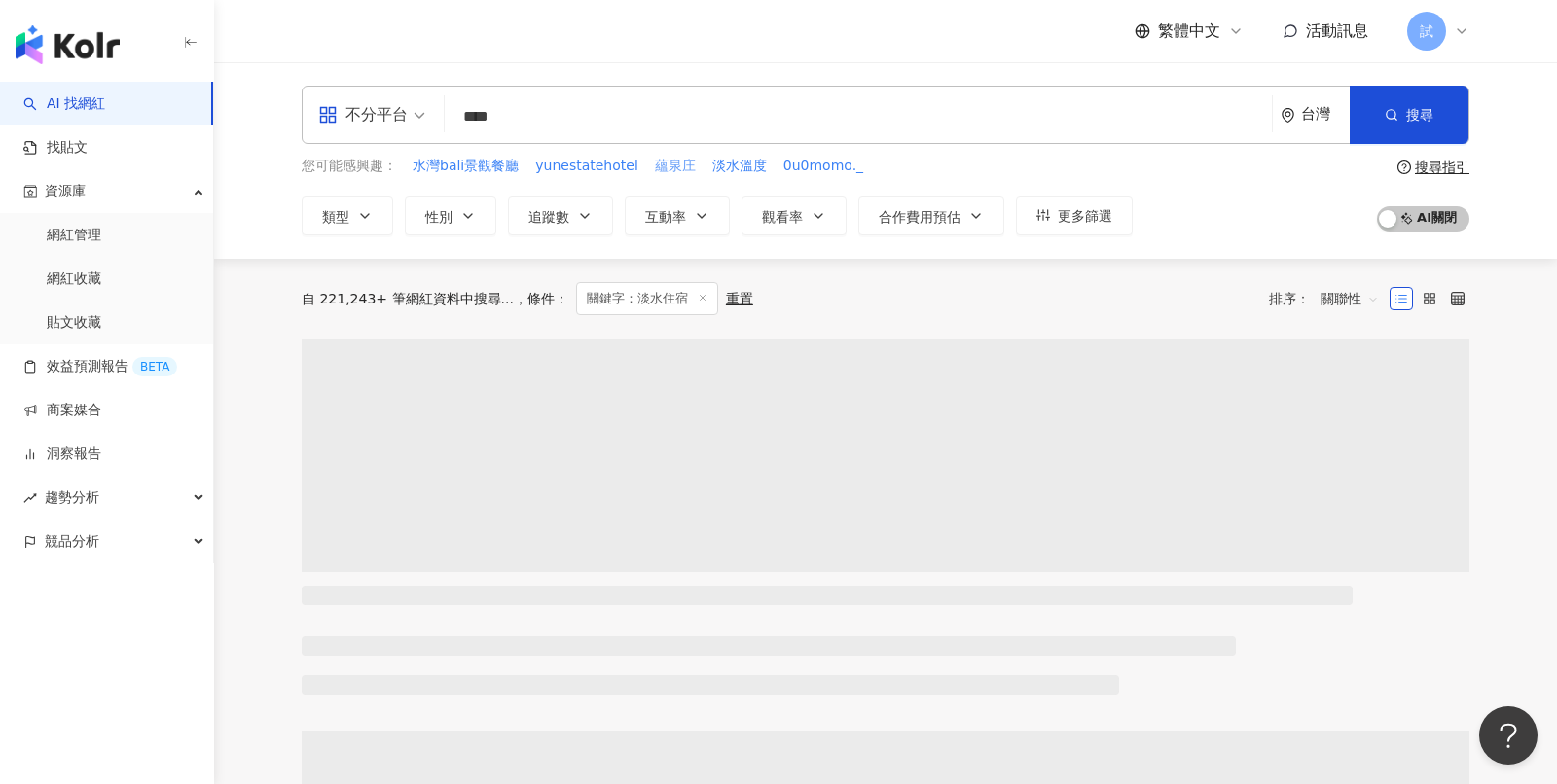
click at [659, 167] on span "蘊泉庄" at bounding box center [675, 166] width 40 height 20
type input "***"
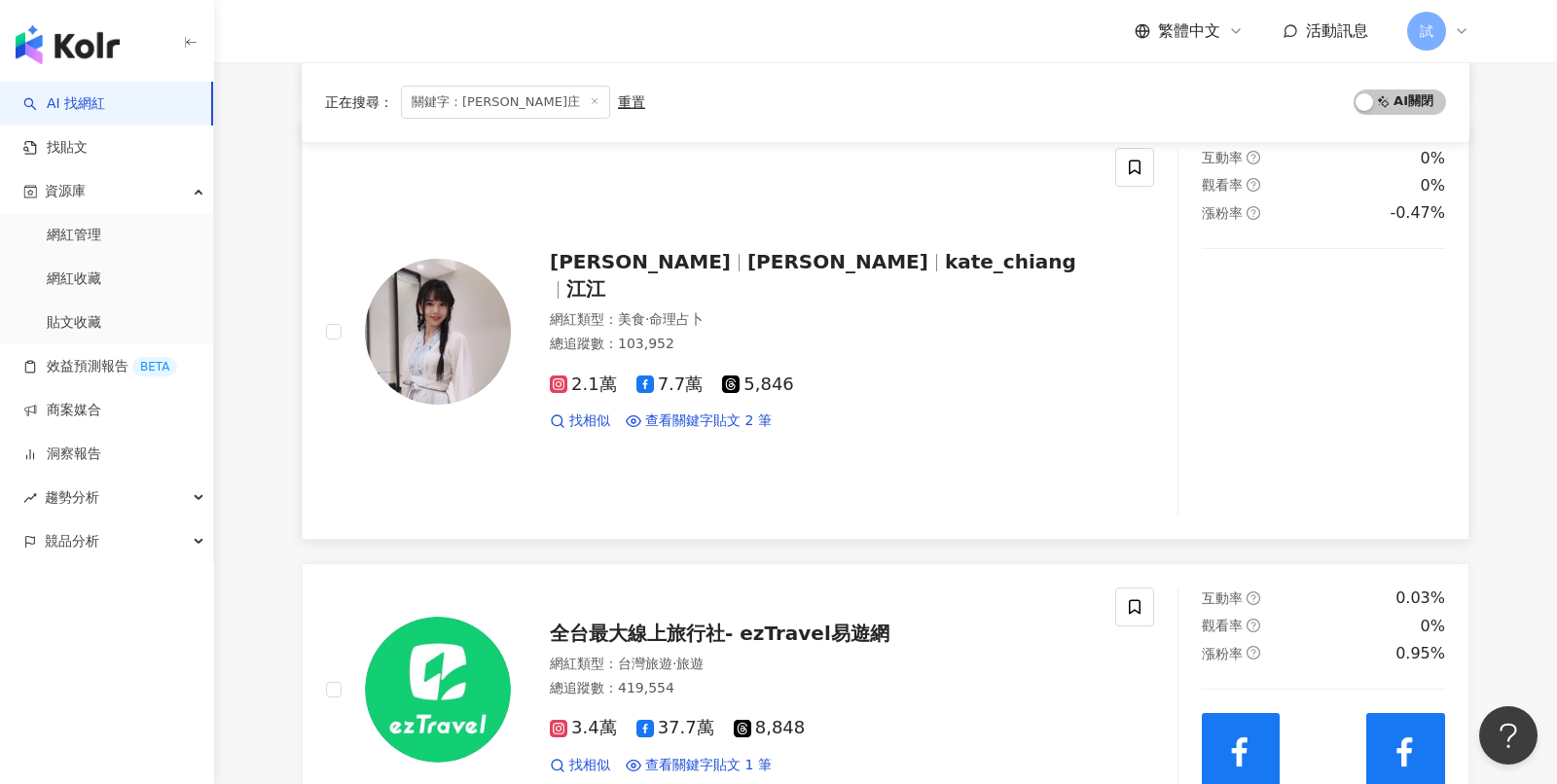
scroll to position [409, 0]
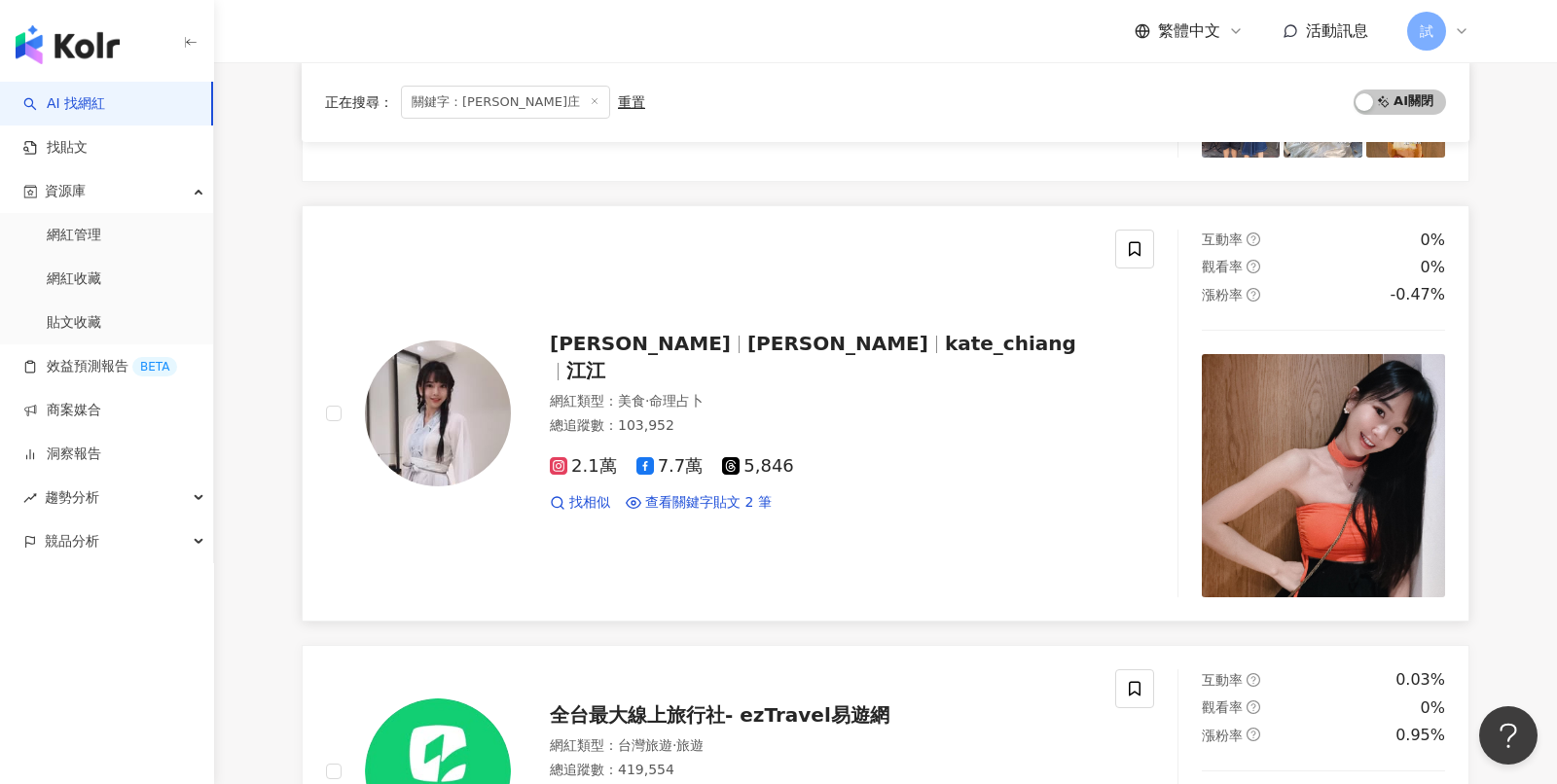
click at [852, 326] on div "[PERSON_NAME] [PERSON_NAME] 江江 網紅類型 ： 美食 · 命理占卜 總追蹤數 ： 103,952 2.1萬 7.7萬 5,846 …" at bounding box center [801, 413] width 581 height 197
click at [117, 552] on div "競品分析" at bounding box center [106, 541] width 213 height 43
click at [128, 587] on link "品牌帳號分析" at bounding box center [87, 586] width 82 height 20
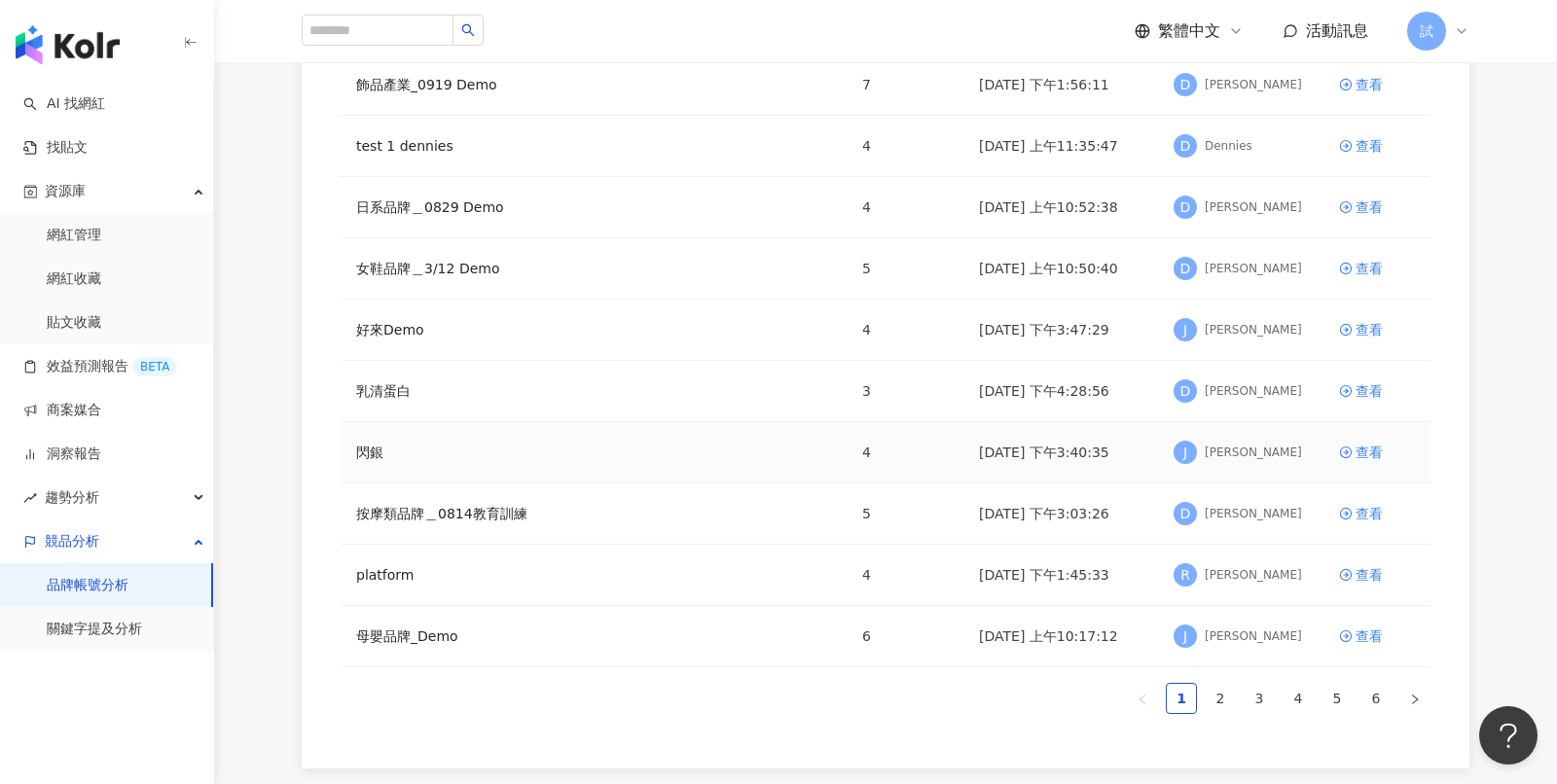
scroll to position [299, 0]
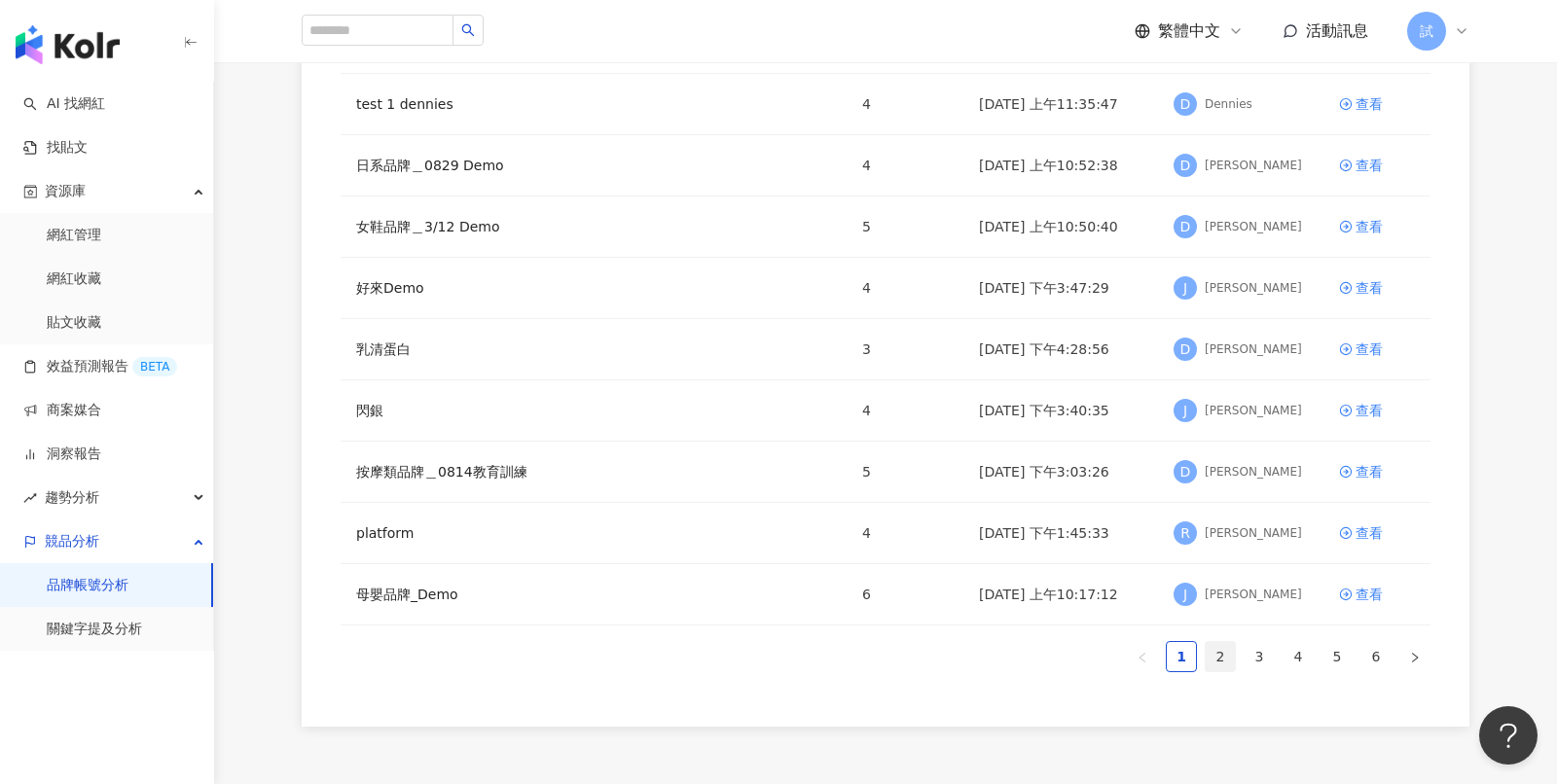
click at [1225, 651] on link "2" at bounding box center [1221, 657] width 30 height 30
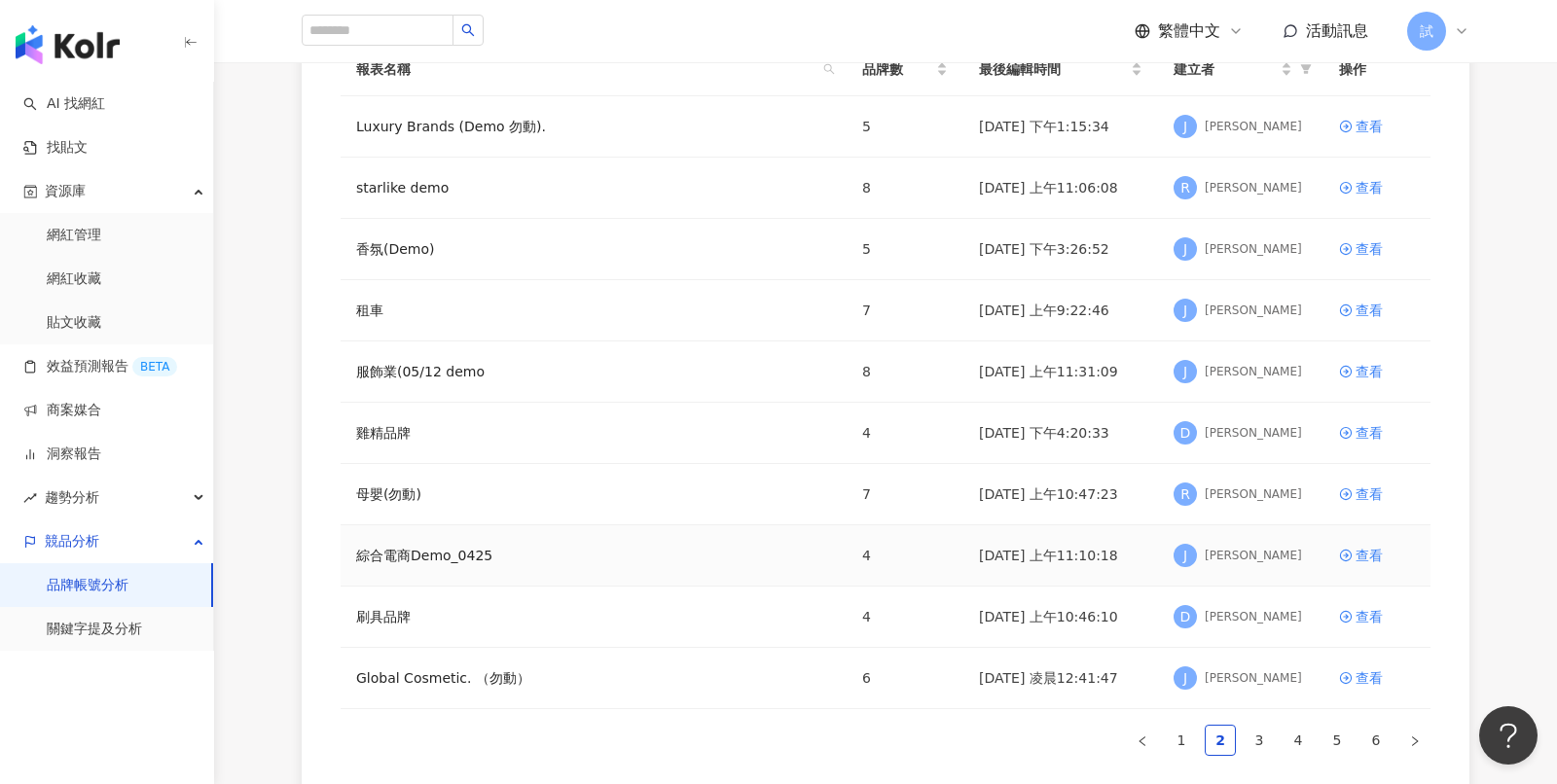
scroll to position [221, 0]
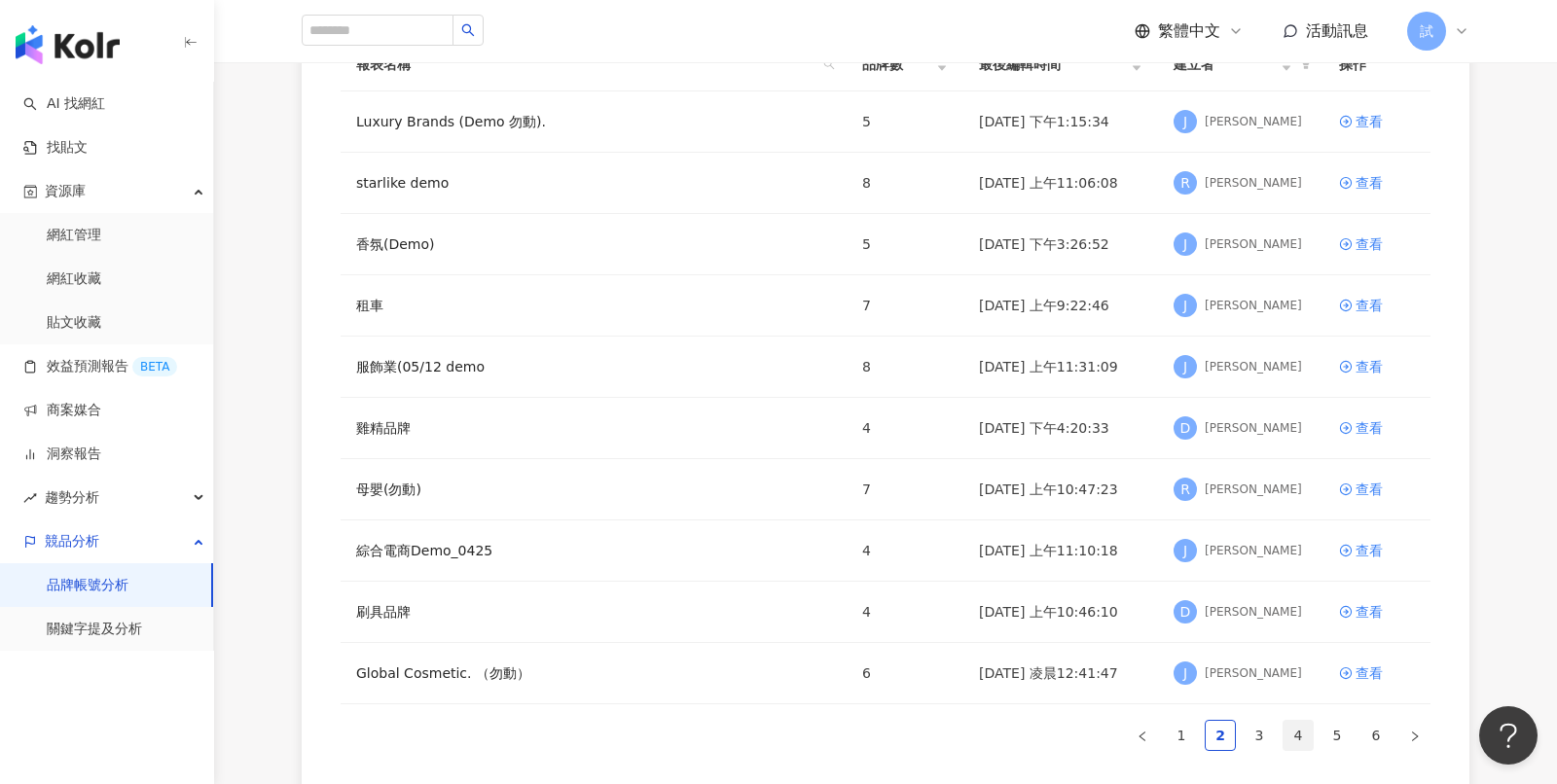
click at [1310, 731] on link "4" at bounding box center [1299, 736] width 30 height 30
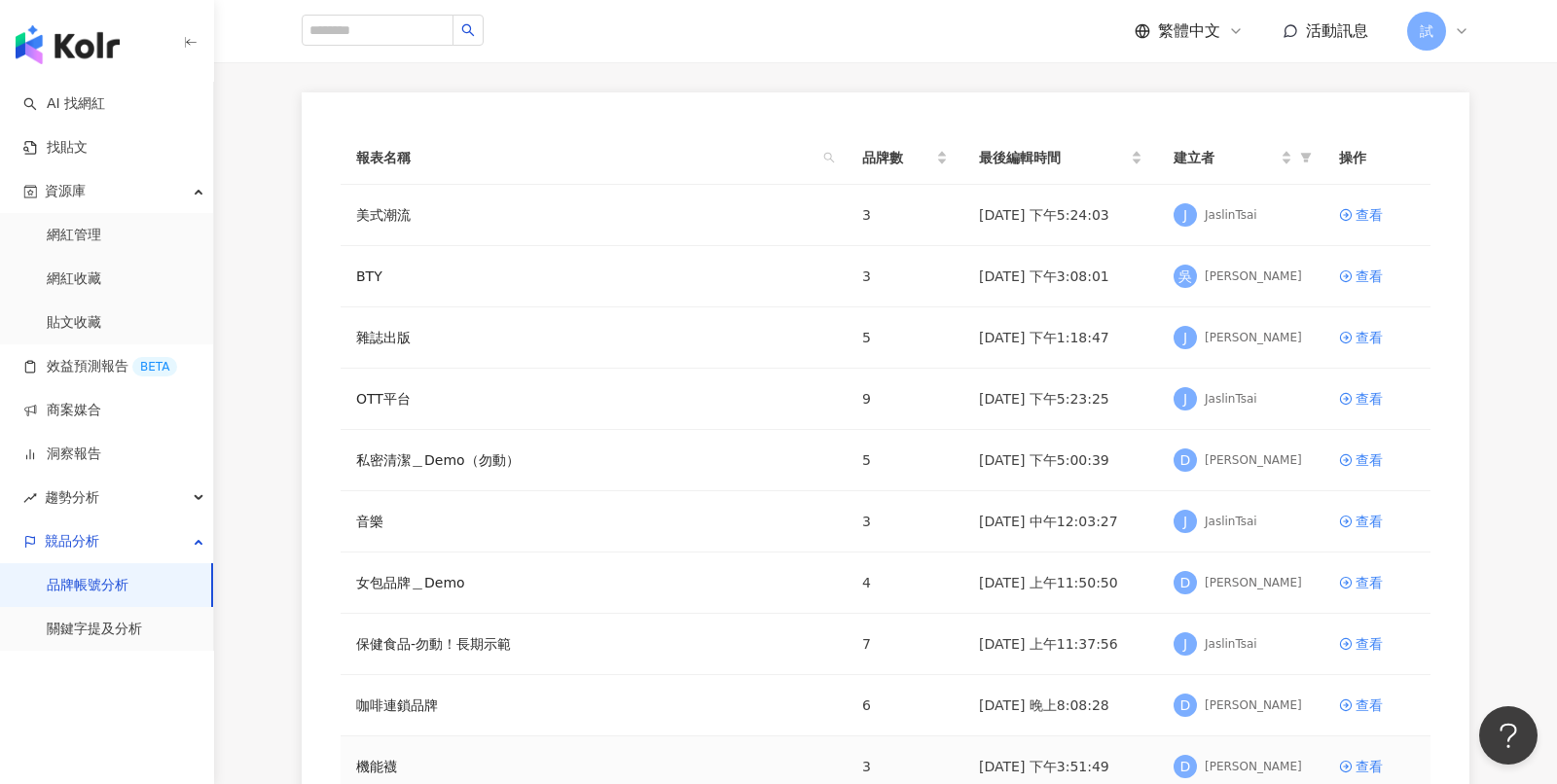
scroll to position [115, 0]
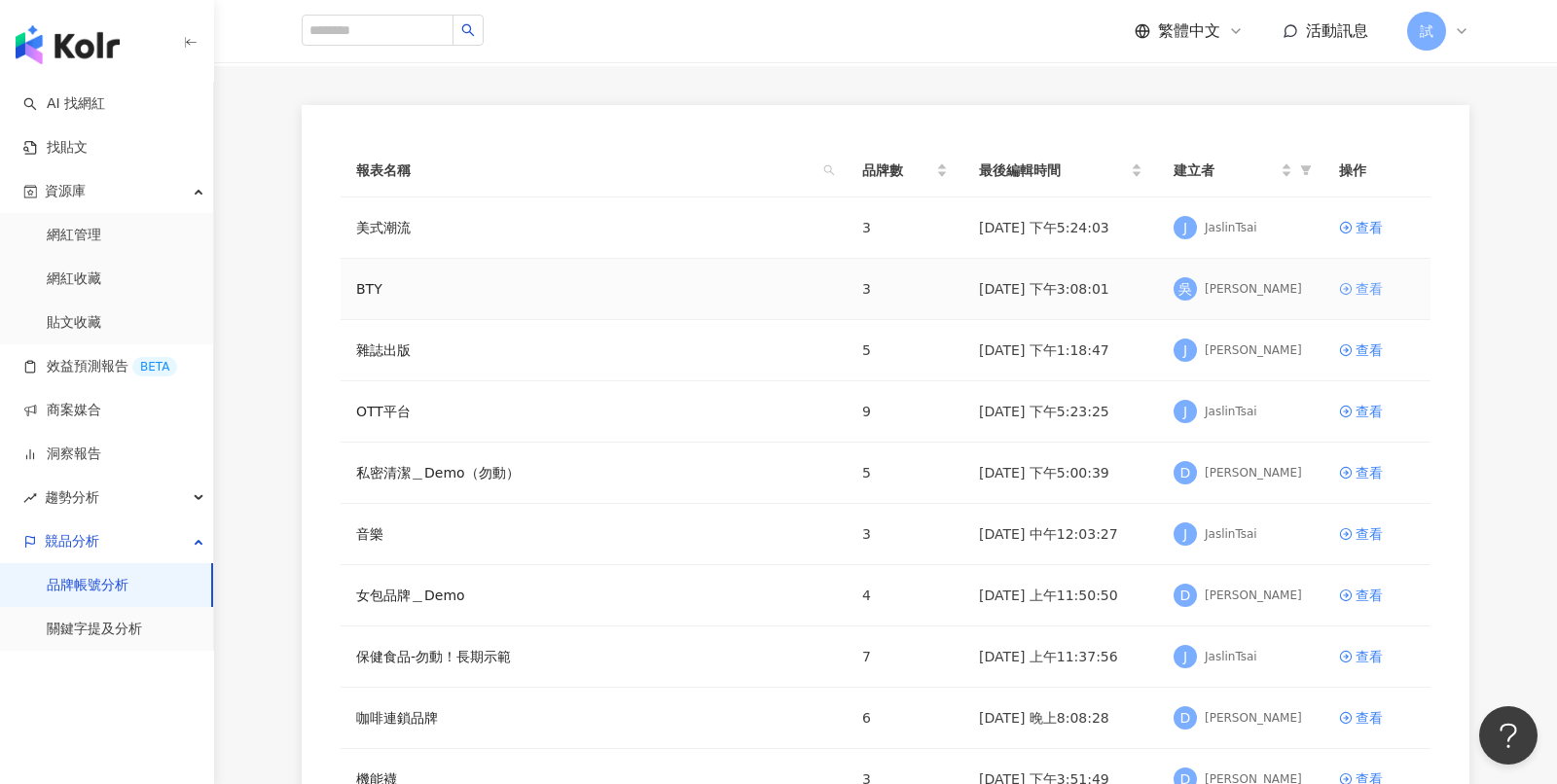
click at [1364, 283] on div "查看" at bounding box center [1370, 289] width 28 height 22
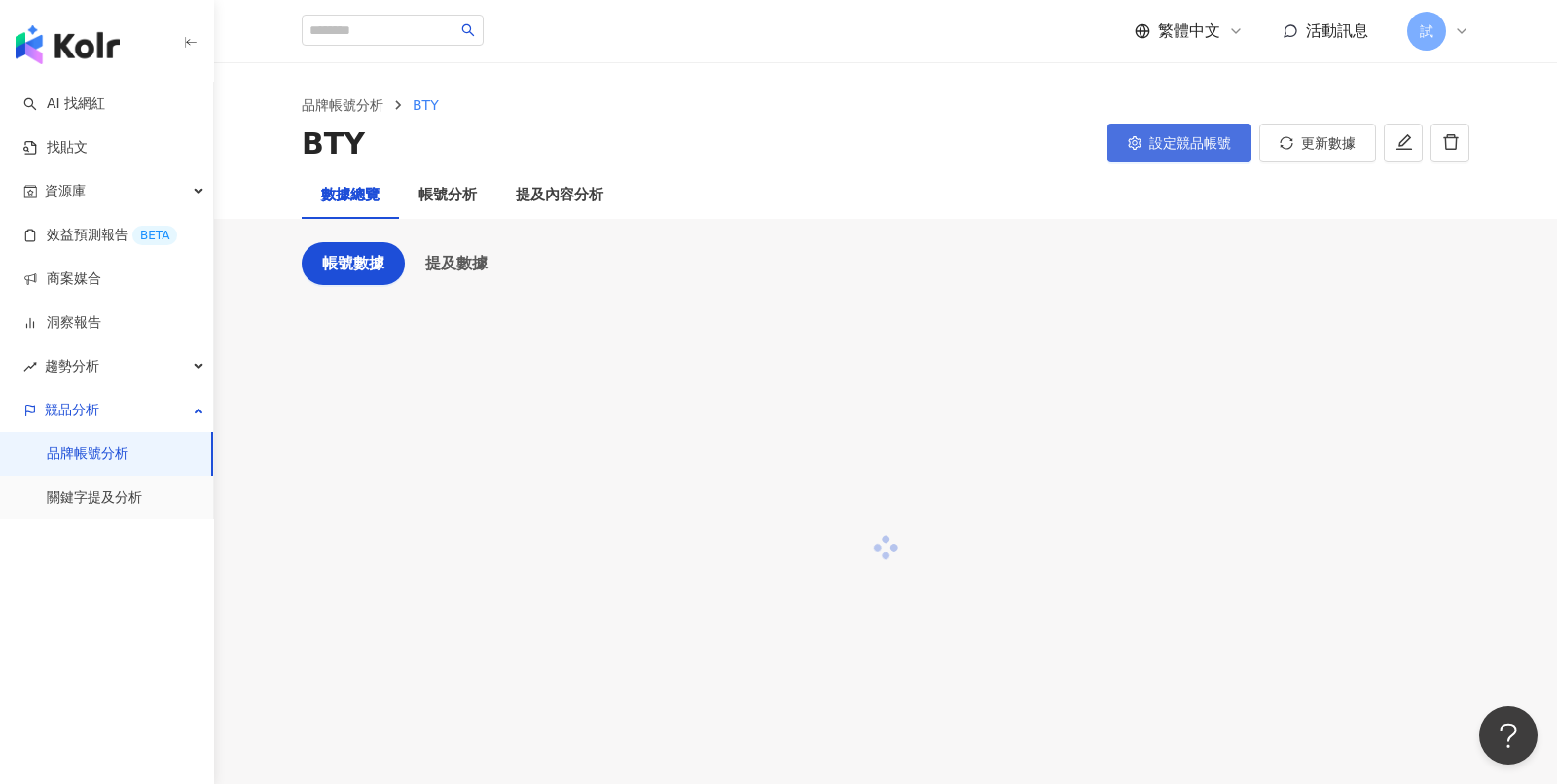
click at [1180, 151] on button "設定競品帳號" at bounding box center [1180, 143] width 144 height 39
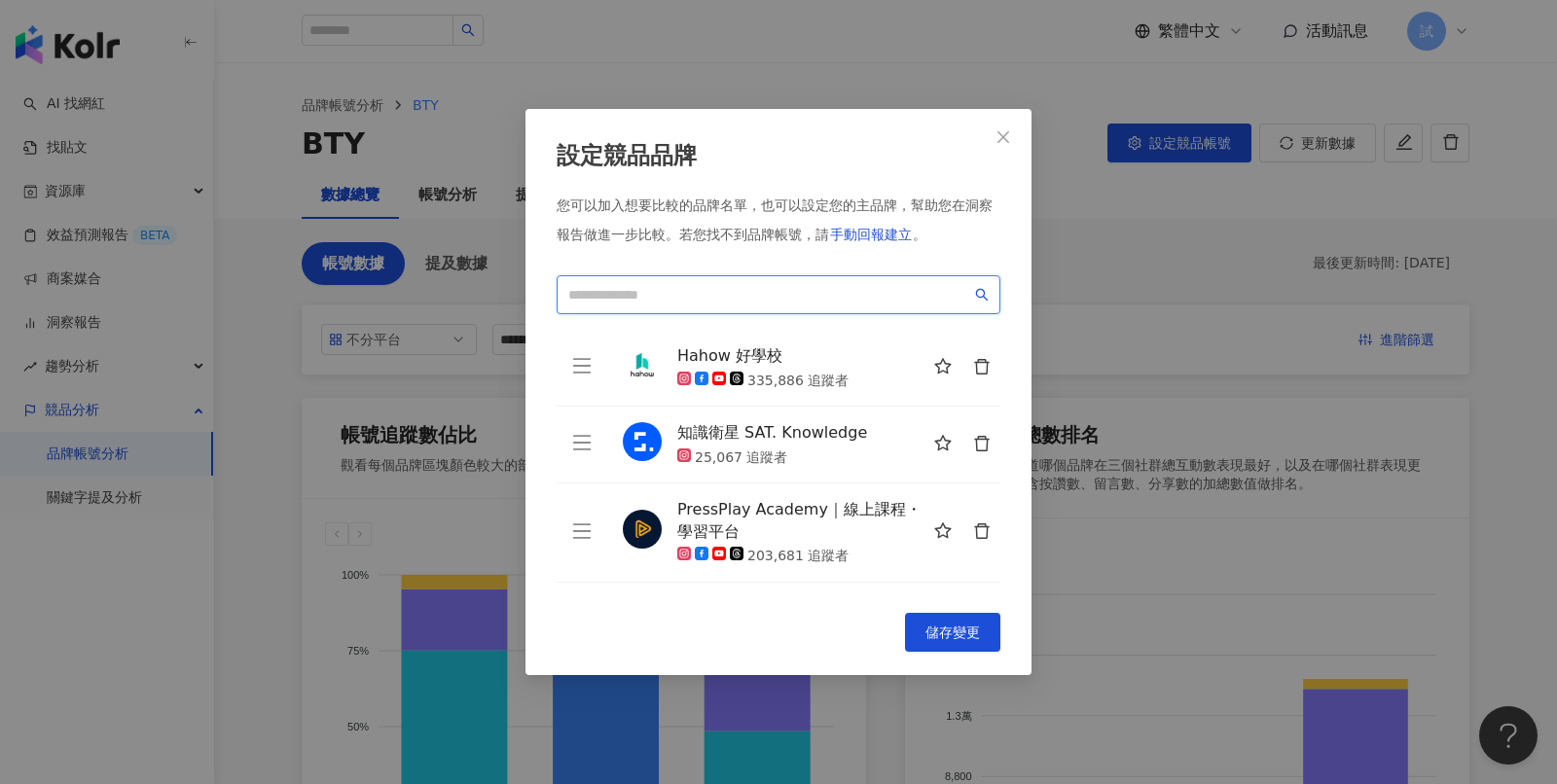
click at [846, 299] on input "search" at bounding box center [770, 294] width 403 height 22
click at [974, 369] on icon "delete" at bounding box center [982, 366] width 18 height 18
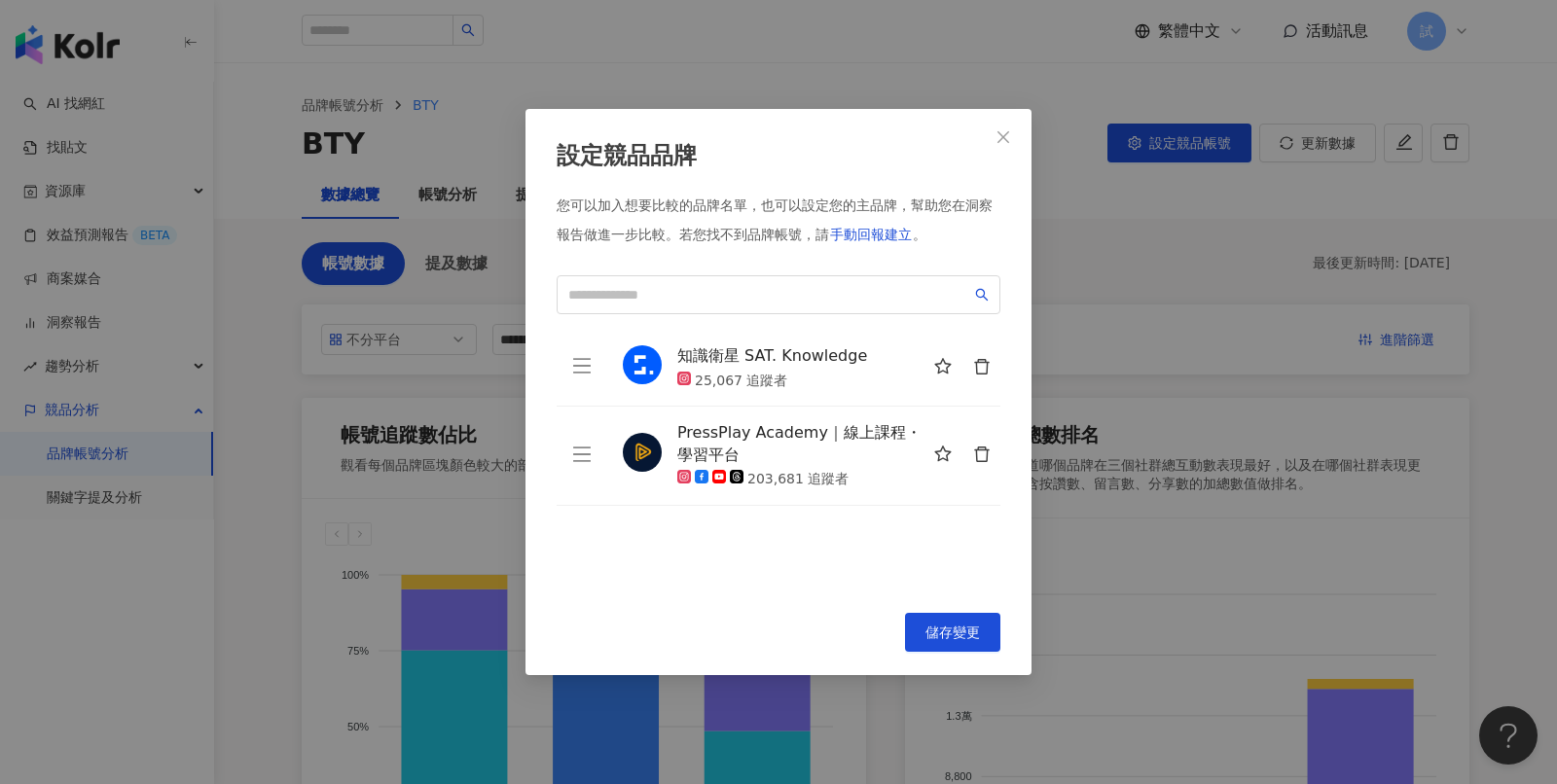
click at [974, 368] on icon "delete" at bounding box center [982, 366] width 18 height 18
click at [974, 435] on button "button" at bounding box center [982, 455] width 39 height 39
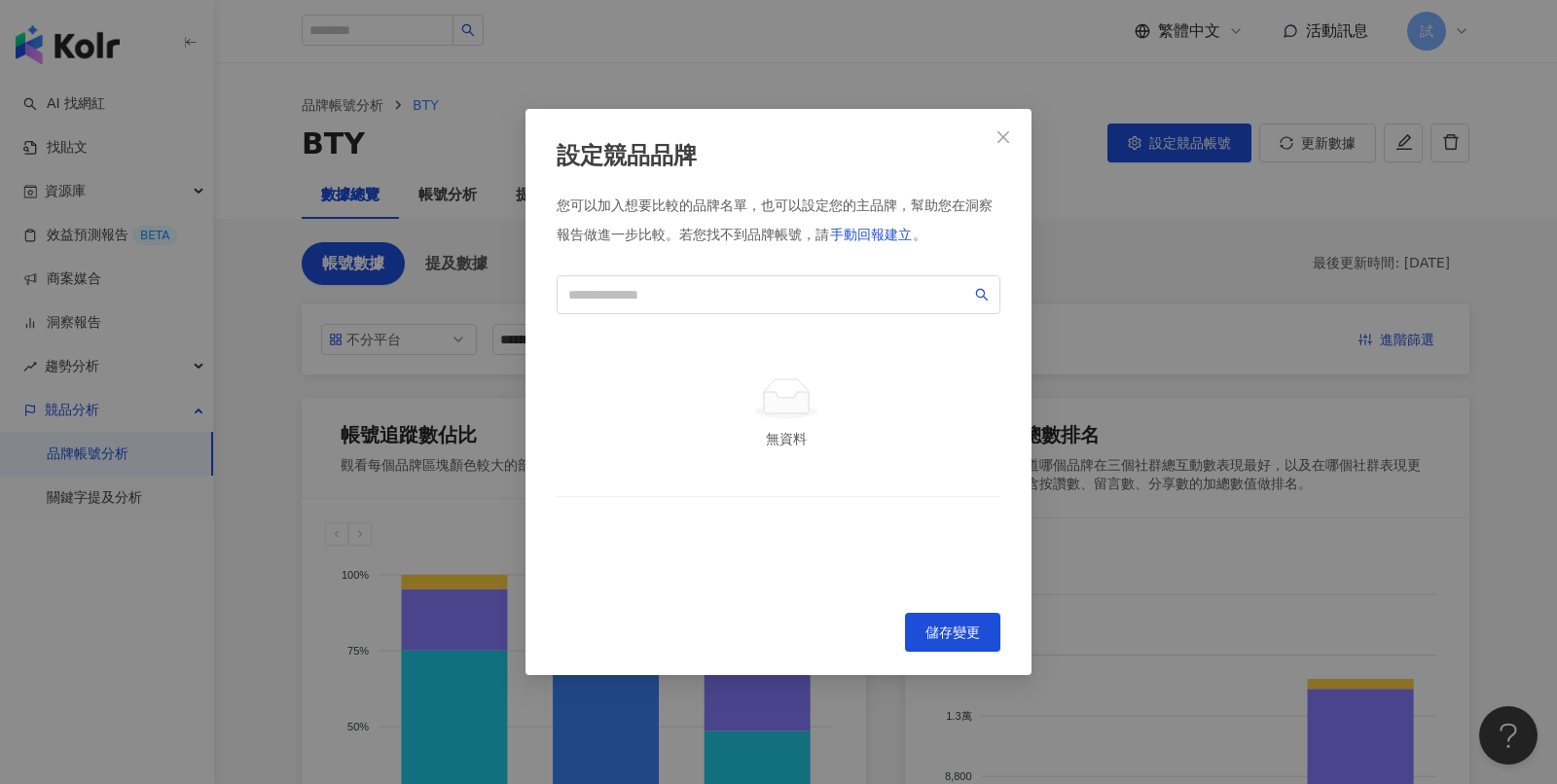
click at [974, 368] on td "無資料" at bounding box center [778, 414] width 443 height 167
click at [789, 281] on span at bounding box center [778, 294] width 443 height 39
paste input "***"
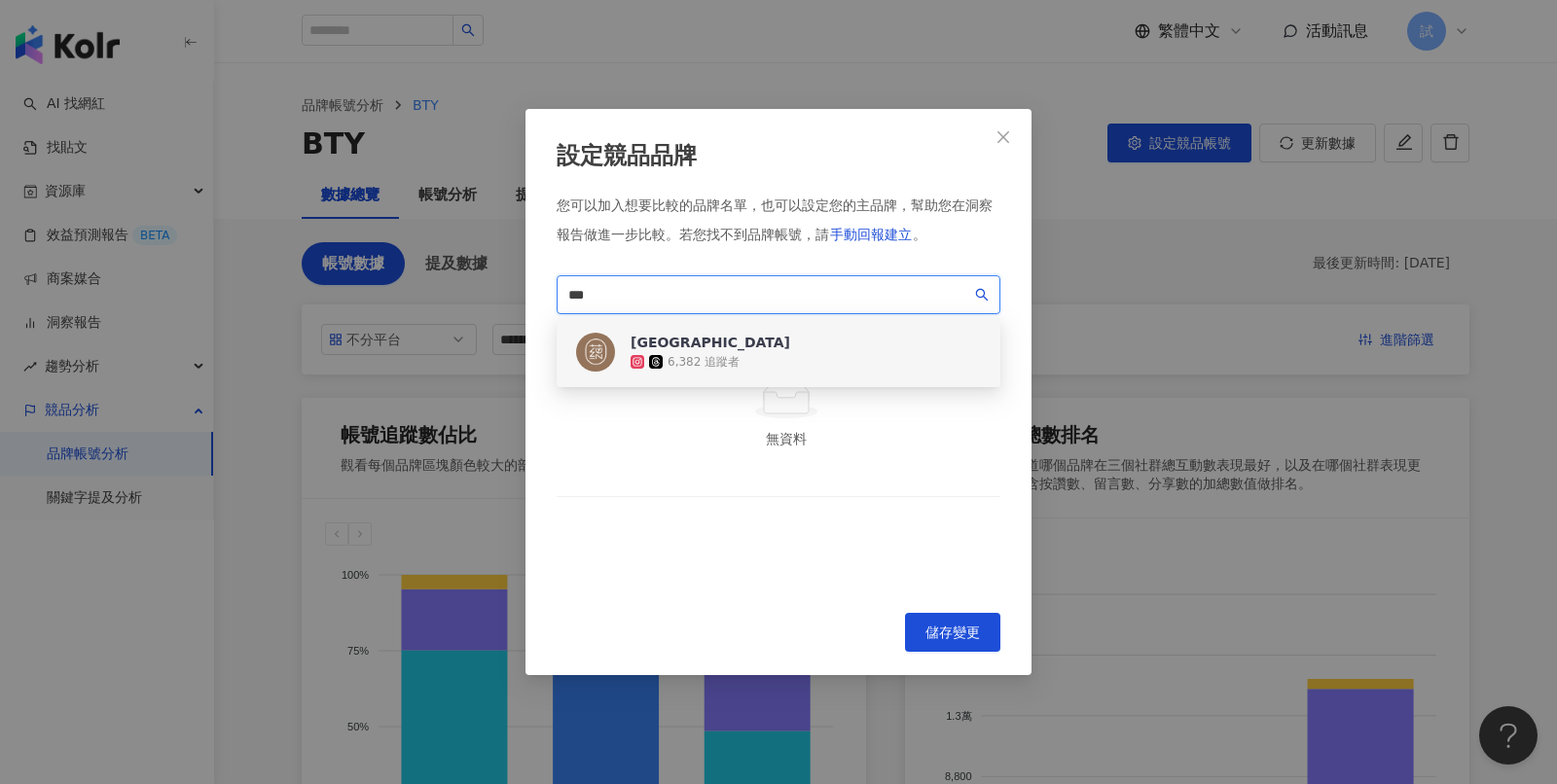
click at [797, 341] on div "蘊[GEOGRAPHIC_DATA] 6,382 追蹤者" at bounding box center [778, 352] width 443 height 70
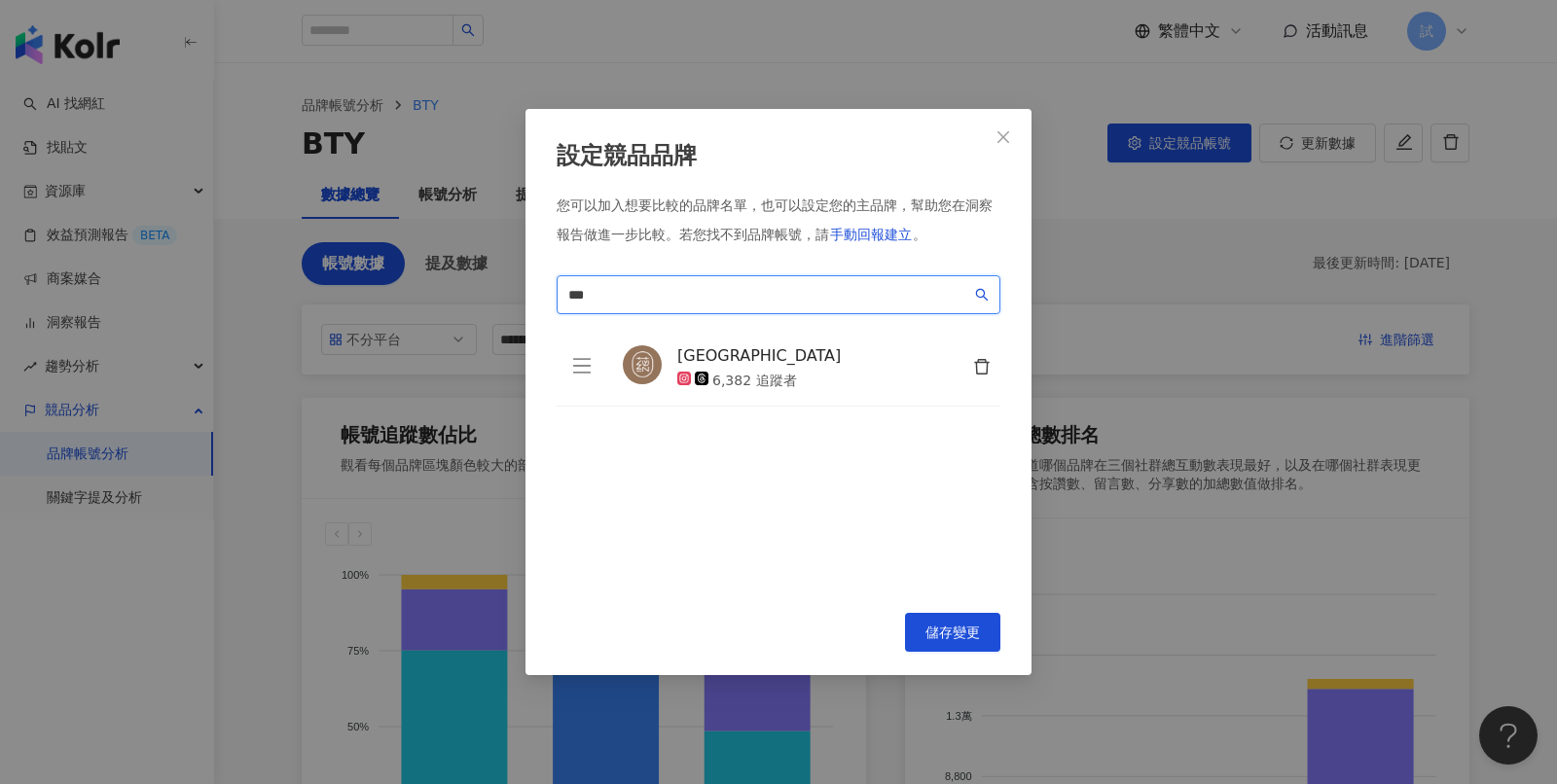
click at [723, 292] on input "***" at bounding box center [770, 294] width 403 height 22
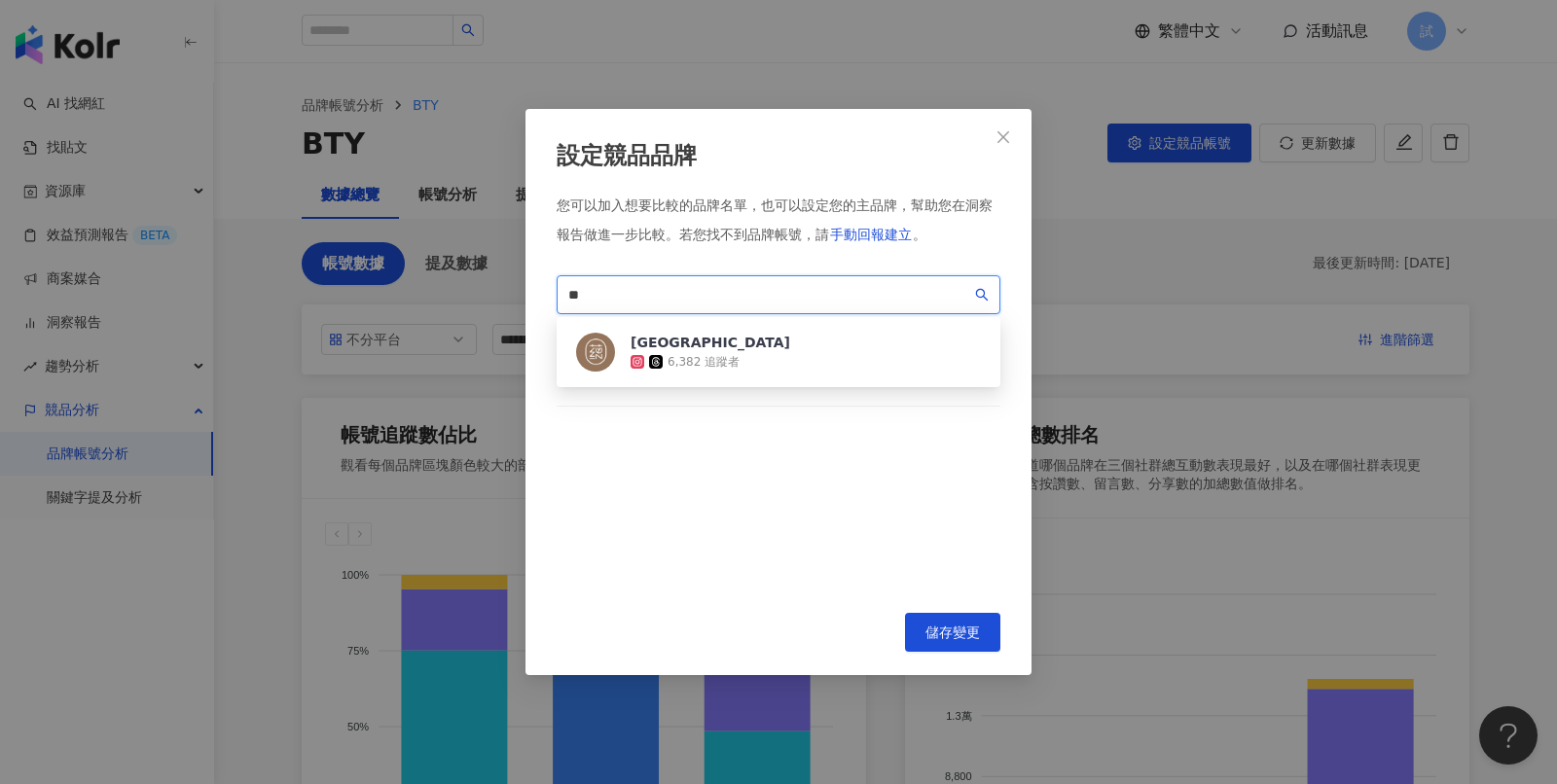
type input "*"
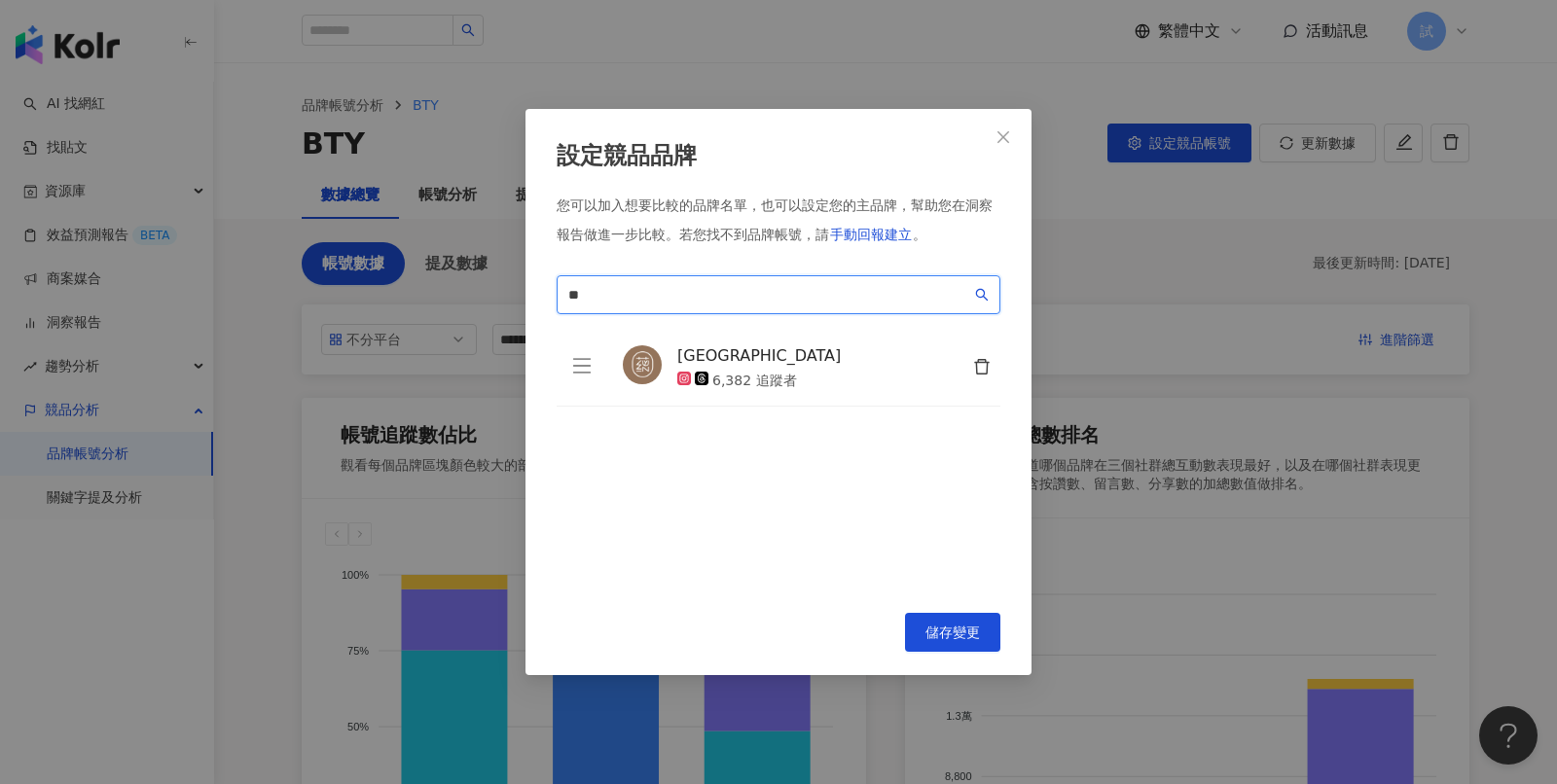
type input "*"
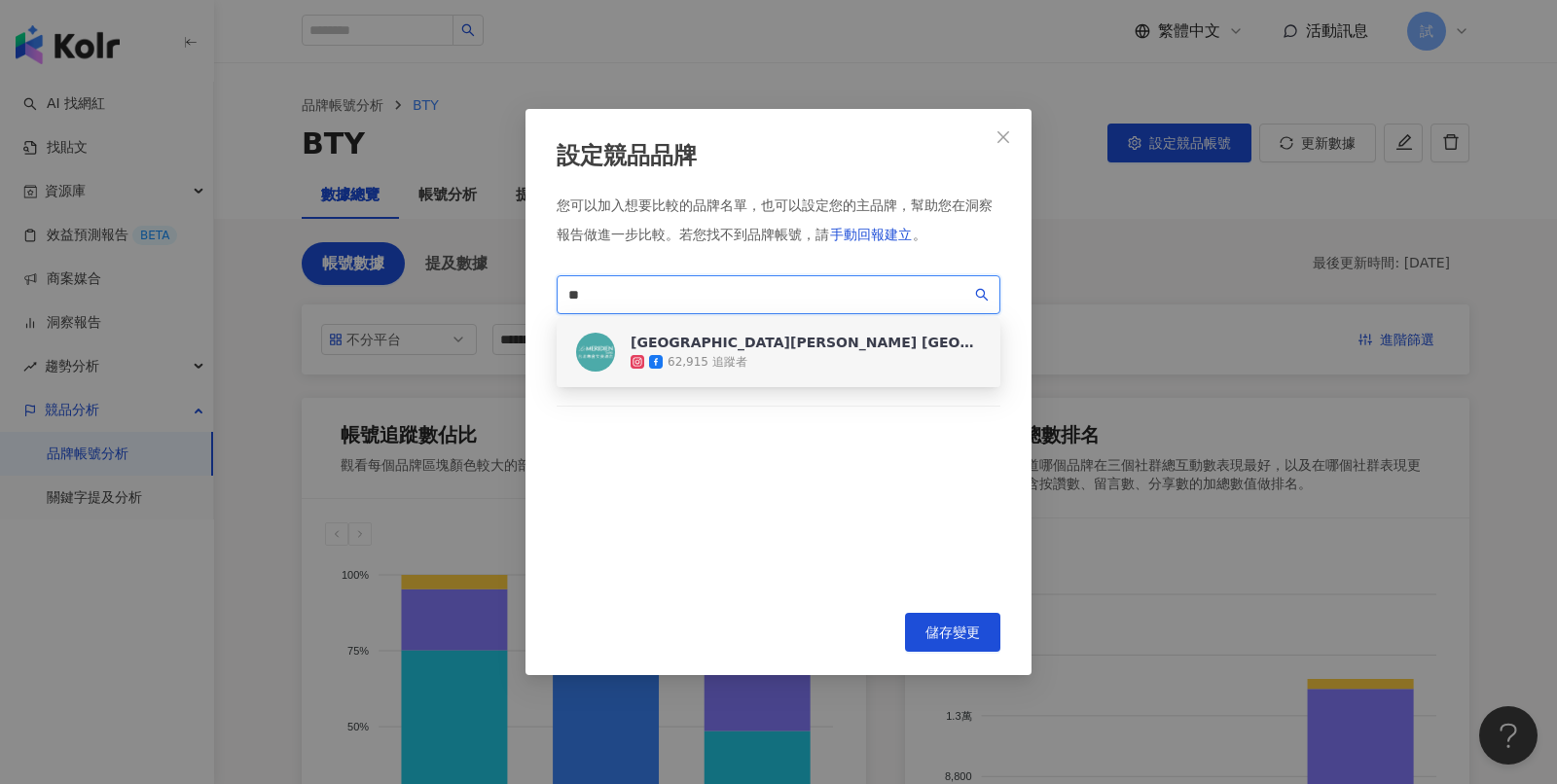
click at [669, 344] on div "[GEOGRAPHIC_DATA][PERSON_NAME] [GEOGRAPHIC_DATA] [GEOGRAPHIC_DATA]" at bounding box center [806, 343] width 351 height 20
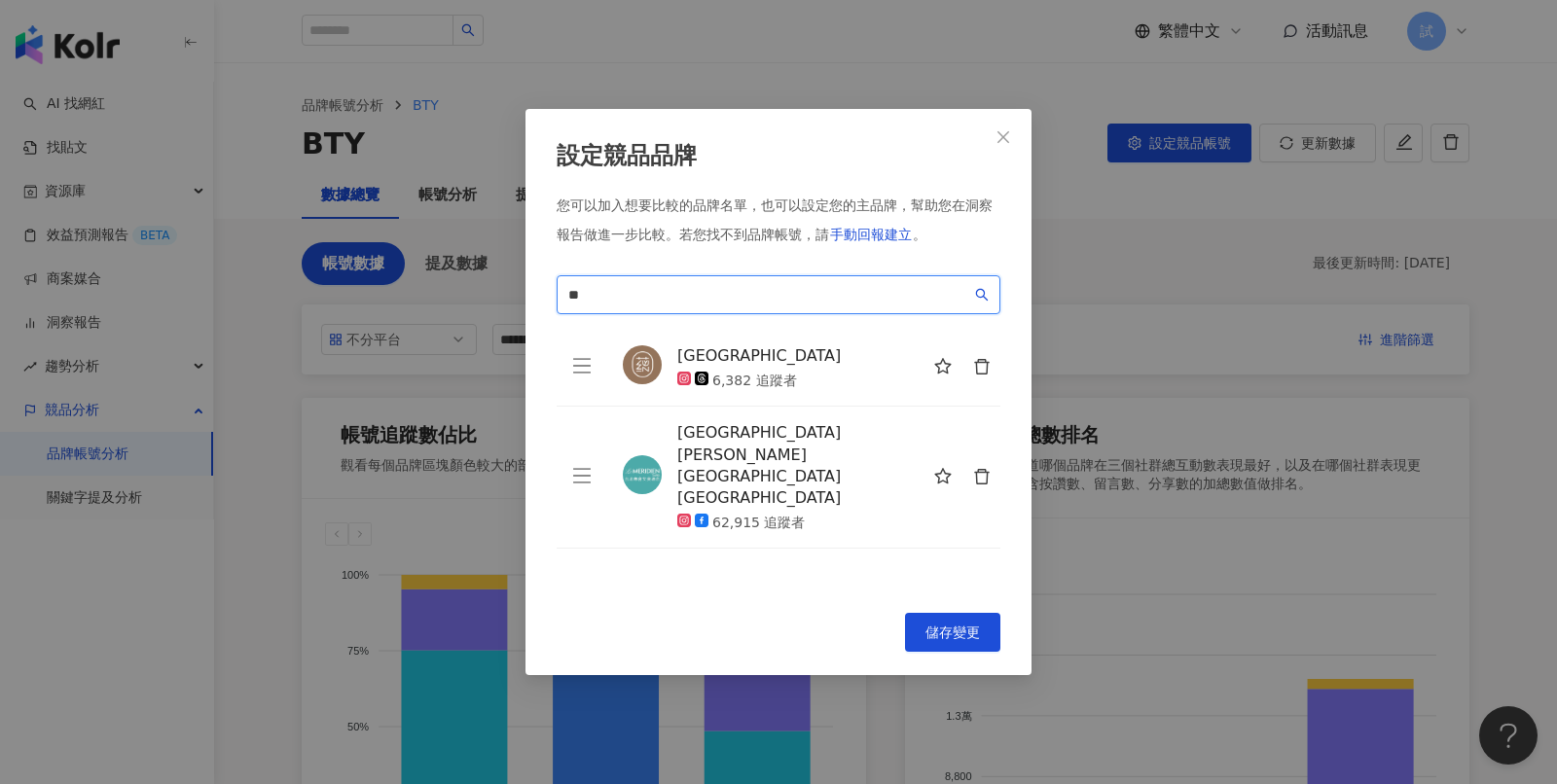
click at [659, 306] on span "**" at bounding box center [778, 294] width 443 height 39
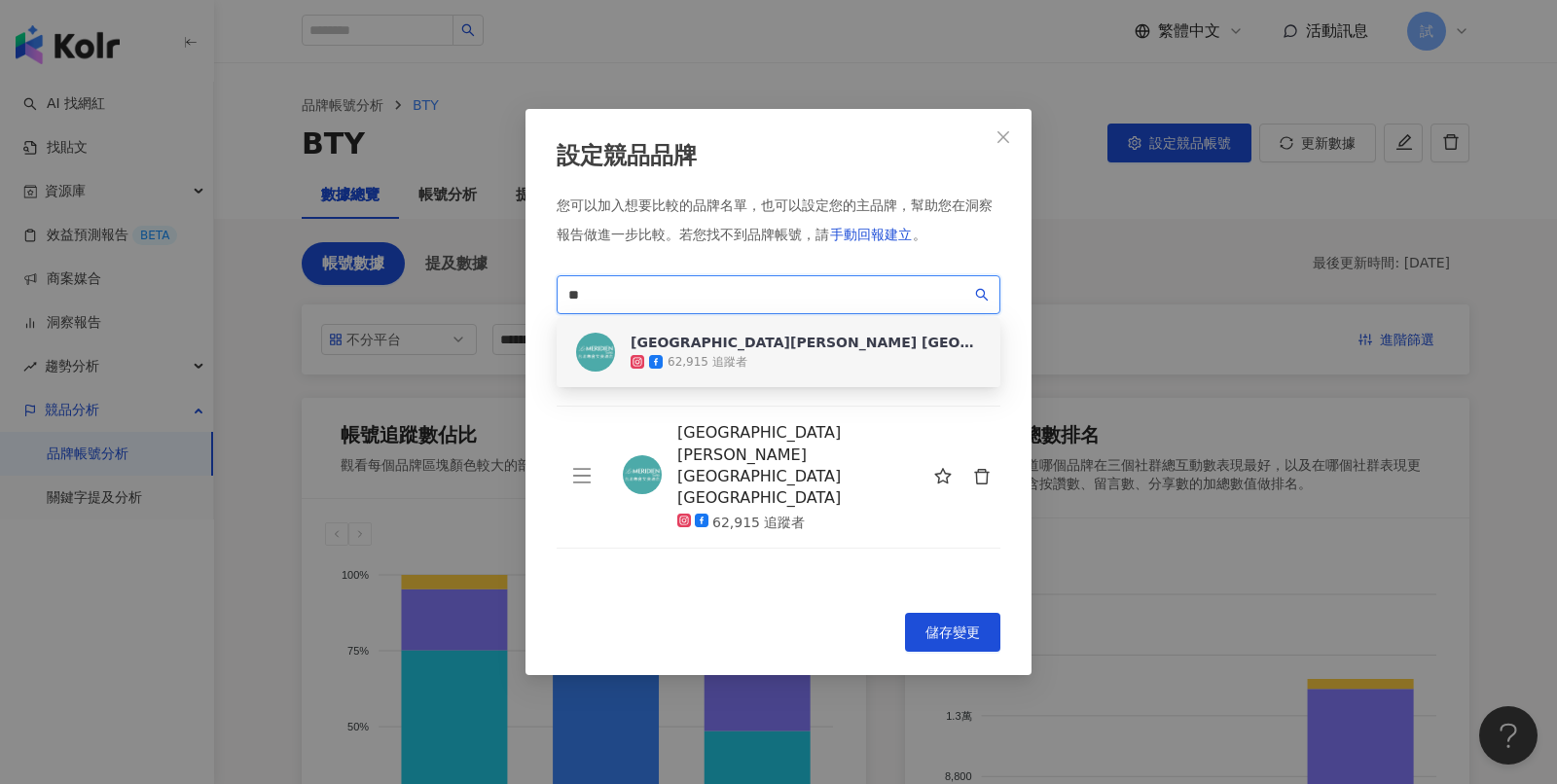
type input "*"
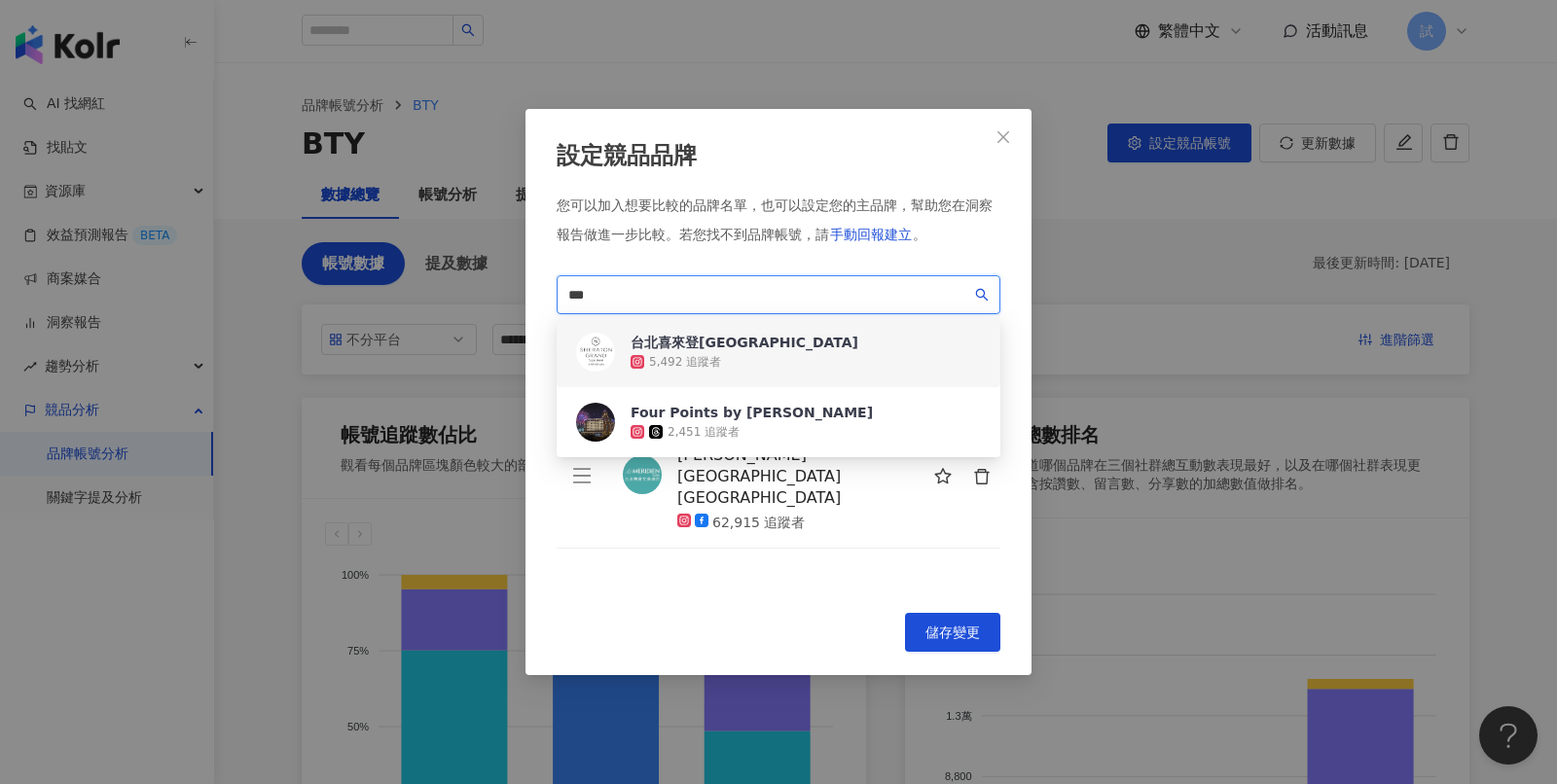
click at [741, 357] on div "5,492 追蹤者" at bounding box center [744, 361] width 228 height 20
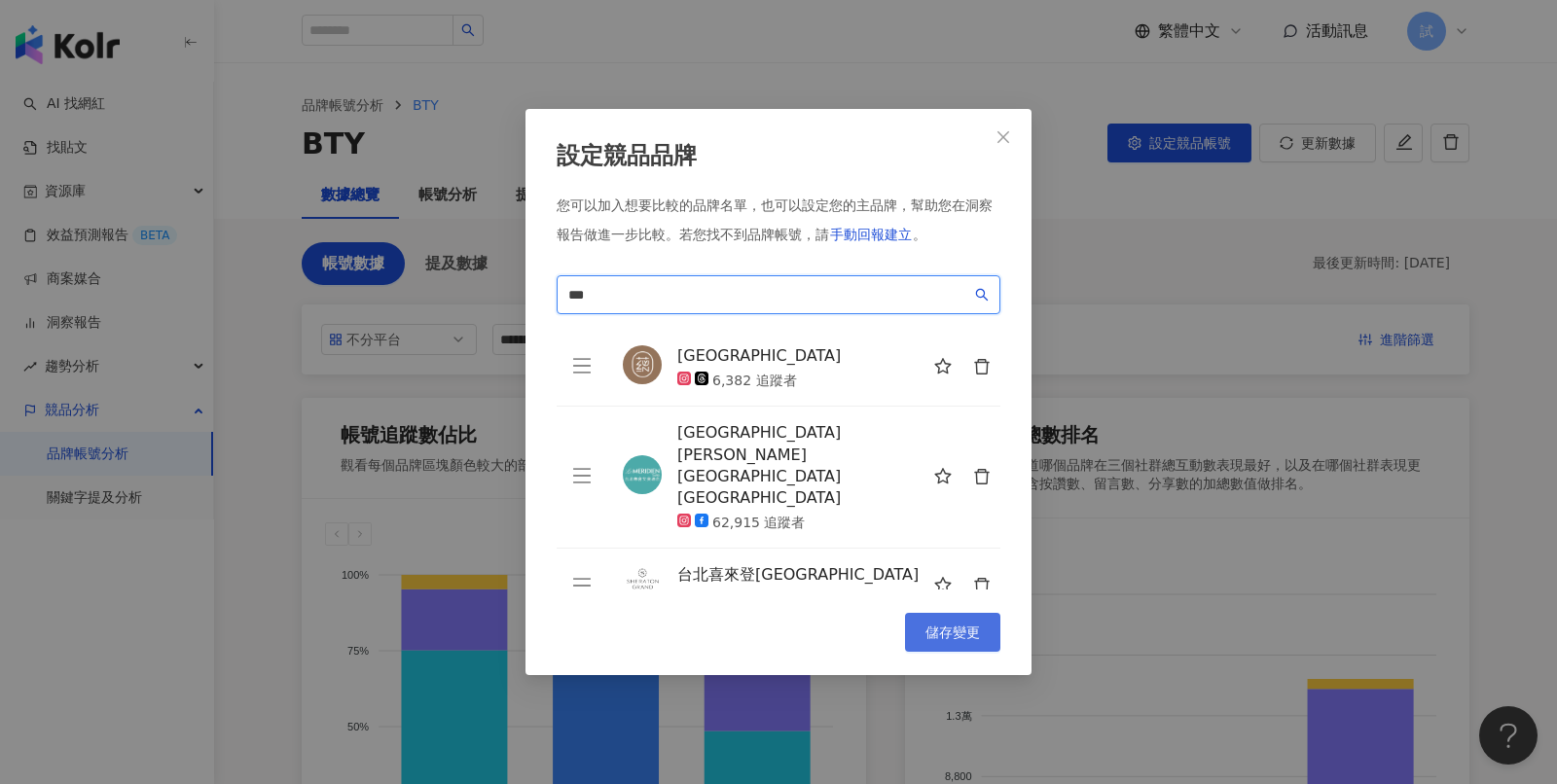
type input "***"
click at [939, 634] on span "儲存變更" at bounding box center [952, 632] width 54 height 16
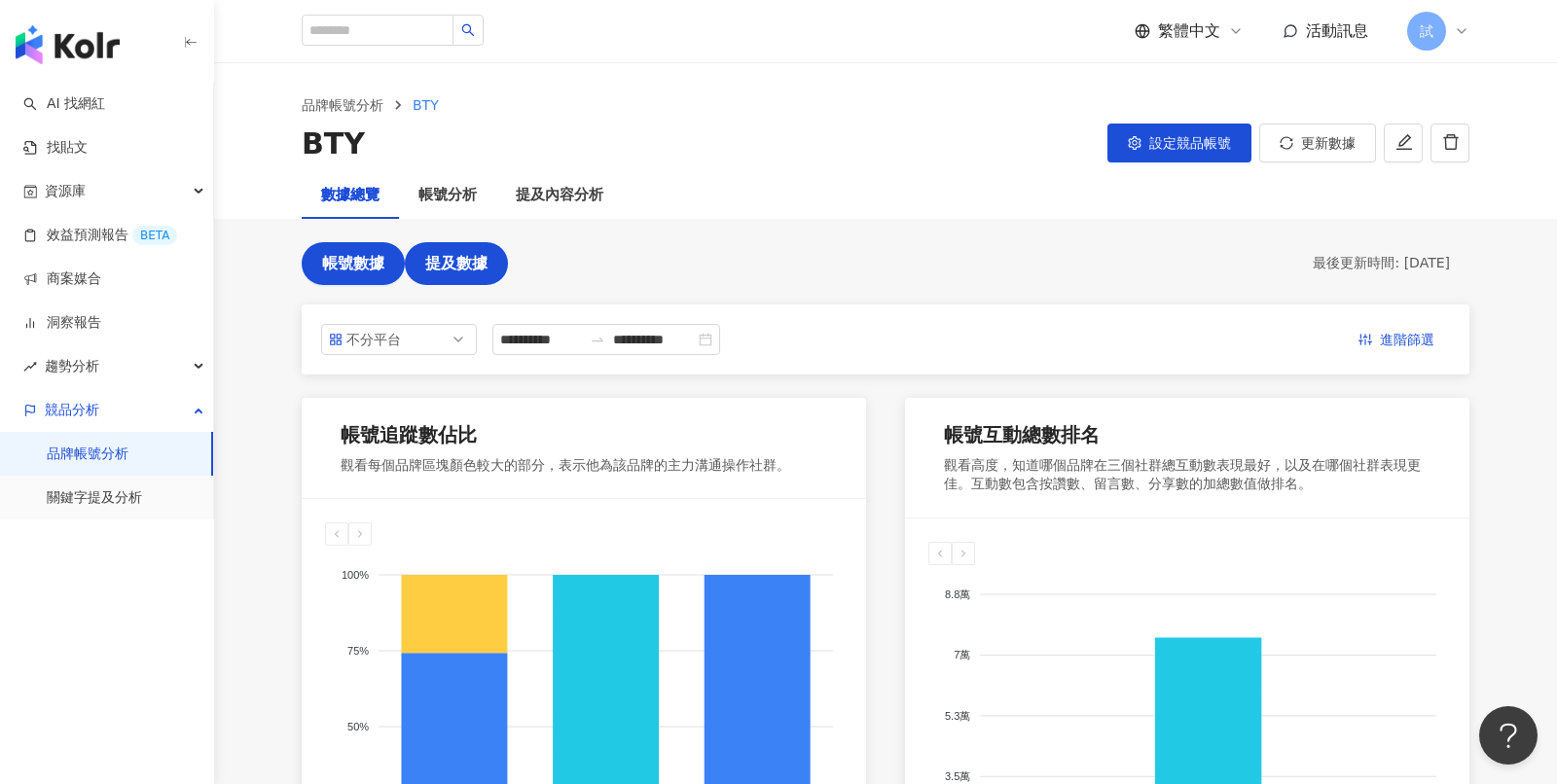
click at [450, 256] on span "提及數據" at bounding box center [456, 264] width 62 height 18
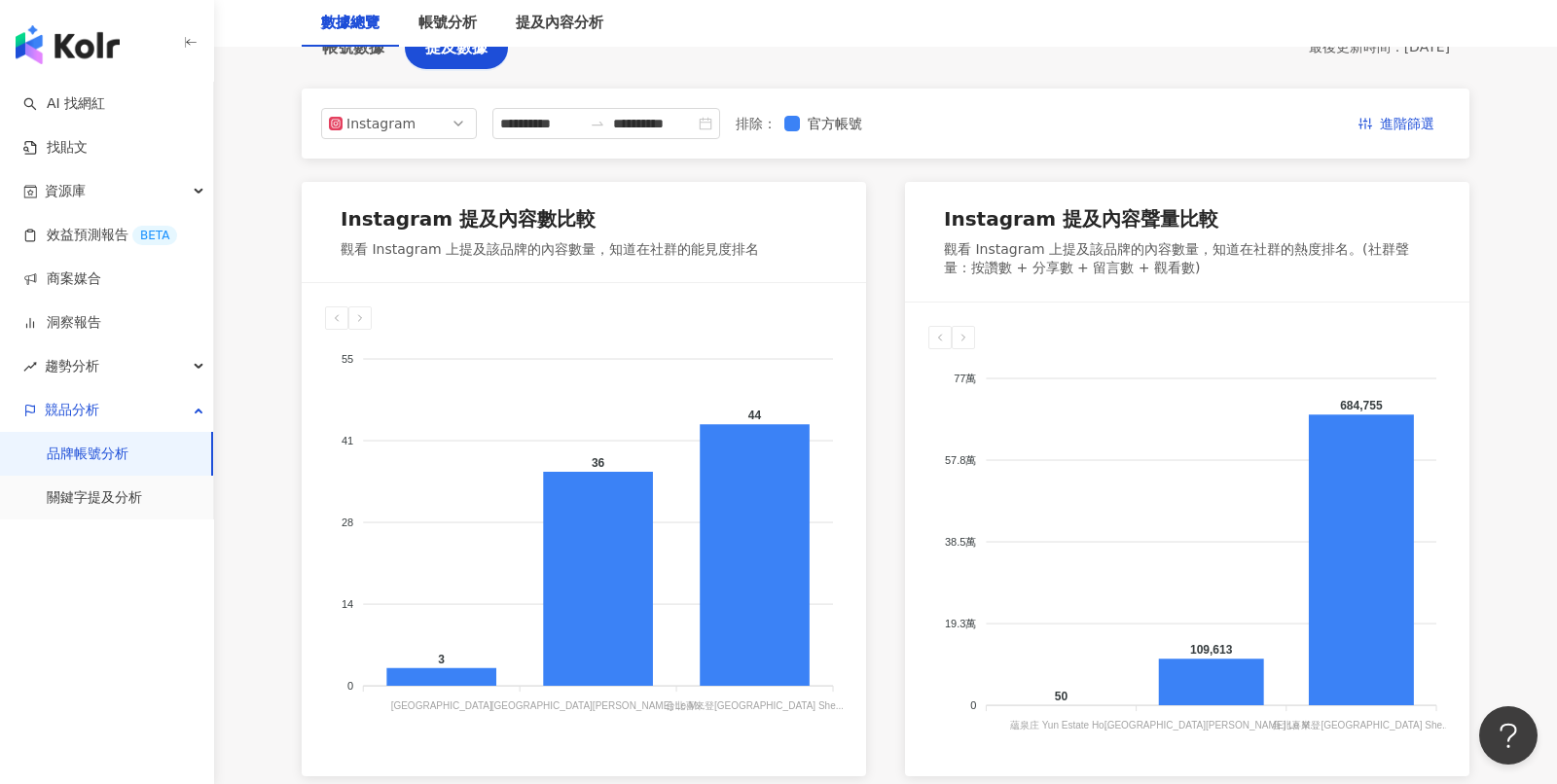
scroll to position [143, 0]
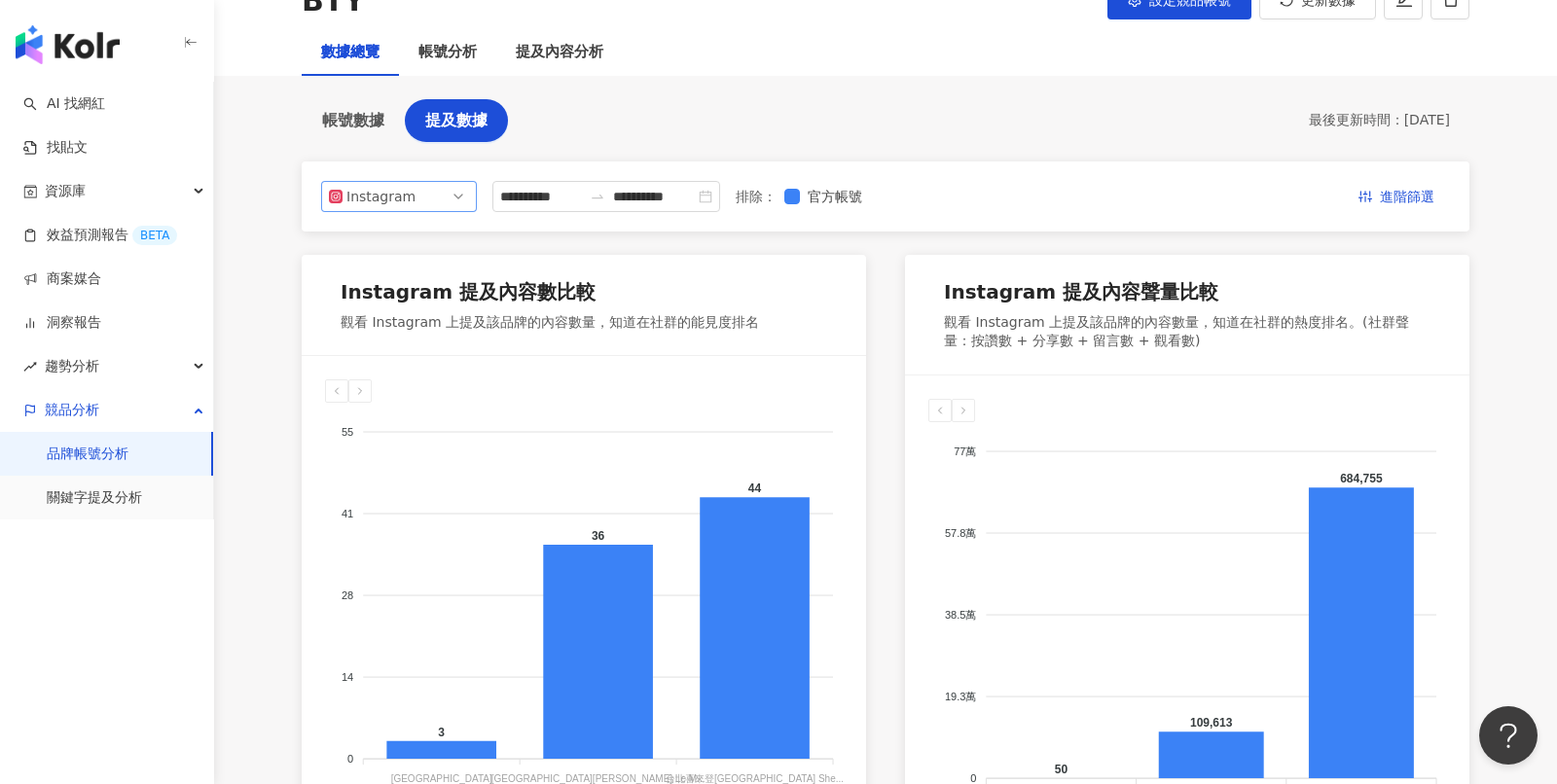
click at [460, 196] on span "Instagram" at bounding box center [399, 197] width 140 height 30
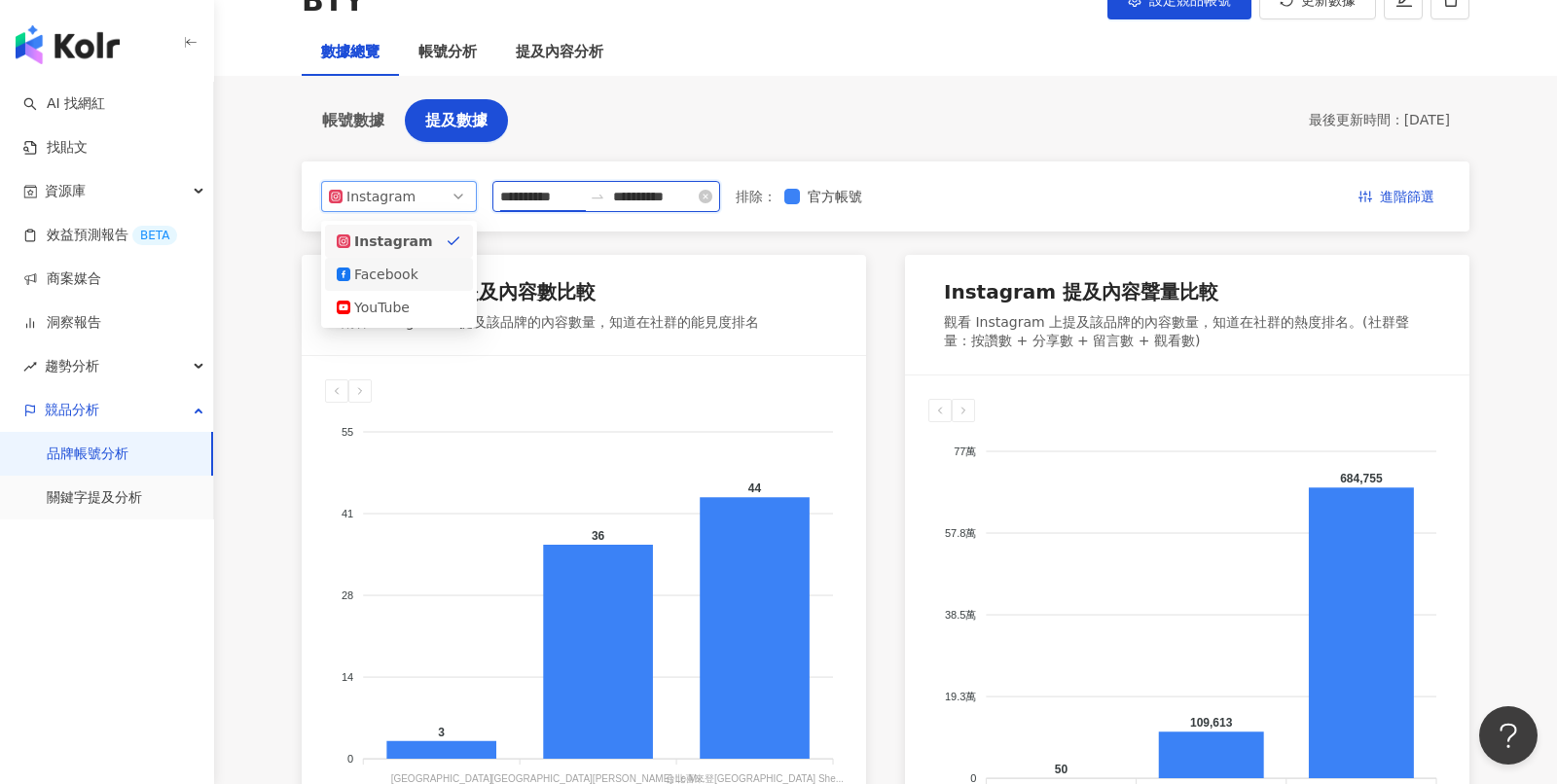
click at [557, 194] on input "**********" at bounding box center [541, 197] width 82 height 22
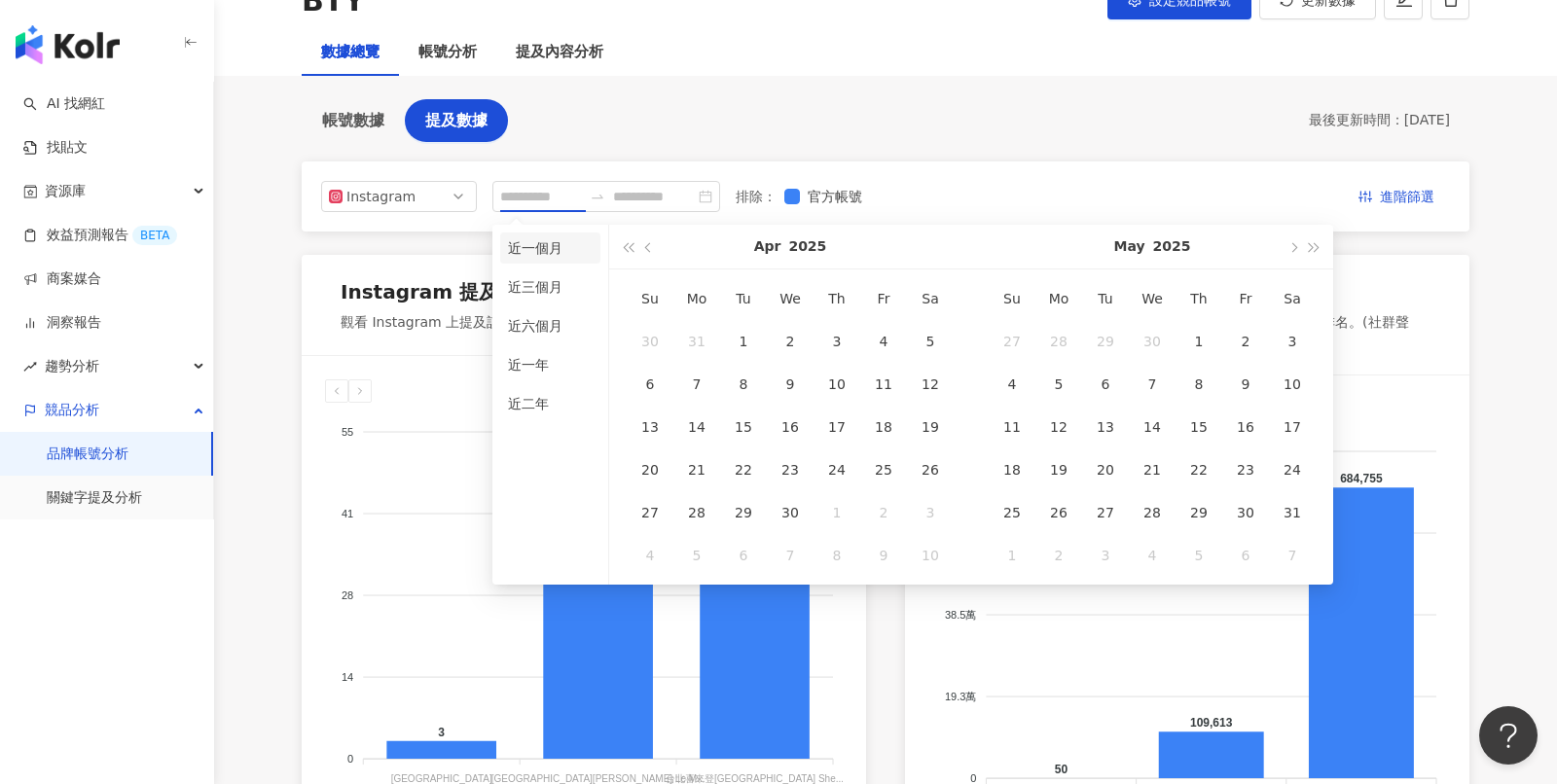
click at [539, 238] on li "近一個月" at bounding box center [551, 248] width 101 height 32
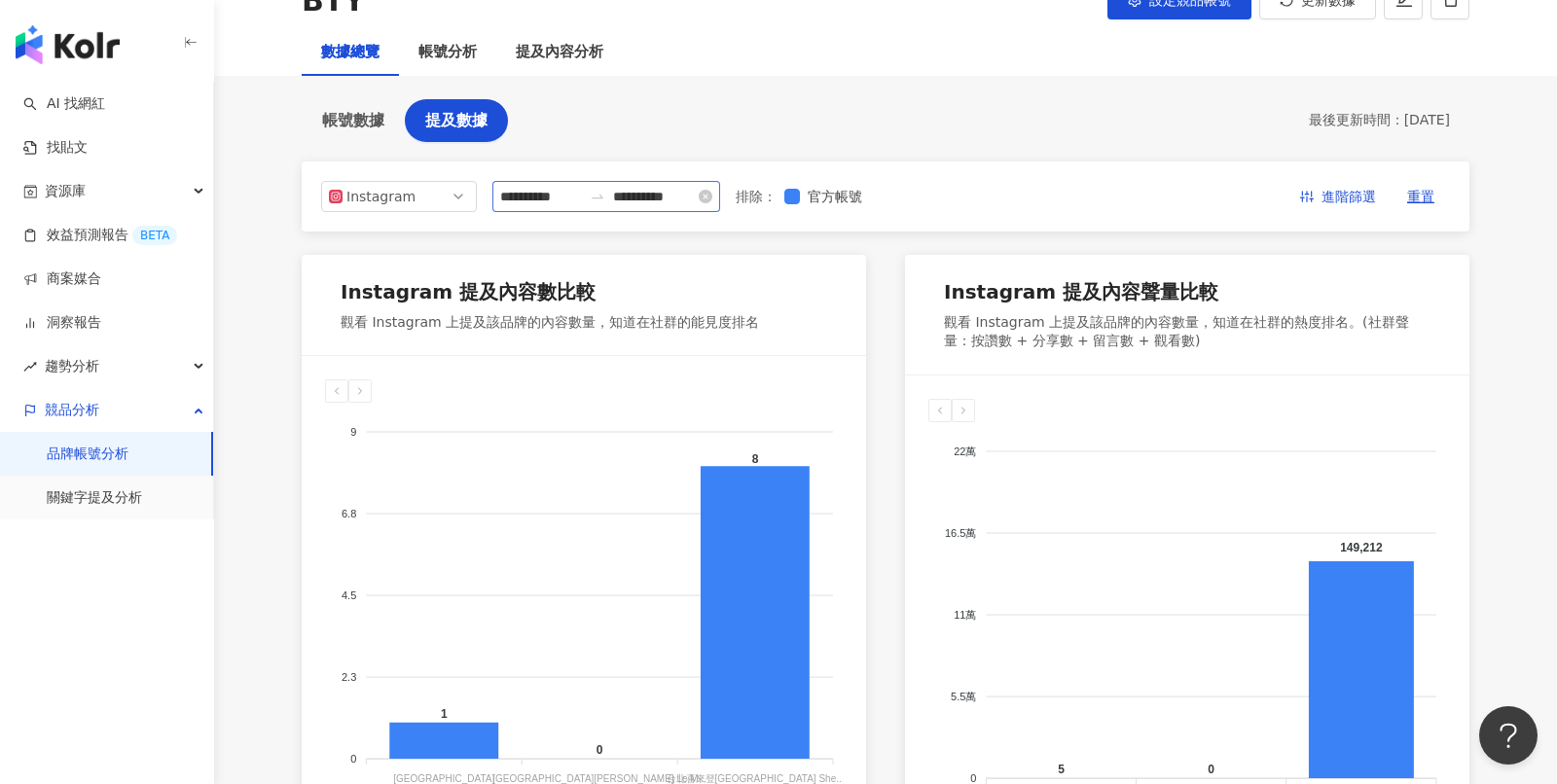
click at [586, 202] on div "**********" at bounding box center [606, 197] width 228 height 32
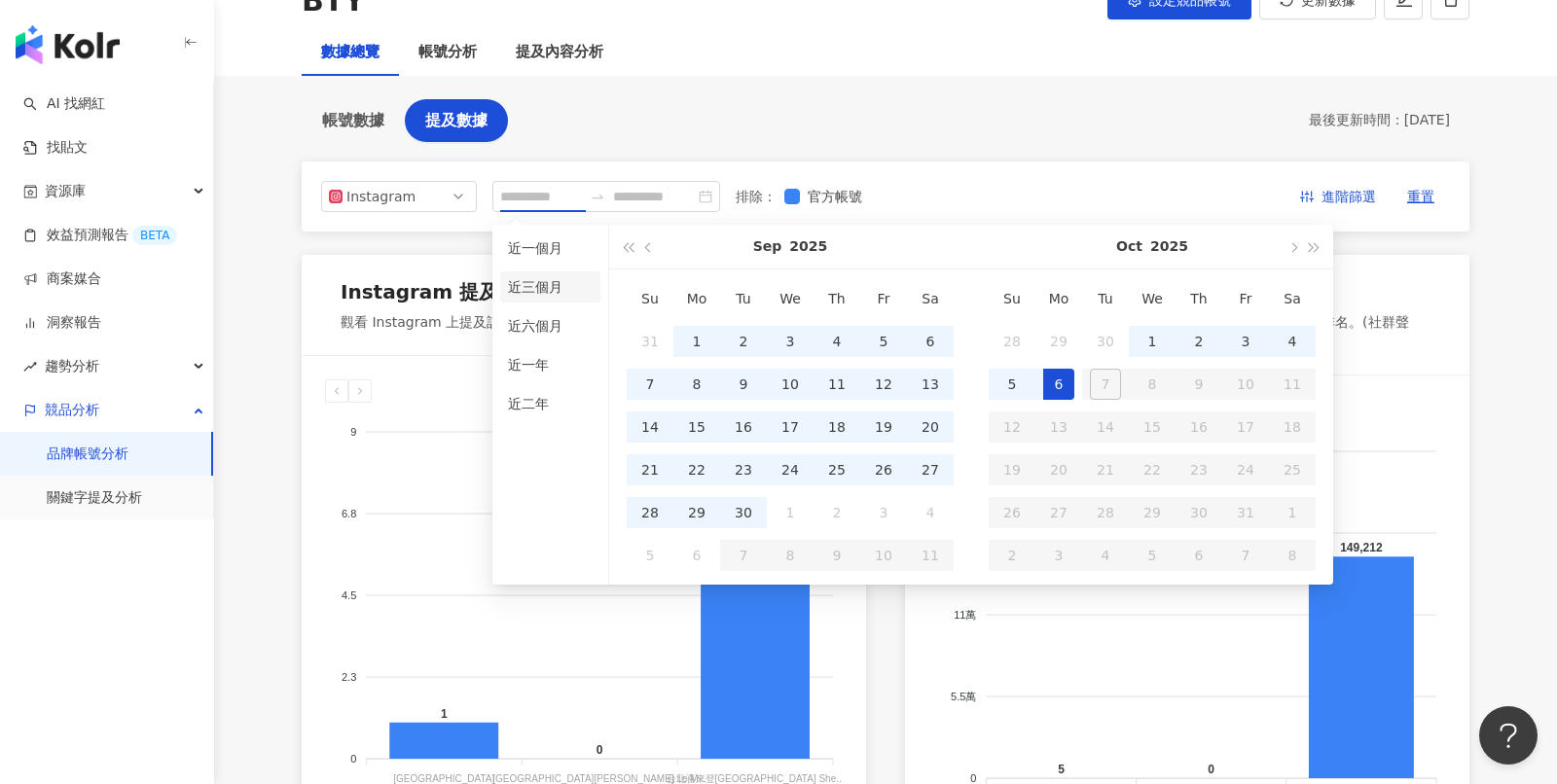
click at [553, 295] on li "近三個月" at bounding box center [551, 288] width 101 height 32
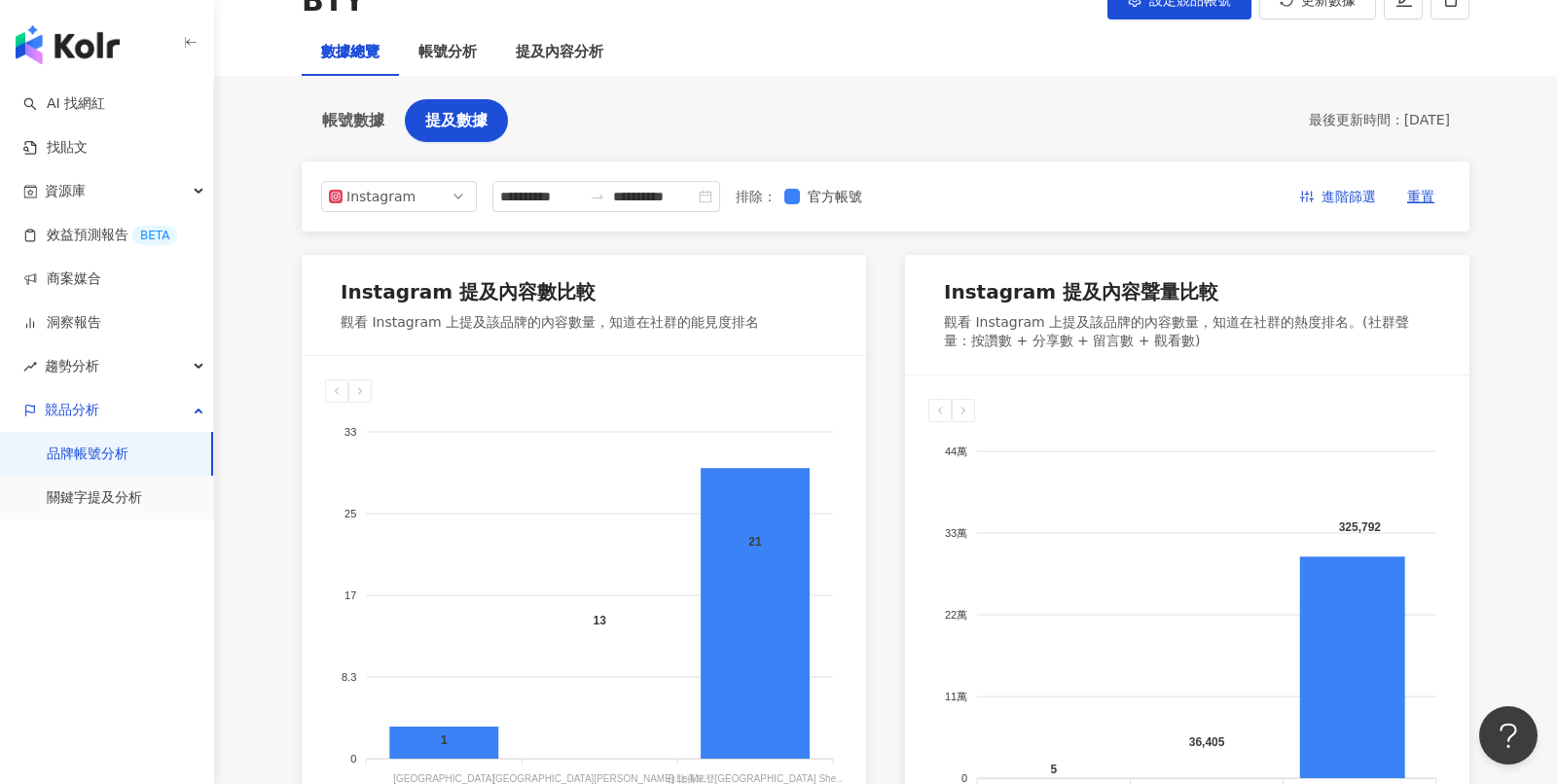
type input "**********"
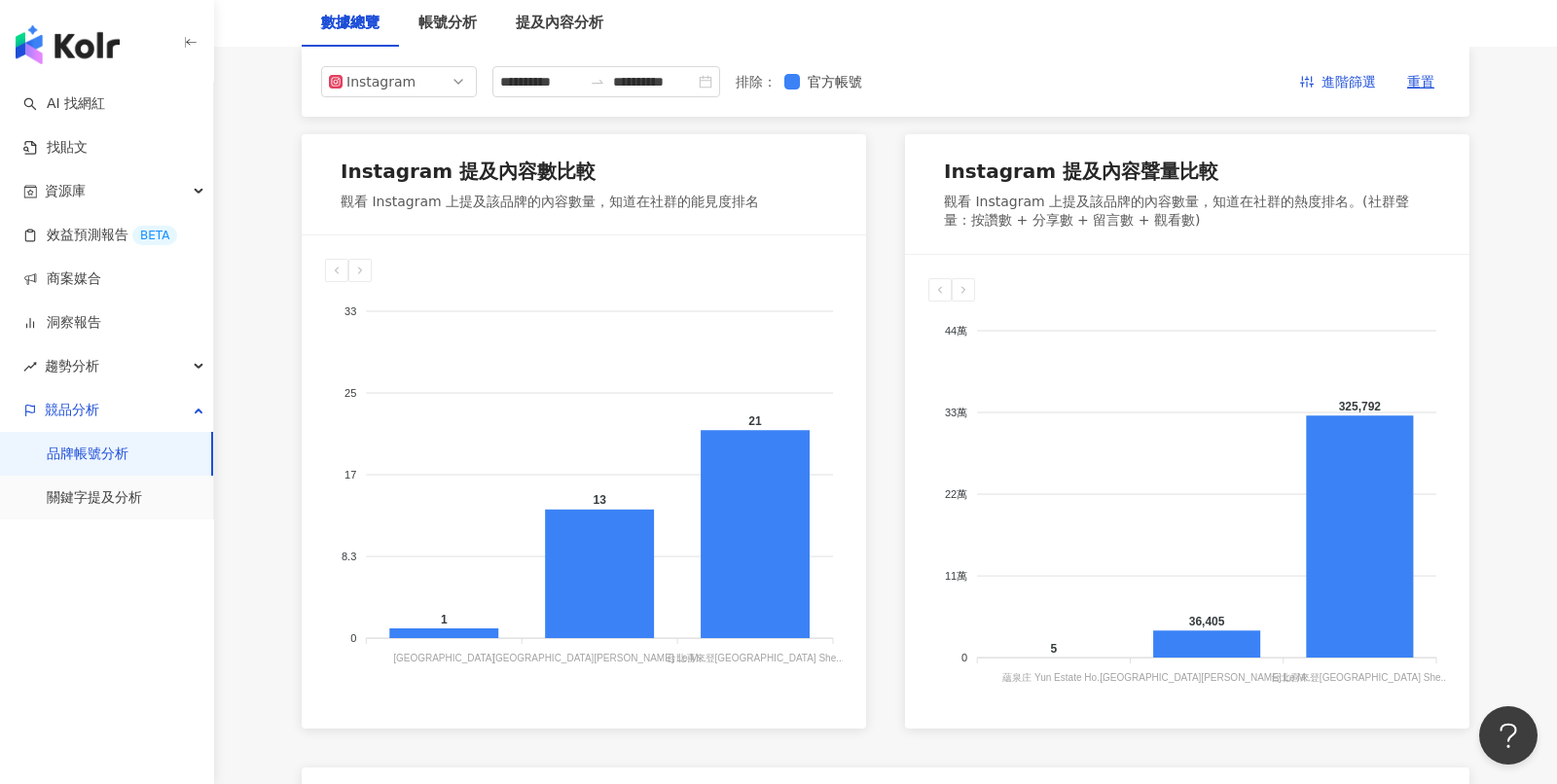
scroll to position [0, 0]
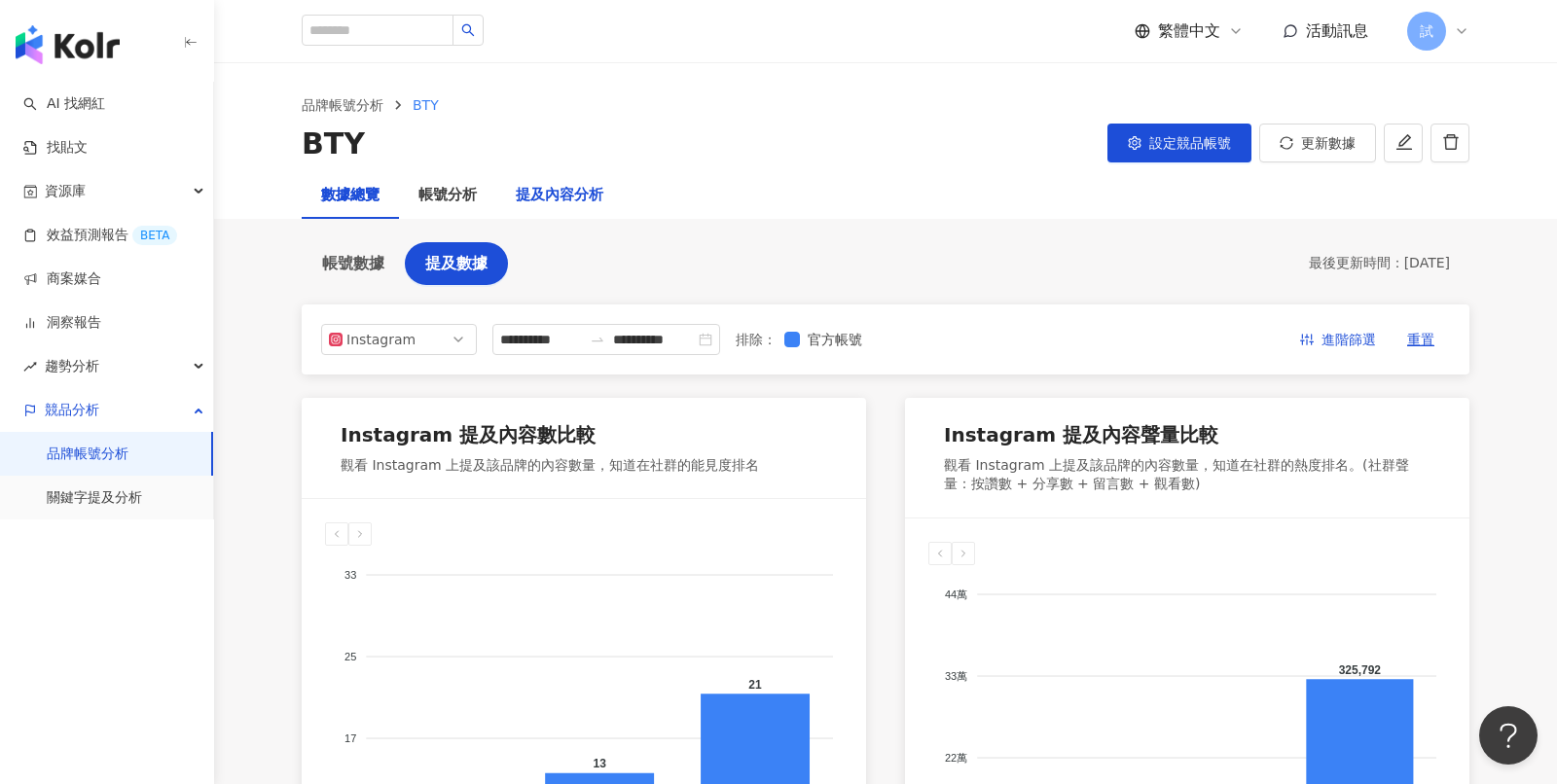
click at [549, 200] on div "提及內容分析" at bounding box center [559, 196] width 88 height 24
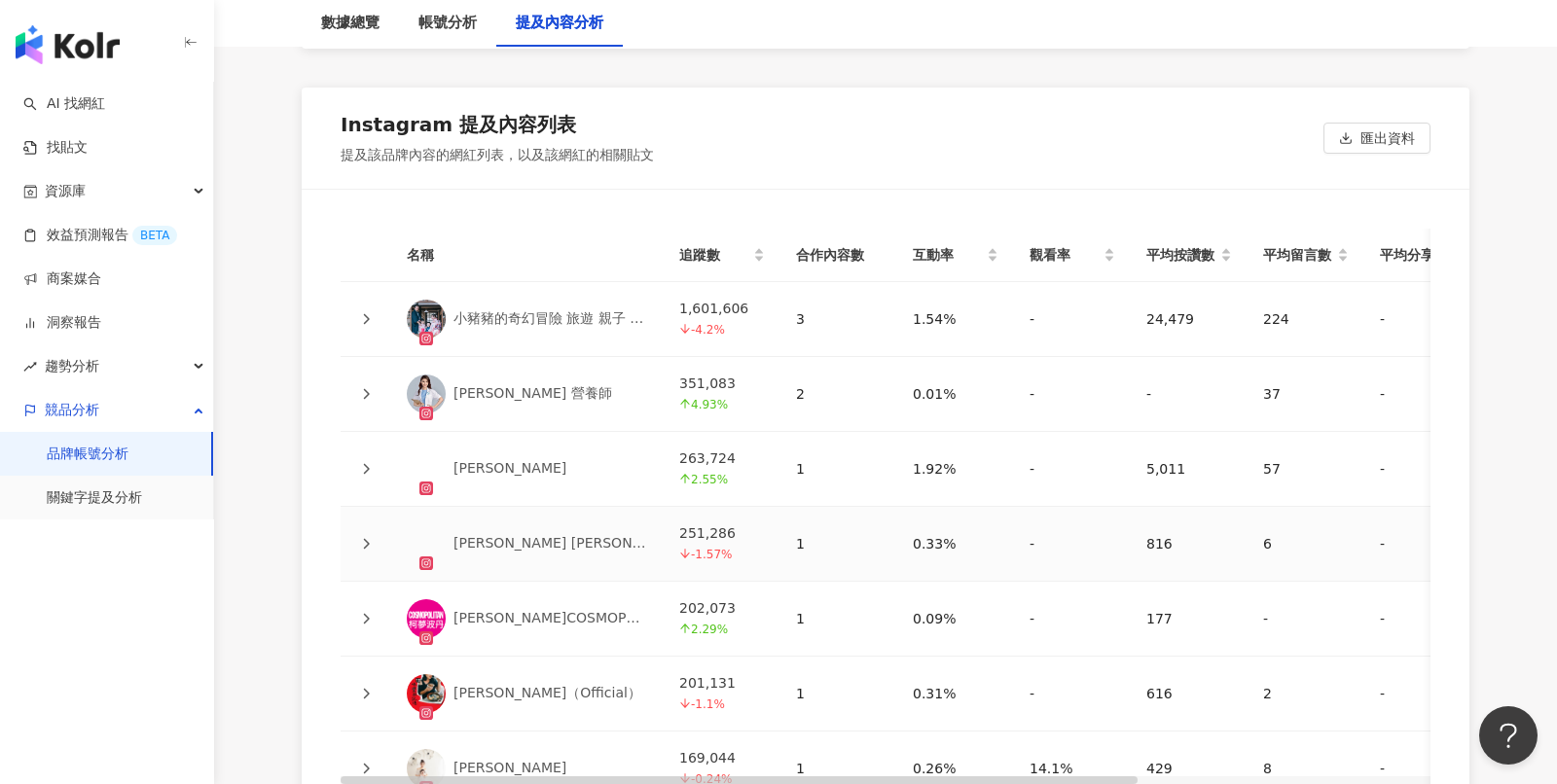
scroll to position [4326, 0]
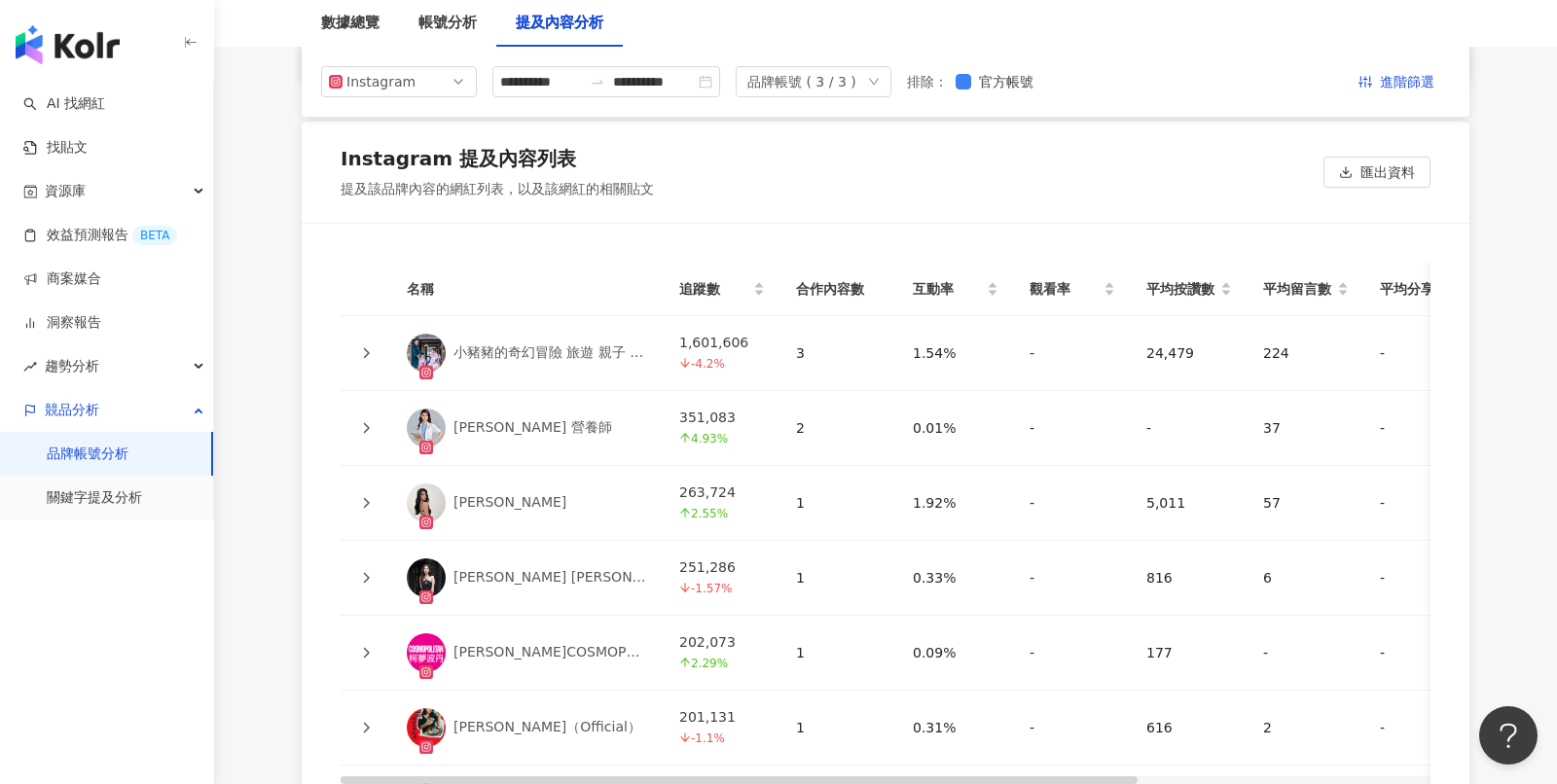
click at [365, 348] on icon at bounding box center [366, 354] width 12 height 12
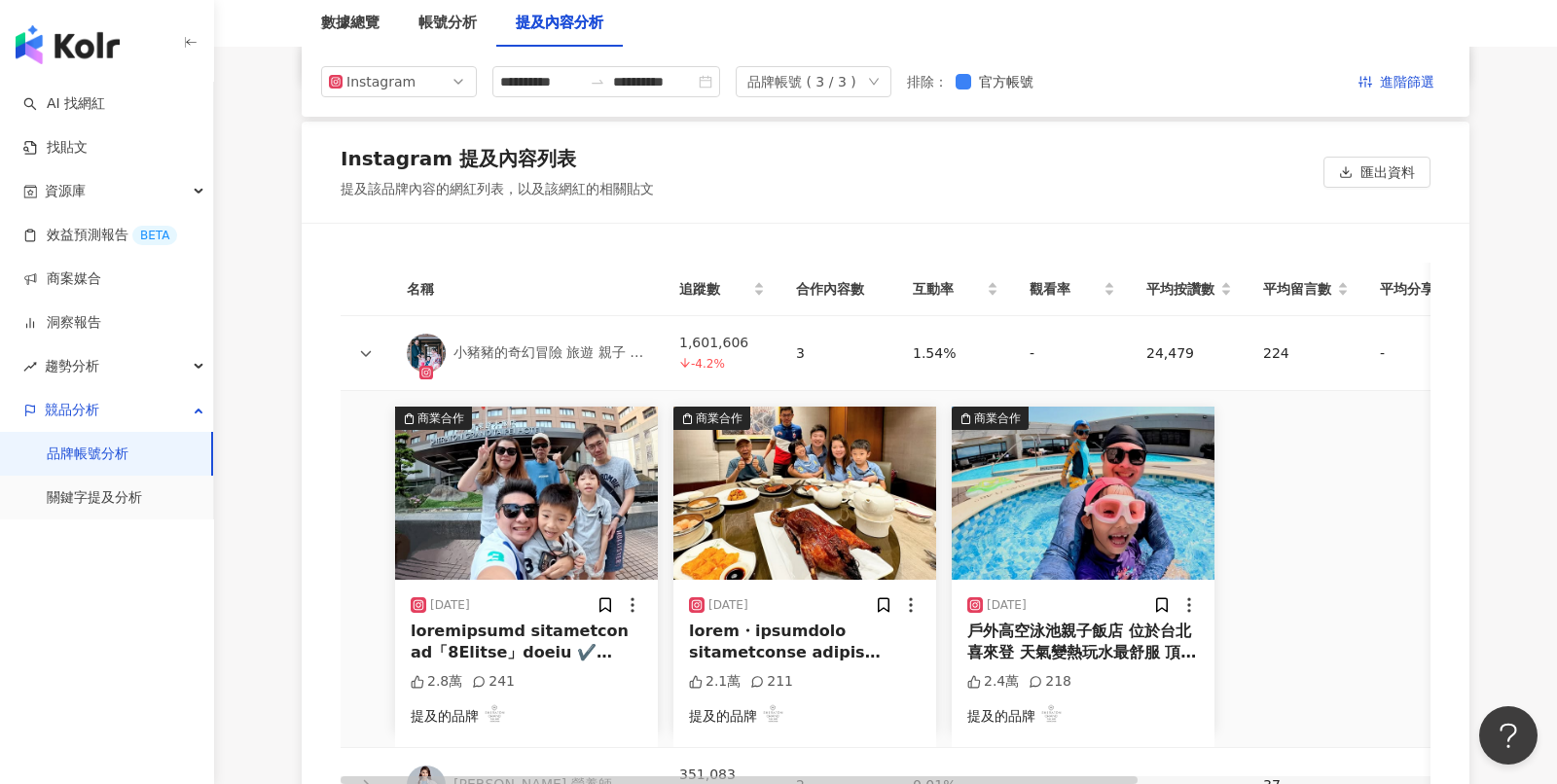
click at [1060, 621] on div "戶外高空泳池親子飯店 位於台北喜來登 天氣變熱玩水最舒服 頂樓有戶外游泳池 恣意暢游於藍天美景中 室內有🎮 手拉手樂園： 巨型積木、樹洞滑梯、𝐒𝐰𝐢𝐭𝐜𝐡遊戲…" at bounding box center [1083, 642] width 232 height 43
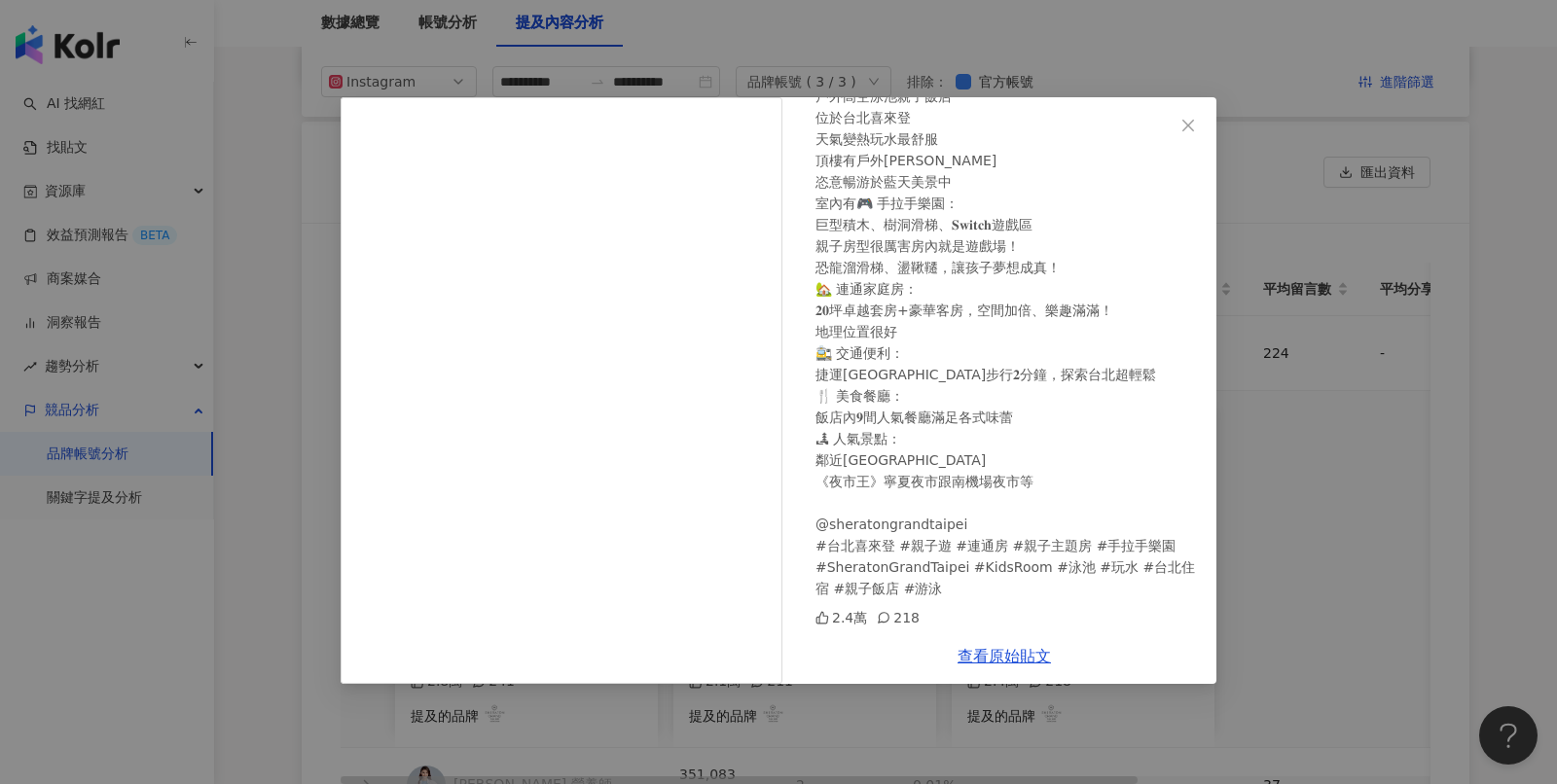
scroll to position [4447, 0]
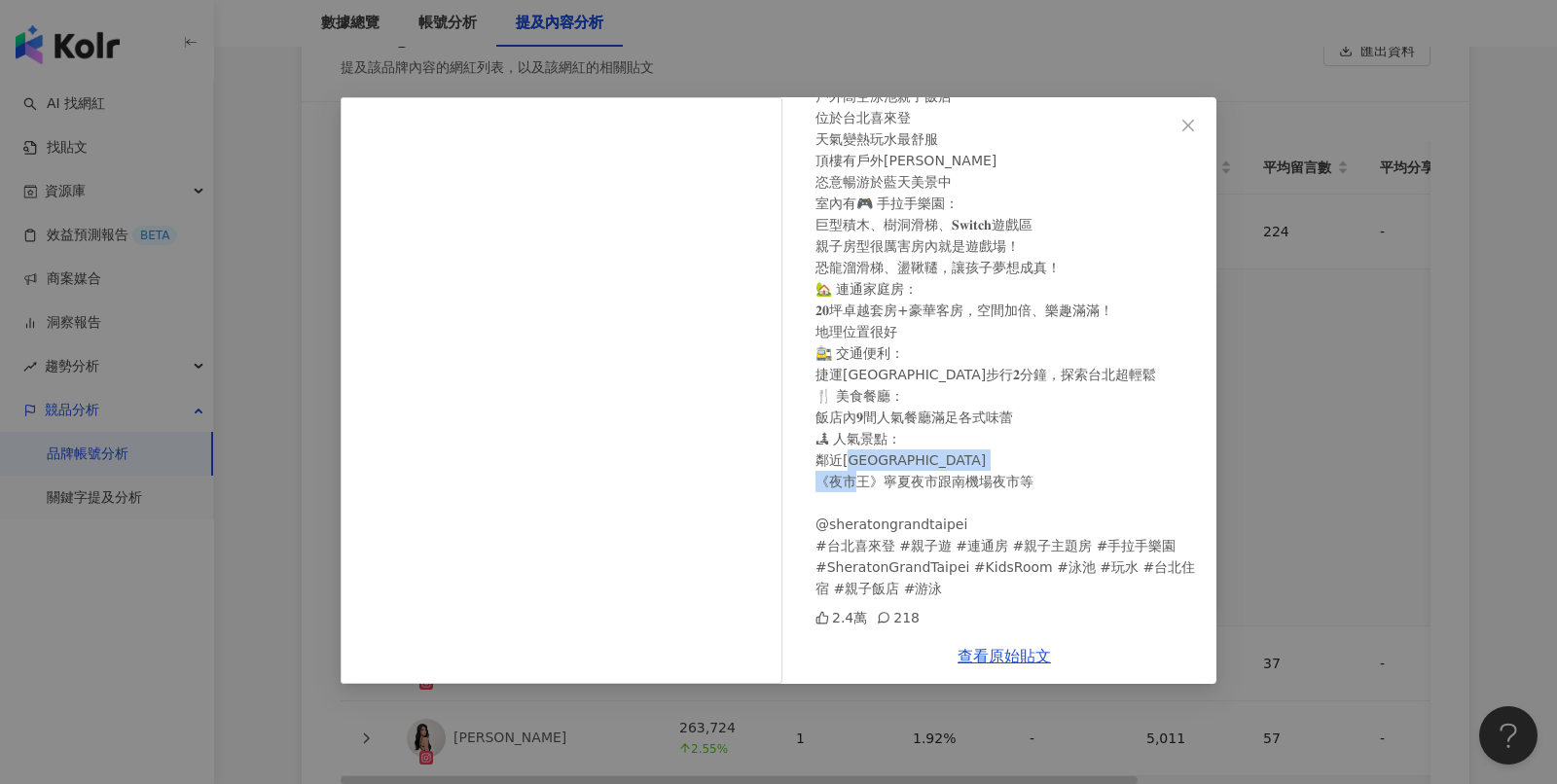
drag, startPoint x: 821, startPoint y: 528, endPoint x: 970, endPoint y: 521, distance: 149.2
click at [970, 521] on div "戶外高空泳池親子飯店 位於台北喜來登 天氣變熱玩水最舒服 頂樓有戶外游泳池 恣意暢游於藍天美景中 室內有🎮 手拉手樂園： 巨型積木、樹洞滑梯、𝐒𝐰𝐢𝐭𝐜𝐡遊戲…" at bounding box center [1008, 342] width 385 height 513
click at [1183, 117] on icon "close" at bounding box center [1188, 125] width 16 height 16
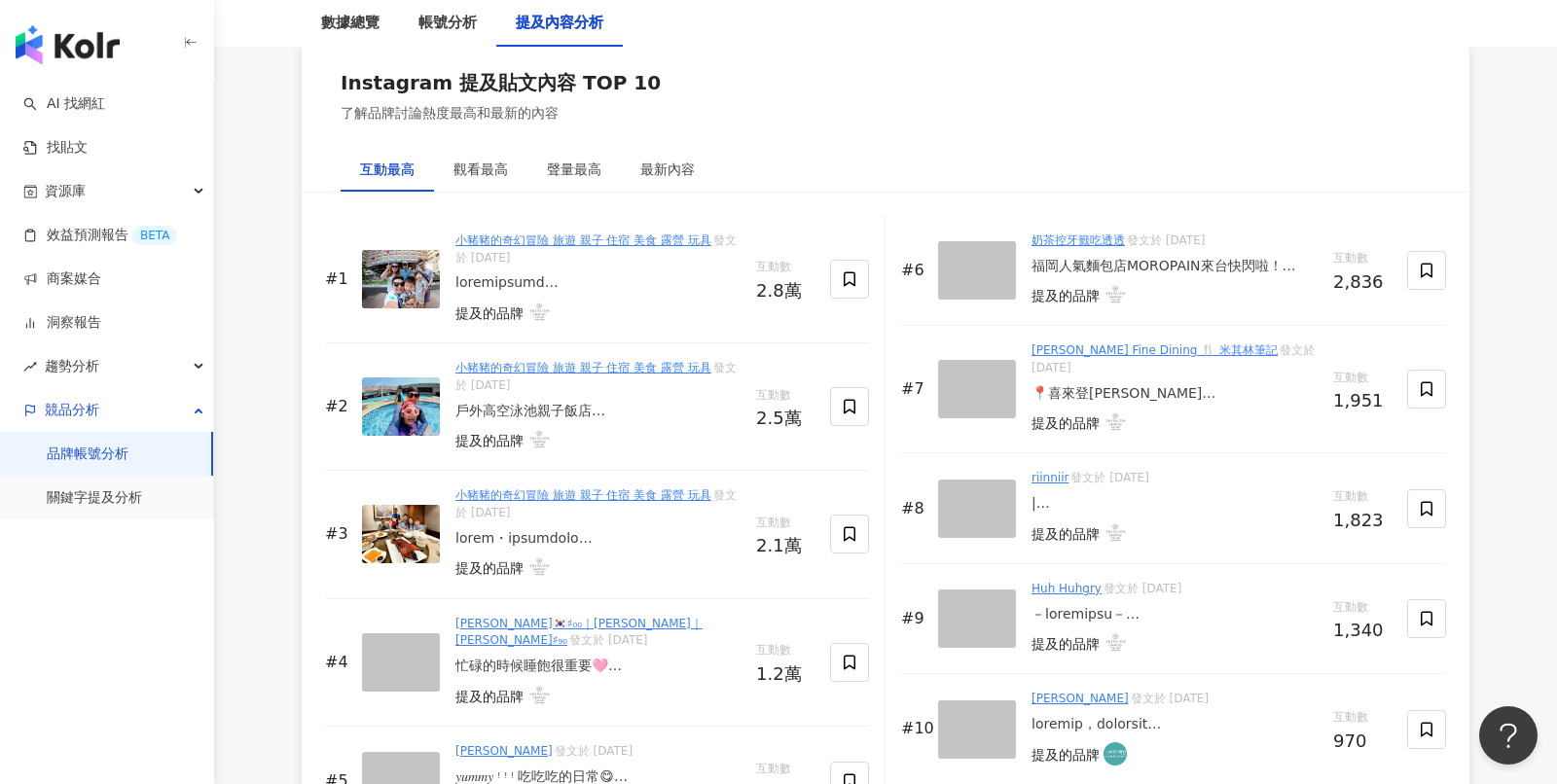
scroll to position [2937, 0]
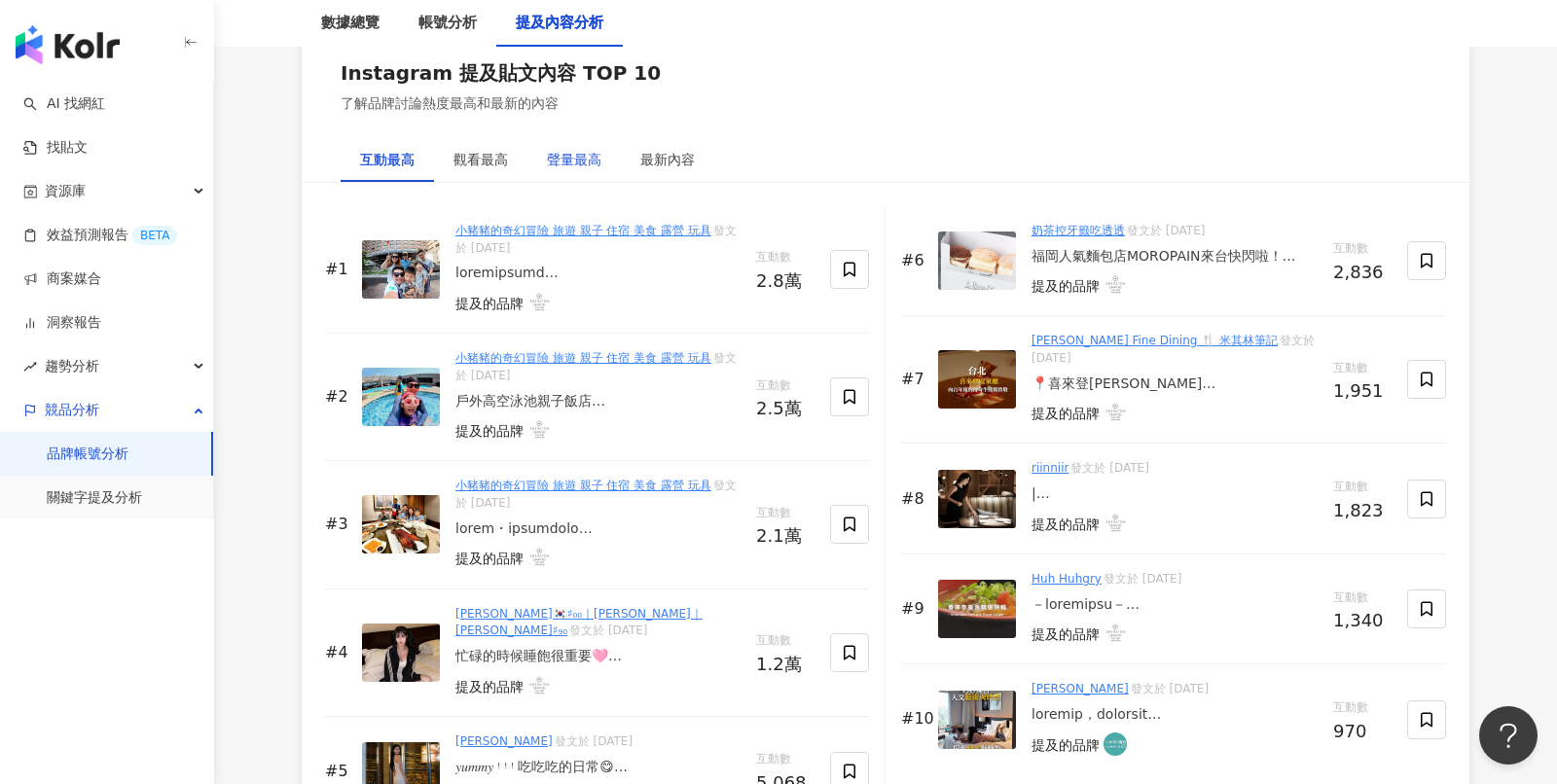
click at [556, 156] on div "聲量最高" at bounding box center [574, 160] width 54 height 22
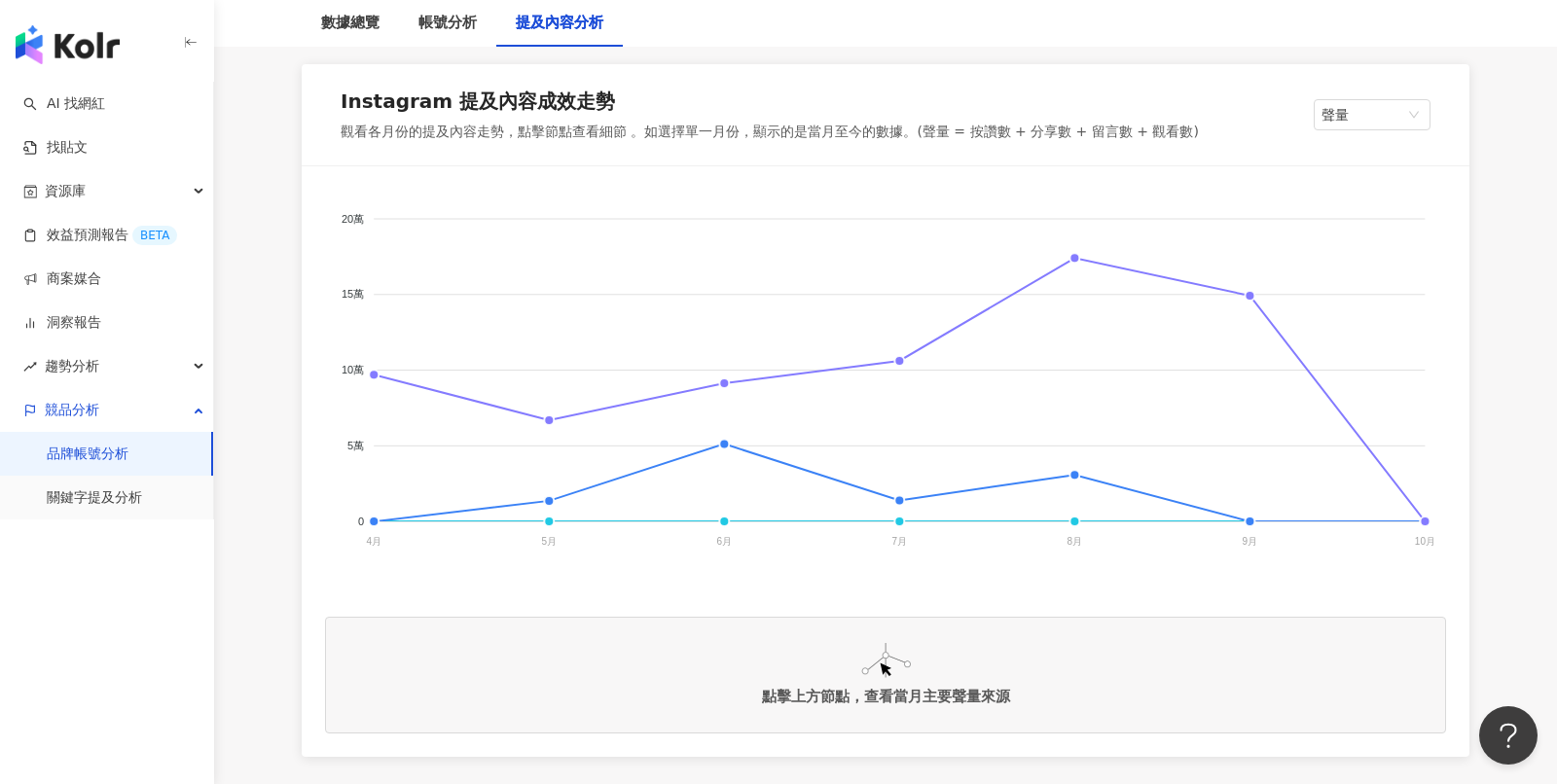
scroll to position [315, 0]
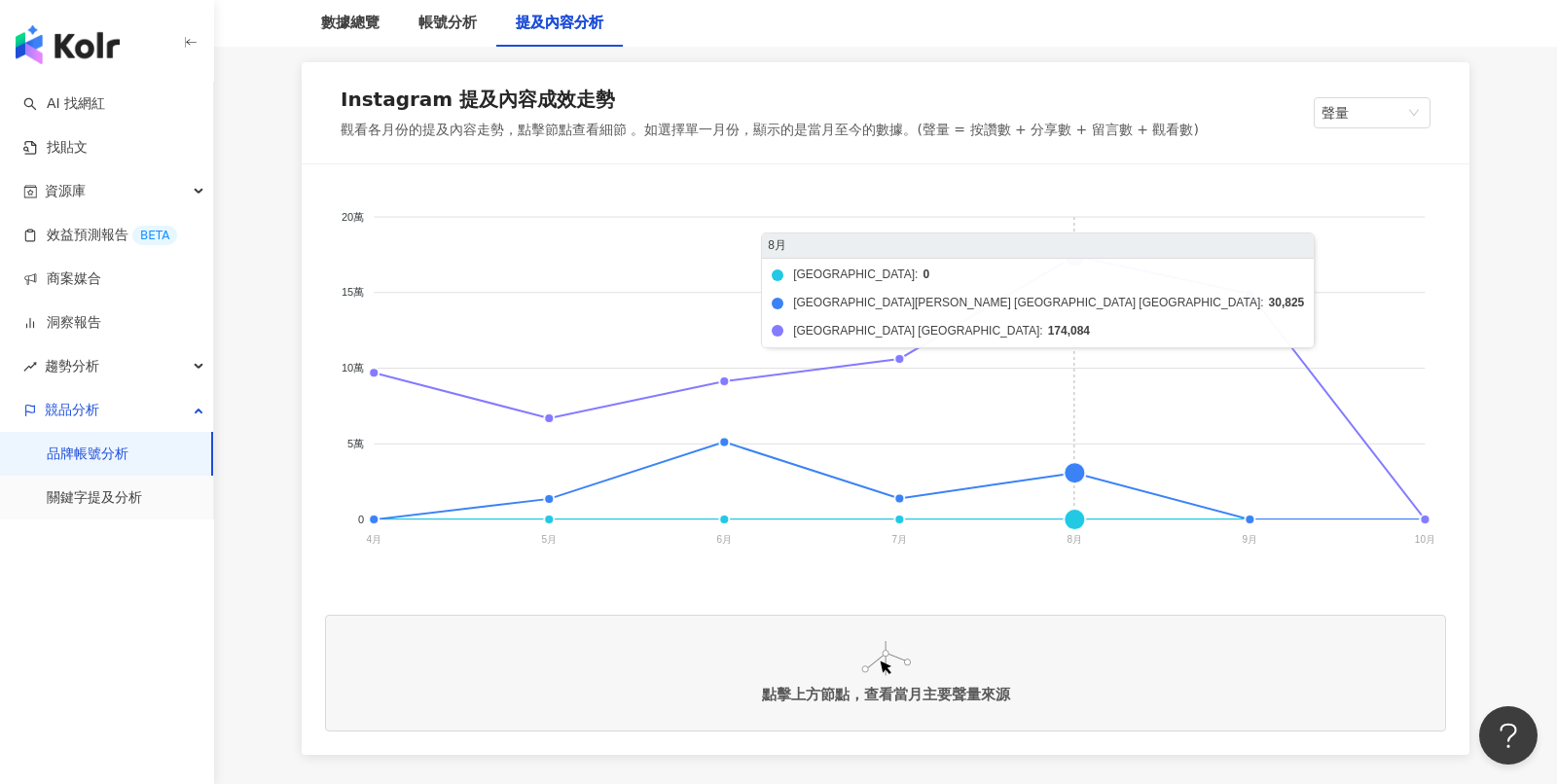
click at [1071, 259] on foreignobject "蘊泉庄 Yun Estate Hotel 台北寒舍艾美酒店 Le Méridien Taipei 台北喜來登大飯店 Sheraton Grand Taipei" at bounding box center [886, 382] width 1121 height 389
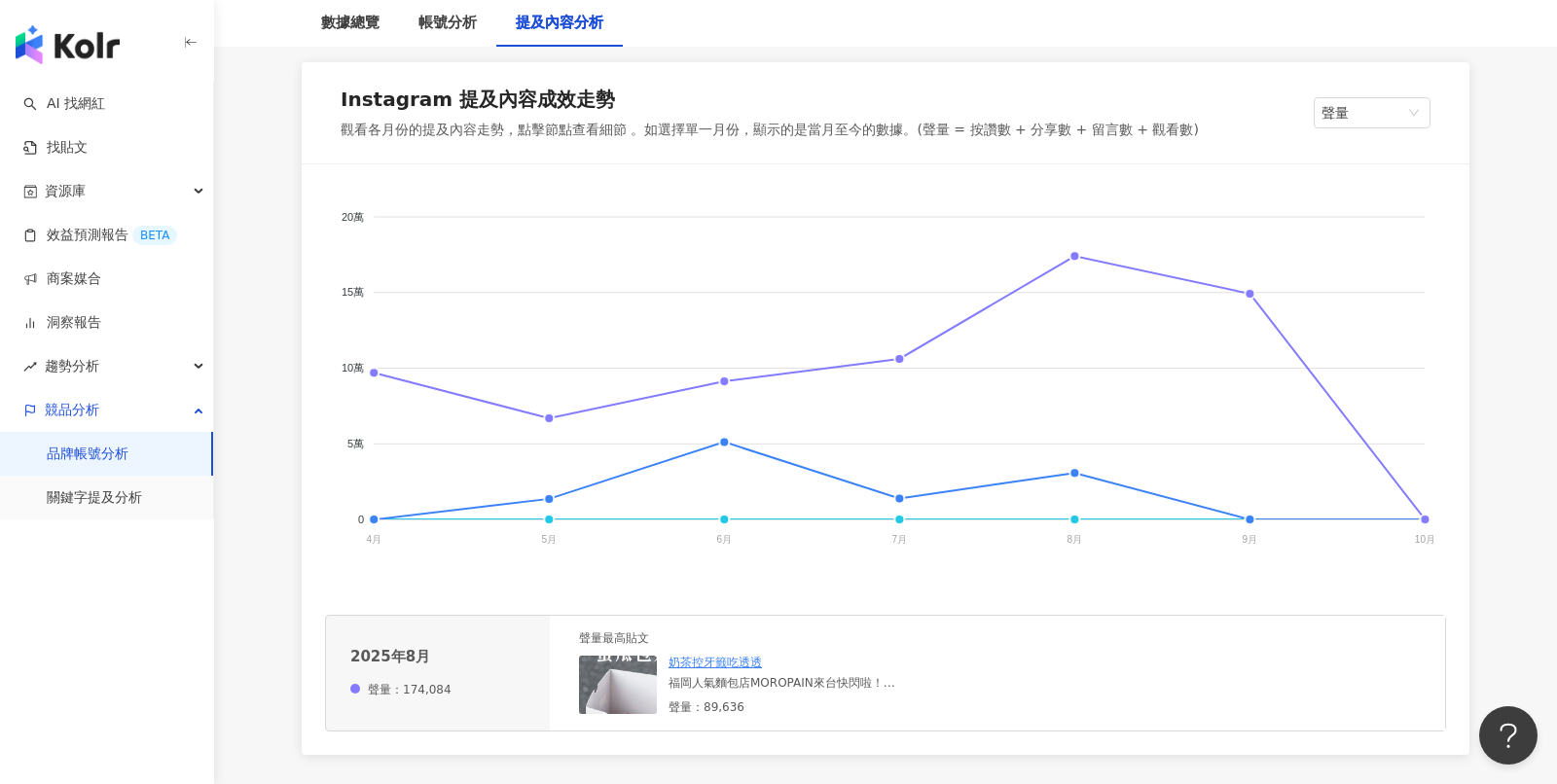
click at [812, 679] on div "福岡人氣麵包店MOROPAIN來台快閃啦！ 8/9-9/30在台北喜來登大飯店🏨 招牌蜜瓜包 冰冰奶凍口感超讚!!! 還有台灣限定口味 但提拉米蘇是我ㄉ第一名…" at bounding box center [814, 683] width 292 height 17
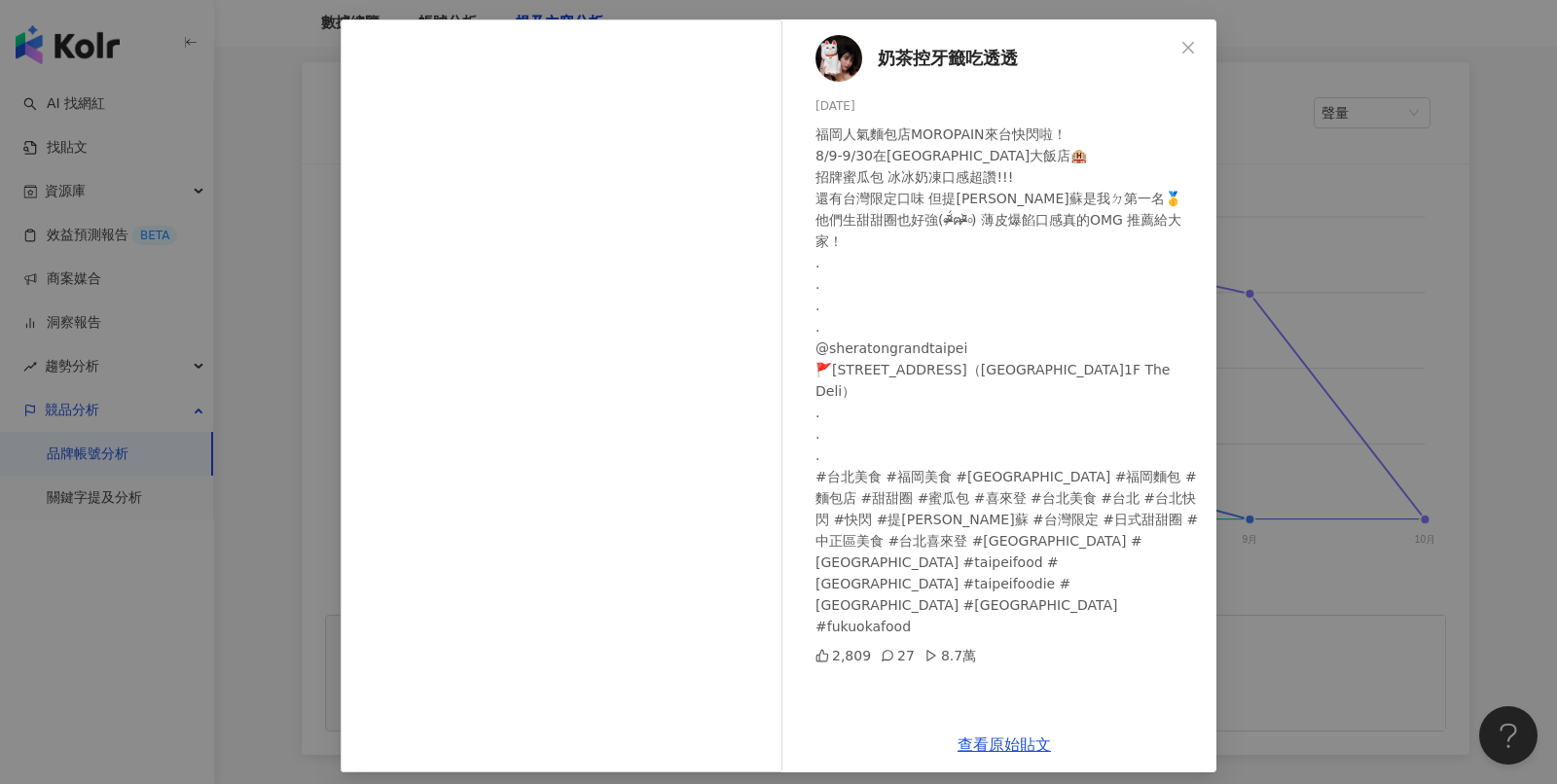
scroll to position [89, 0]
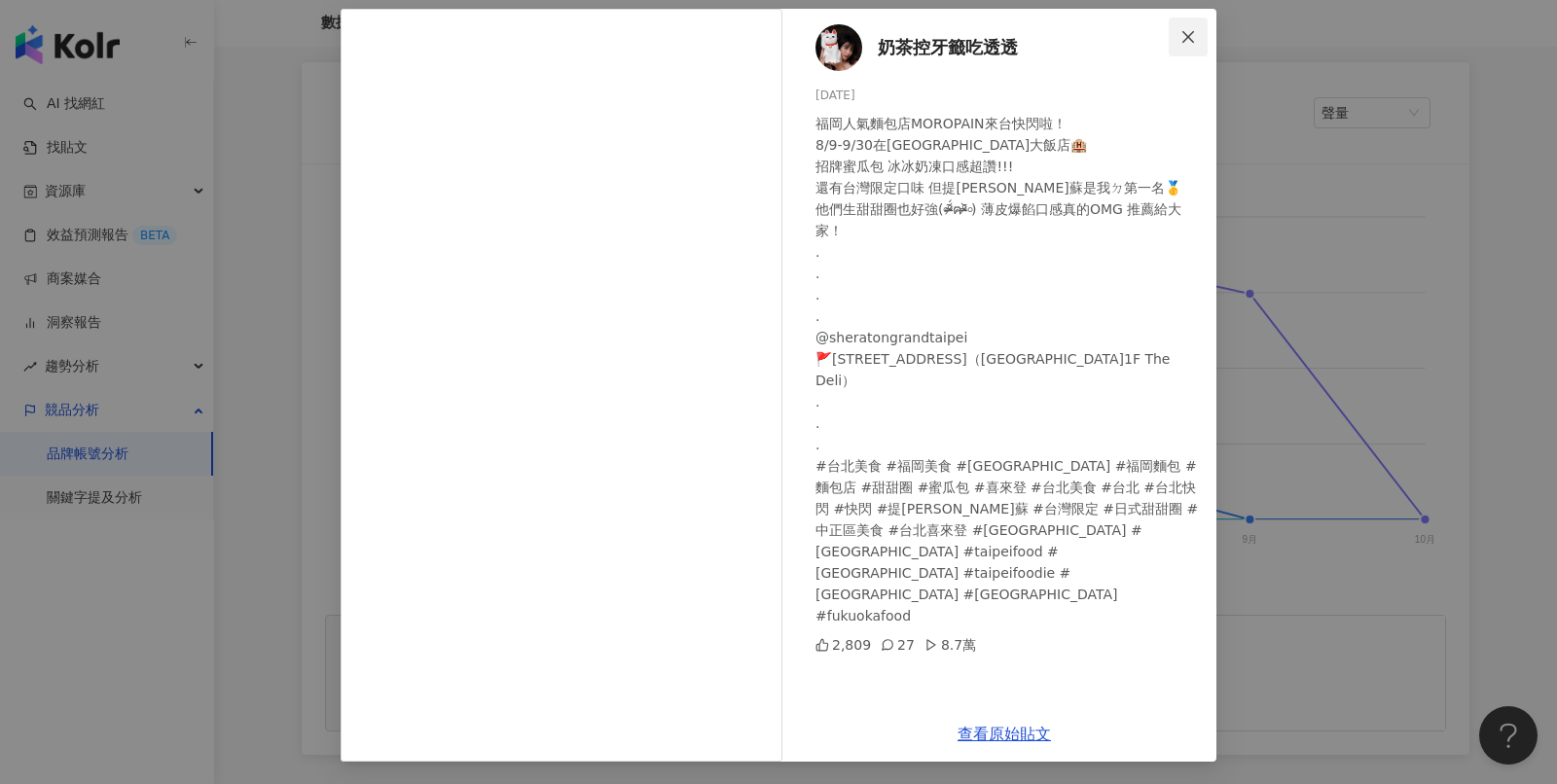
click at [1189, 39] on icon "close" at bounding box center [1188, 37] width 16 height 16
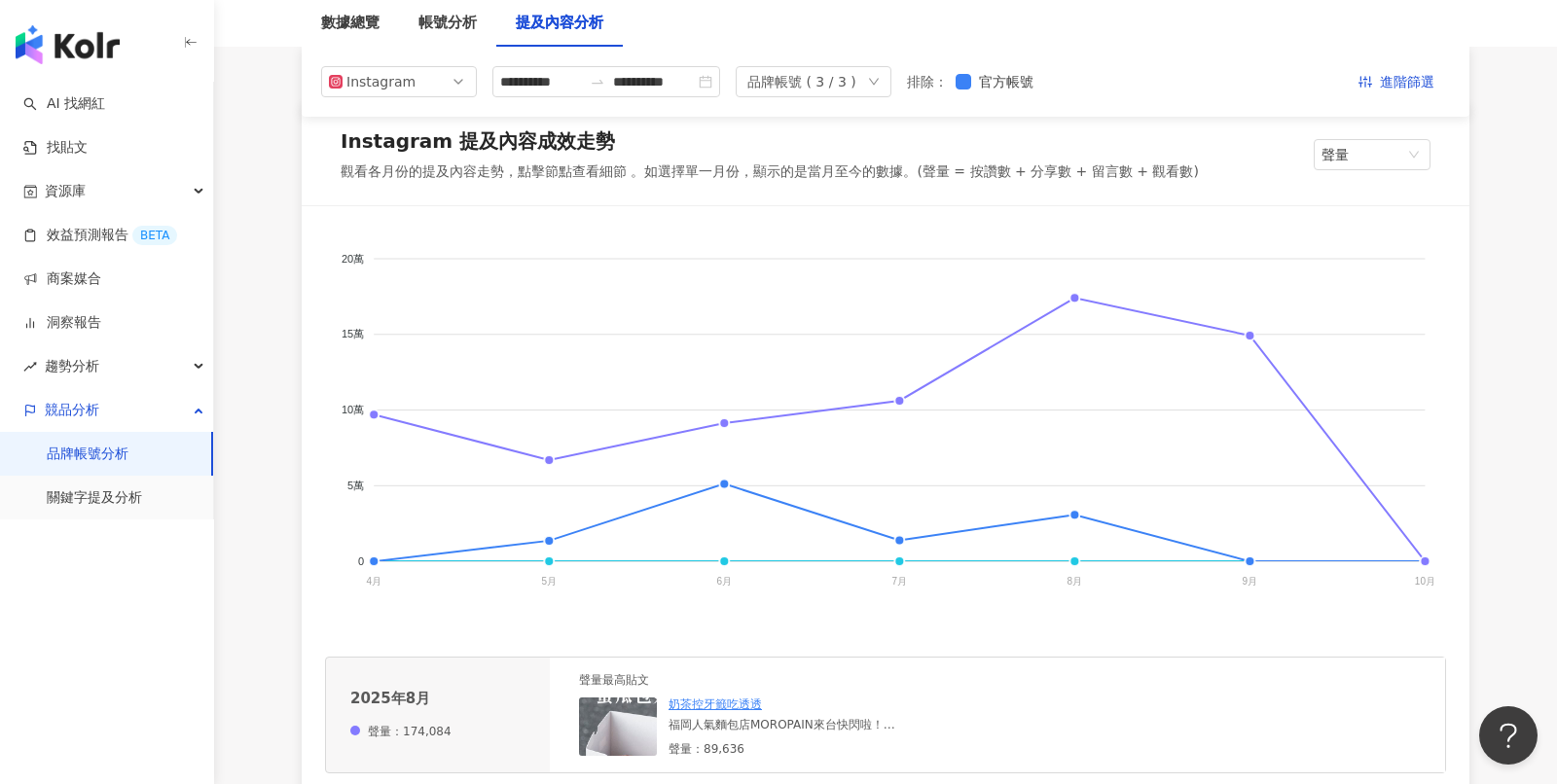
scroll to position [270, 0]
click at [1400, 158] on span "聲量" at bounding box center [1372, 159] width 102 height 30
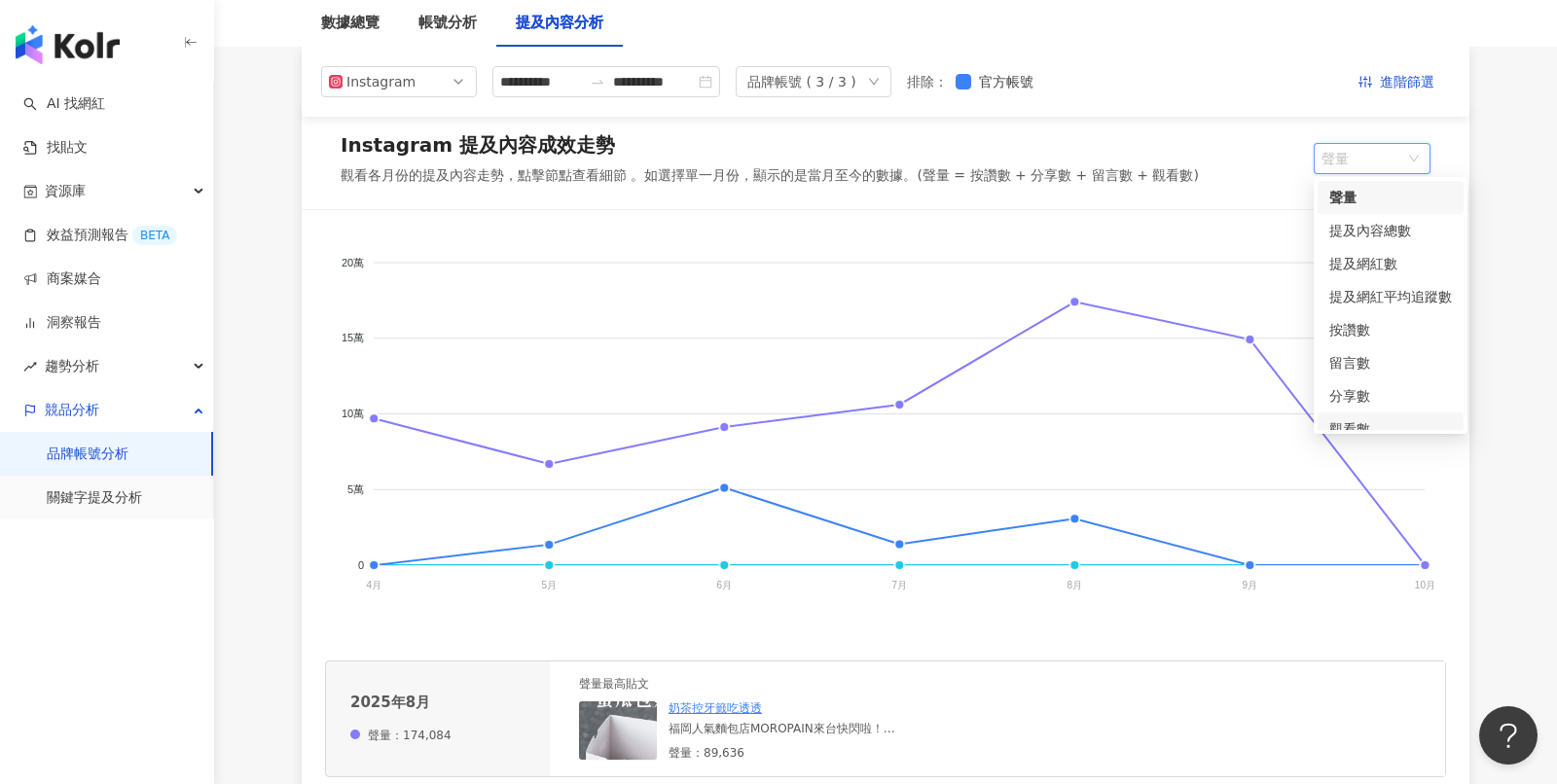
click at [1110, 204] on div "Instagram 提及內容成效走勢 觀看各月份的提及內容走勢，點擊節點查看細節 。如選擇單一月份，顯示的是當月至今的數據。(聲量 = 按讚數 + 分享數 +…" at bounding box center [885, 159] width 1168 height 101
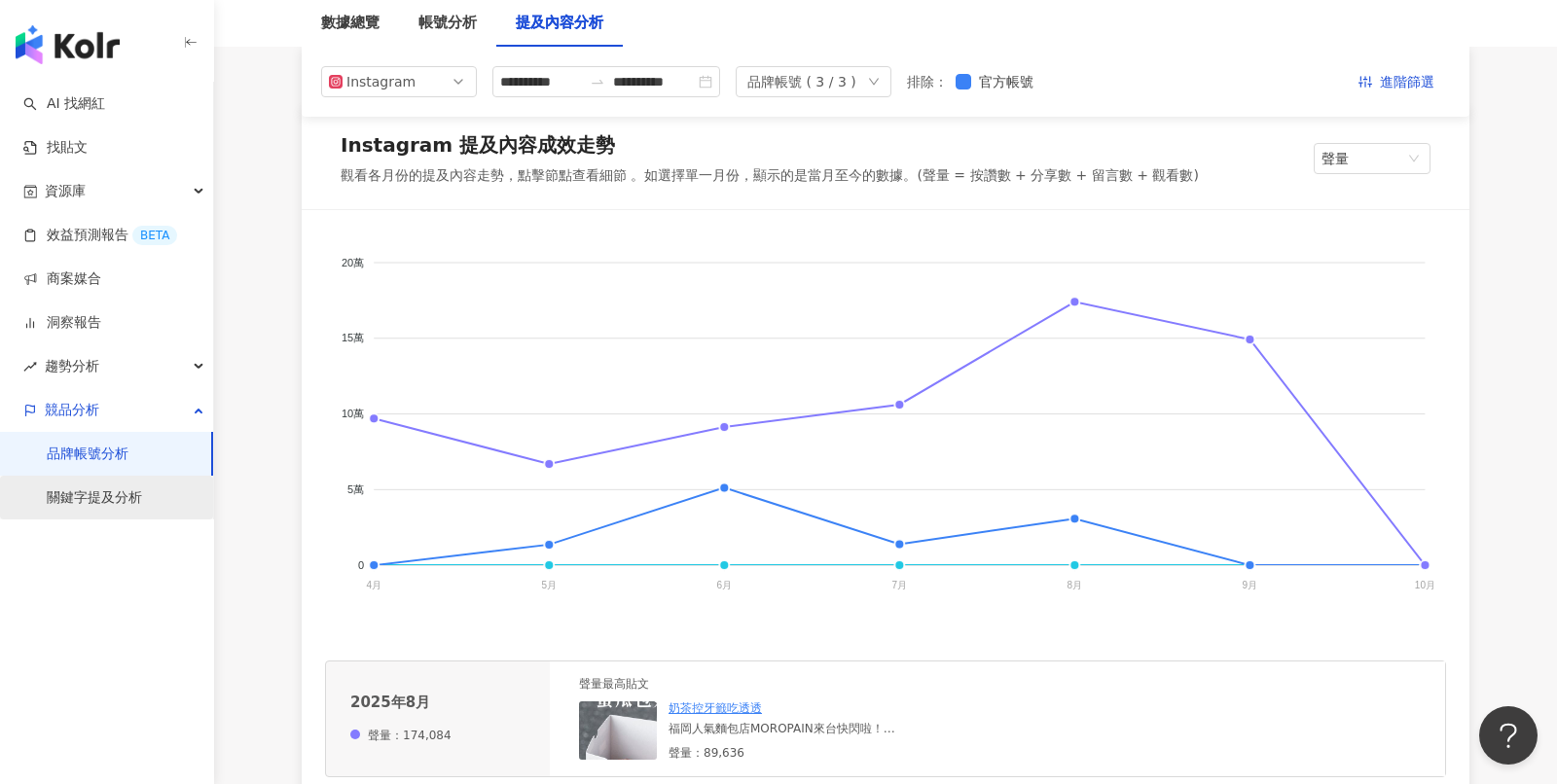
click at [99, 496] on link "關鍵字提及分析" at bounding box center [94, 498] width 96 height 20
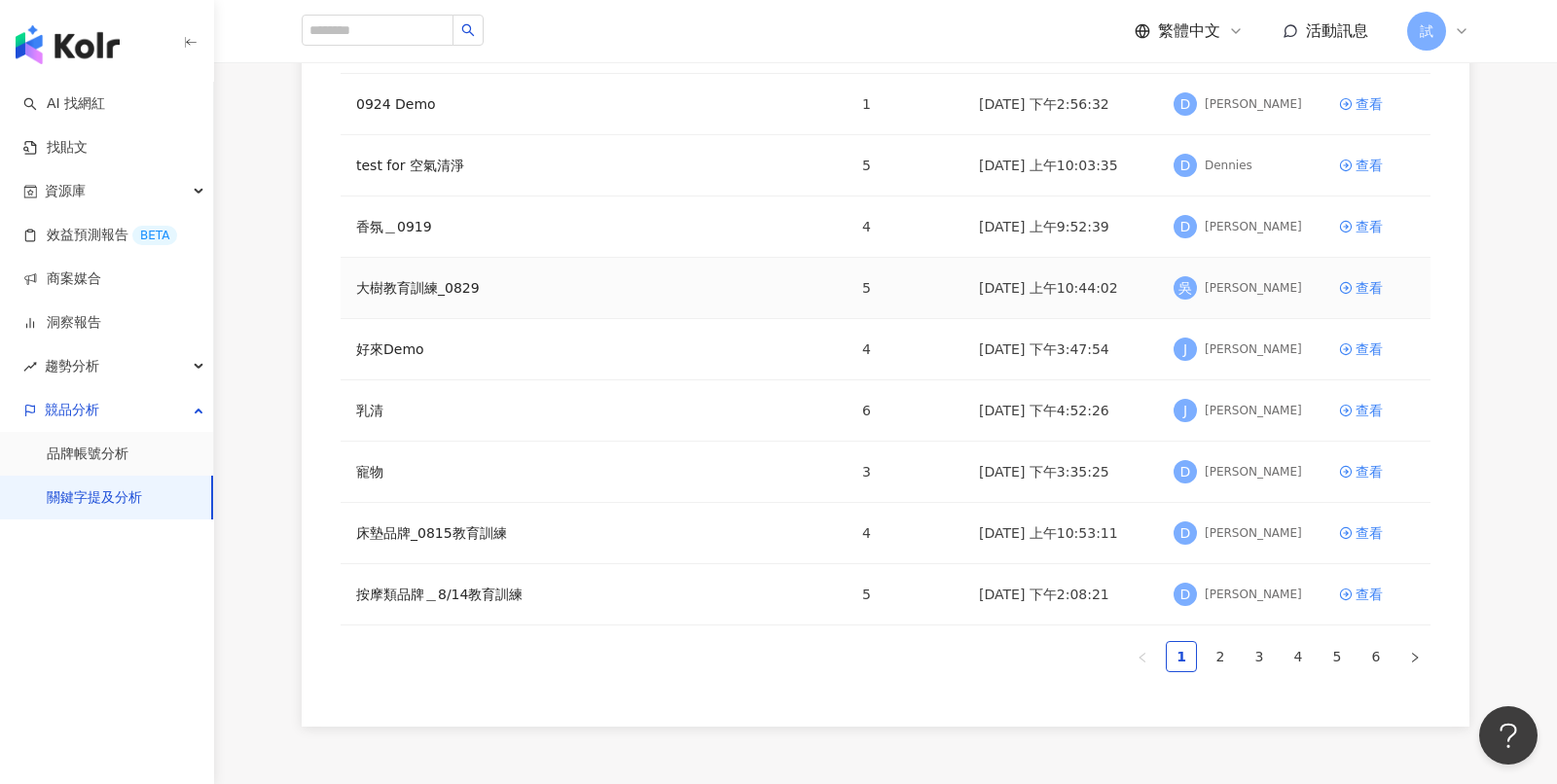
scroll to position [295, 0]
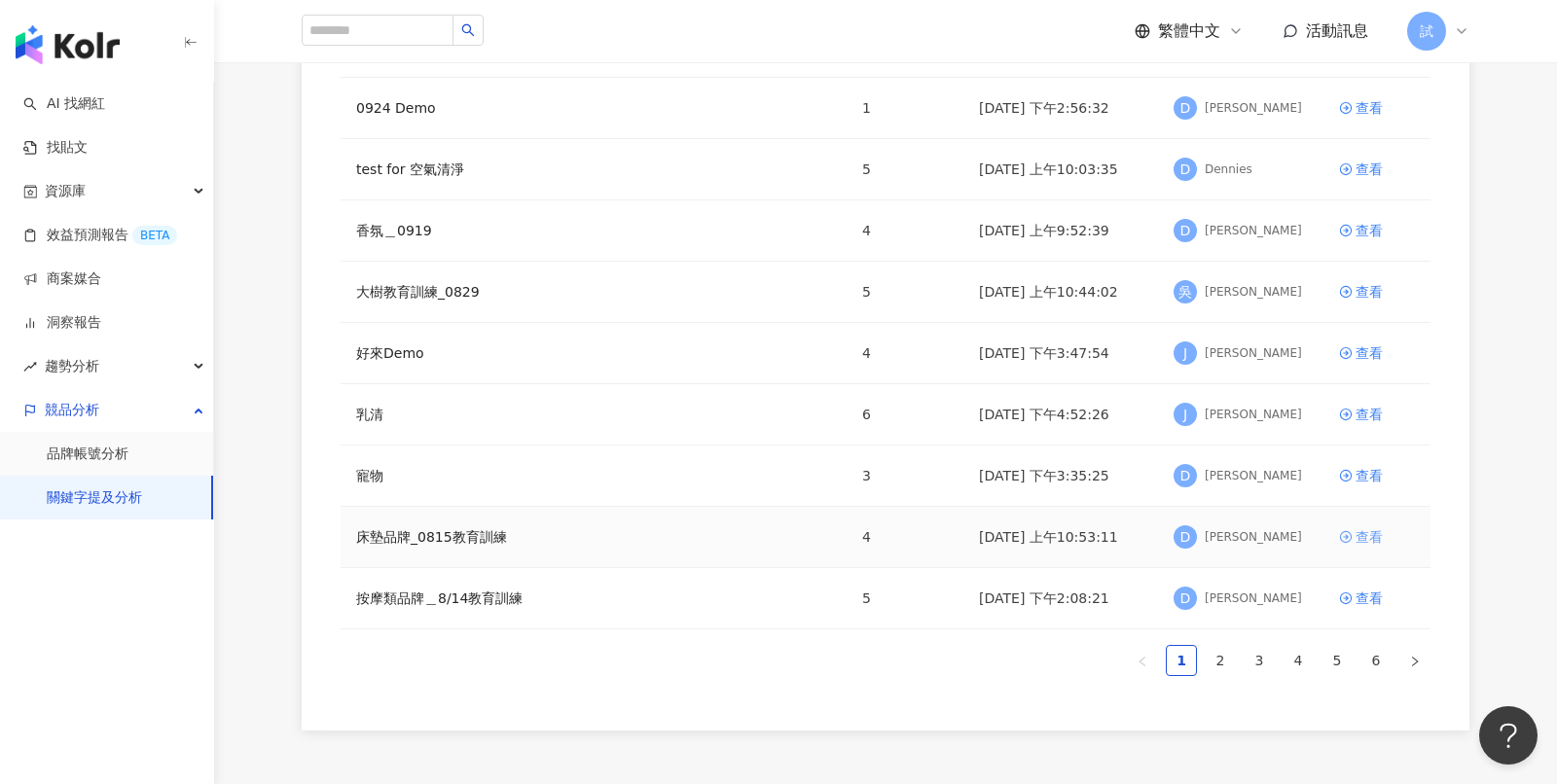
click at [1375, 536] on div "查看" at bounding box center [1370, 537] width 28 height 22
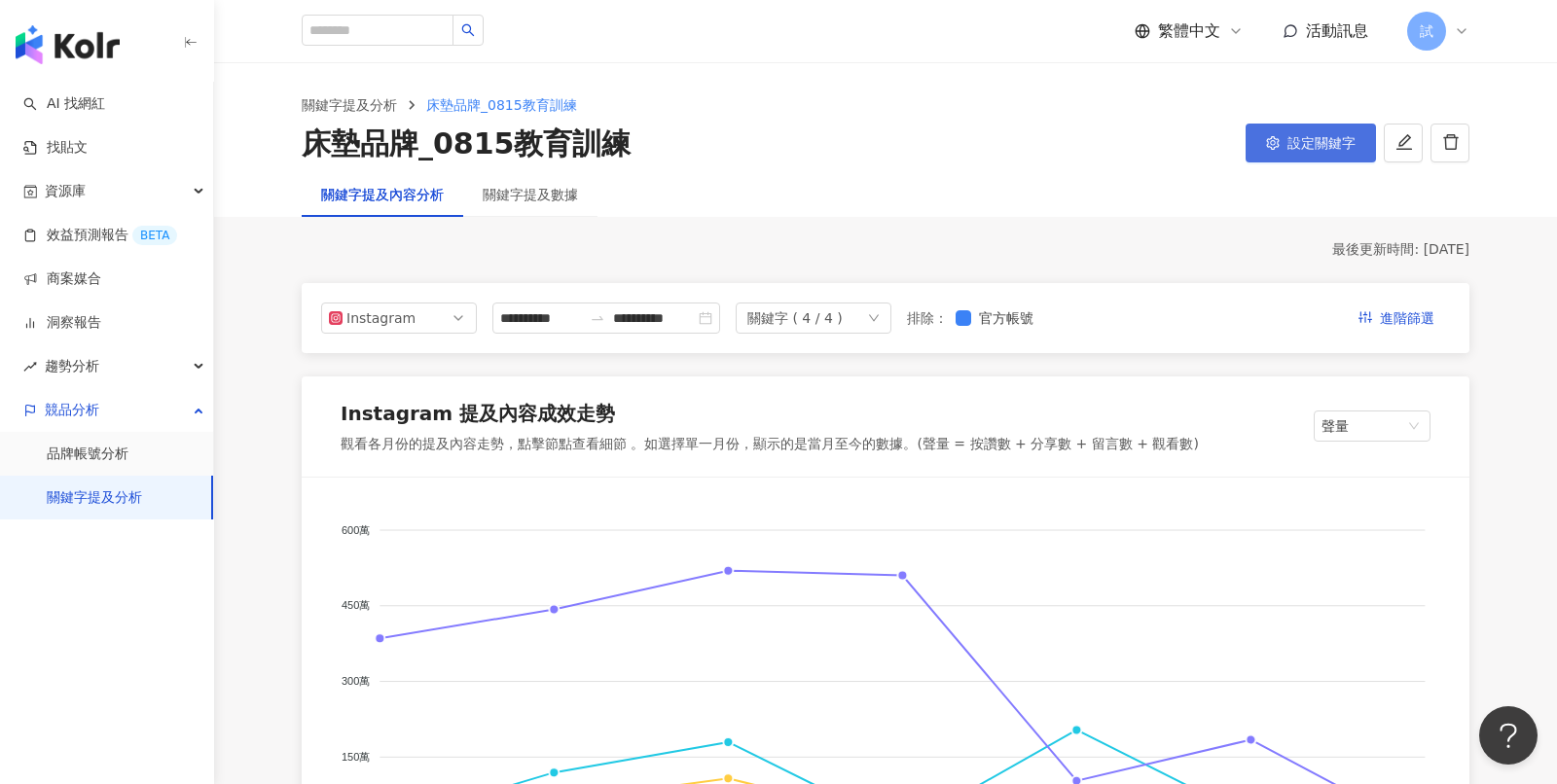
click at [1299, 156] on button "設定關鍵字" at bounding box center [1311, 143] width 130 height 39
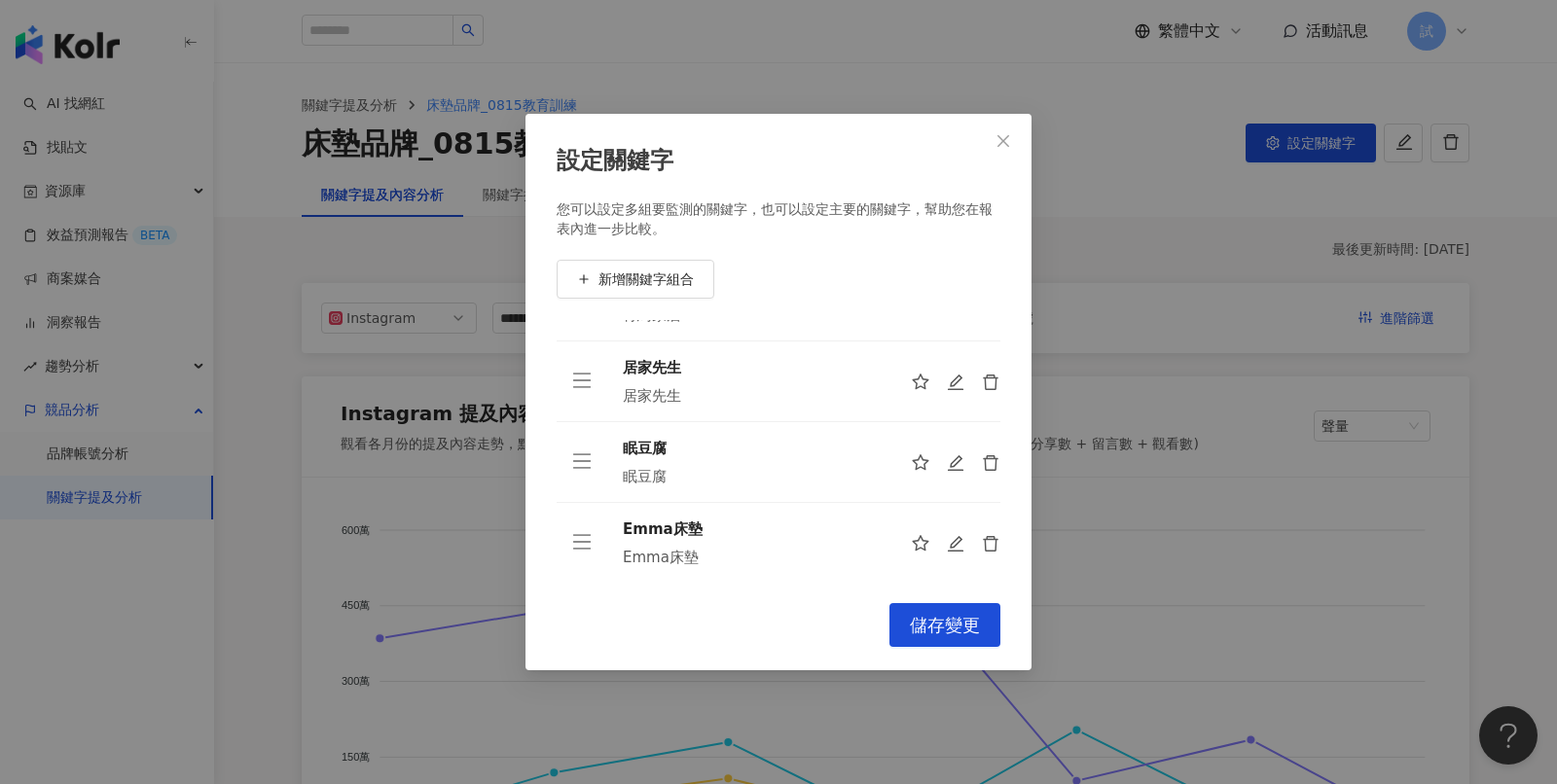
scroll to position [60, 0]
drag, startPoint x: 624, startPoint y: 478, endPoint x: 778, endPoint y: 466, distance: 154.5
click at [778, 466] on div "眠豆腐" at bounding box center [751, 476] width 257 height 20
click at [658, 294] on button "新增關鍵字組合" at bounding box center [636, 280] width 158 height 39
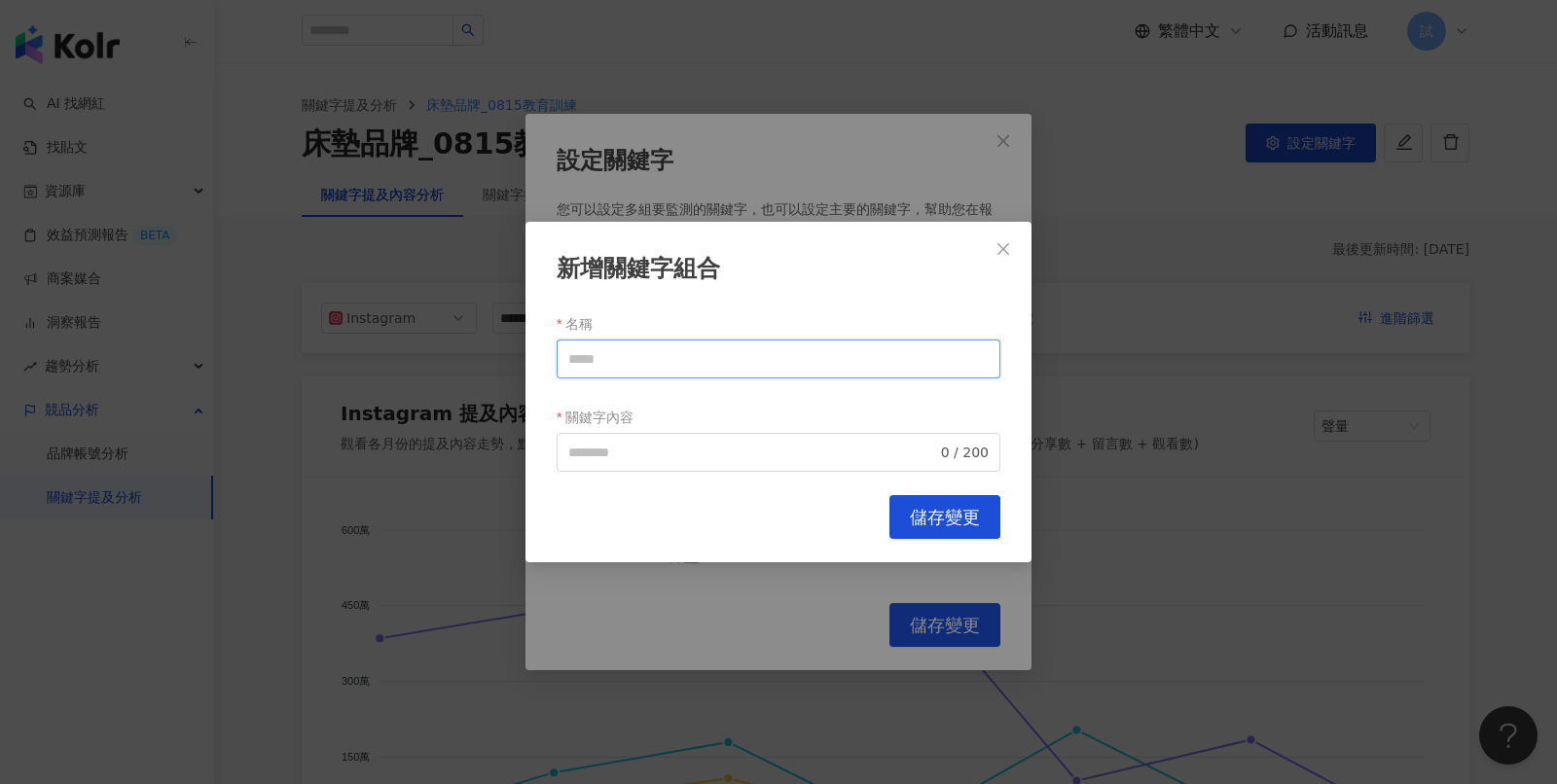
click at [694, 357] on input "名稱" at bounding box center [778, 359] width 443 height 39
paste input "***"
type input "***"
click at [657, 458] on input "關鍵字內容" at bounding box center [753, 452] width 369 height 22
paste input "***"
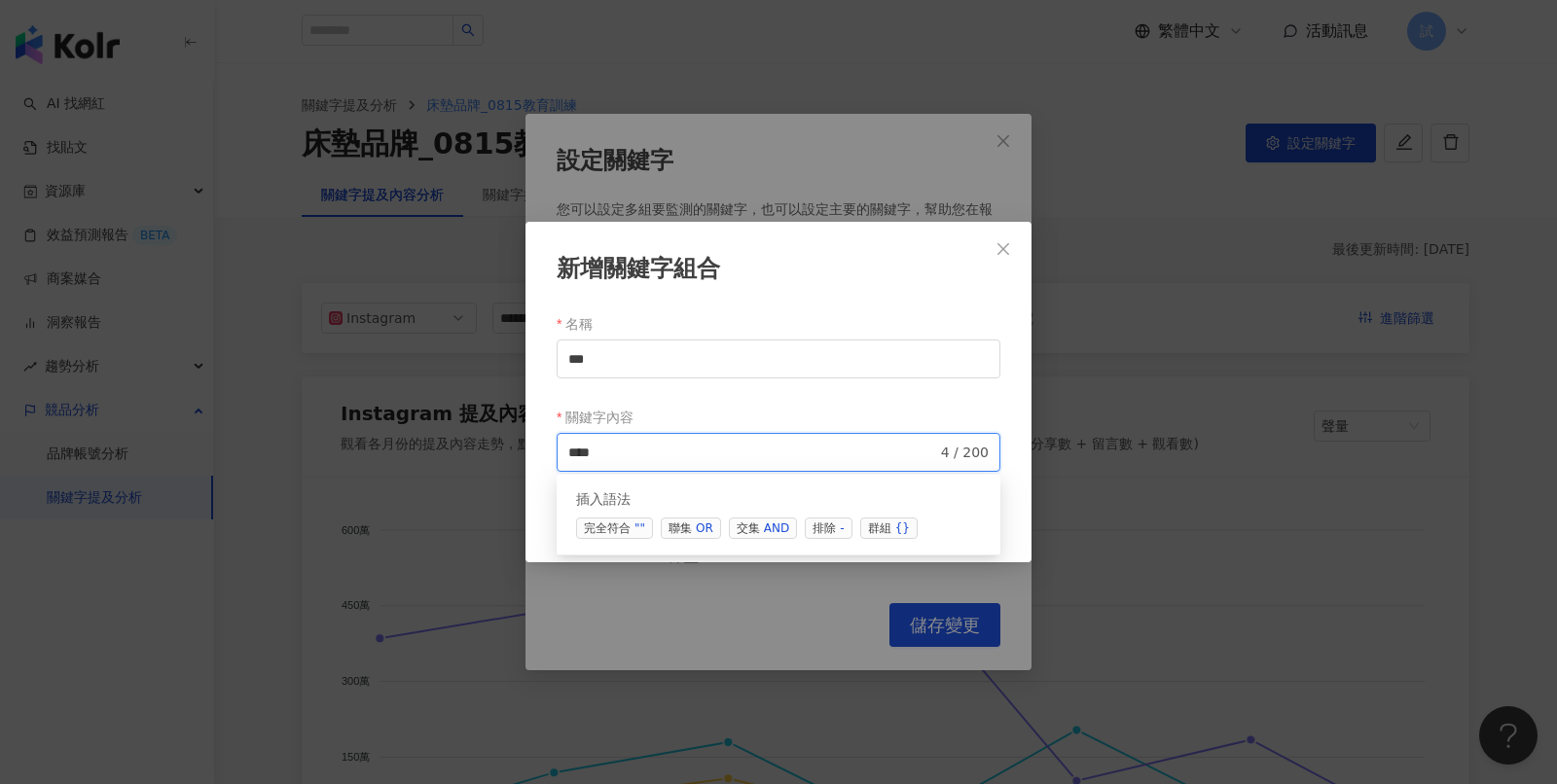
click at [768, 522] on div "AND" at bounding box center [777, 528] width 26 height 20
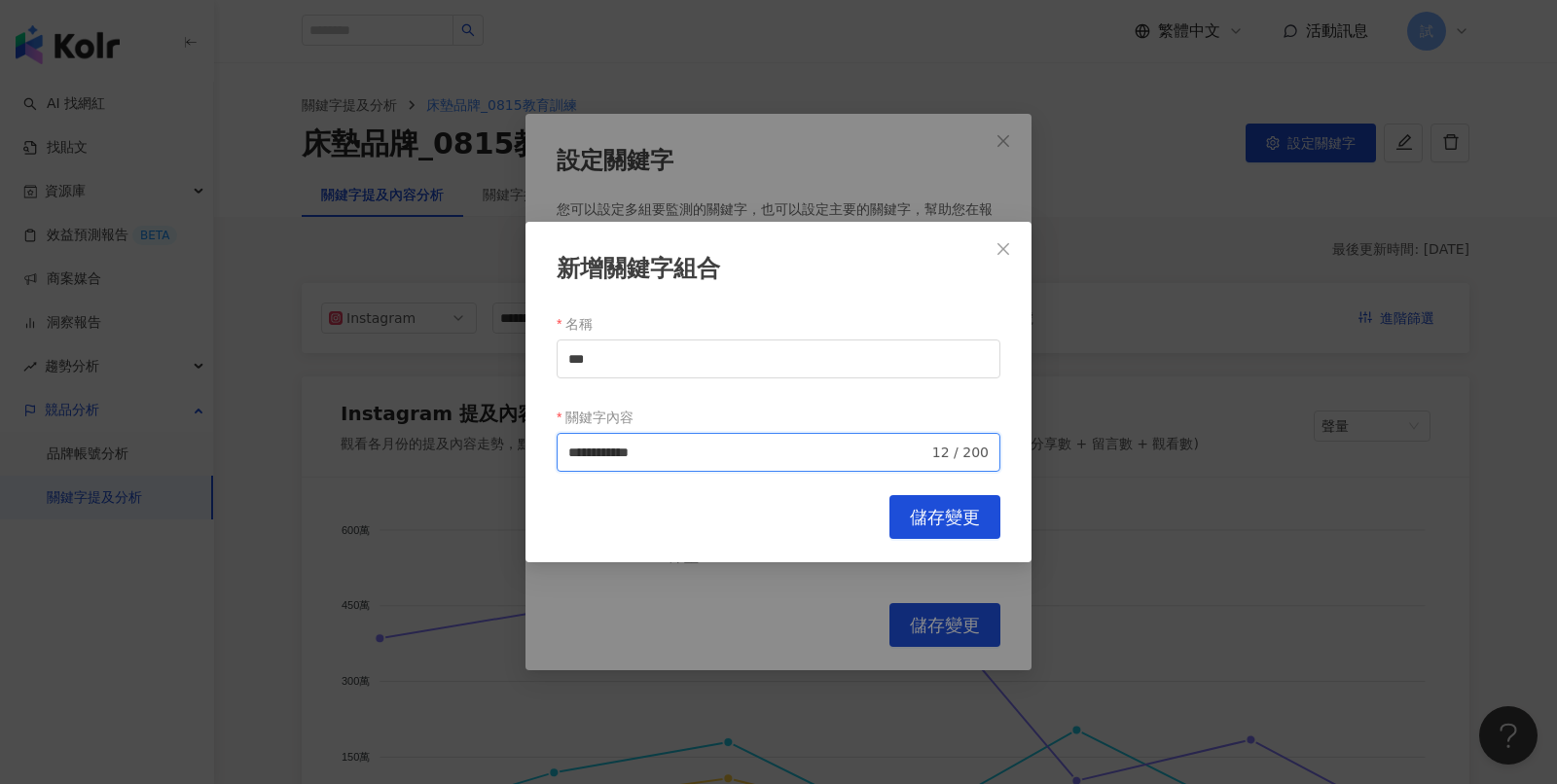
type input "**********"
click at [920, 517] on span "儲存變更" at bounding box center [944, 518] width 70 height 22
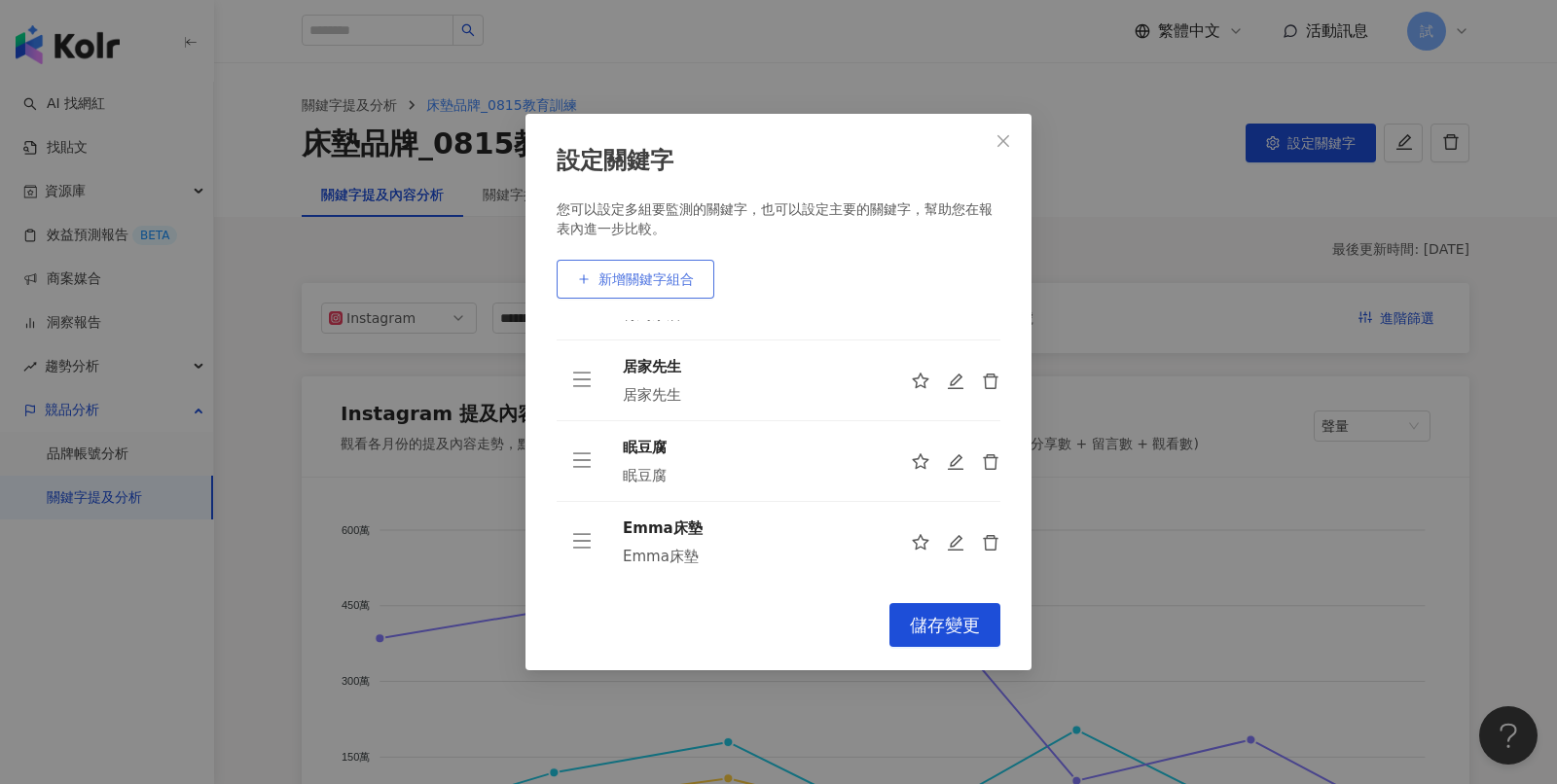
click at [658, 282] on span "新增關鍵字組合" at bounding box center [645, 280] width 96 height 16
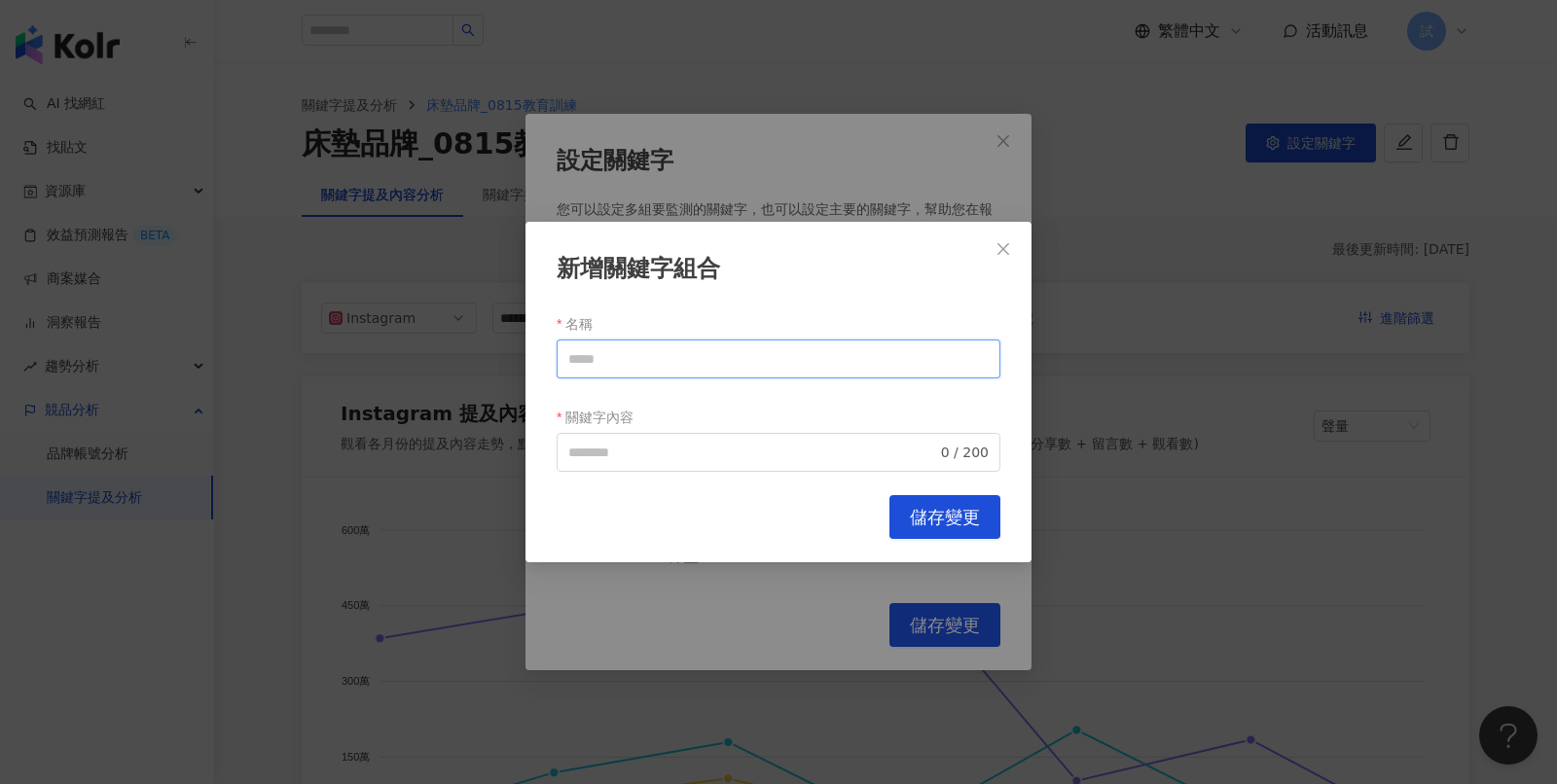
click at [665, 361] on input "名稱" at bounding box center [778, 359] width 443 height 39
type input "***"
paste input "***"
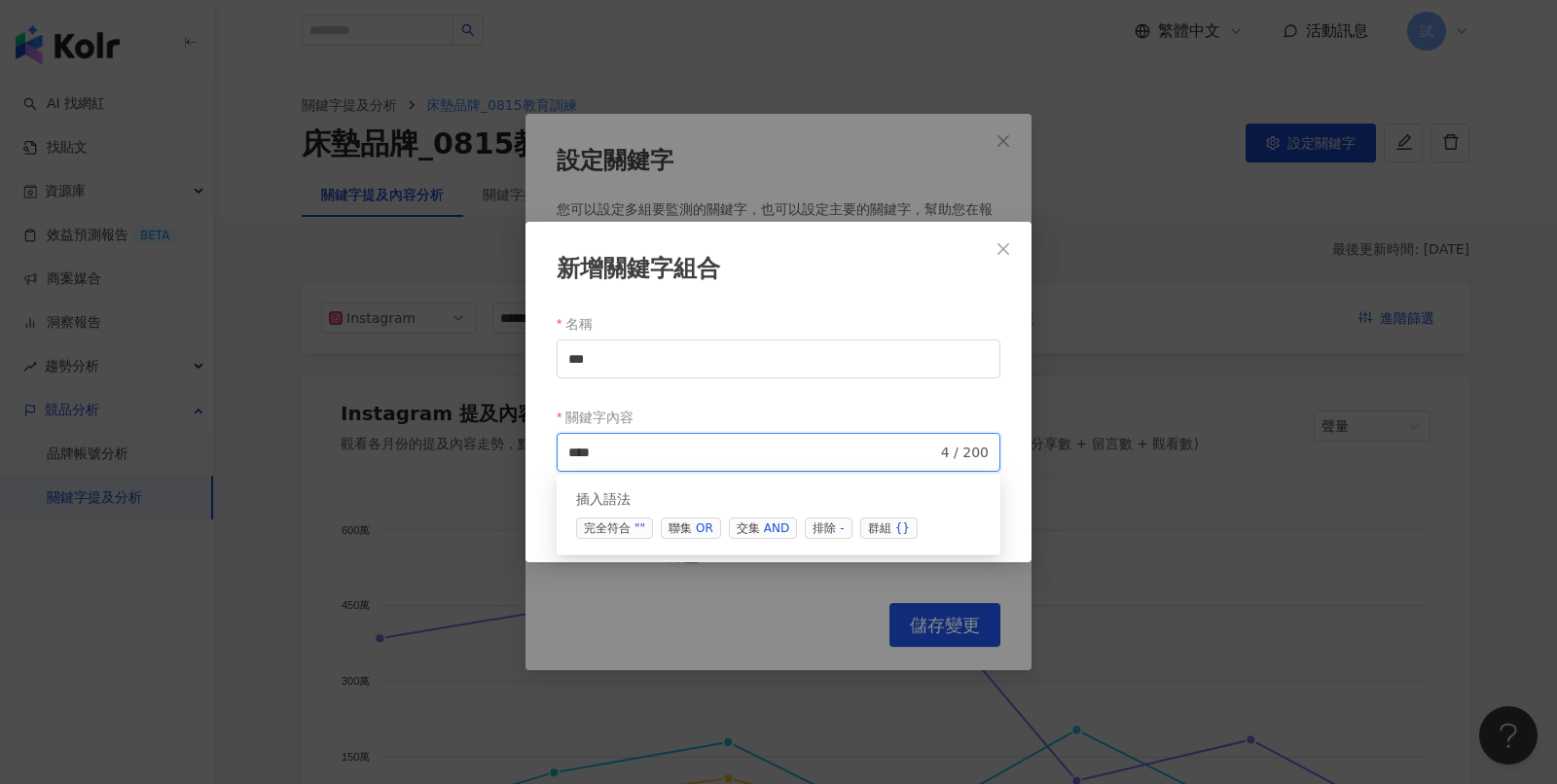
click at [756, 523] on span "交集 AND" at bounding box center [763, 528] width 68 height 22
click at [751, 527] on span "交集 AND" at bounding box center [763, 528] width 68 height 22
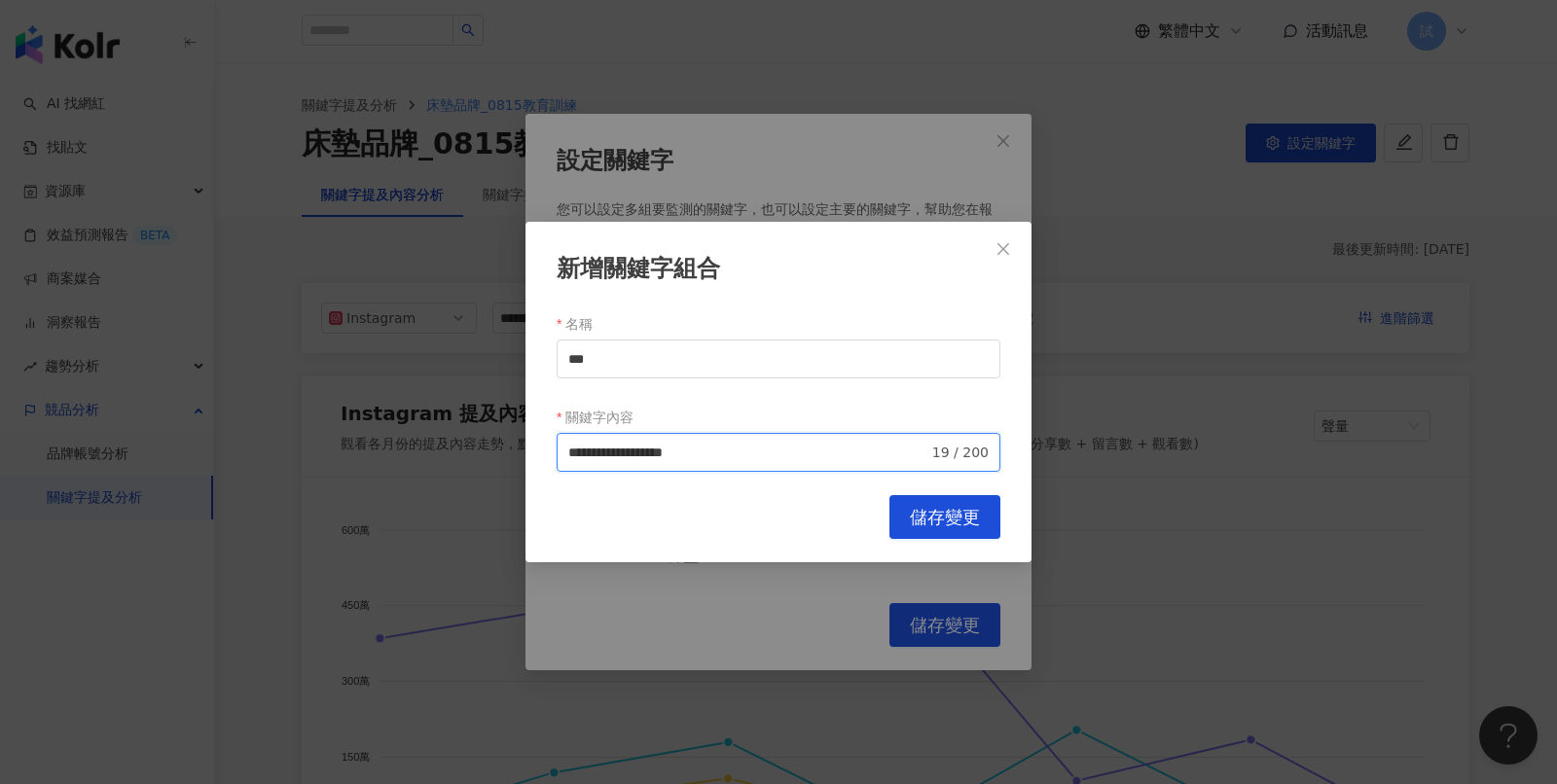
type input "**********"
click at [953, 524] on span "儲存變更" at bounding box center [944, 518] width 70 height 22
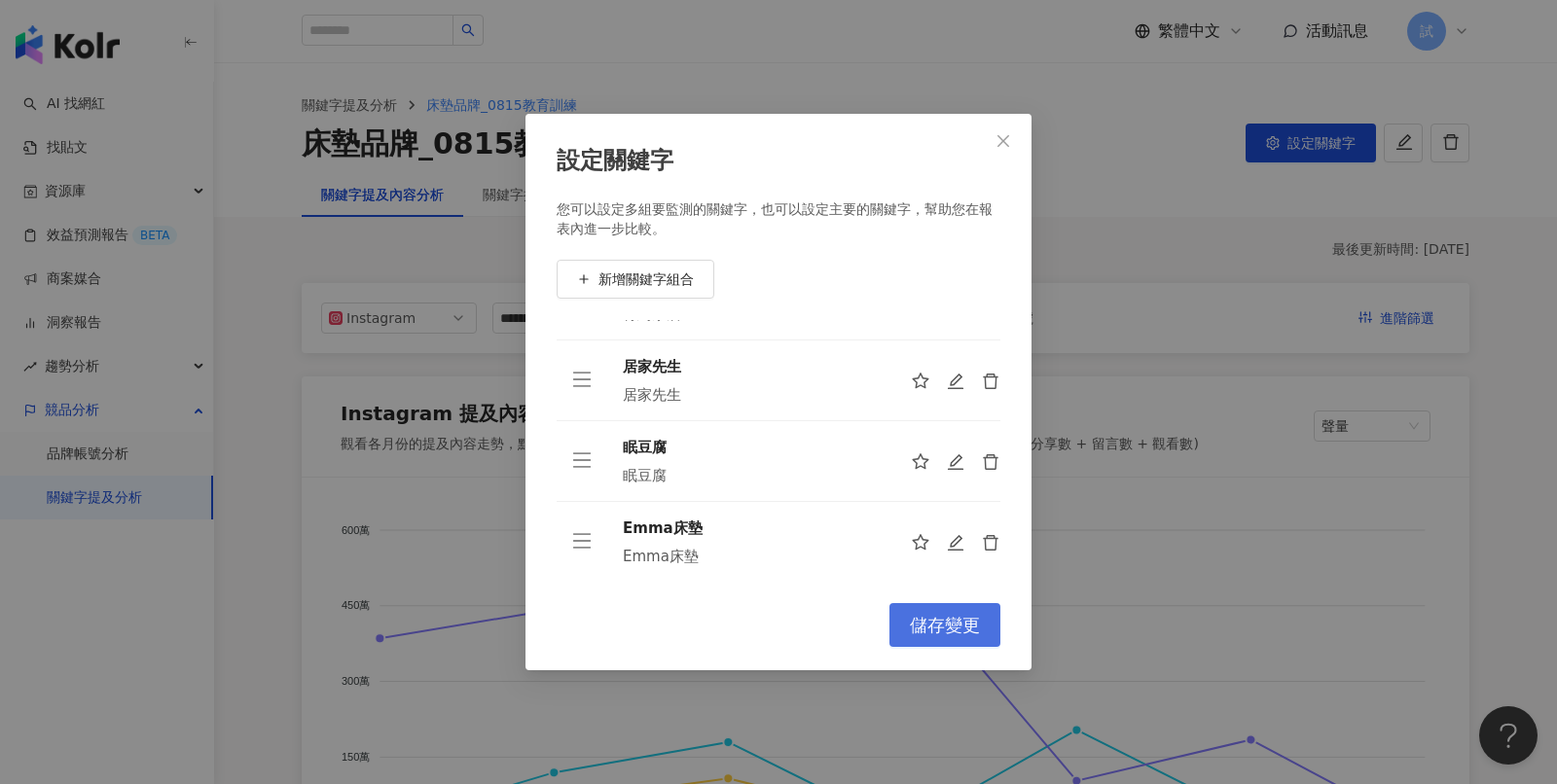
click at [949, 624] on span "儲存變更" at bounding box center [944, 625] width 70 height 22
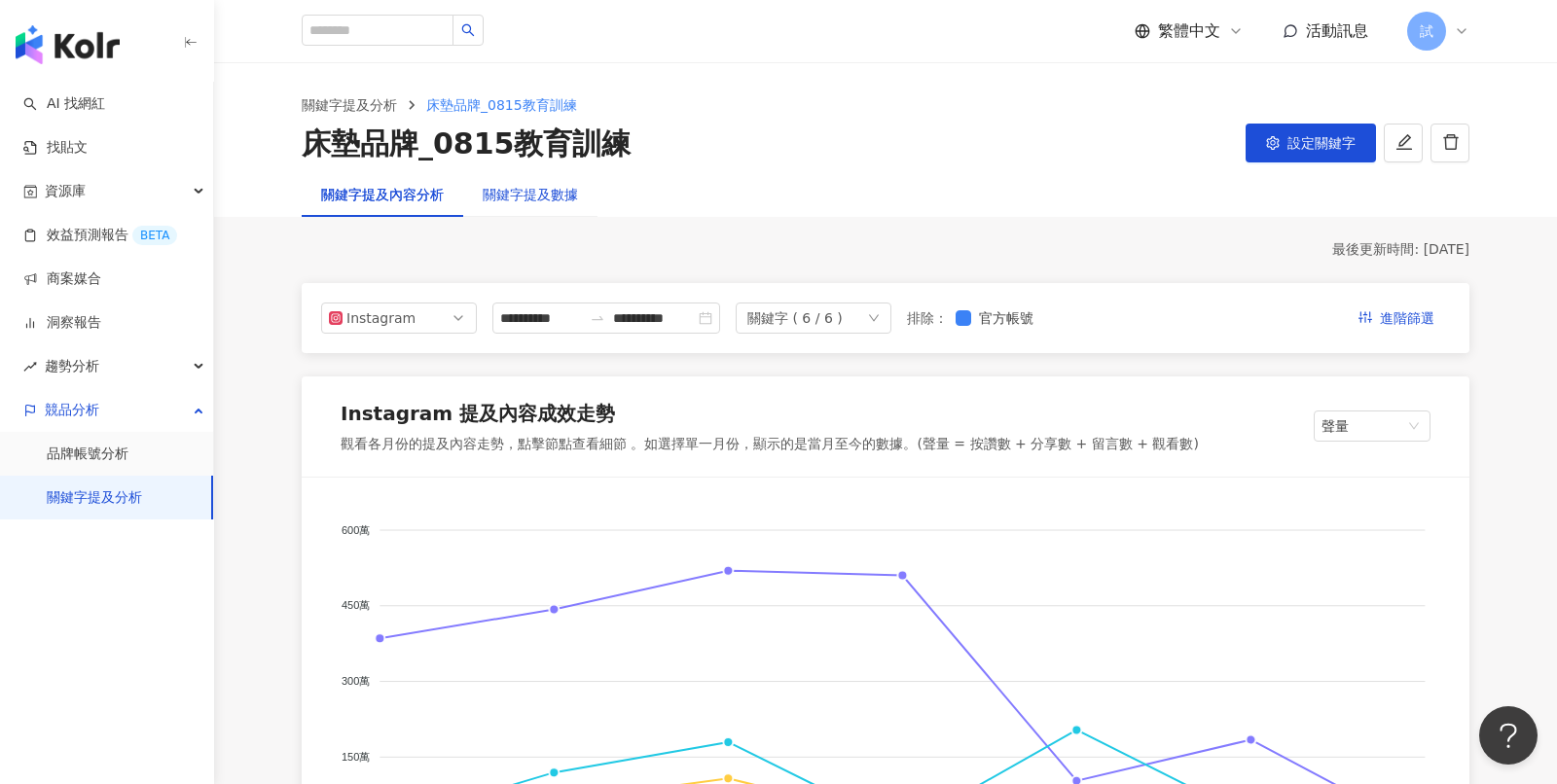
click at [516, 197] on div "關鍵字提及數據" at bounding box center [530, 195] width 96 height 22
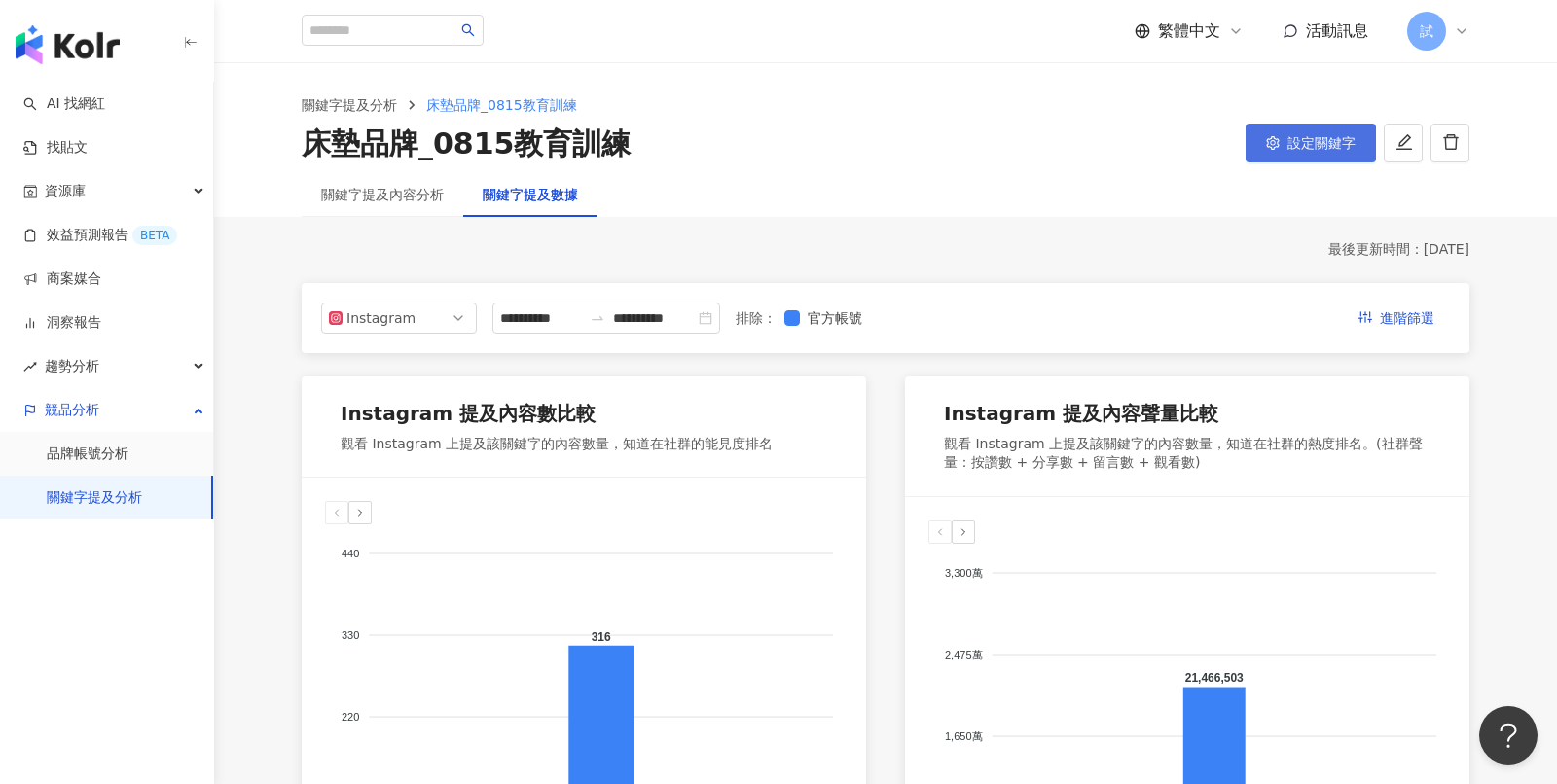
click at [1297, 161] on button "設定關鍵字" at bounding box center [1311, 143] width 130 height 39
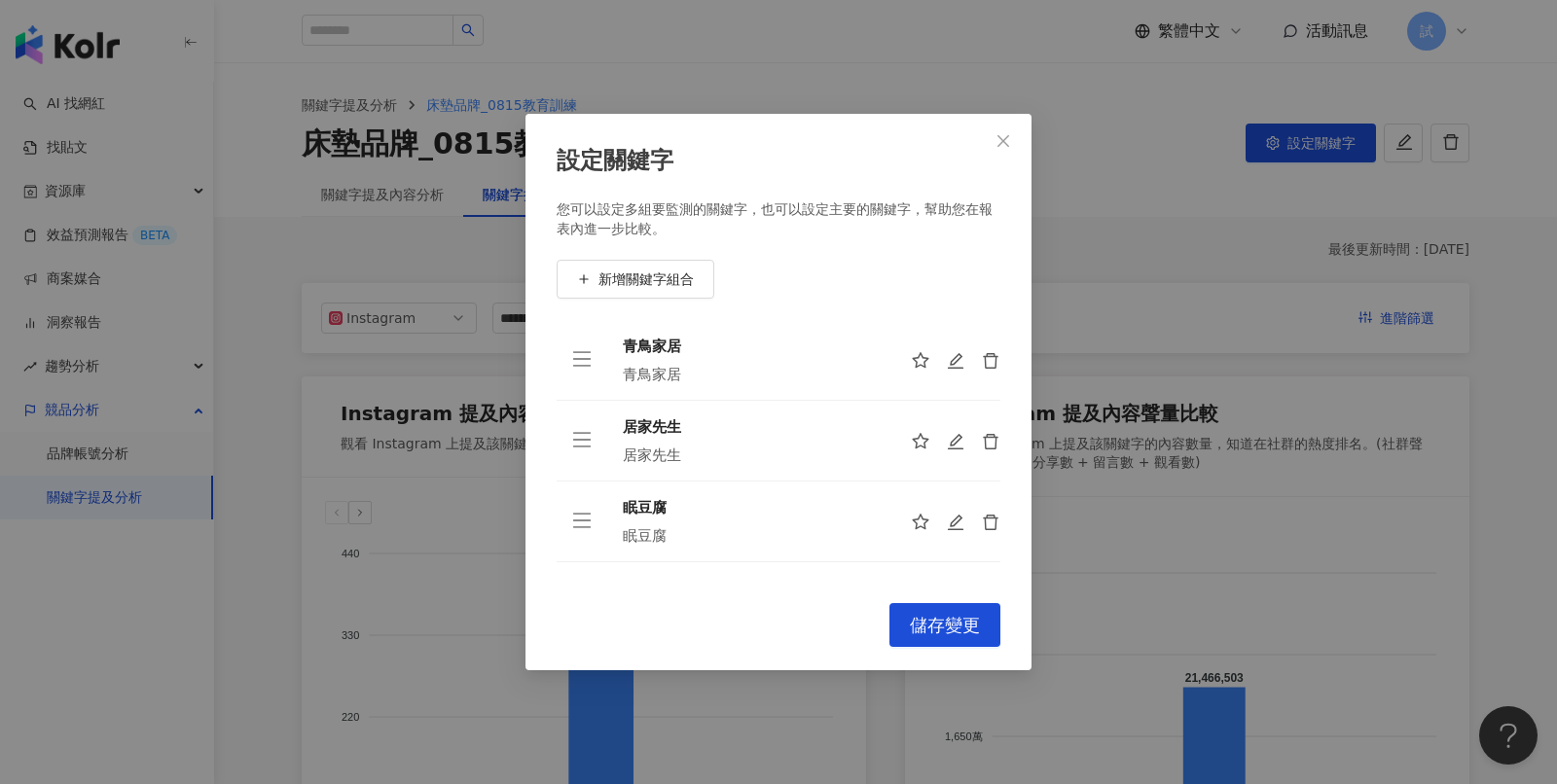
scroll to position [221, 0]
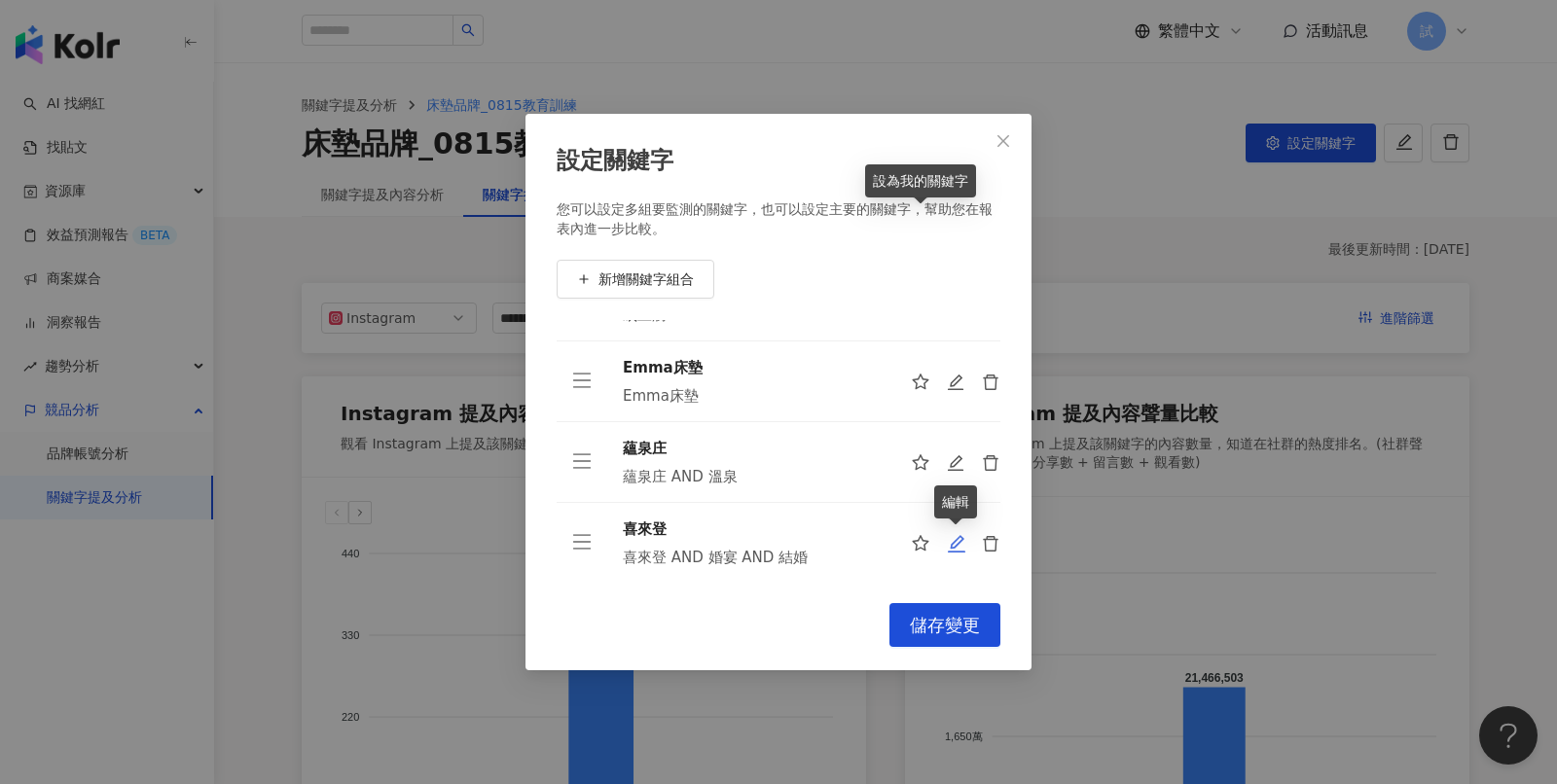
click at [959, 535] on icon "edit" at bounding box center [957, 544] width 18 height 18
type input "***"
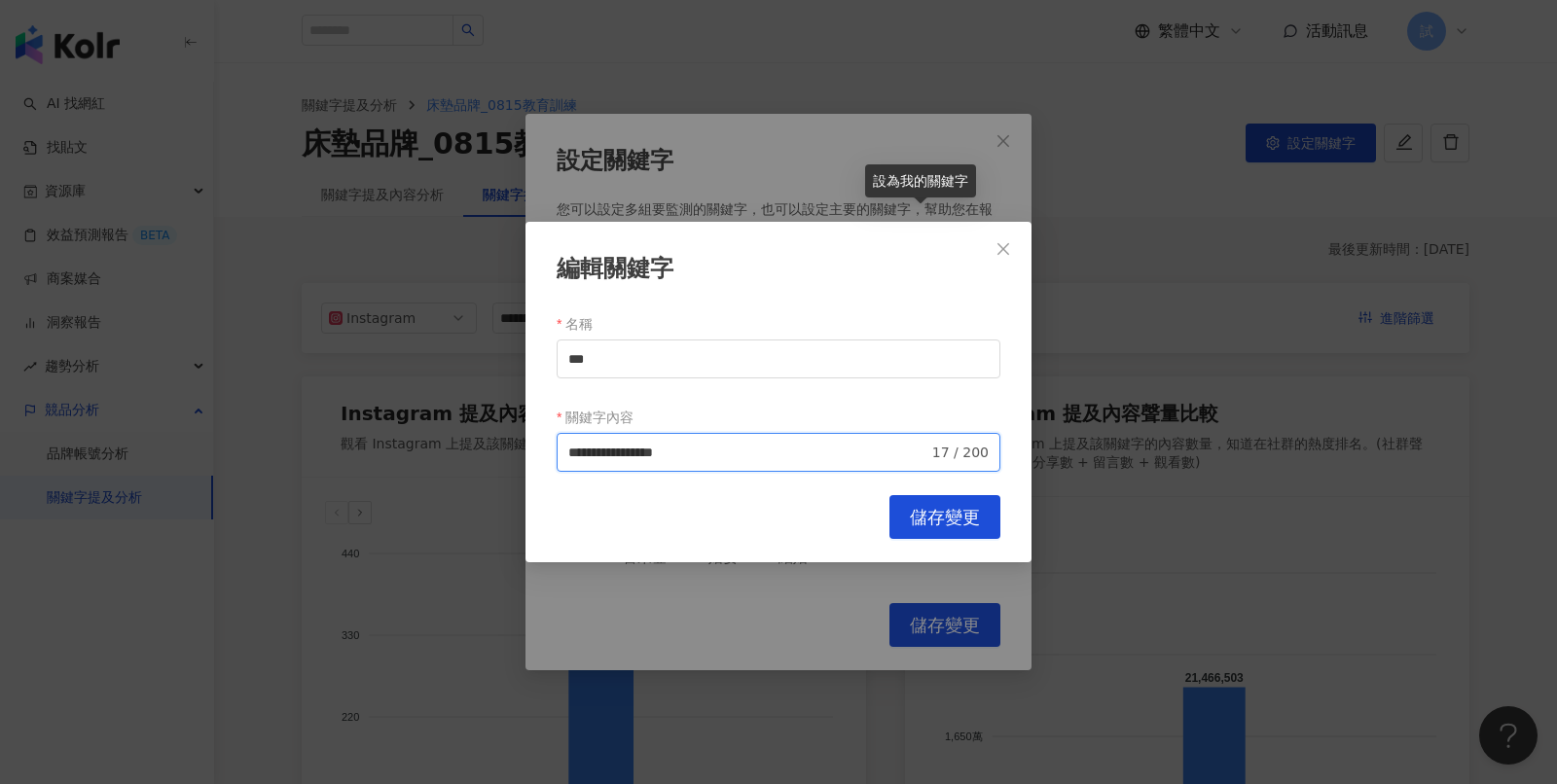
click at [776, 460] on input "**********" at bounding box center [748, 452] width 360 height 22
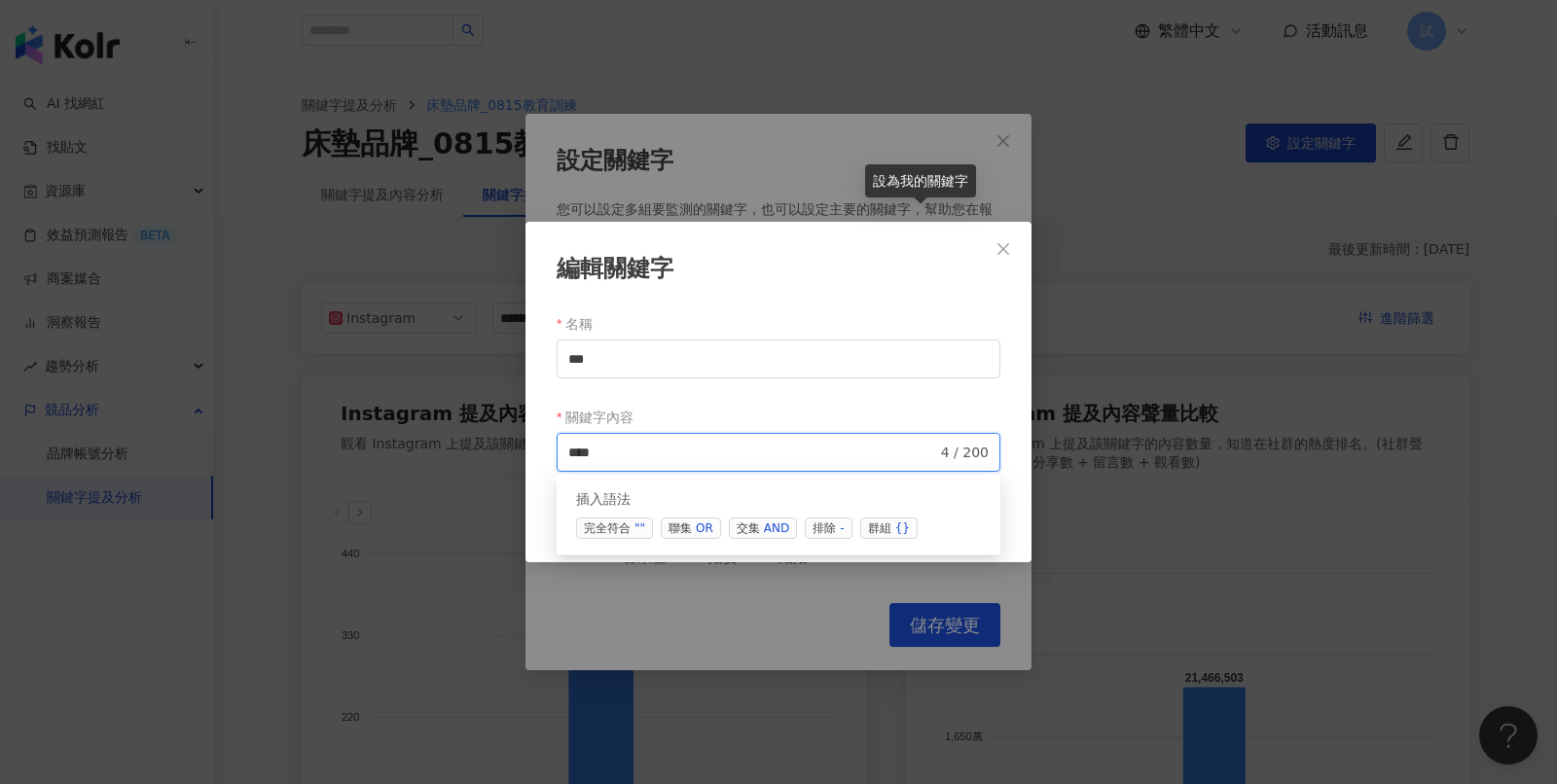
type input "***"
click at [756, 422] on div "關鍵字內容" at bounding box center [778, 418] width 443 height 32
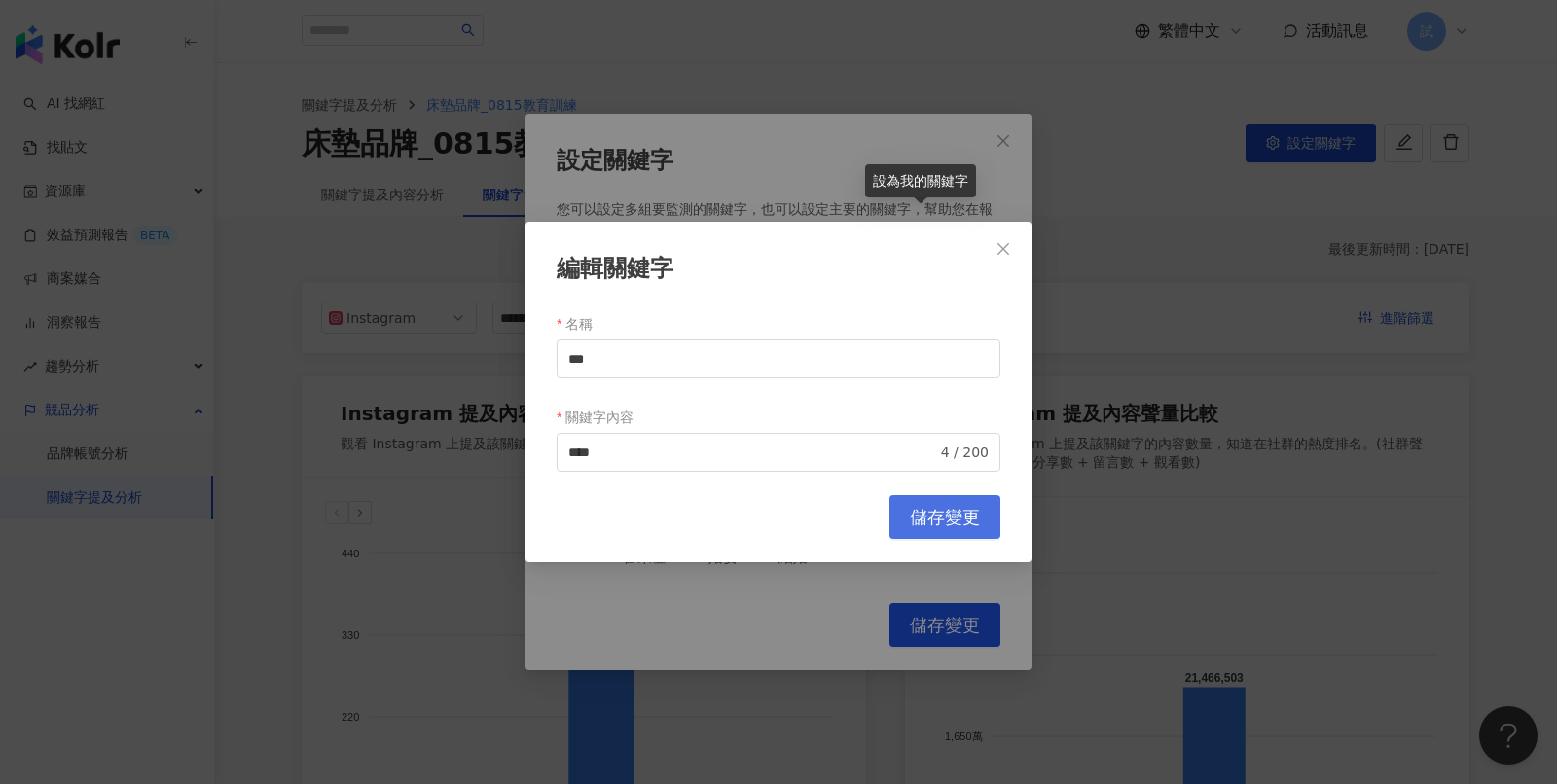
click at [932, 528] on button "儲存變更" at bounding box center [945, 517] width 111 height 43
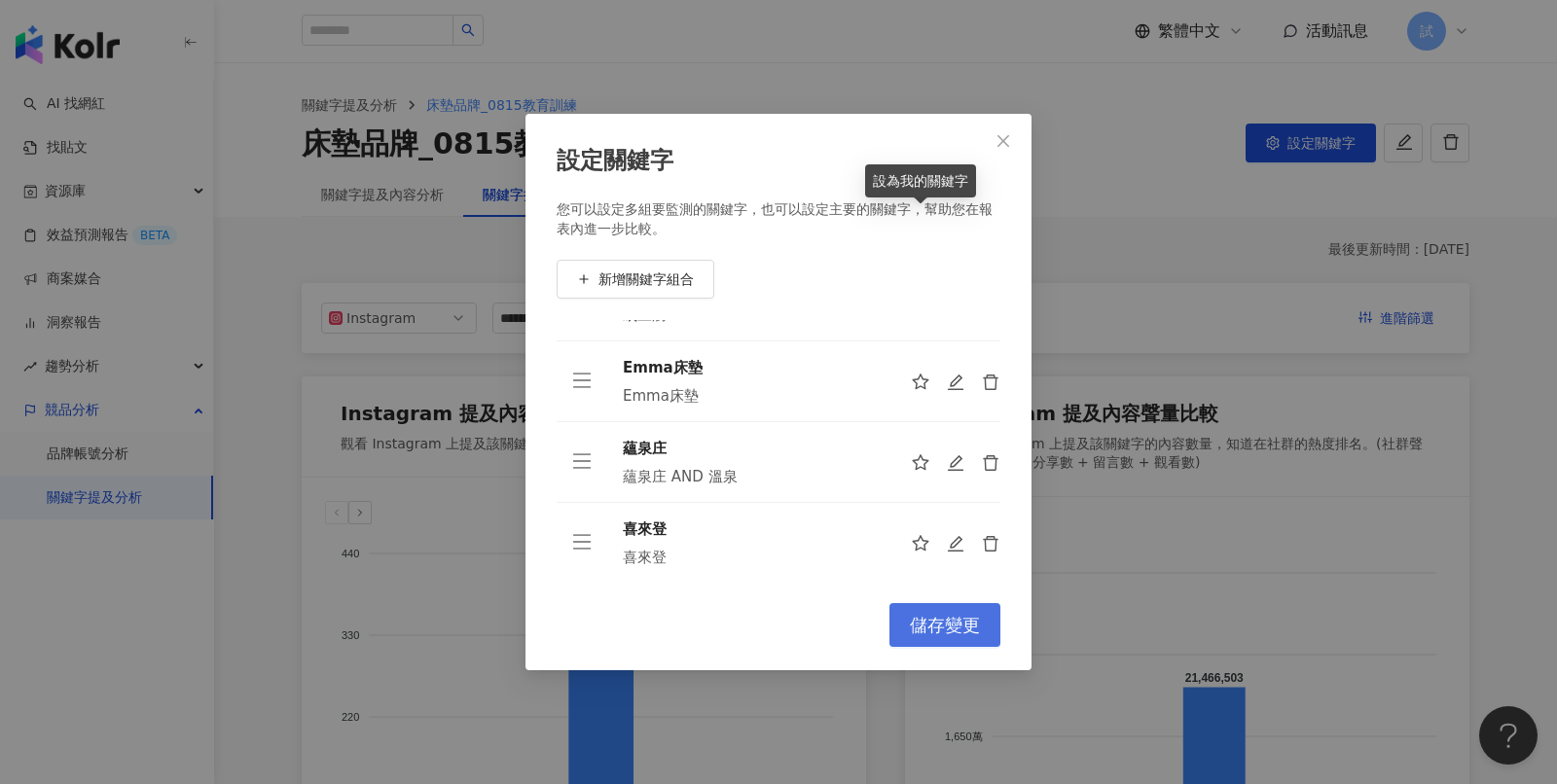
click at [969, 615] on span "儲存變更" at bounding box center [944, 625] width 70 height 22
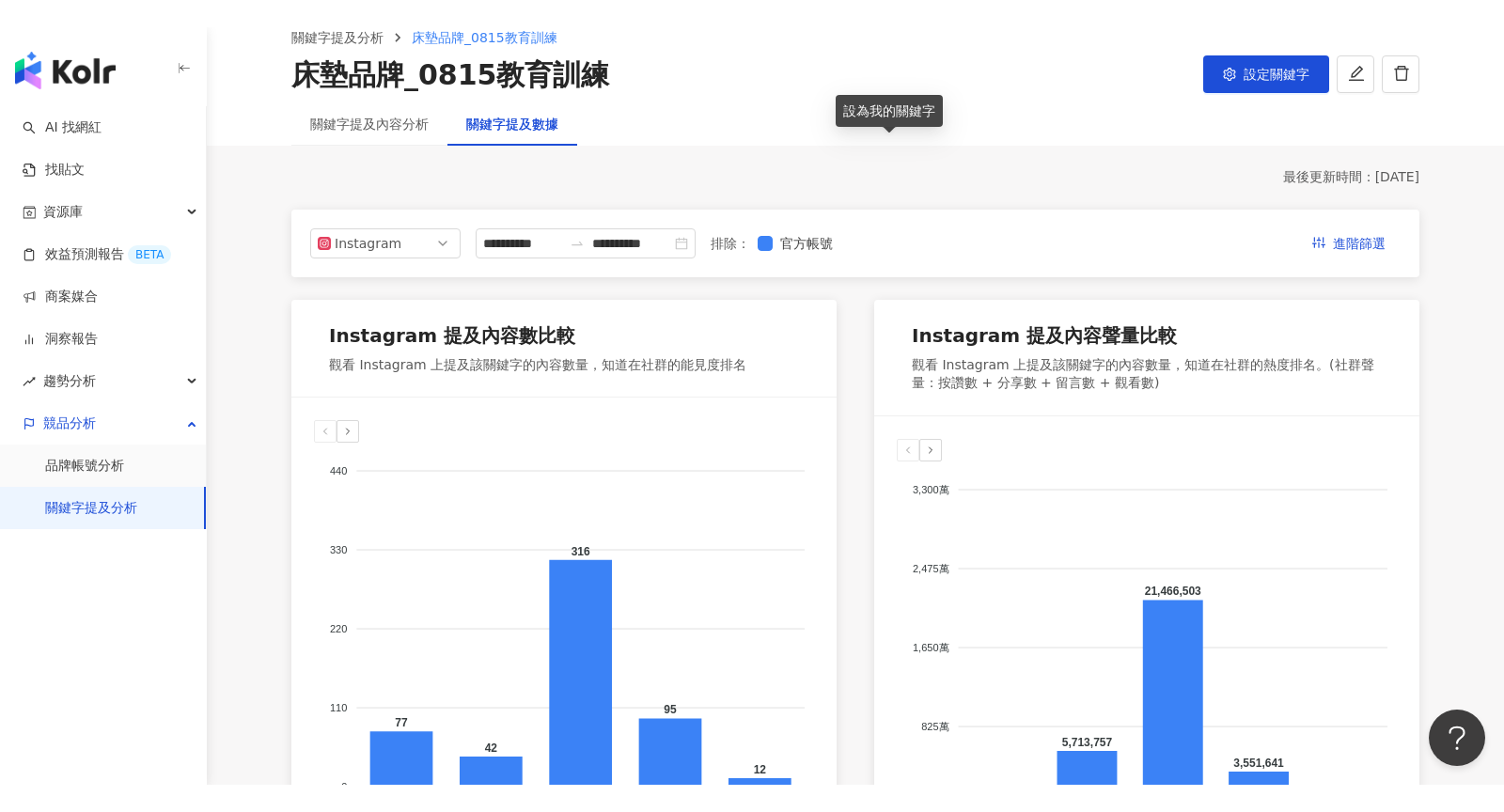
scroll to position [83, 0]
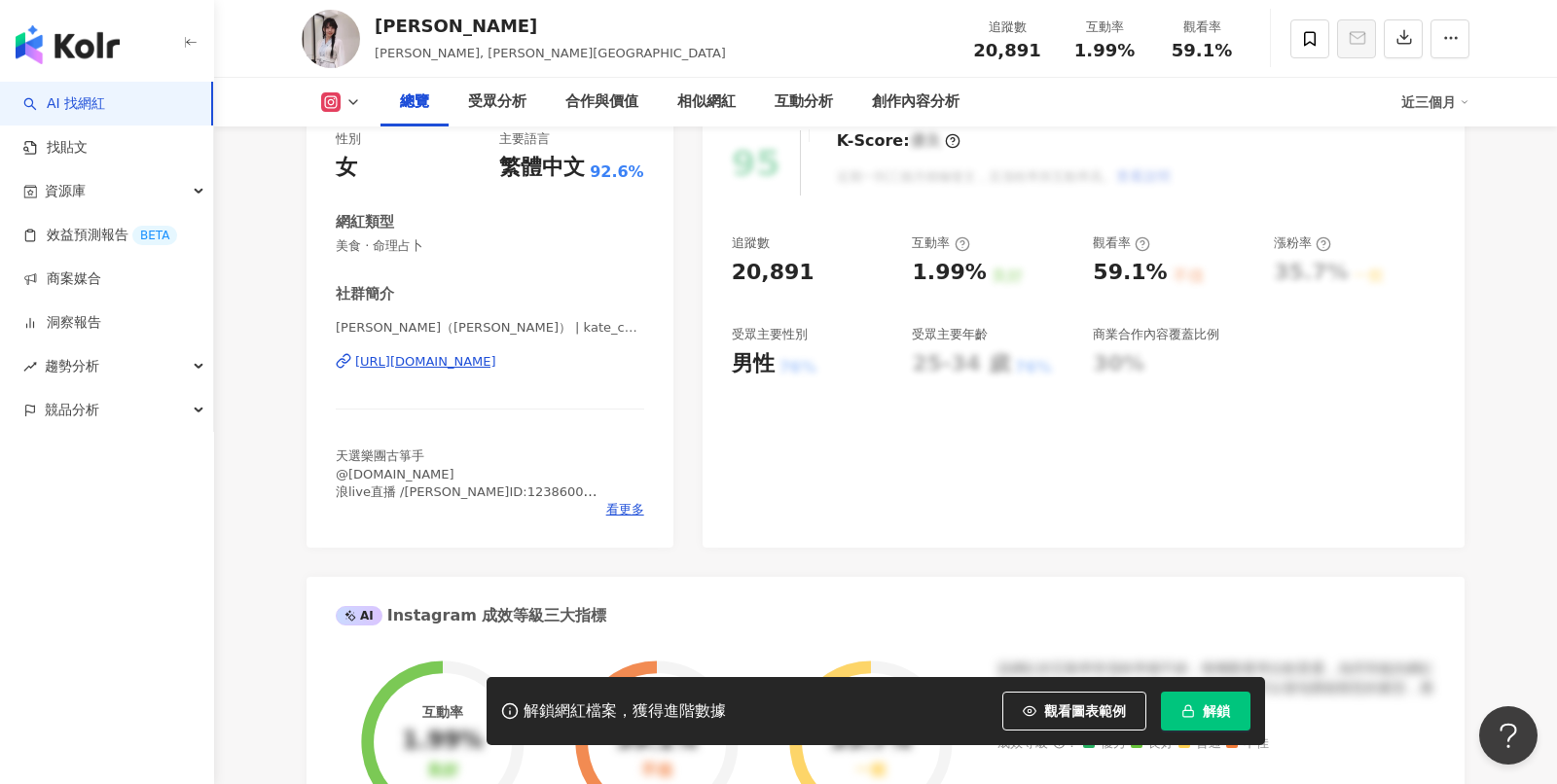
scroll to position [270, 0]
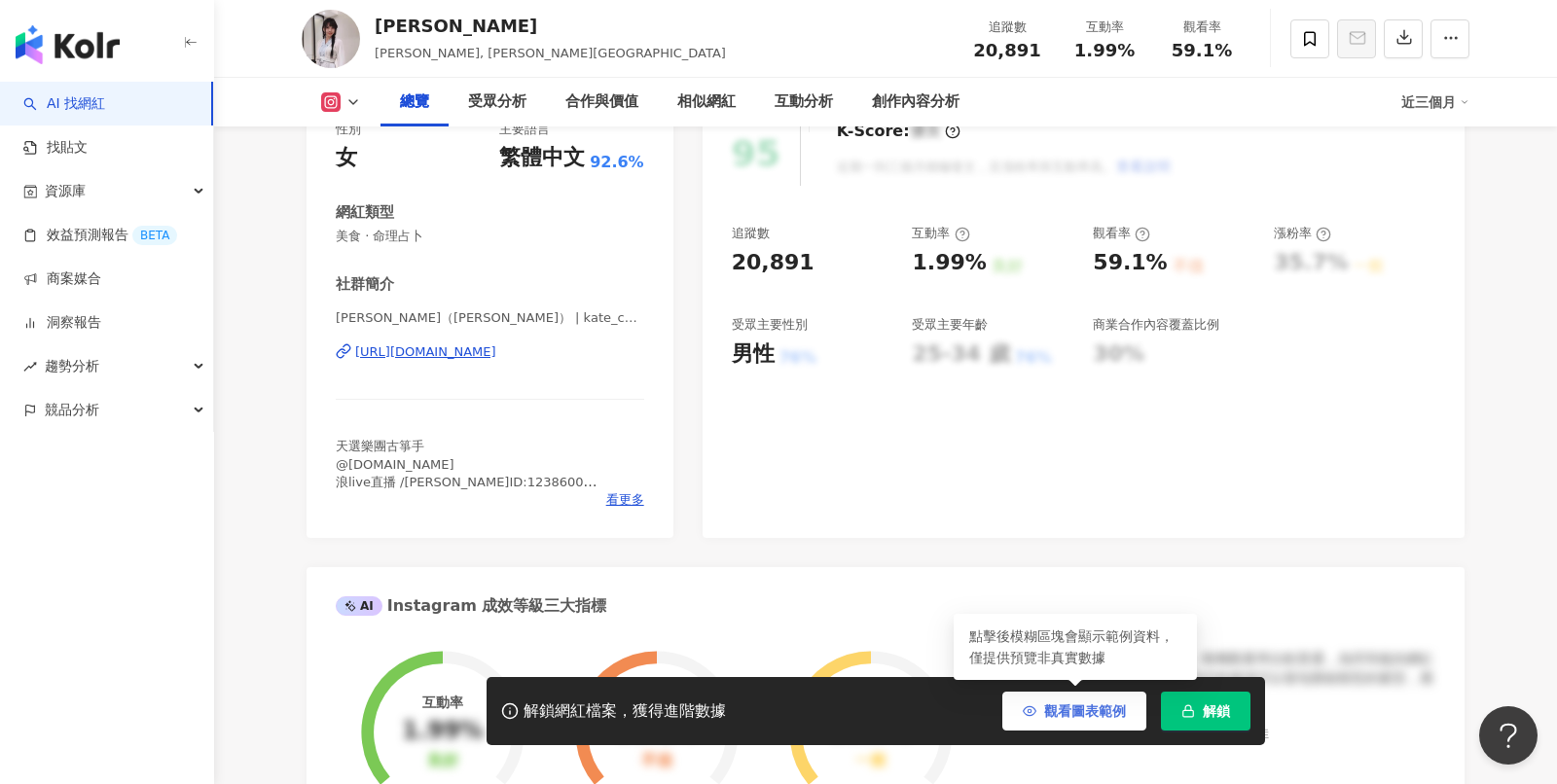
click at [1060, 697] on button "觀看圖表範例" at bounding box center [1074, 711] width 144 height 39
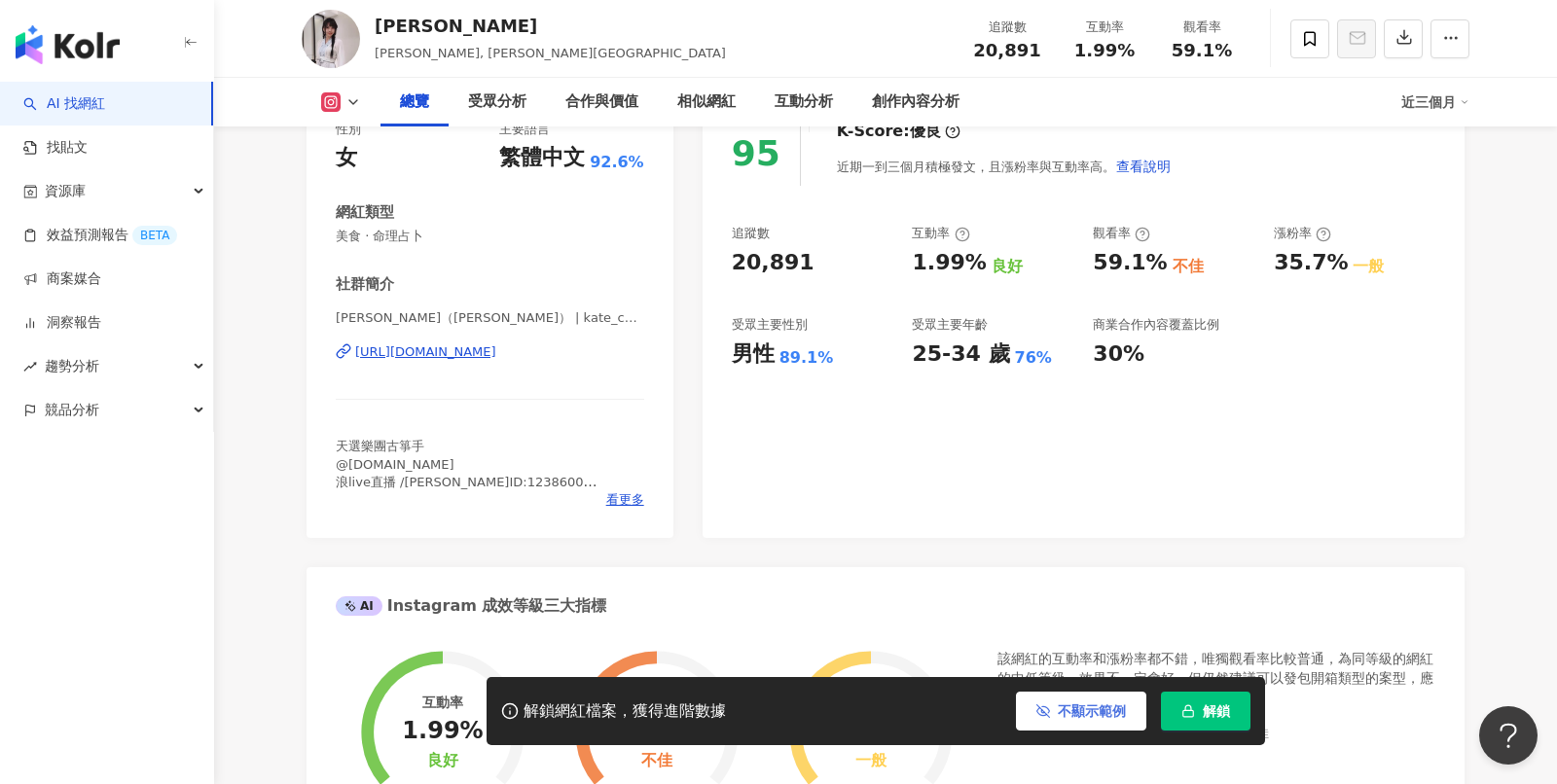
click at [1099, 695] on button "不顯示範例" at bounding box center [1081, 711] width 130 height 39
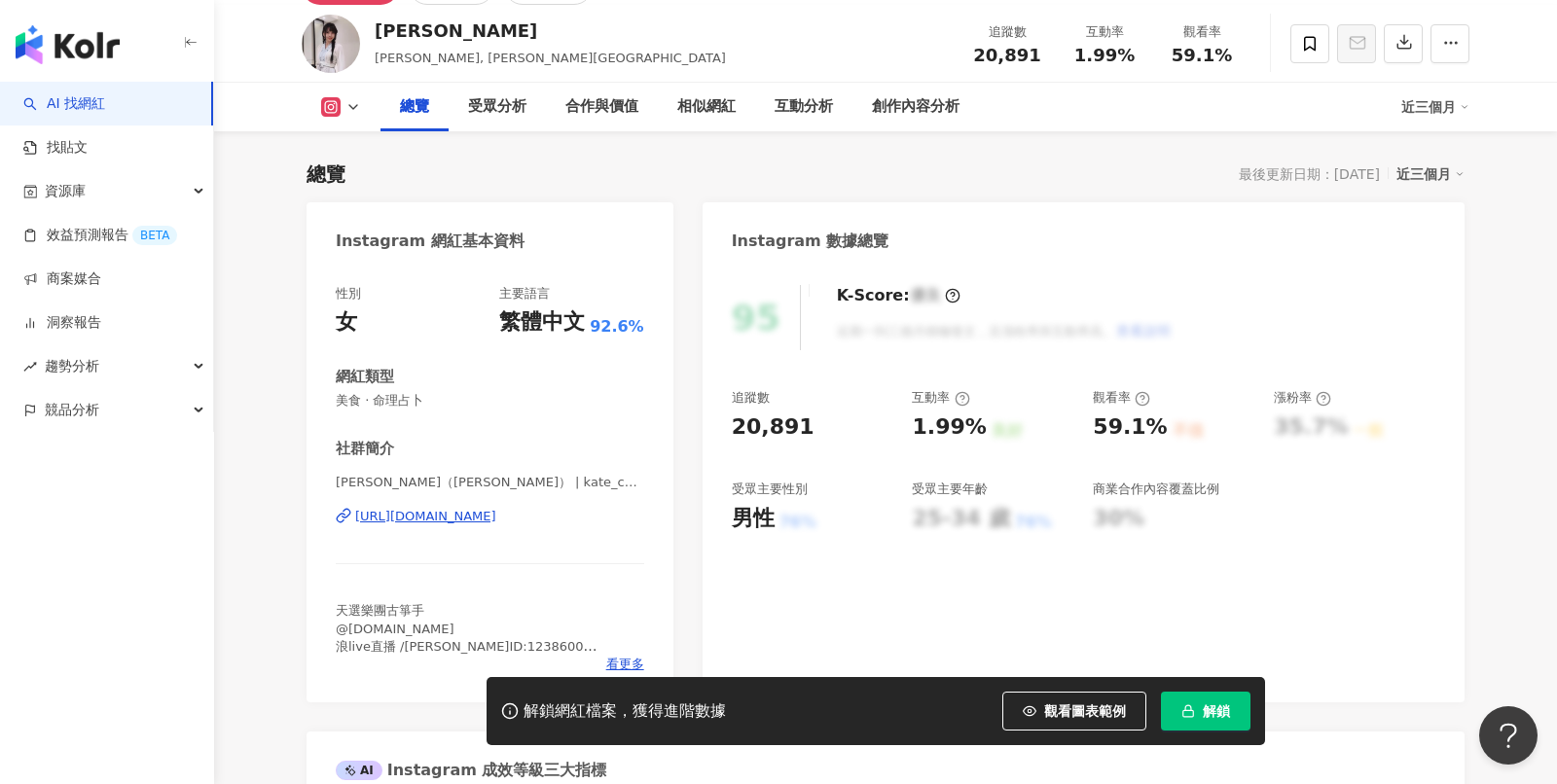
scroll to position [107, 0]
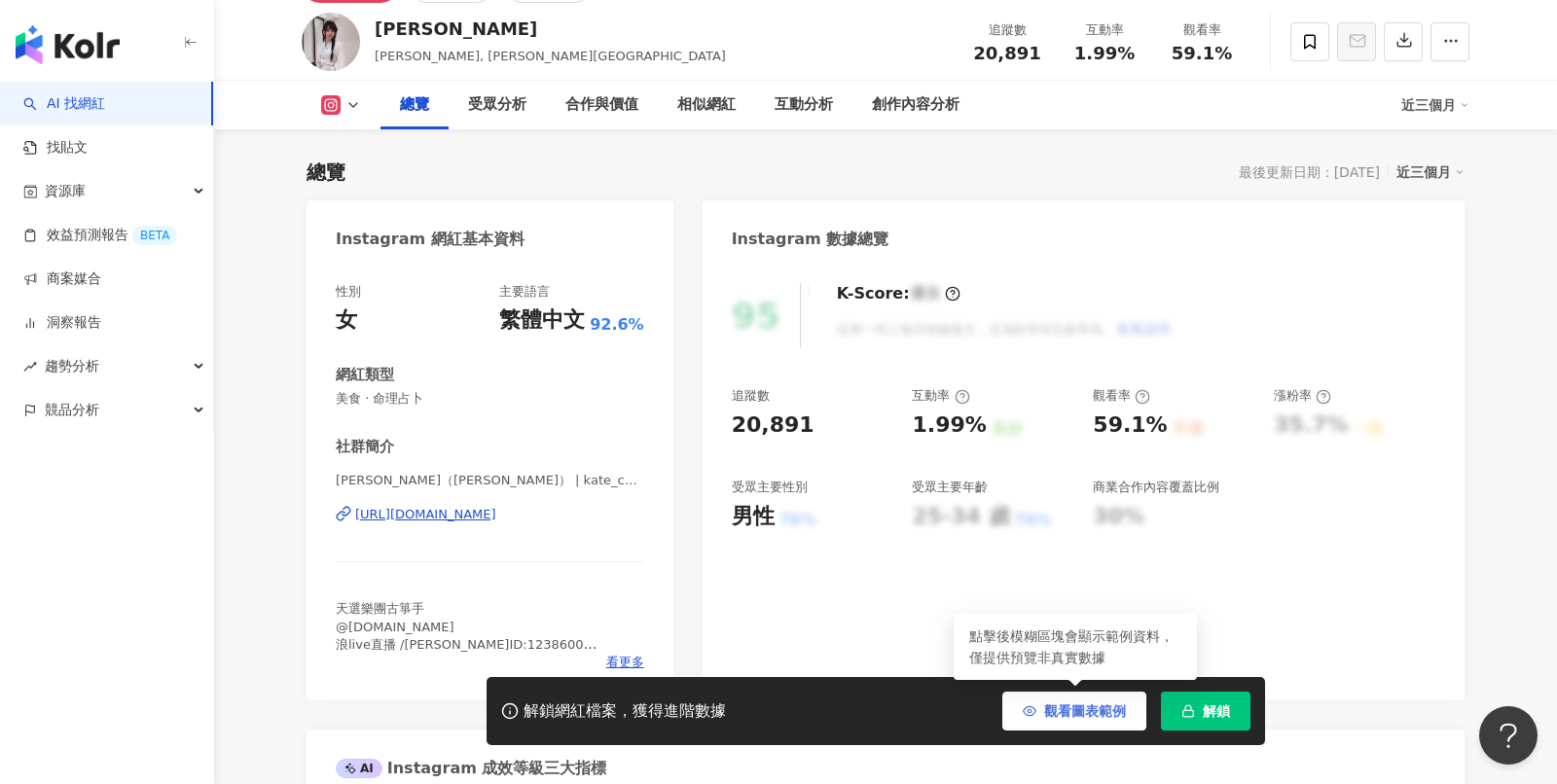
click at [1068, 694] on button "觀看圖表範例" at bounding box center [1074, 711] width 144 height 39
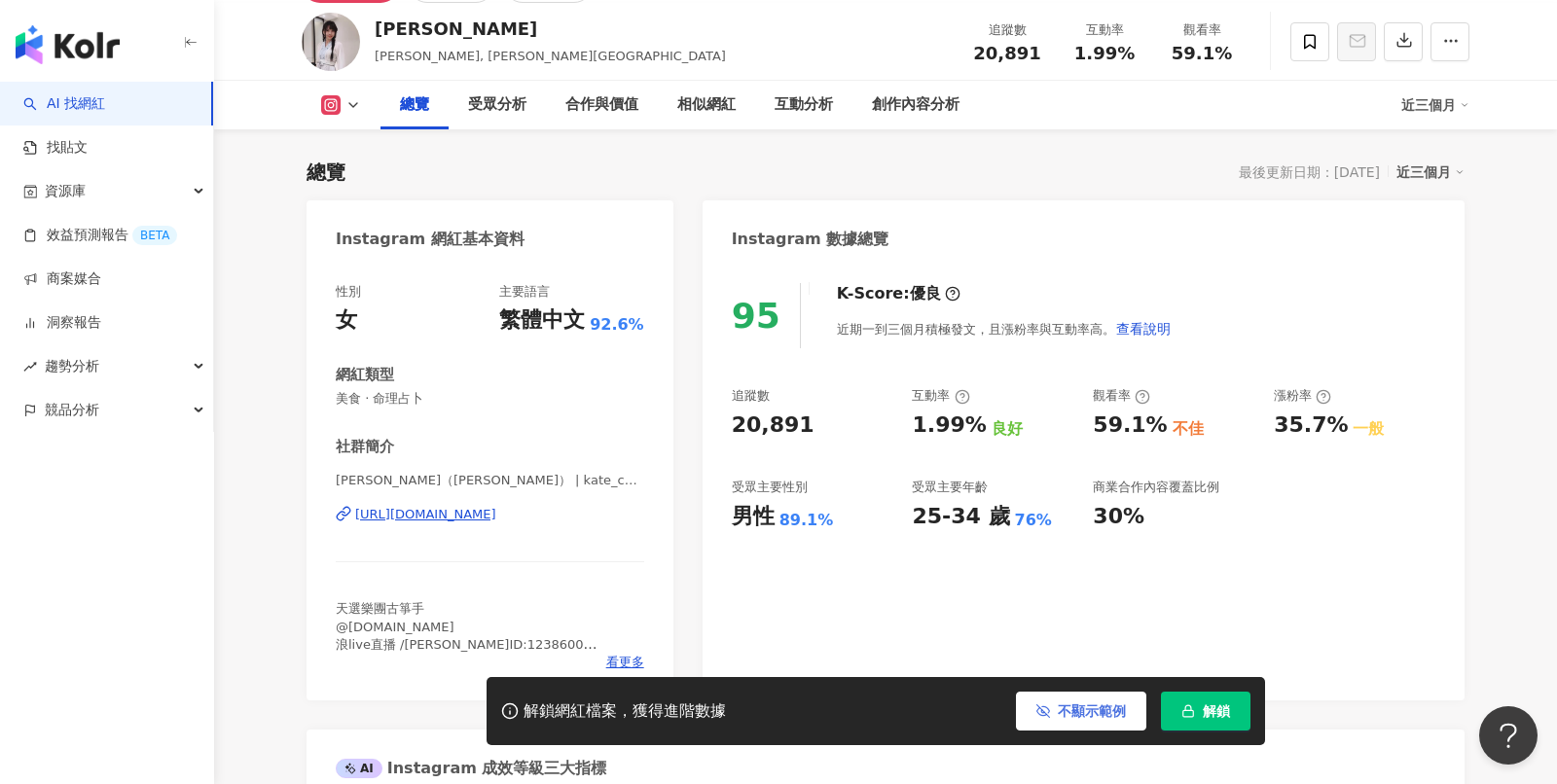
click at [1068, 694] on button "不顯示範例" at bounding box center [1081, 711] width 130 height 39
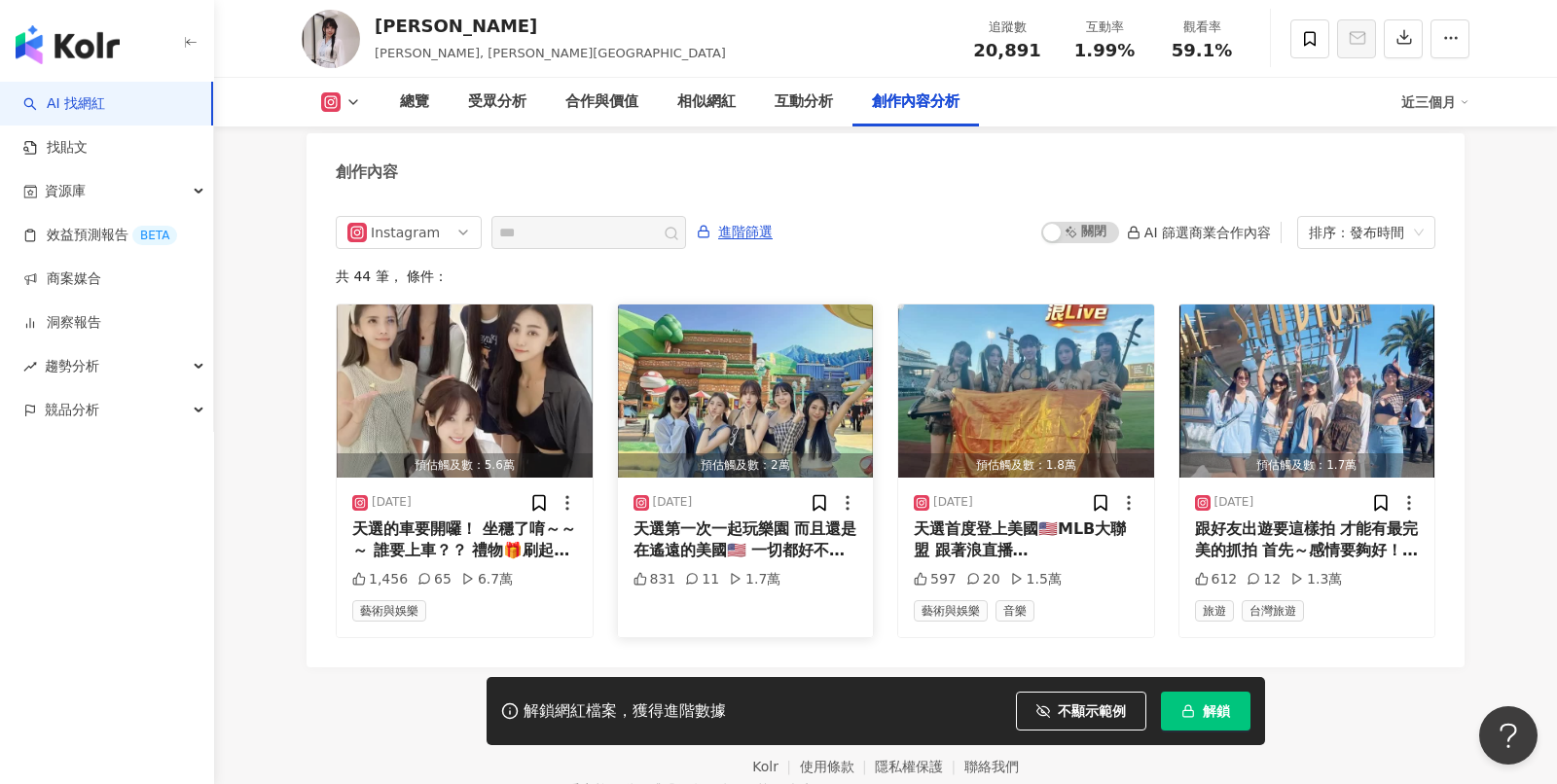
scroll to position [5912, 0]
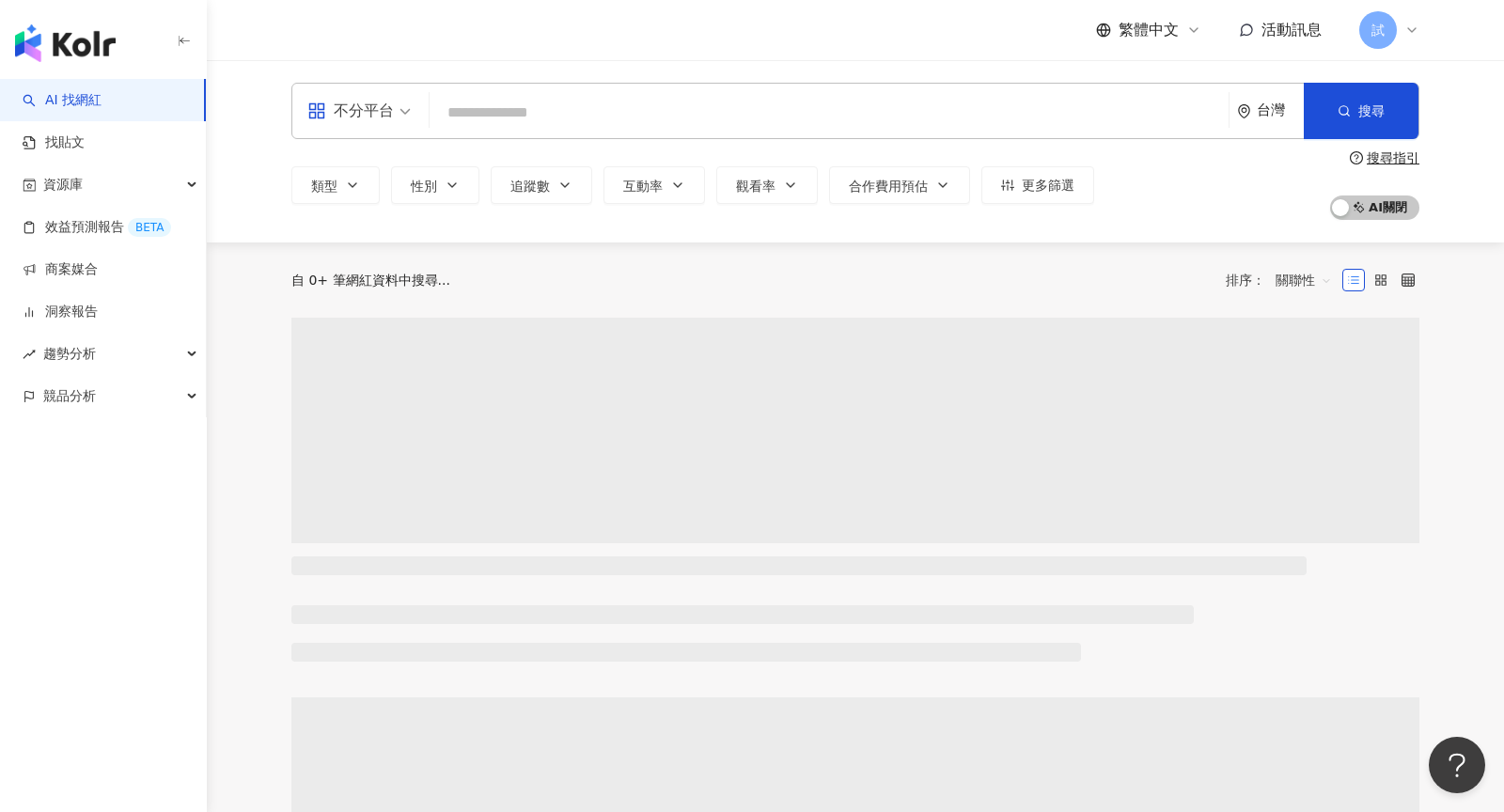
click at [1405, 41] on div "試" at bounding box center [1389, 30] width 60 height 38
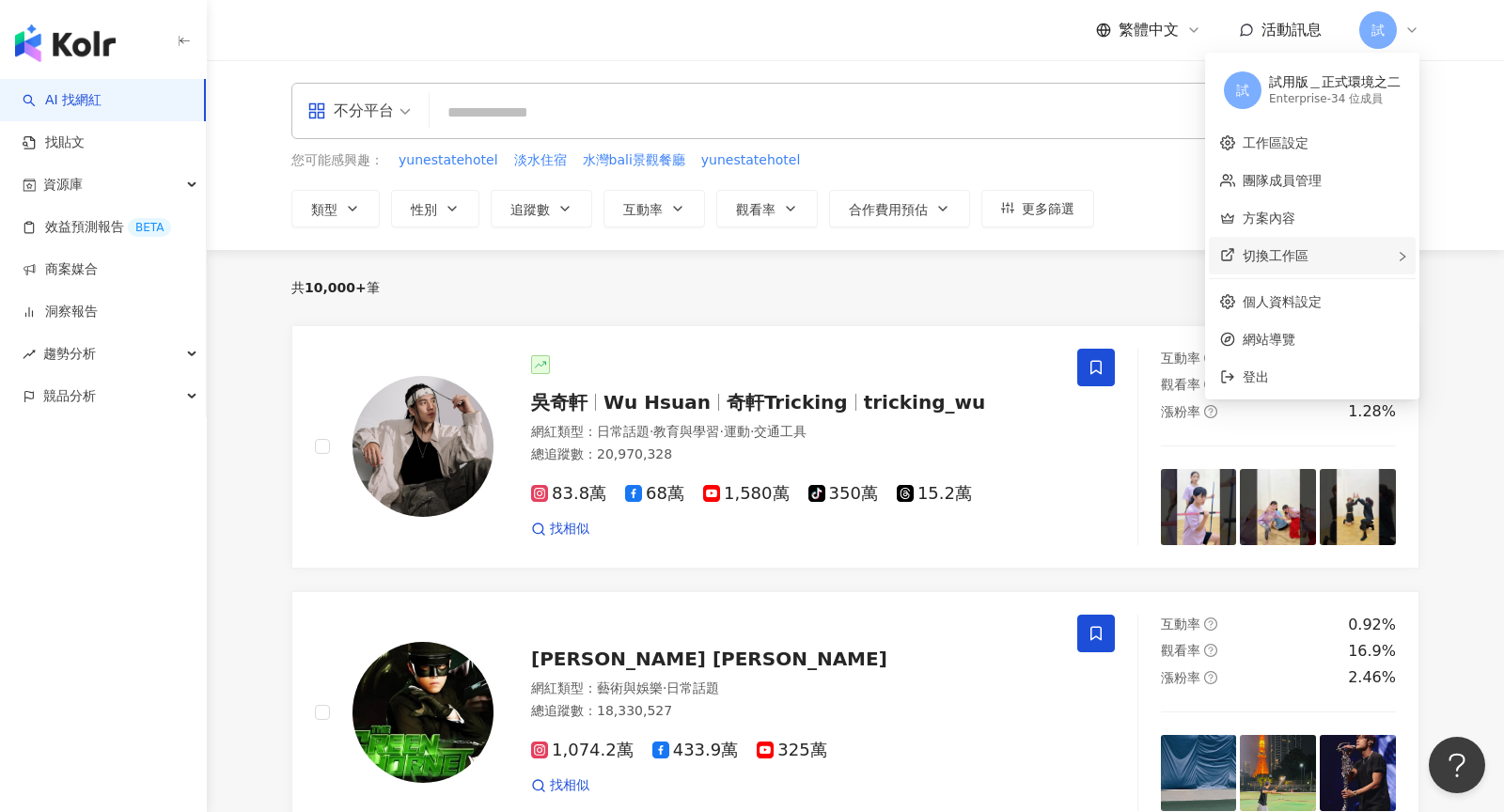
click at [1351, 266] on div "切換工作區" at bounding box center [1312, 256] width 207 height 38
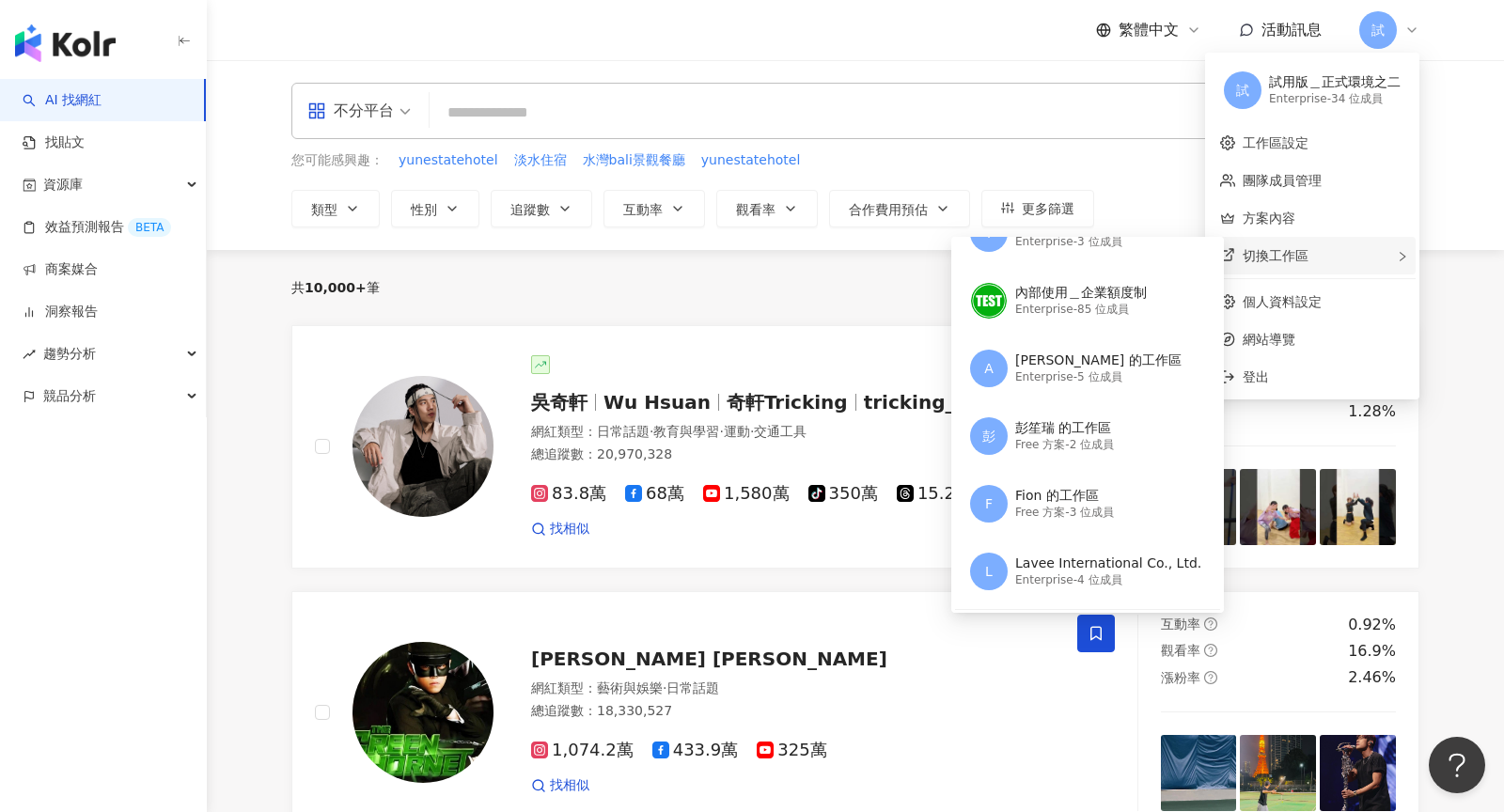
scroll to position [349, 0]
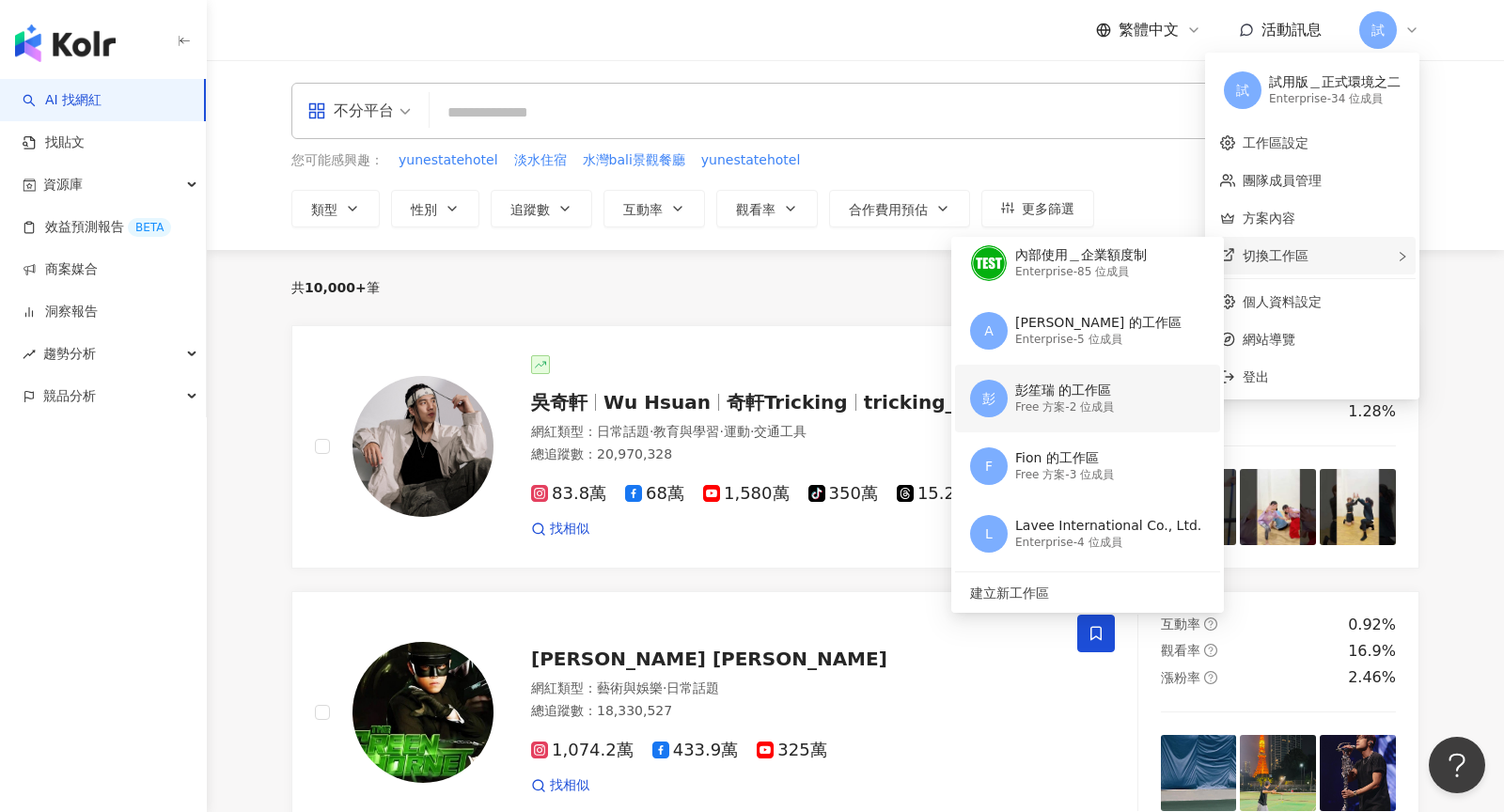
click at [1071, 400] on div "Free 方案 - 2 位成員" at bounding box center [1065, 407] width 99 height 16
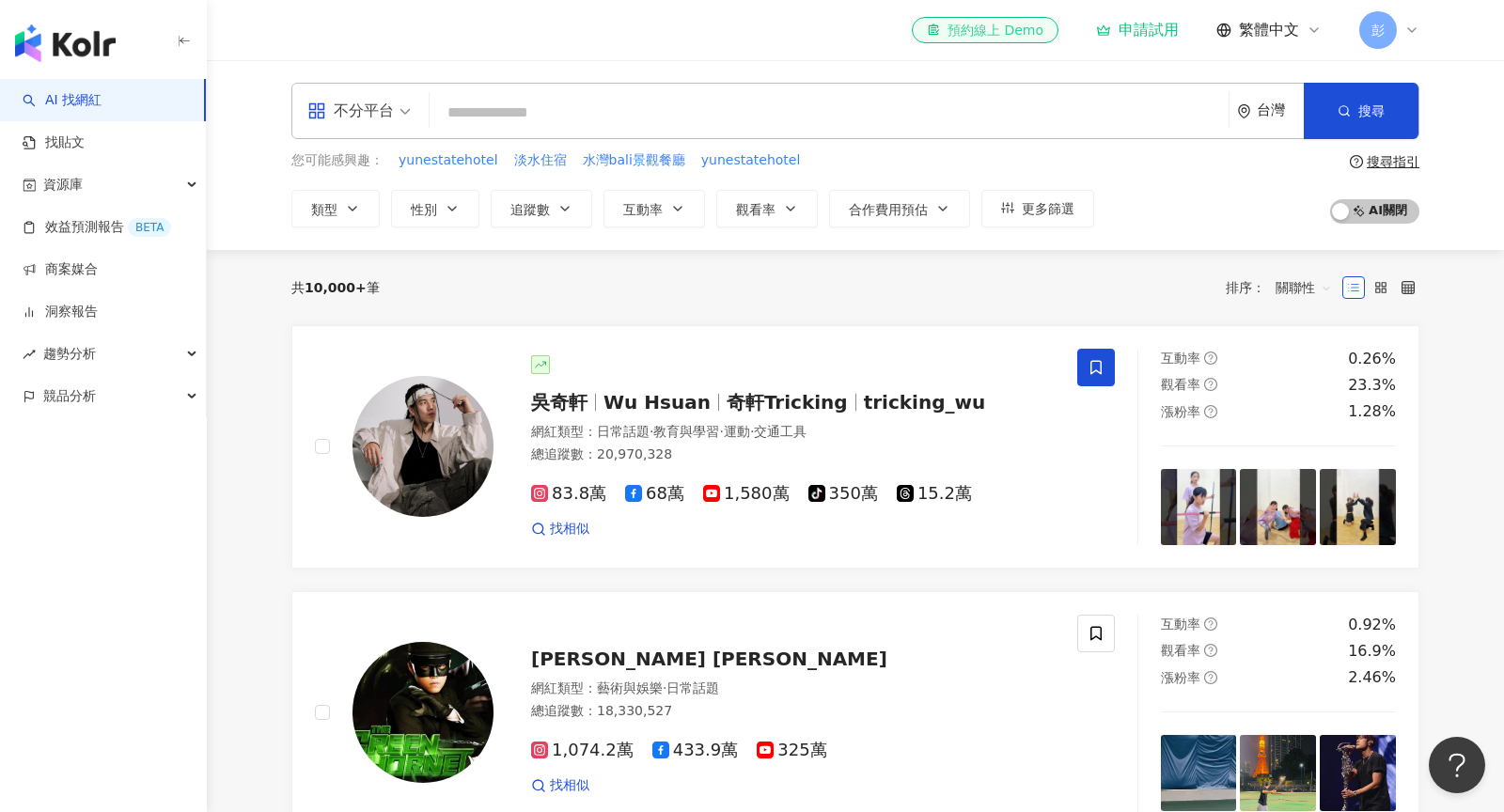
click at [991, 33] on div "el-icon-cs 預約線上 Demo" at bounding box center [985, 30] width 116 height 19
click at [1405, 31] on icon at bounding box center [1412, 30] width 15 height 15
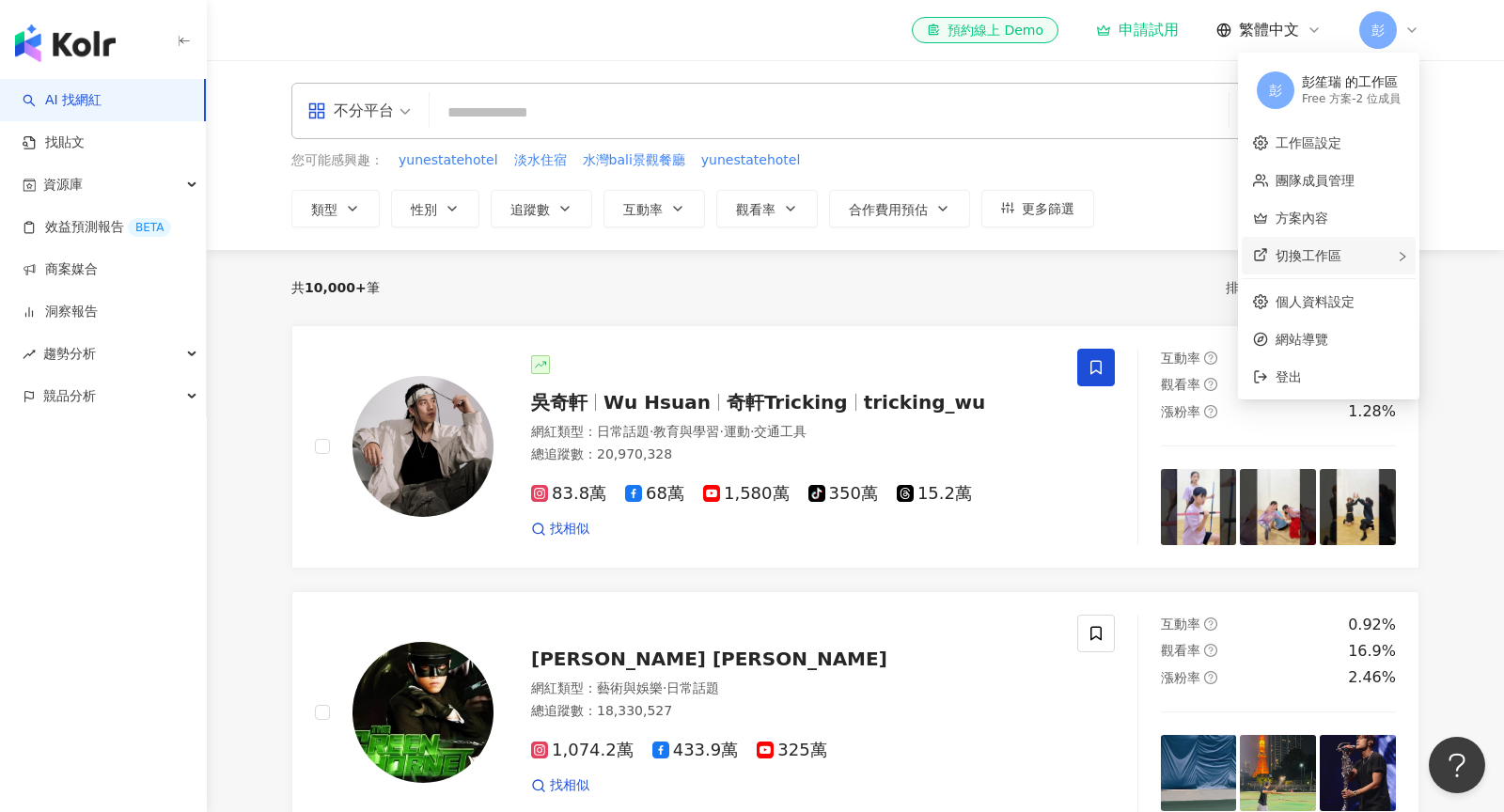
click at [1367, 258] on div "切換工作區" at bounding box center [1329, 256] width 174 height 38
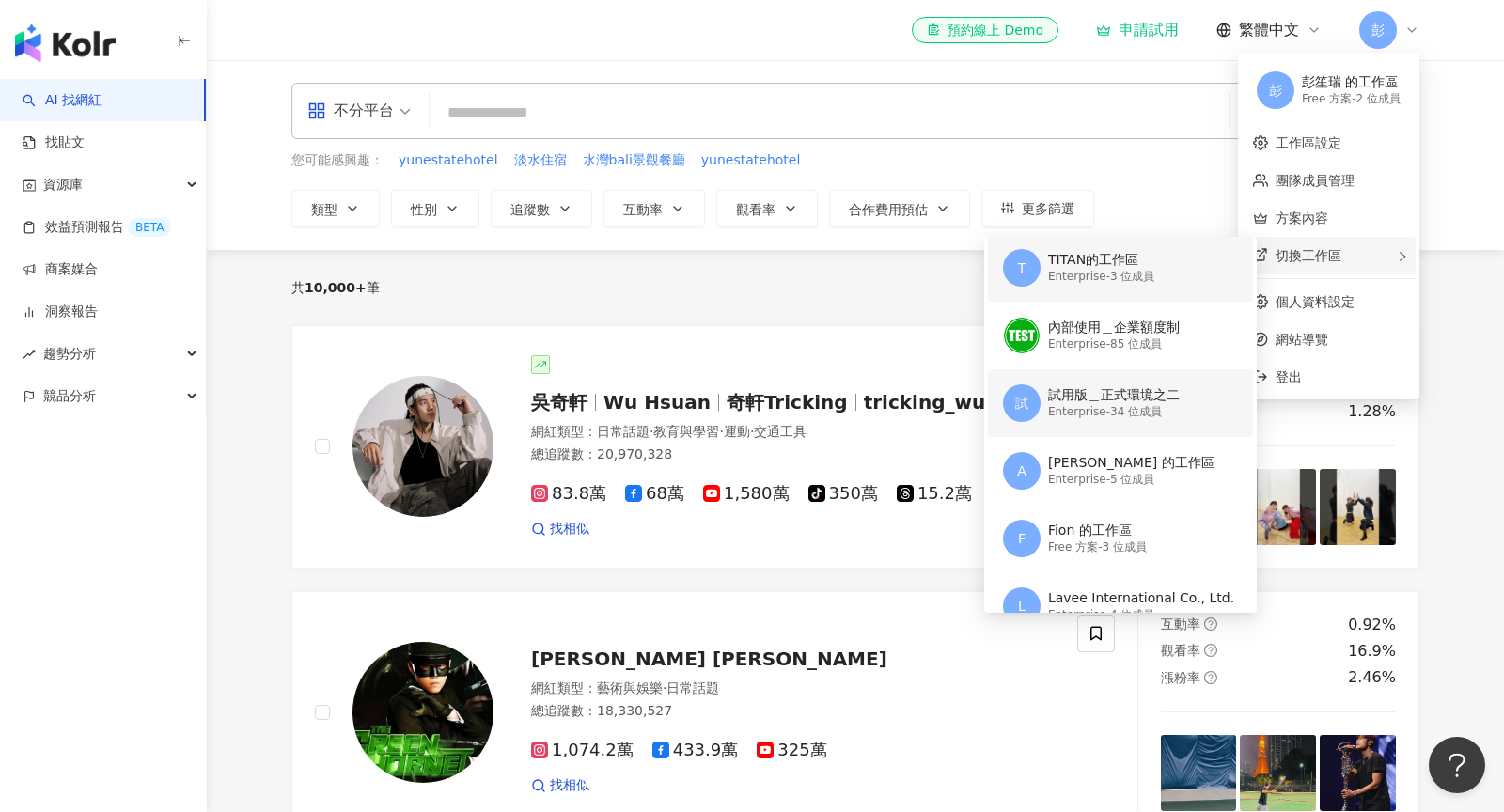
scroll to position [272, 0]
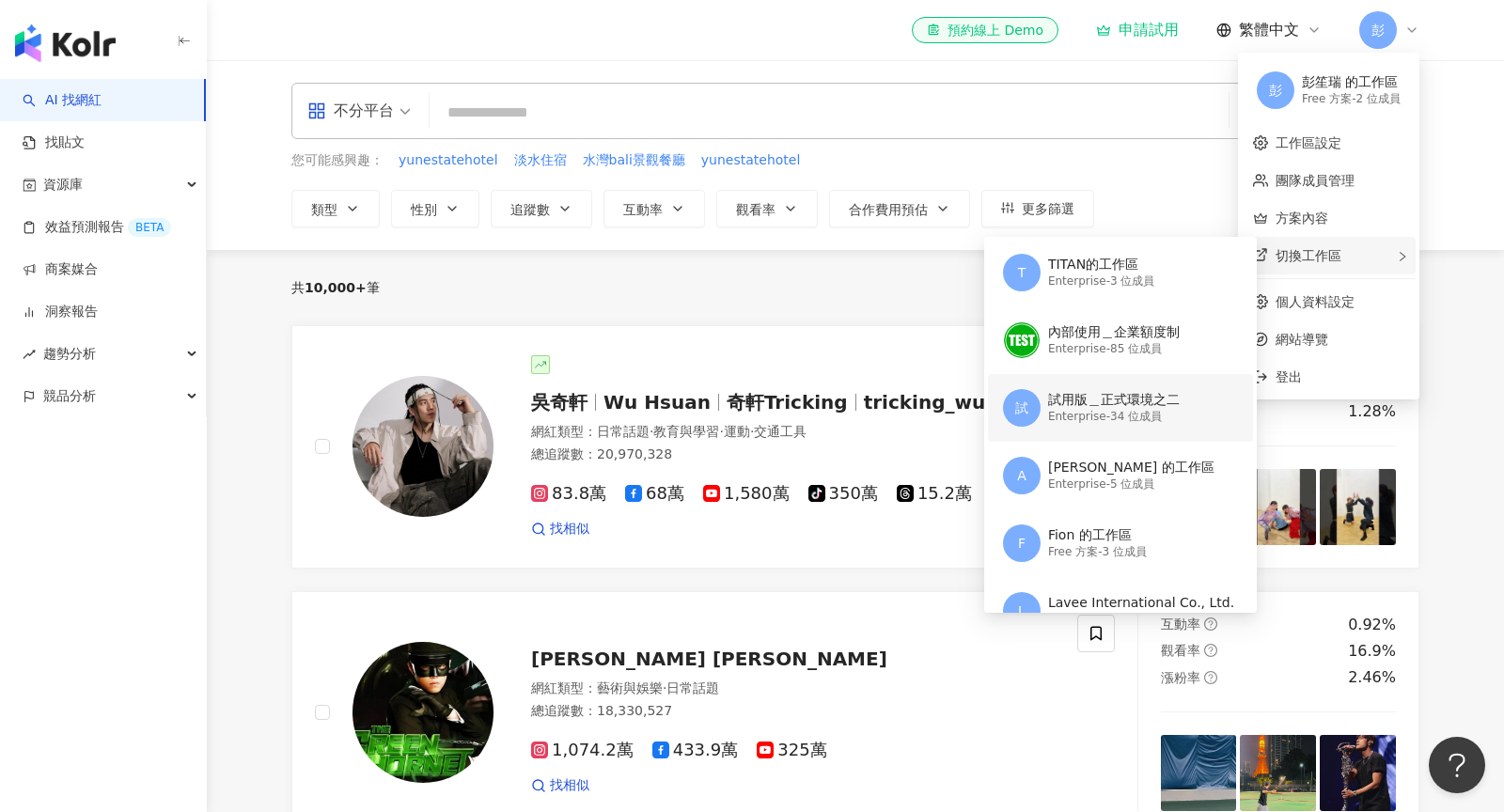
click at [1108, 411] on div "Enterprise - 34 位成員" at bounding box center [1114, 417] width 131 height 16
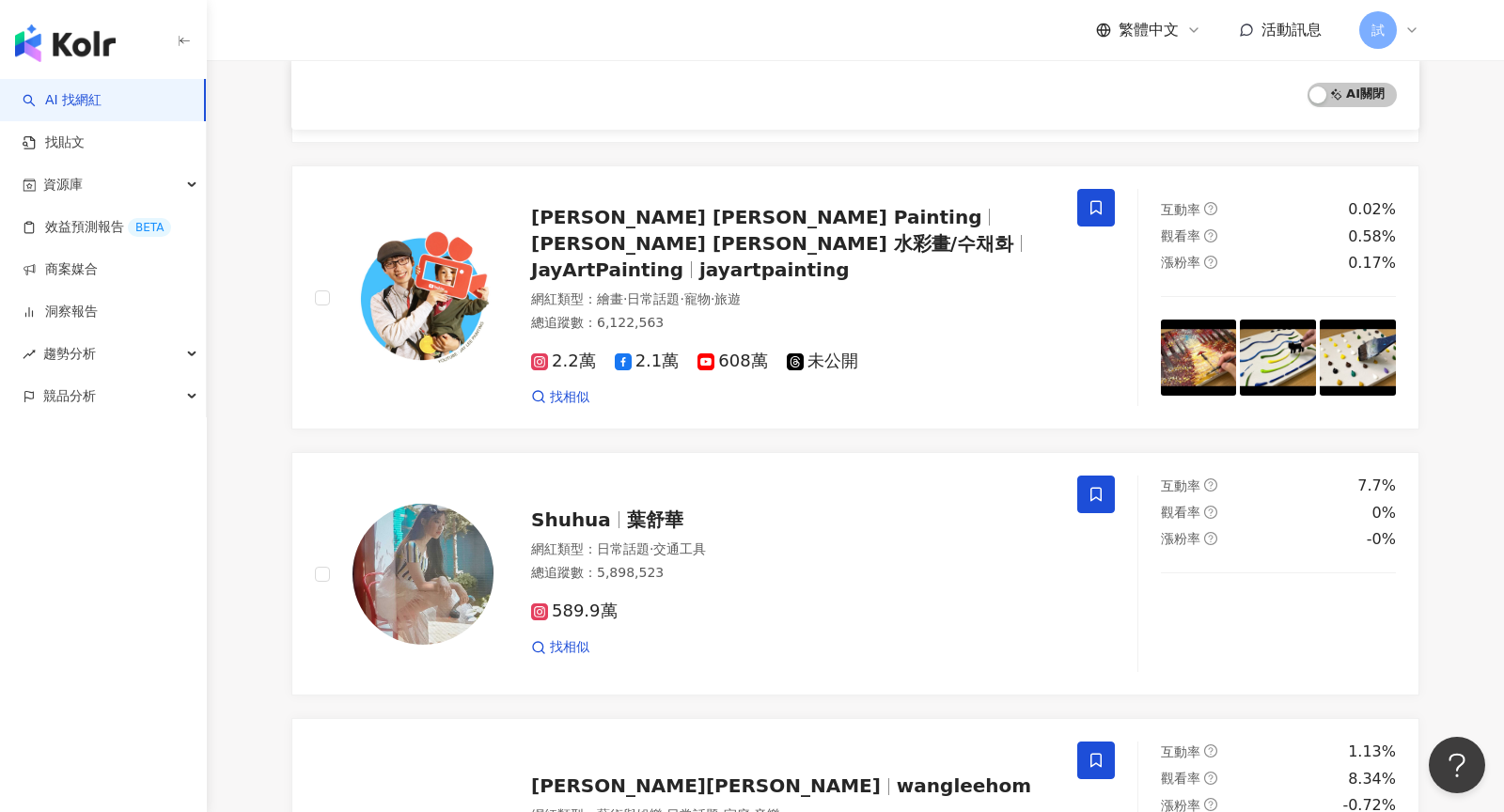
scroll to position [3091, 0]
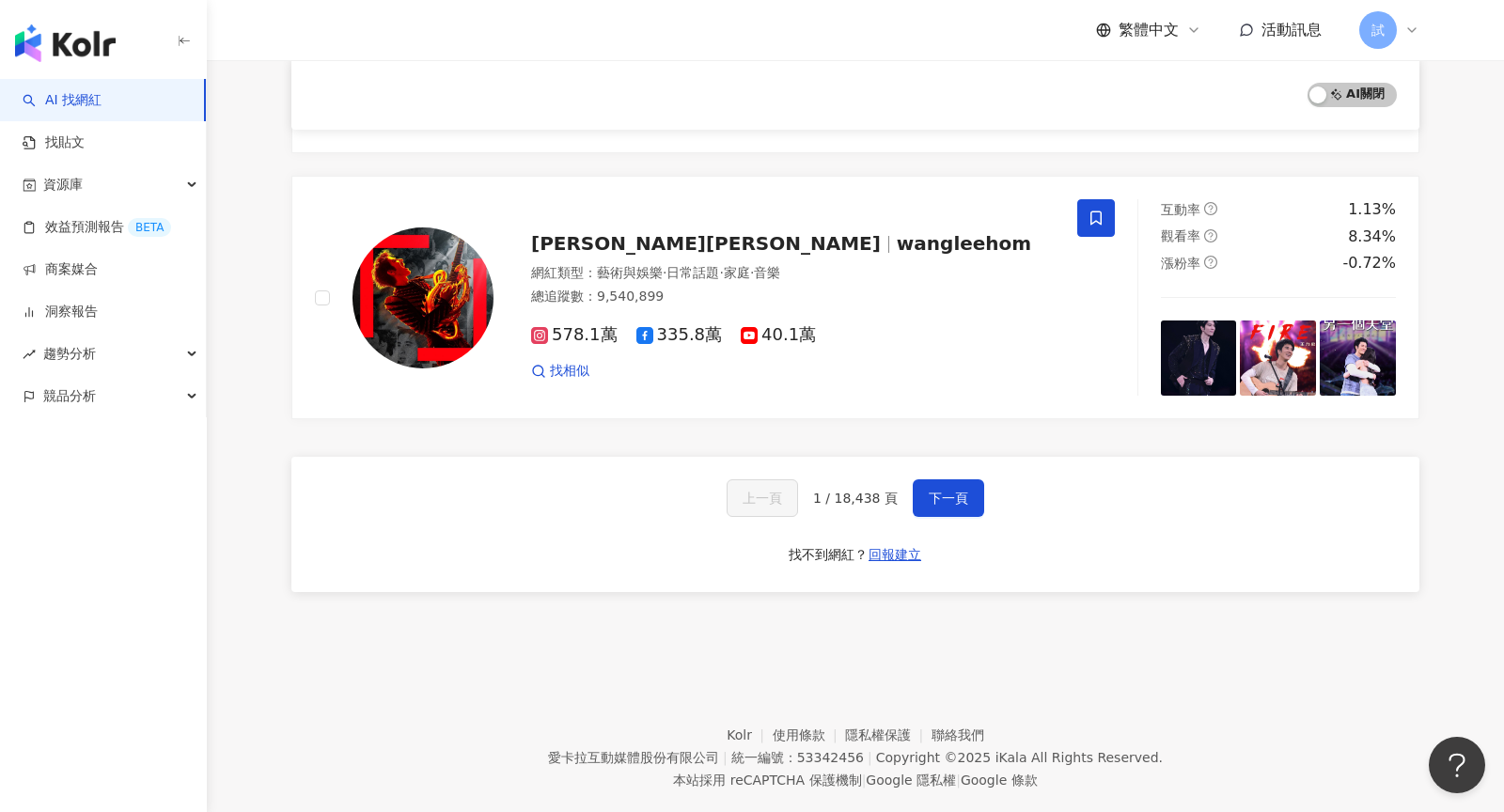
click at [1406, 28] on icon at bounding box center [1412, 30] width 15 height 15
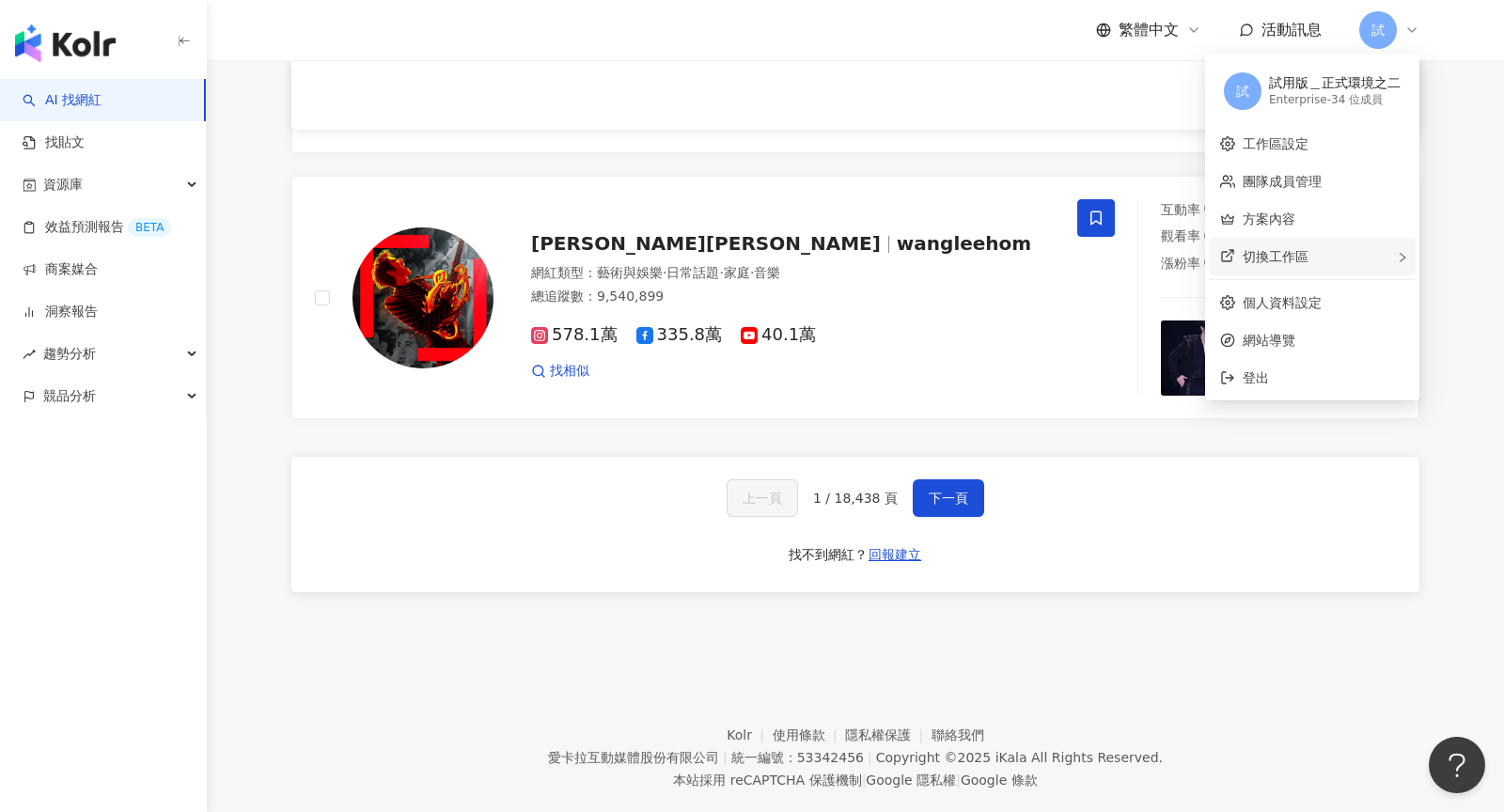
click at [1360, 263] on div "切換工作區" at bounding box center [1312, 257] width 207 height 38
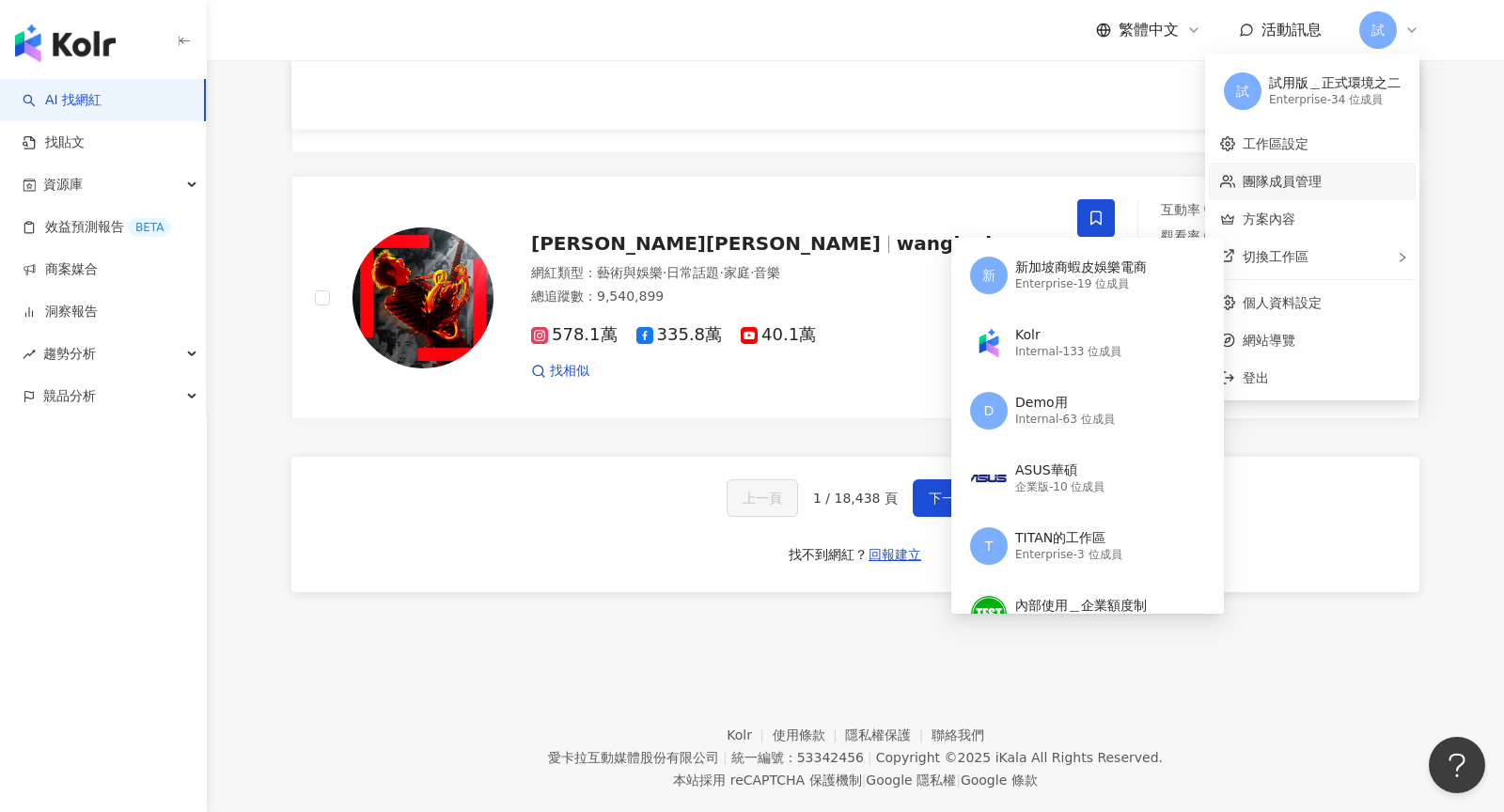
click at [1298, 188] on link "團隊成員管理" at bounding box center [1282, 182] width 79 height 15
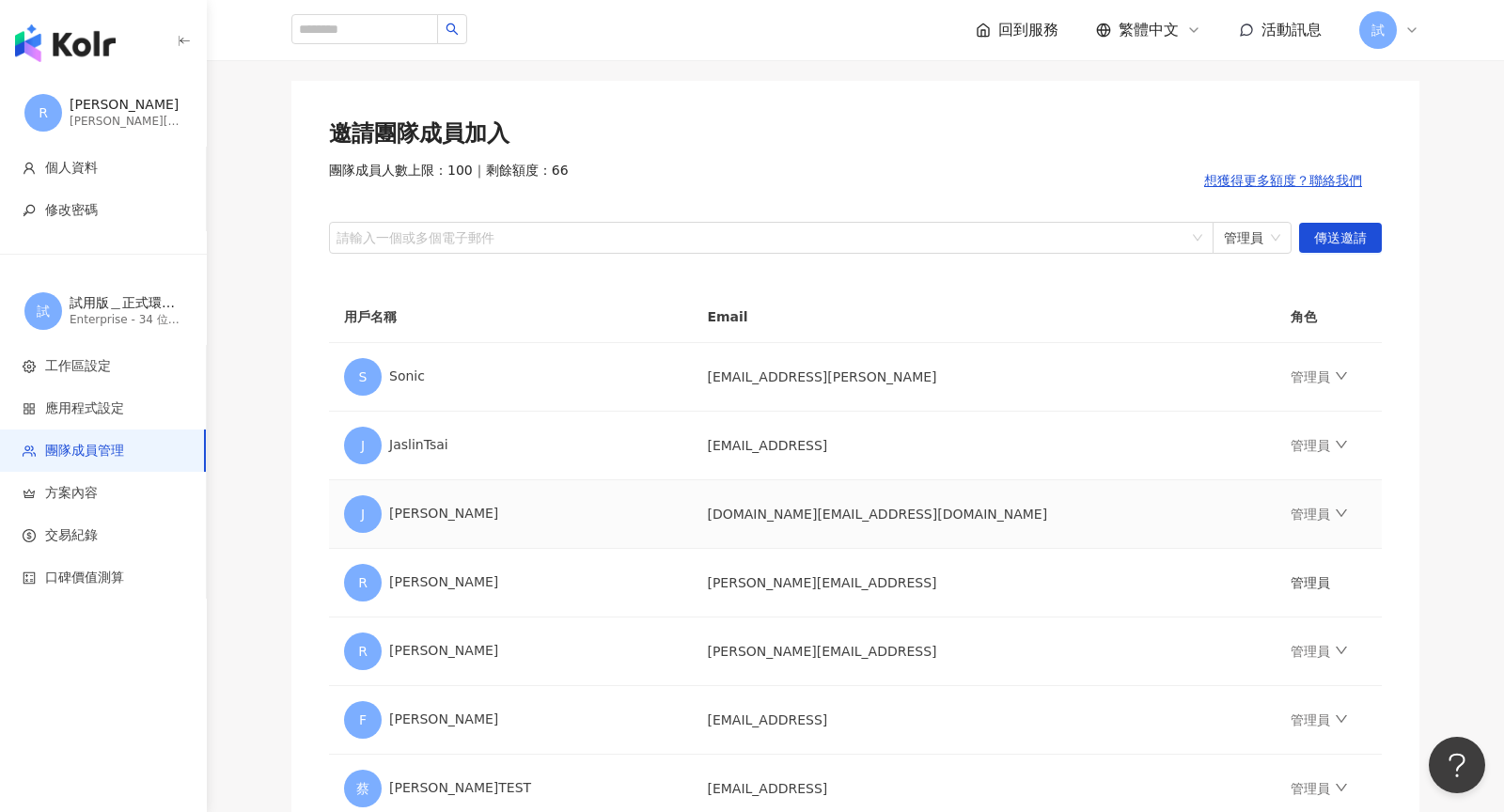
scroll to position [118, 0]
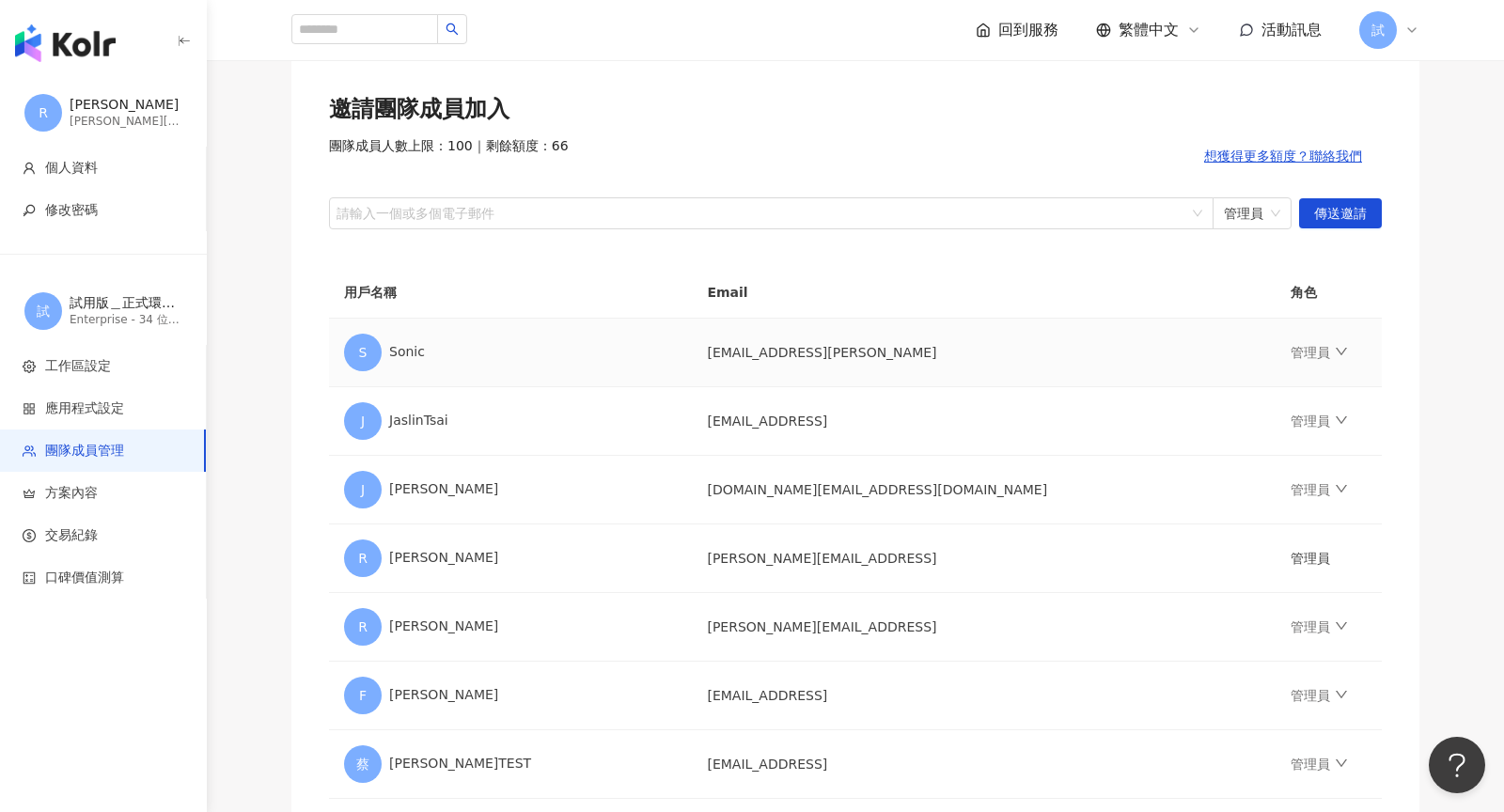
click at [1276, 350] on td "管理員" at bounding box center [1329, 353] width 107 height 69
click at [1335, 350] on icon "down" at bounding box center [1341, 351] width 13 height 13
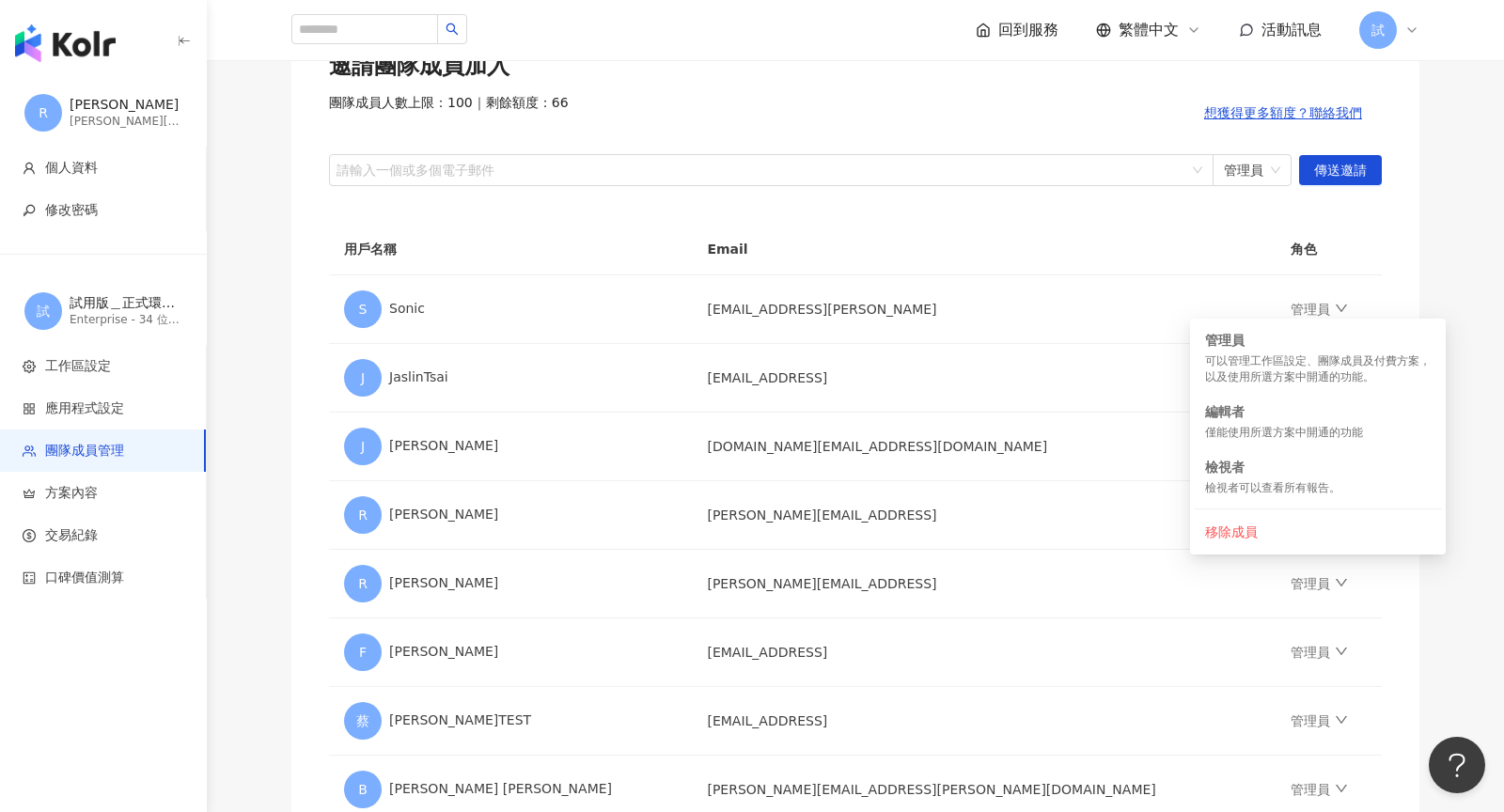
scroll to position [0, 0]
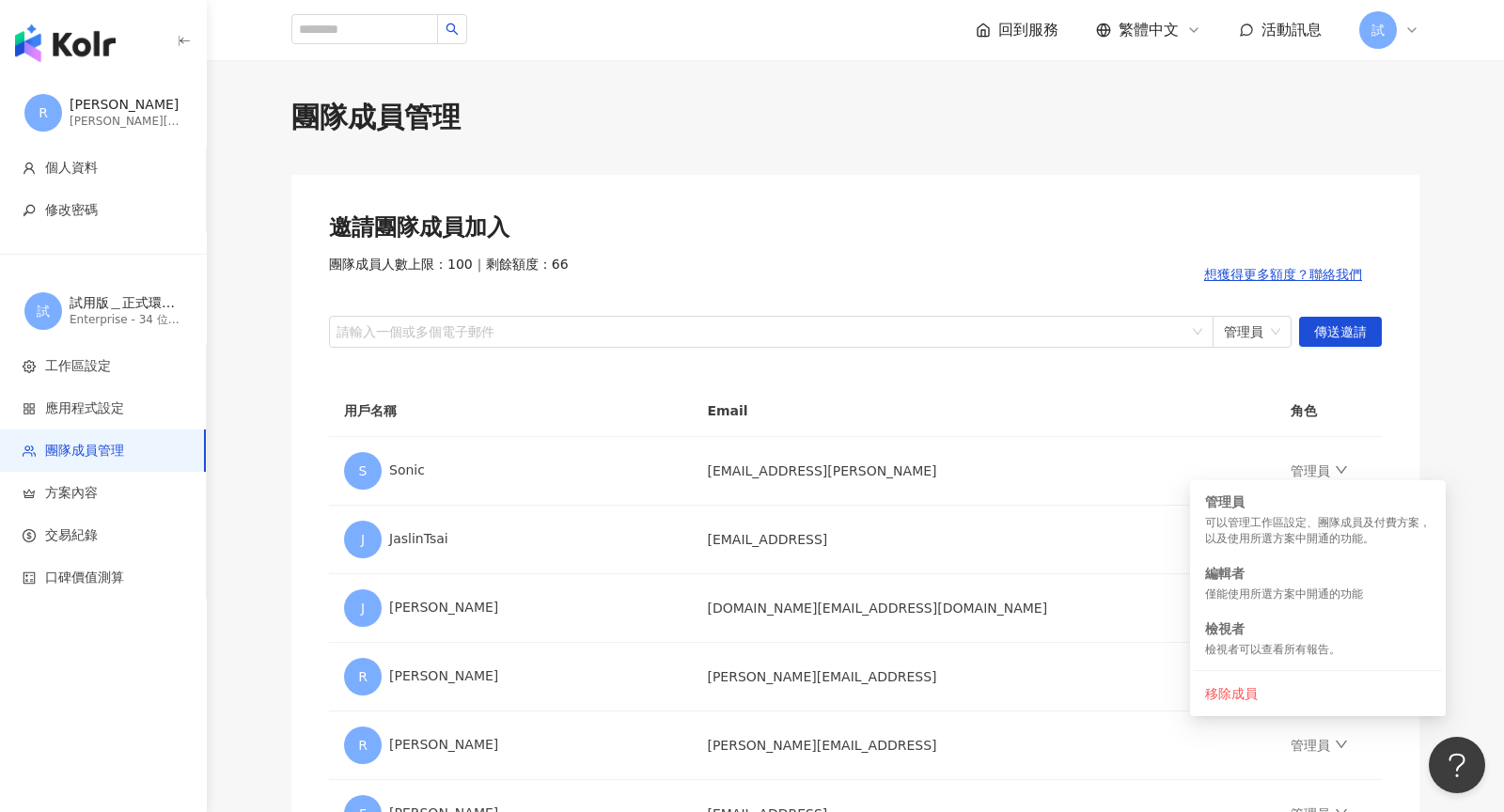
click at [89, 56] on img "button" at bounding box center [66, 44] width 101 height 38
